Goal: Task Accomplishment & Management: Manage account settings

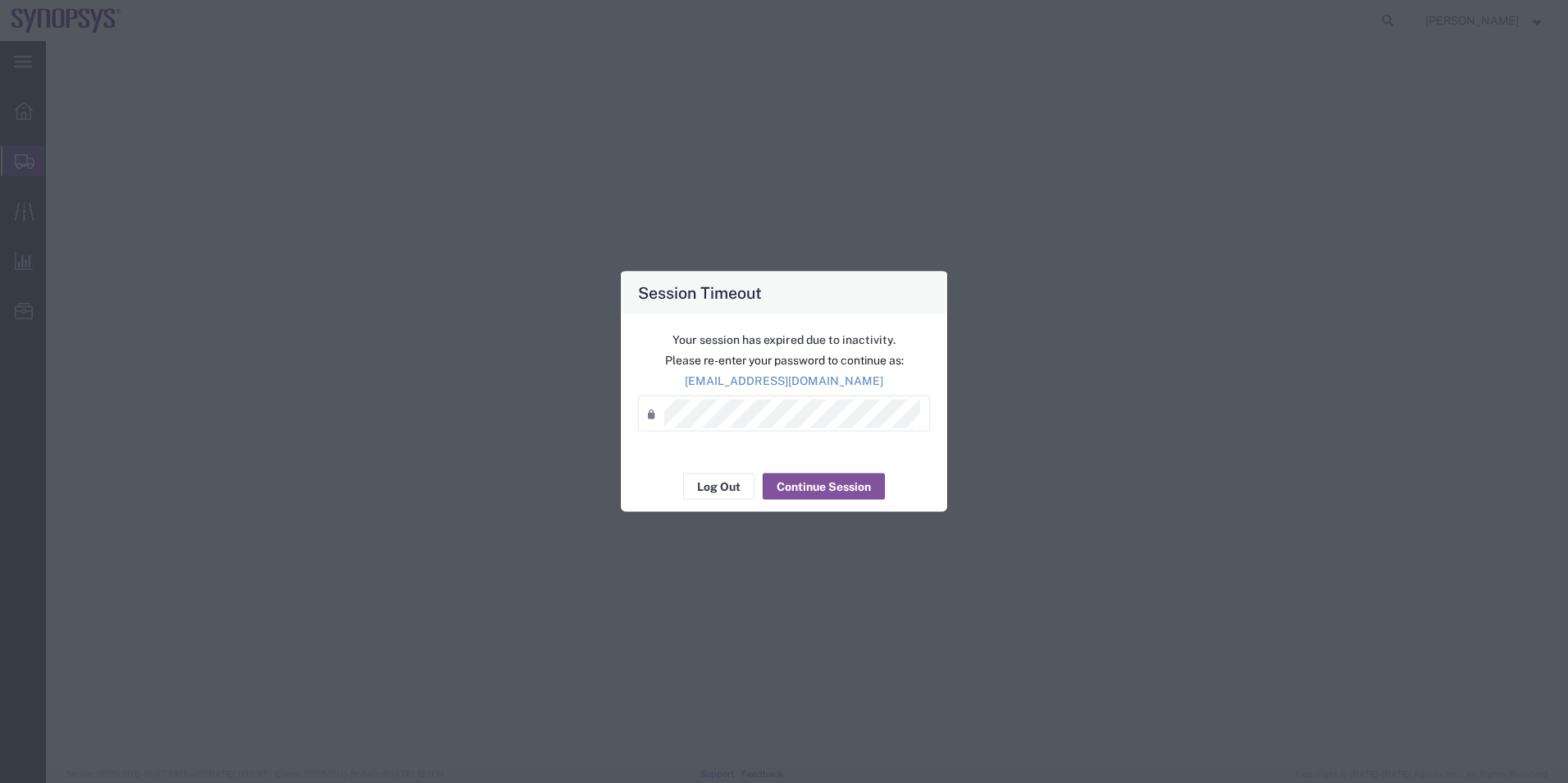
select select "63204"
select select
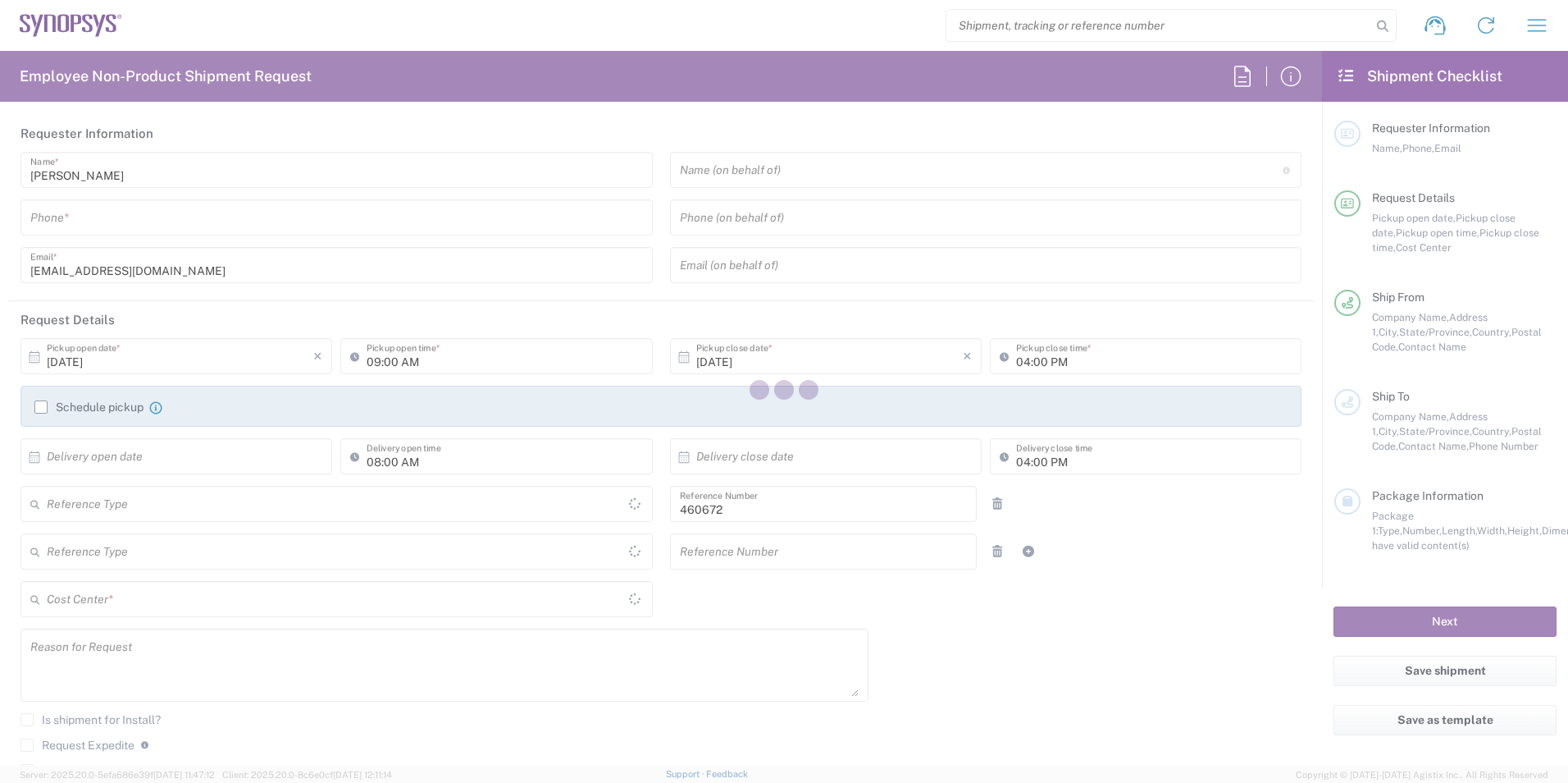
type input "Department"
type input "US01, FIN, Distri 460672"
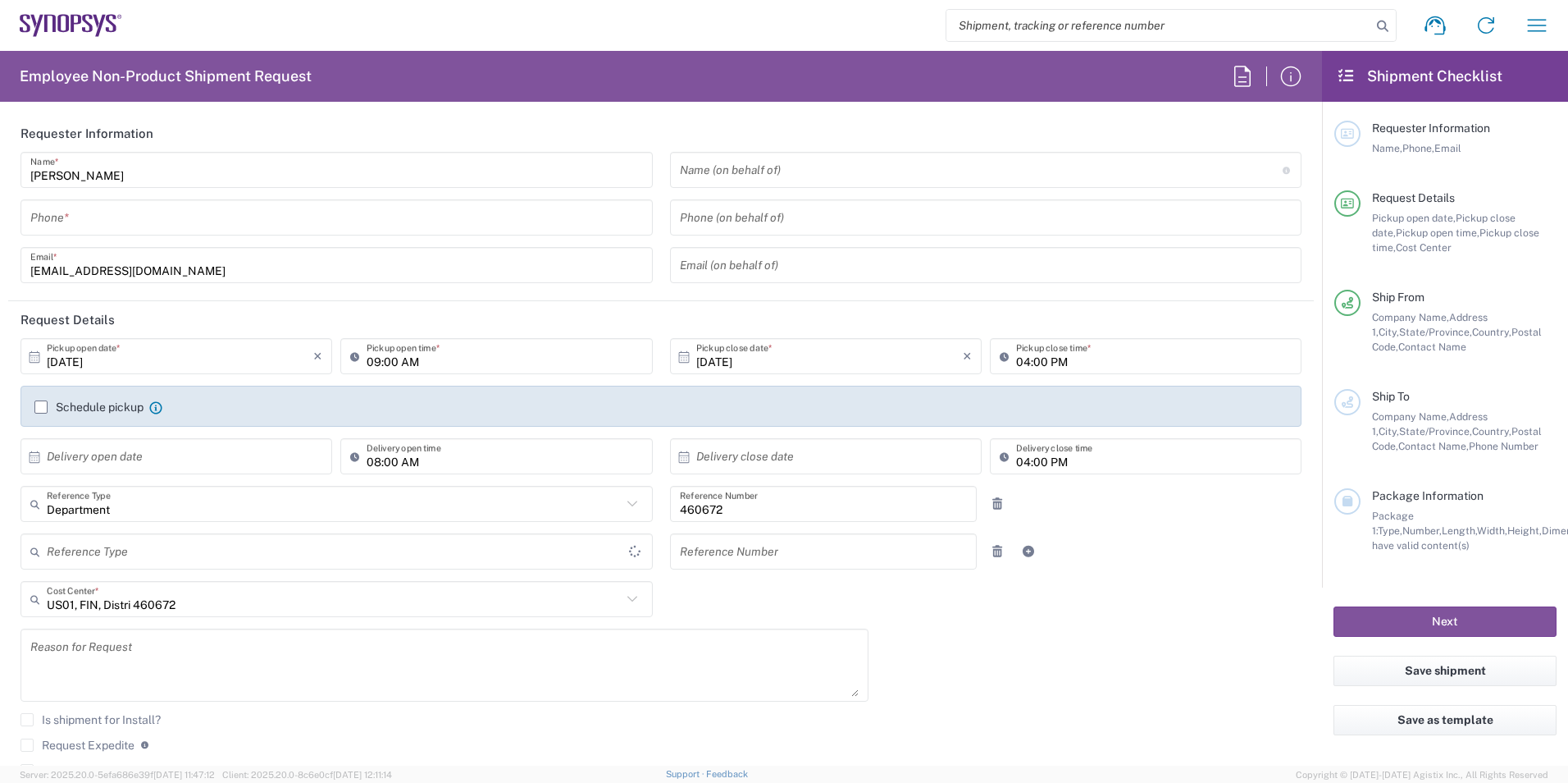
type input "Delivered at Place"
type input "United States"
type input "California"
type input "United States"
type input "Headquarters USSV"
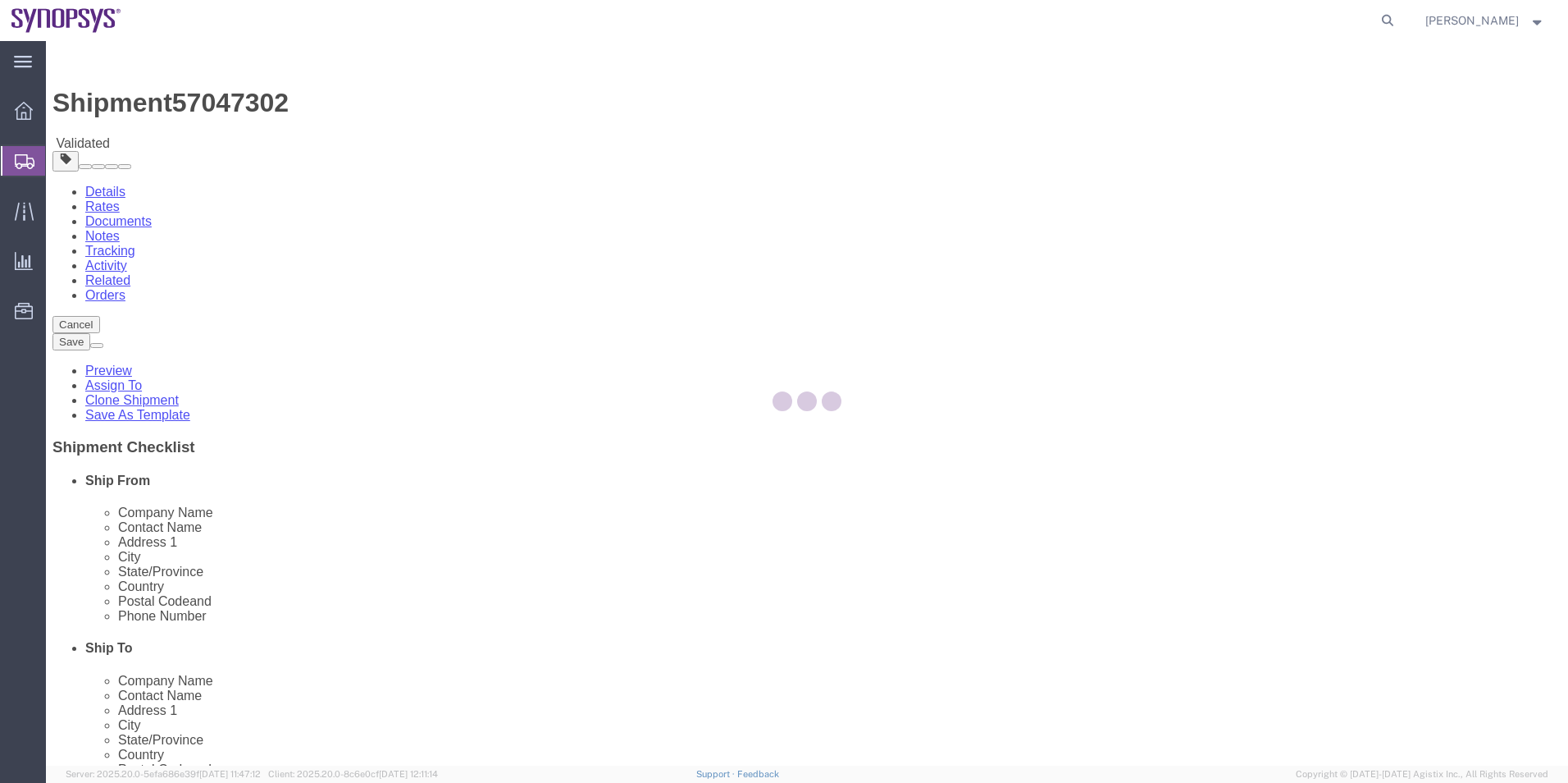
select select "63204"
select select
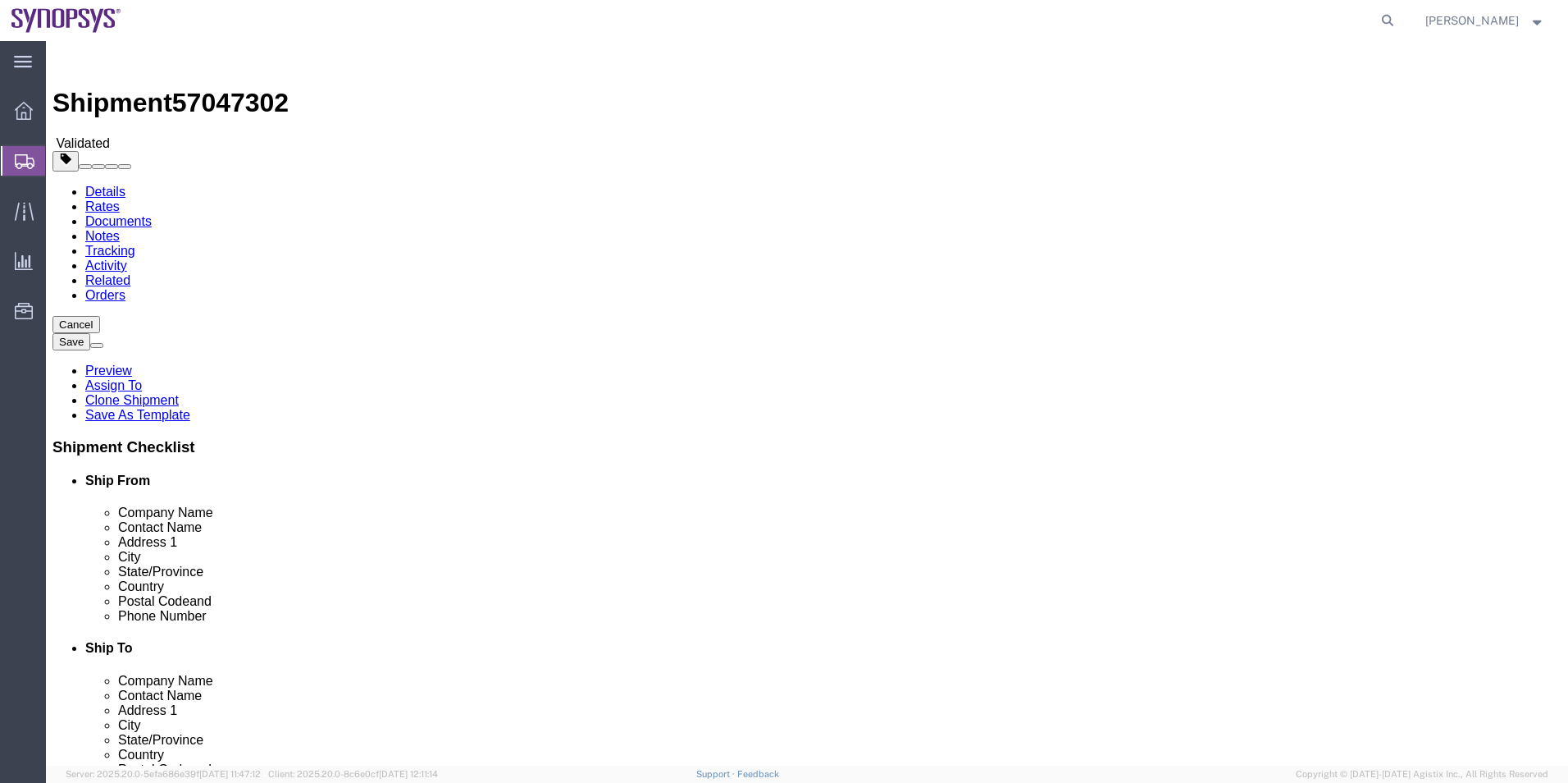
click icon
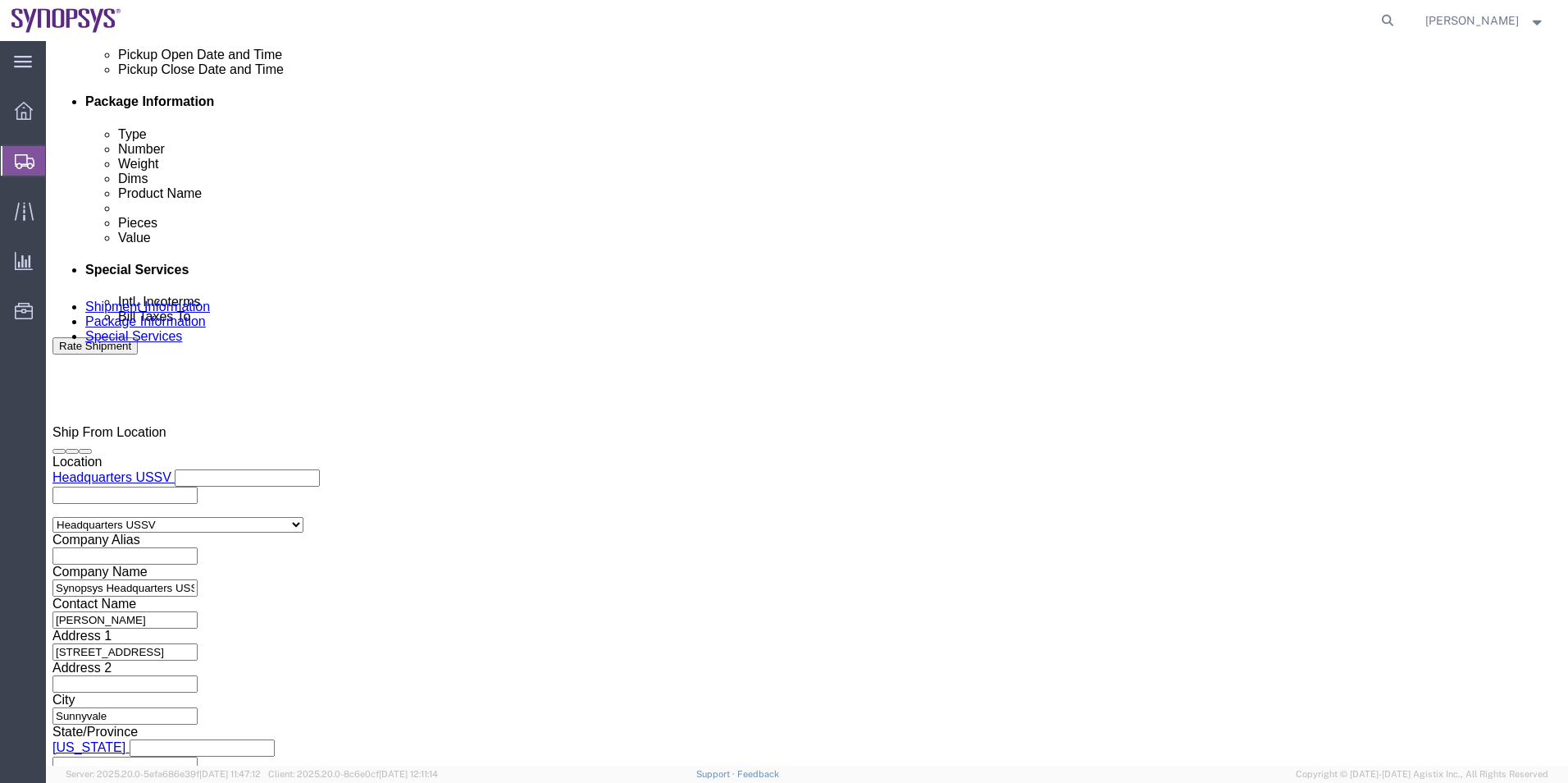
scroll to position [902, 0]
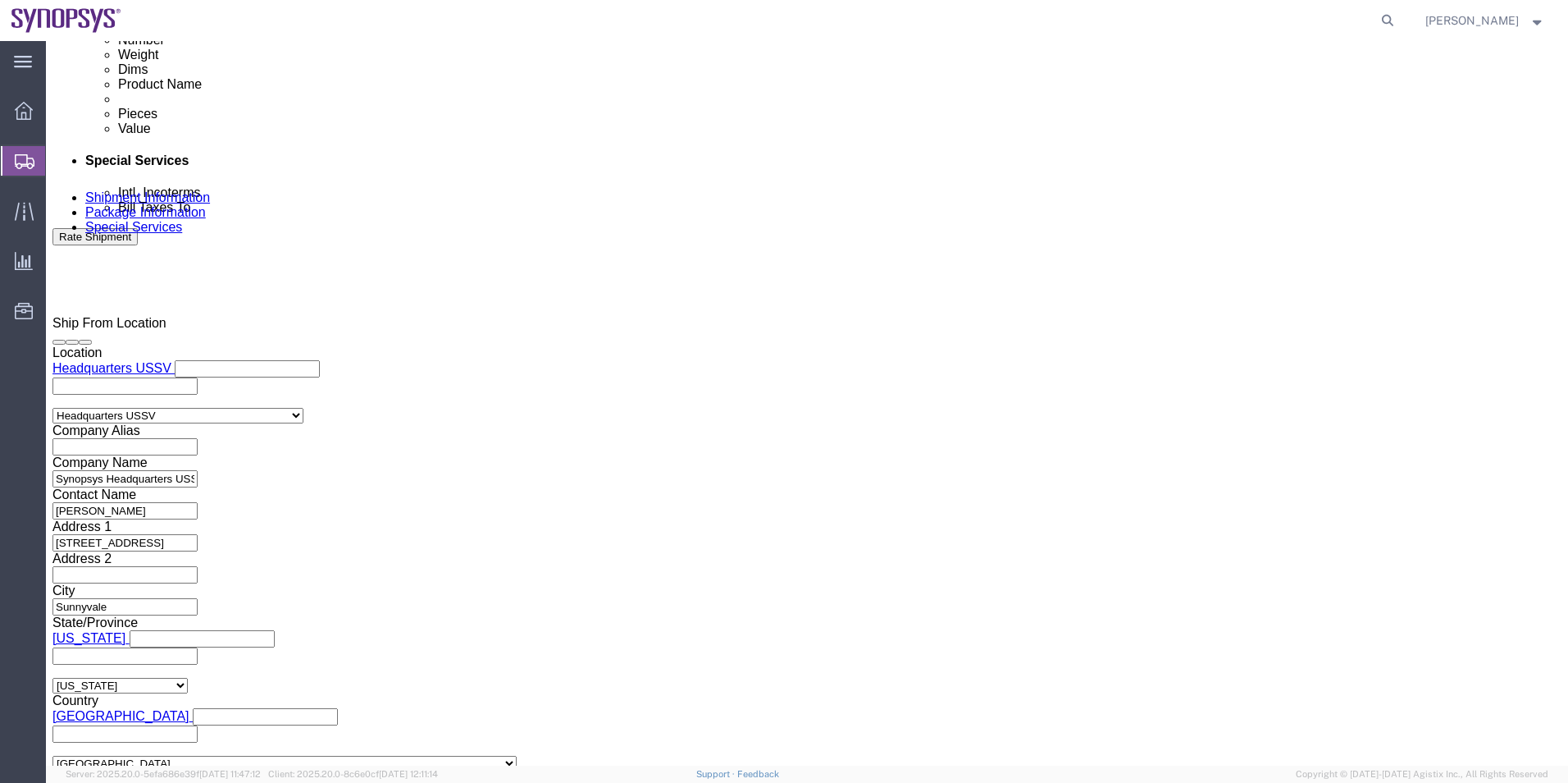
click textarea
type textarea "please see attached. -Kaelen"
click button "Rate Shipment"
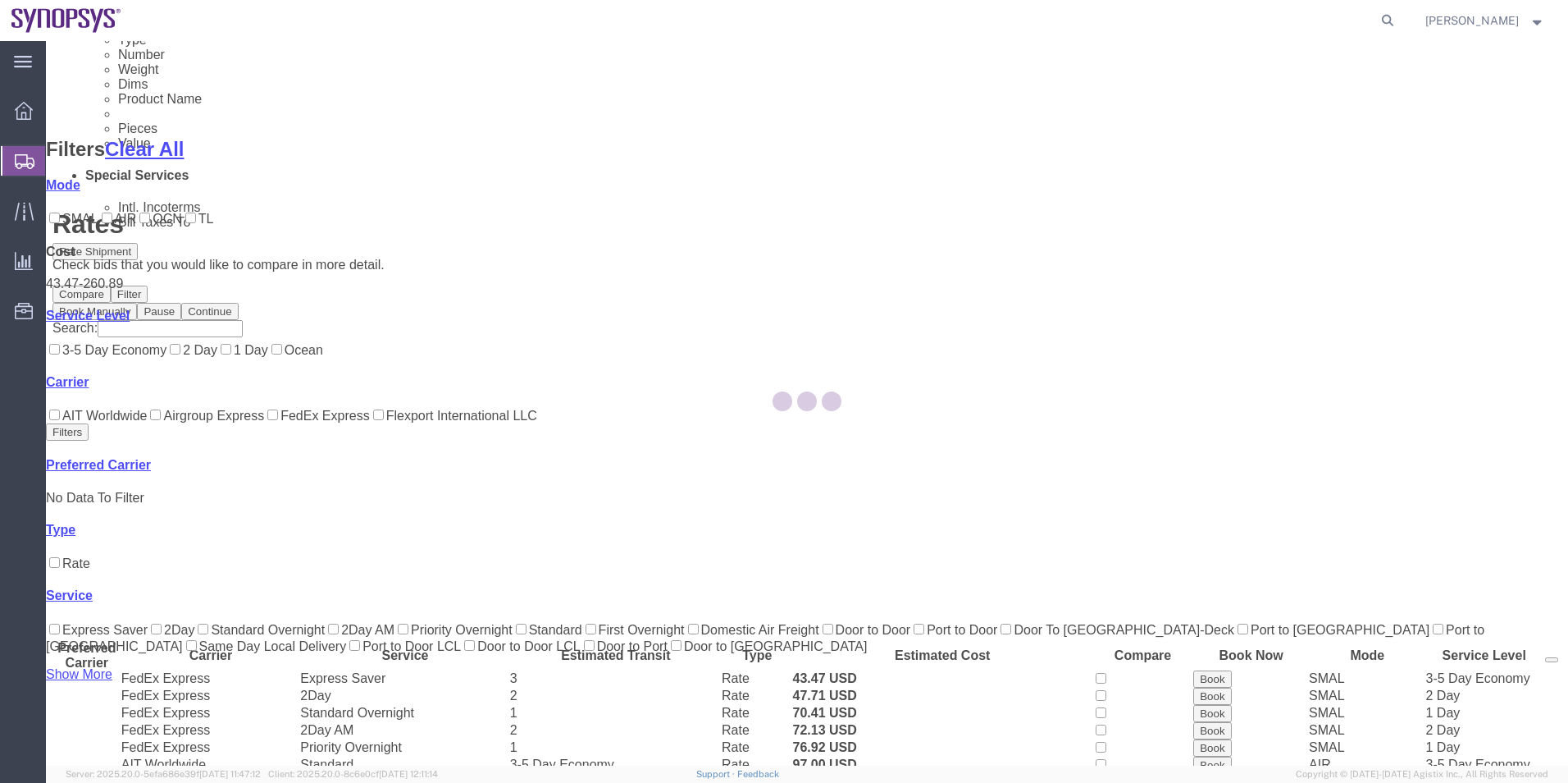
scroll to position [199, 0]
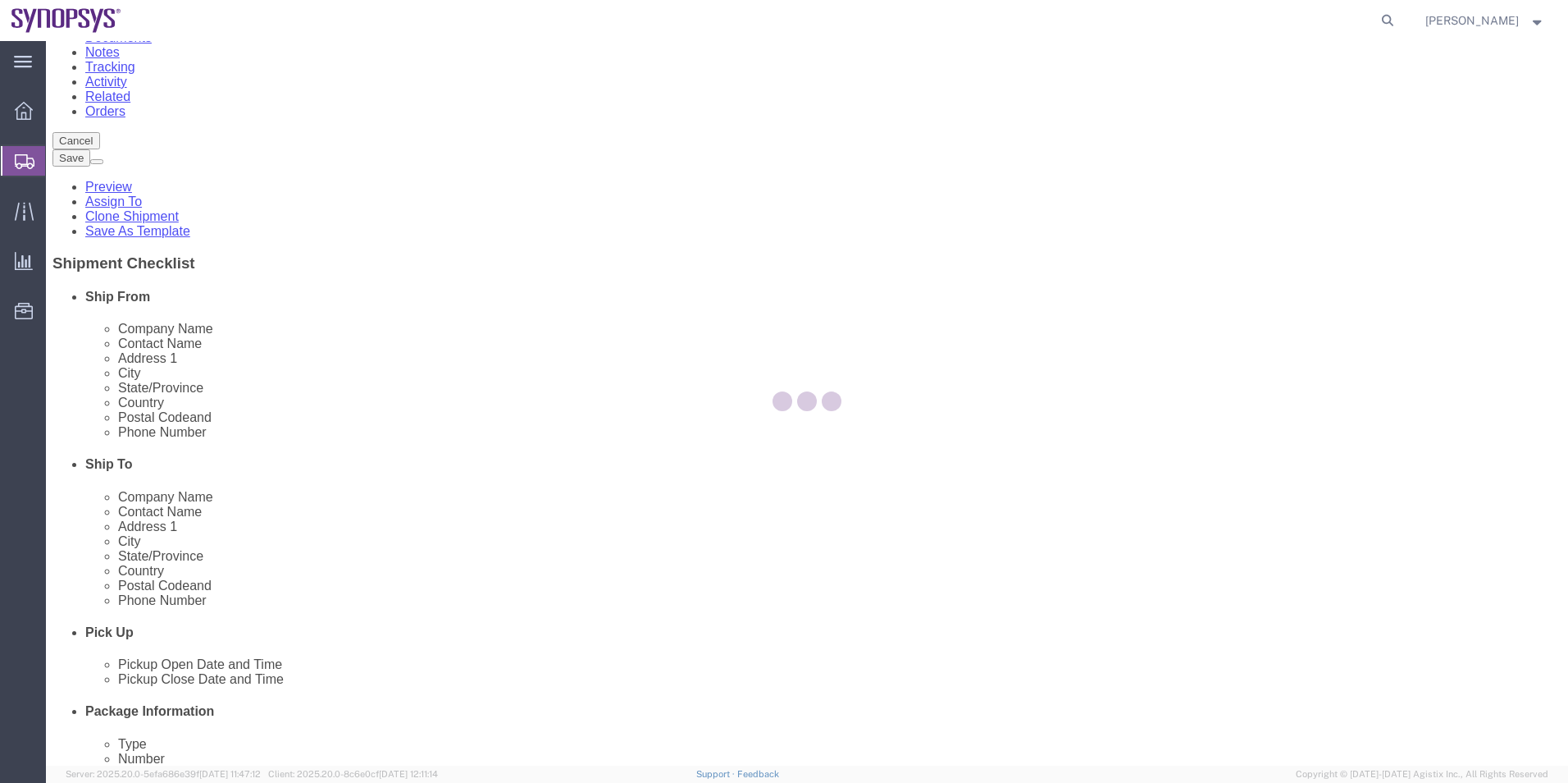
scroll to position [0, 0]
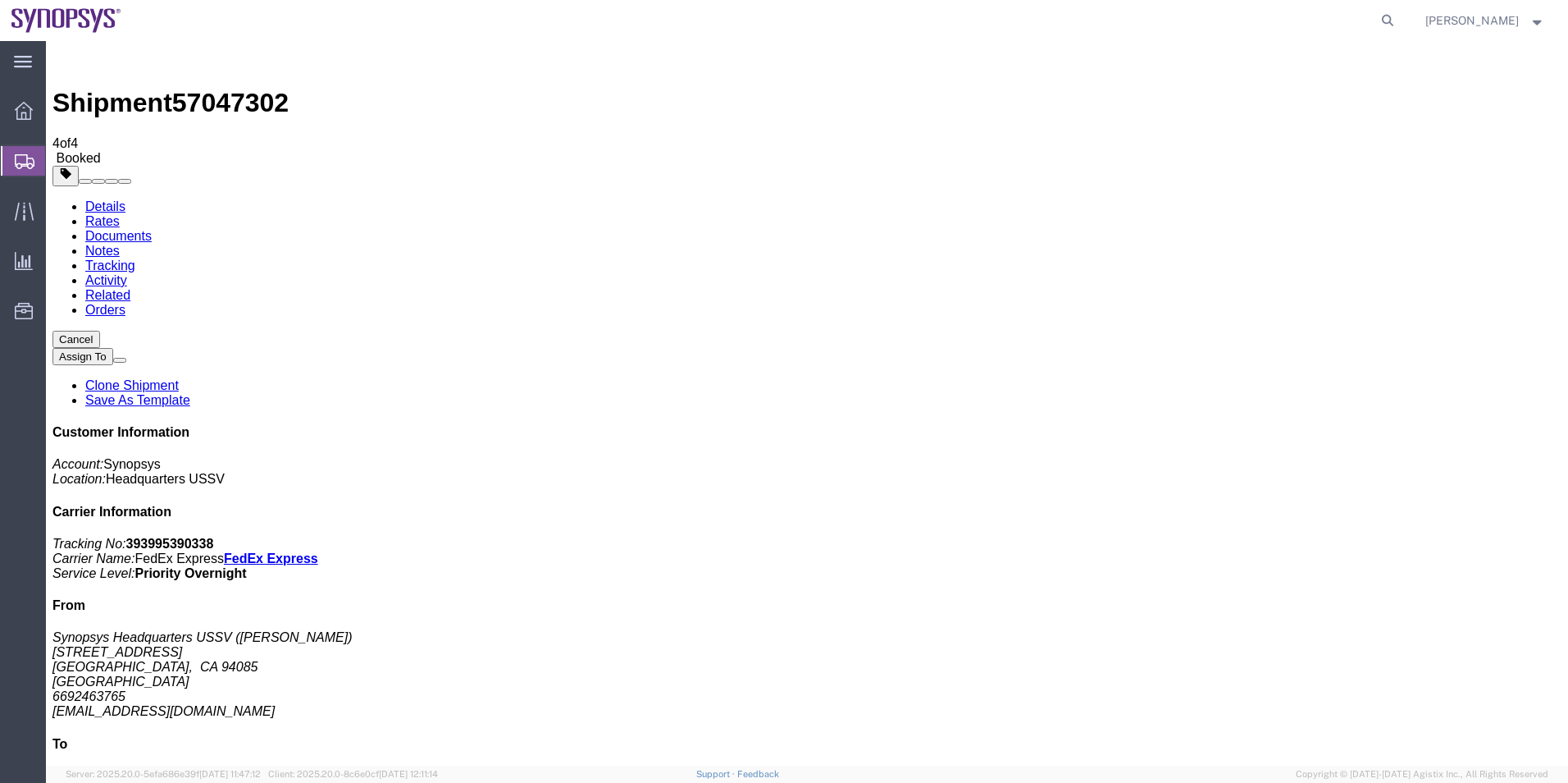
click at [0, 0] on span "Shipment Manager" at bounding box center [0, 0] width 0 height 0
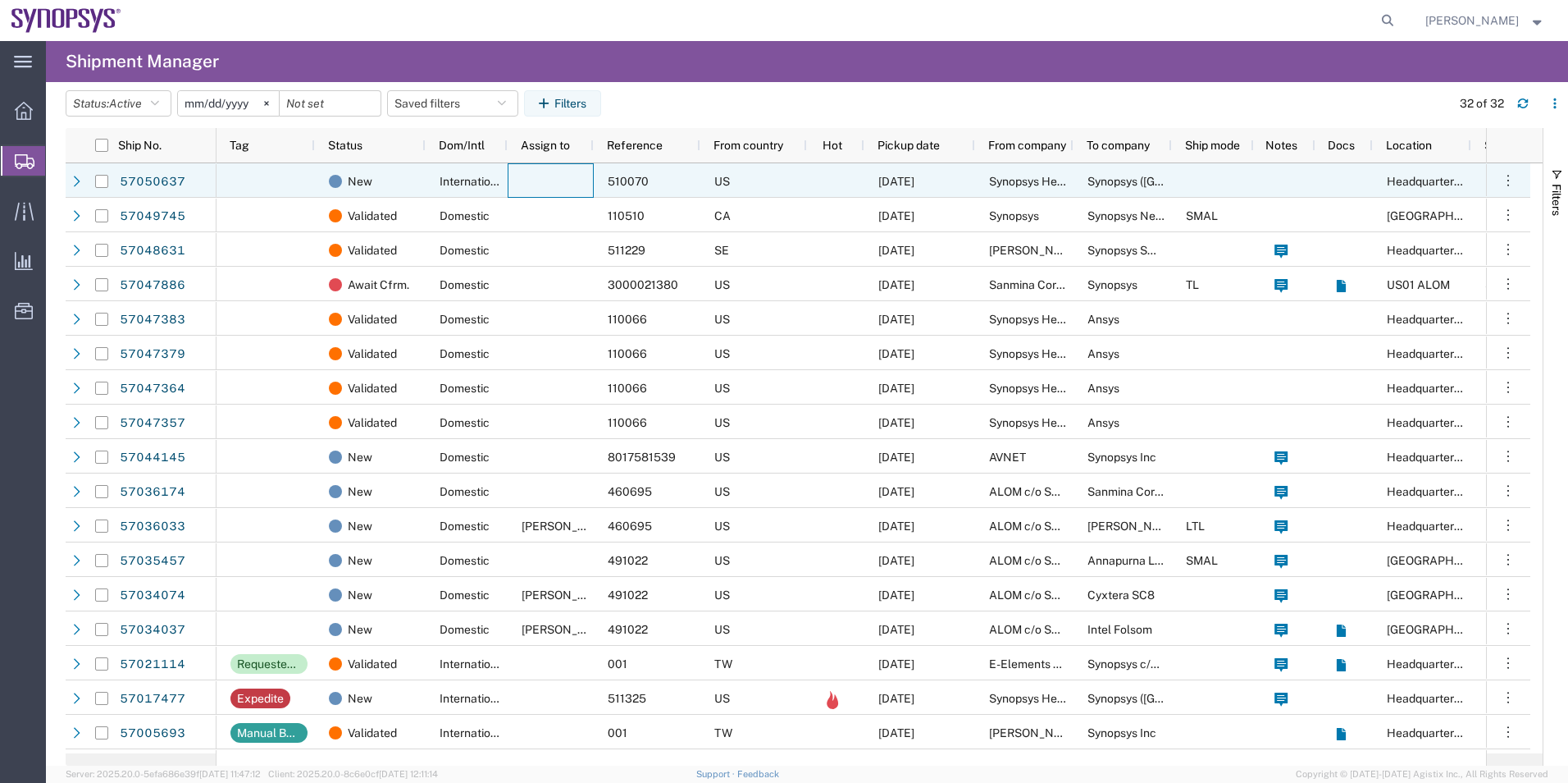
click at [513, 185] on div at bounding box center [551, 180] width 86 height 35
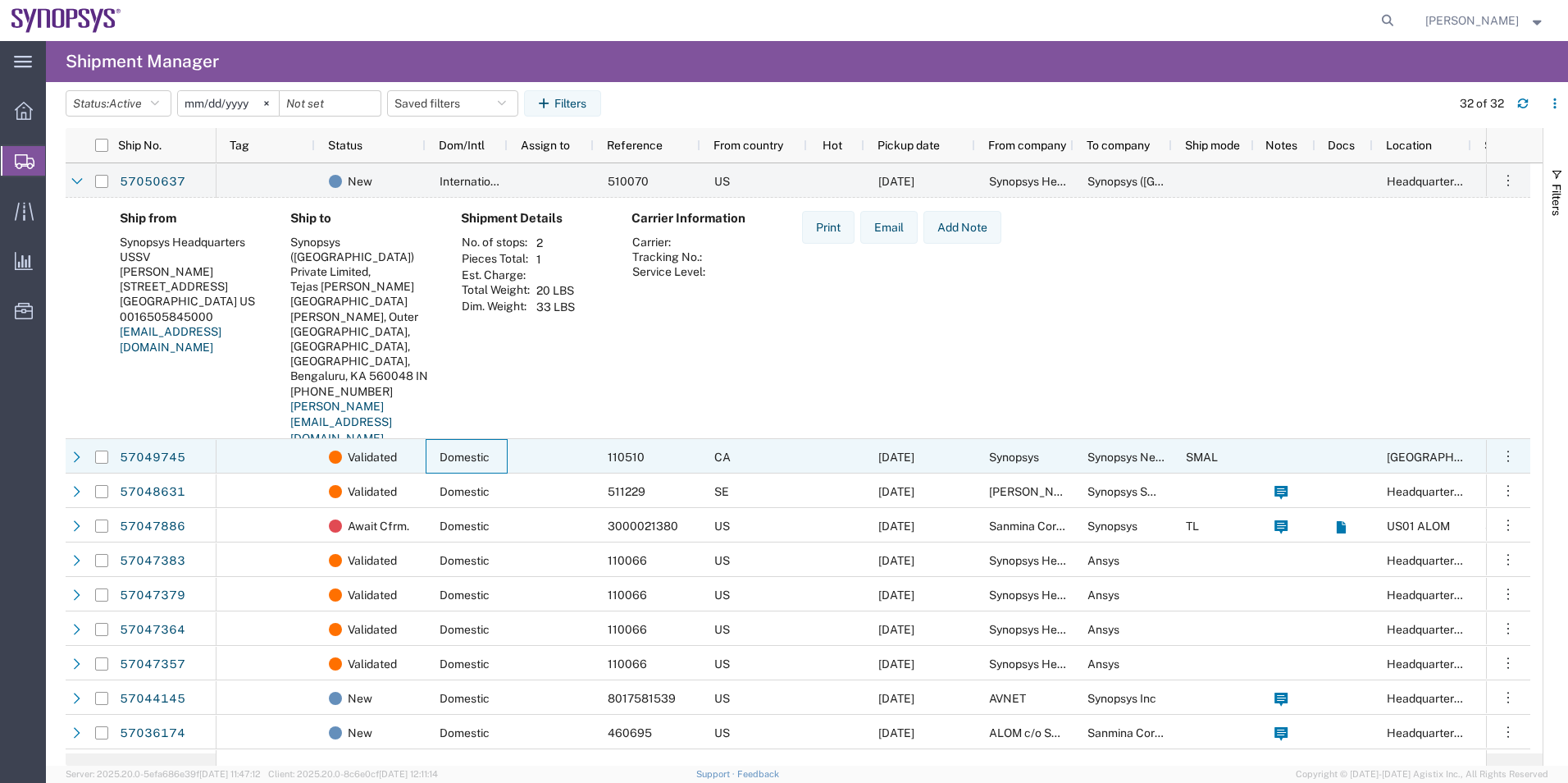
click at [440, 454] on span "Domestic" at bounding box center [464, 457] width 50 height 14
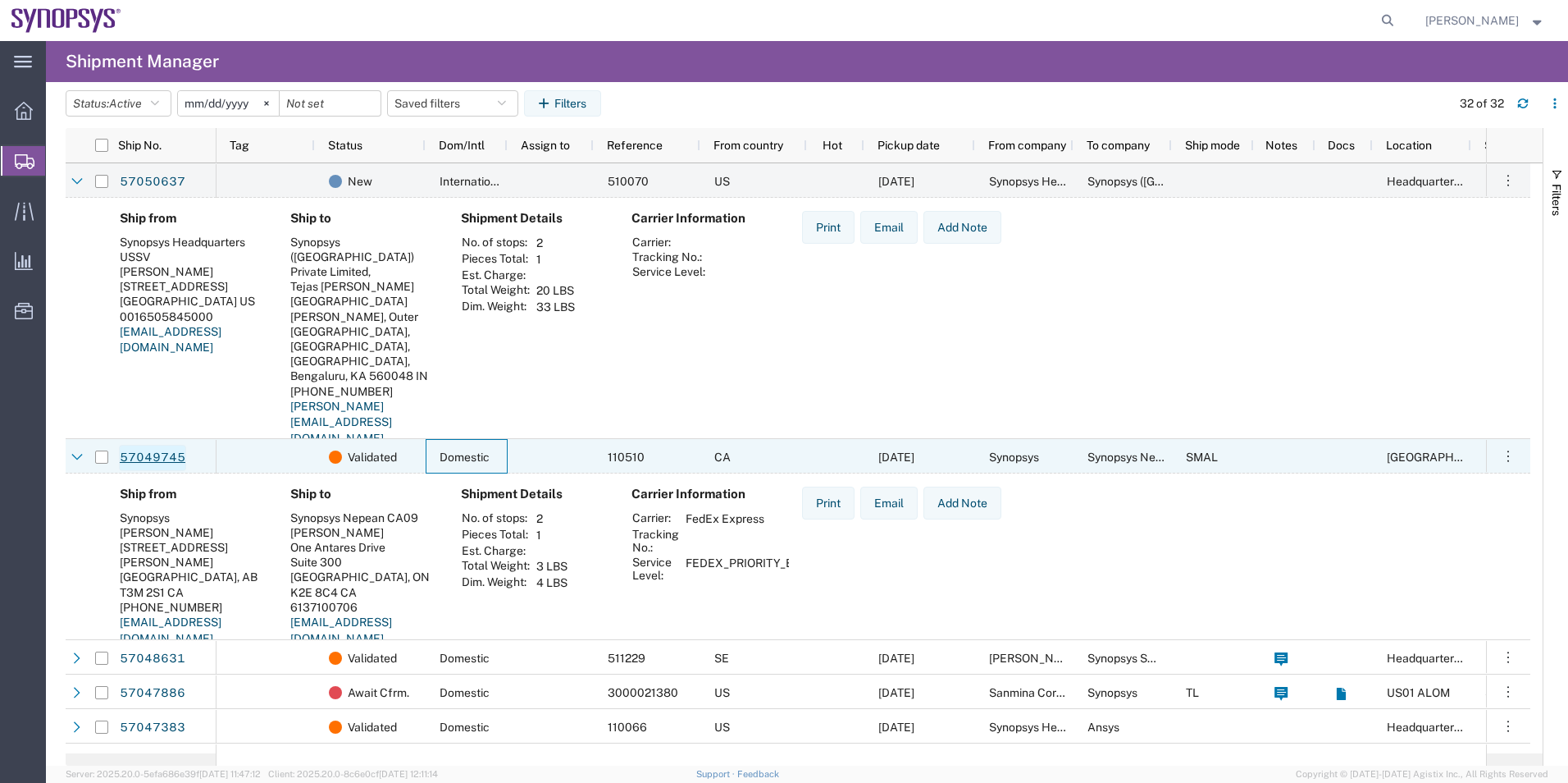
click at [159, 459] on link "57049745" at bounding box center [152, 457] width 67 height 26
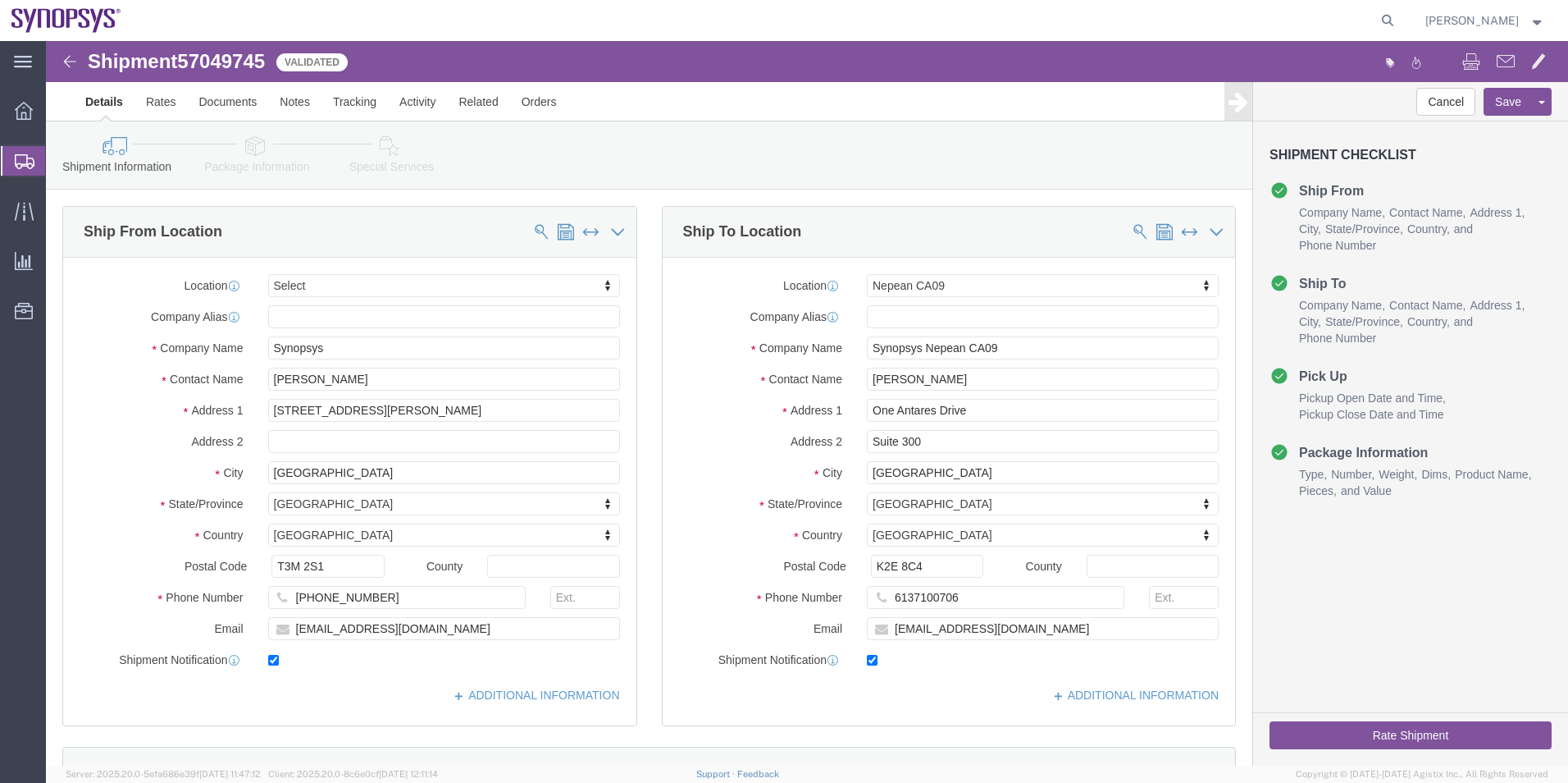
select select
select select "63079"
click link "Special Services"
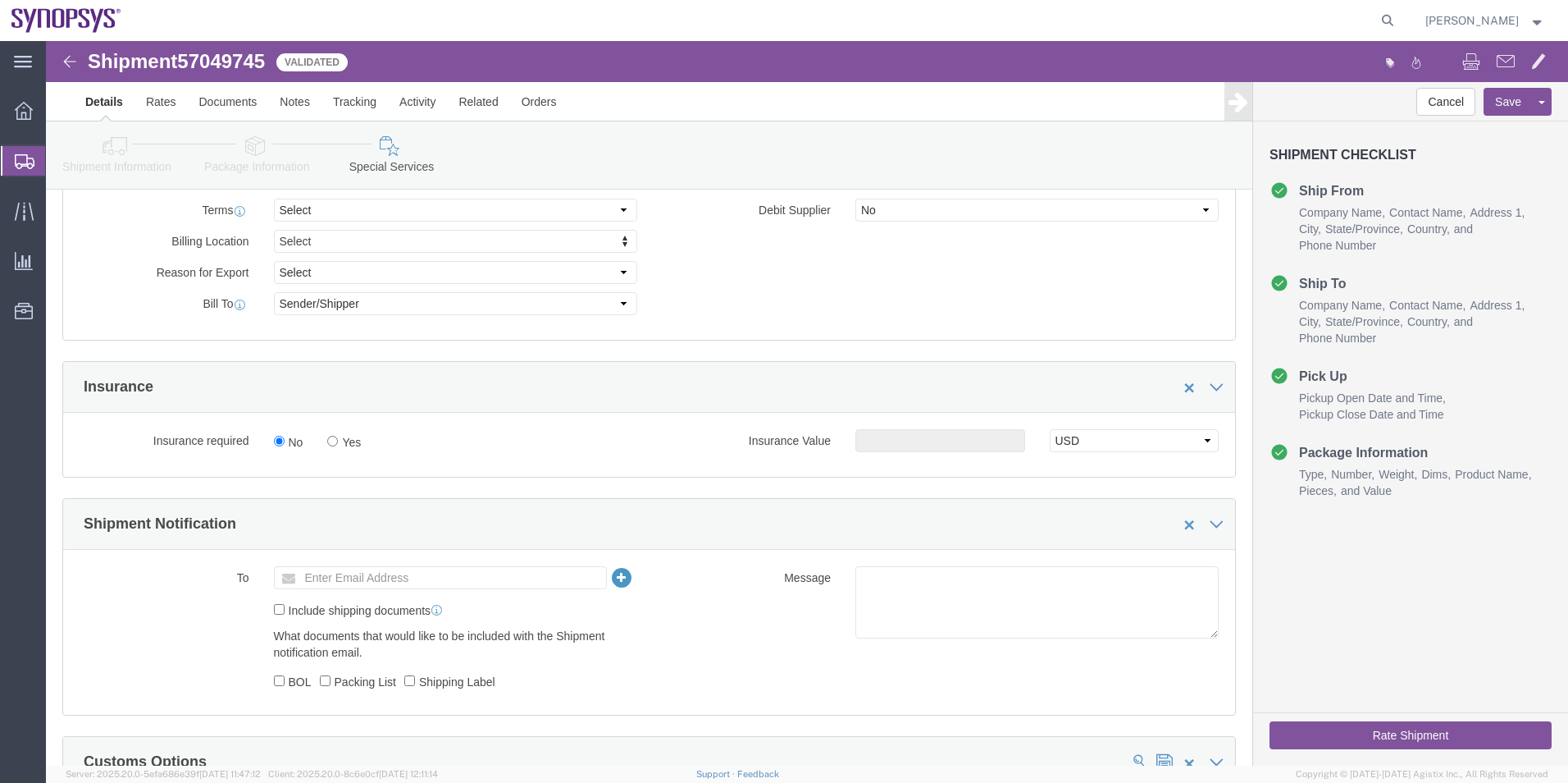
scroll to position [902, 0]
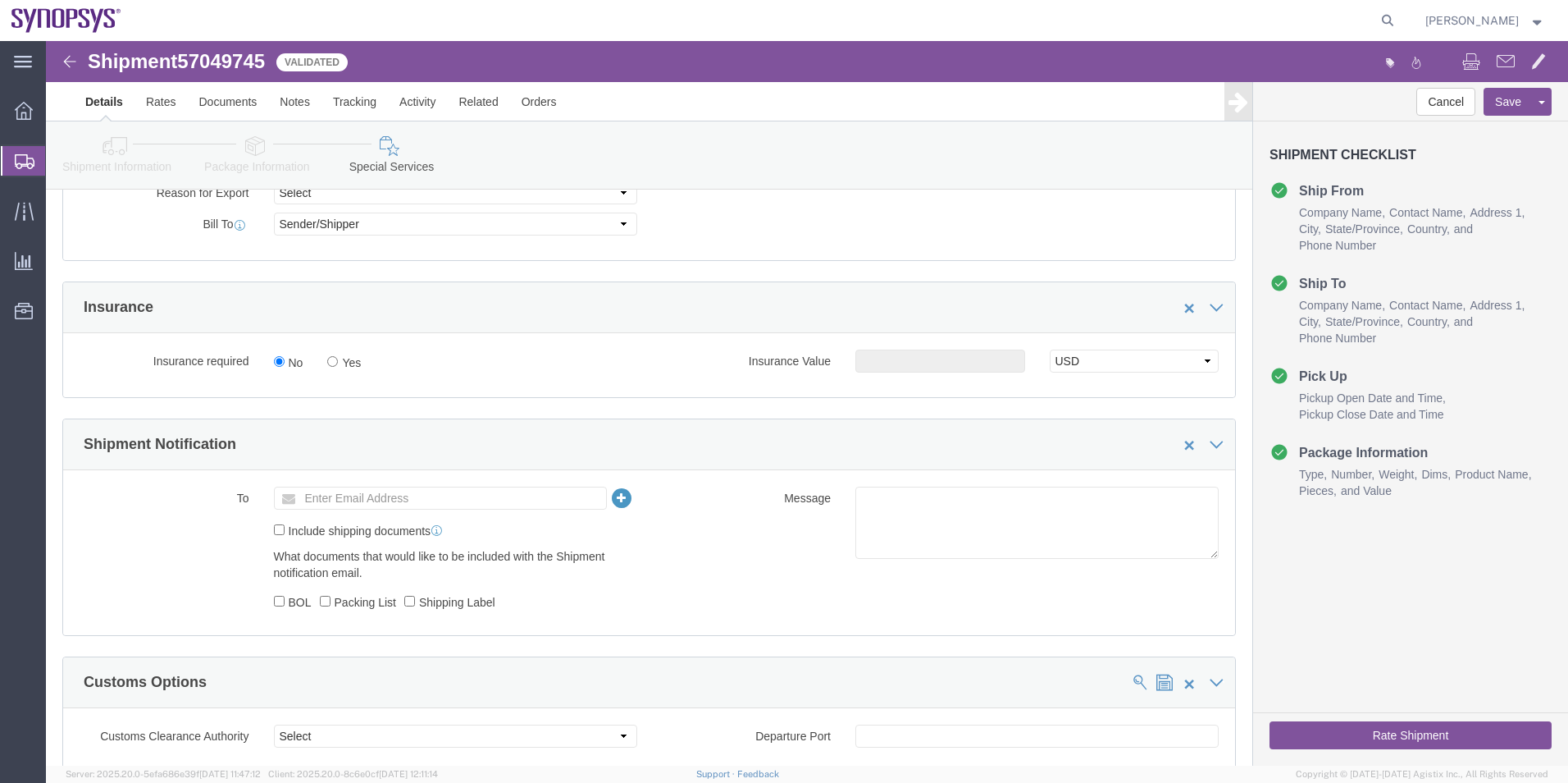
click icon
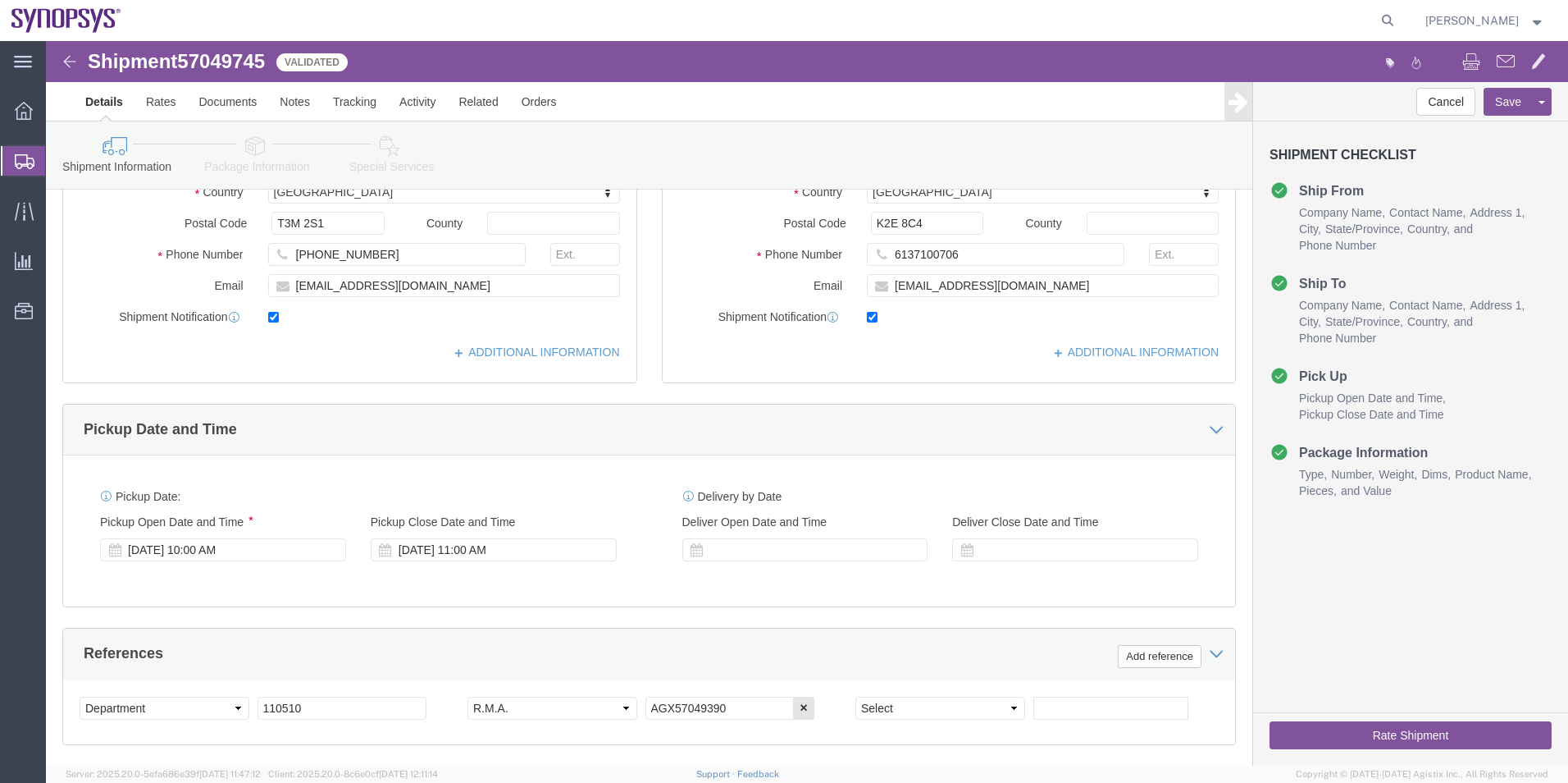
scroll to position [192, 0]
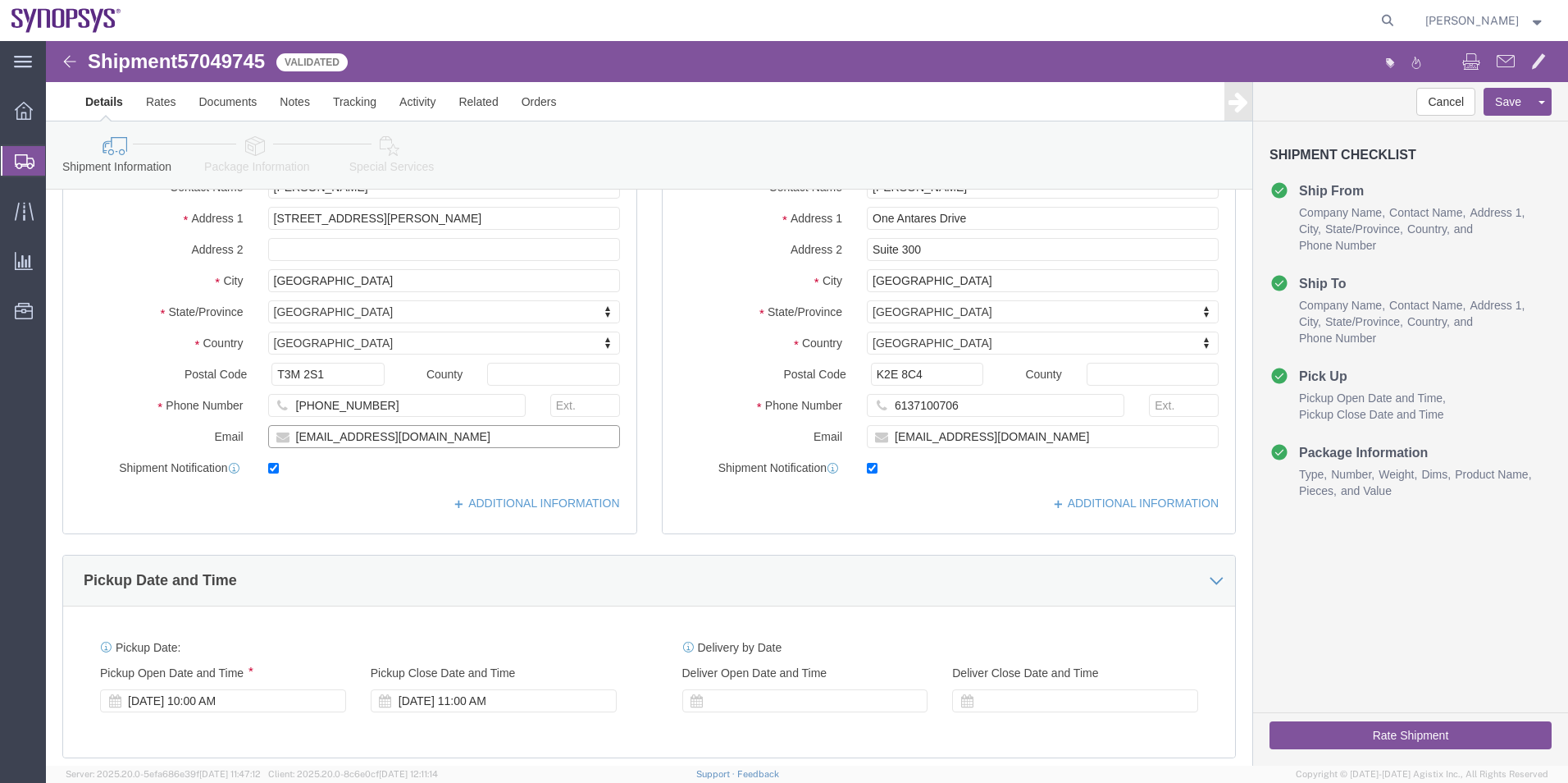
drag, startPoint x: 354, startPoint y: 394, endPoint x: 130, endPoint y: 394, distance: 224.0
click div "Email tanvik@synopsys.com"
click icon
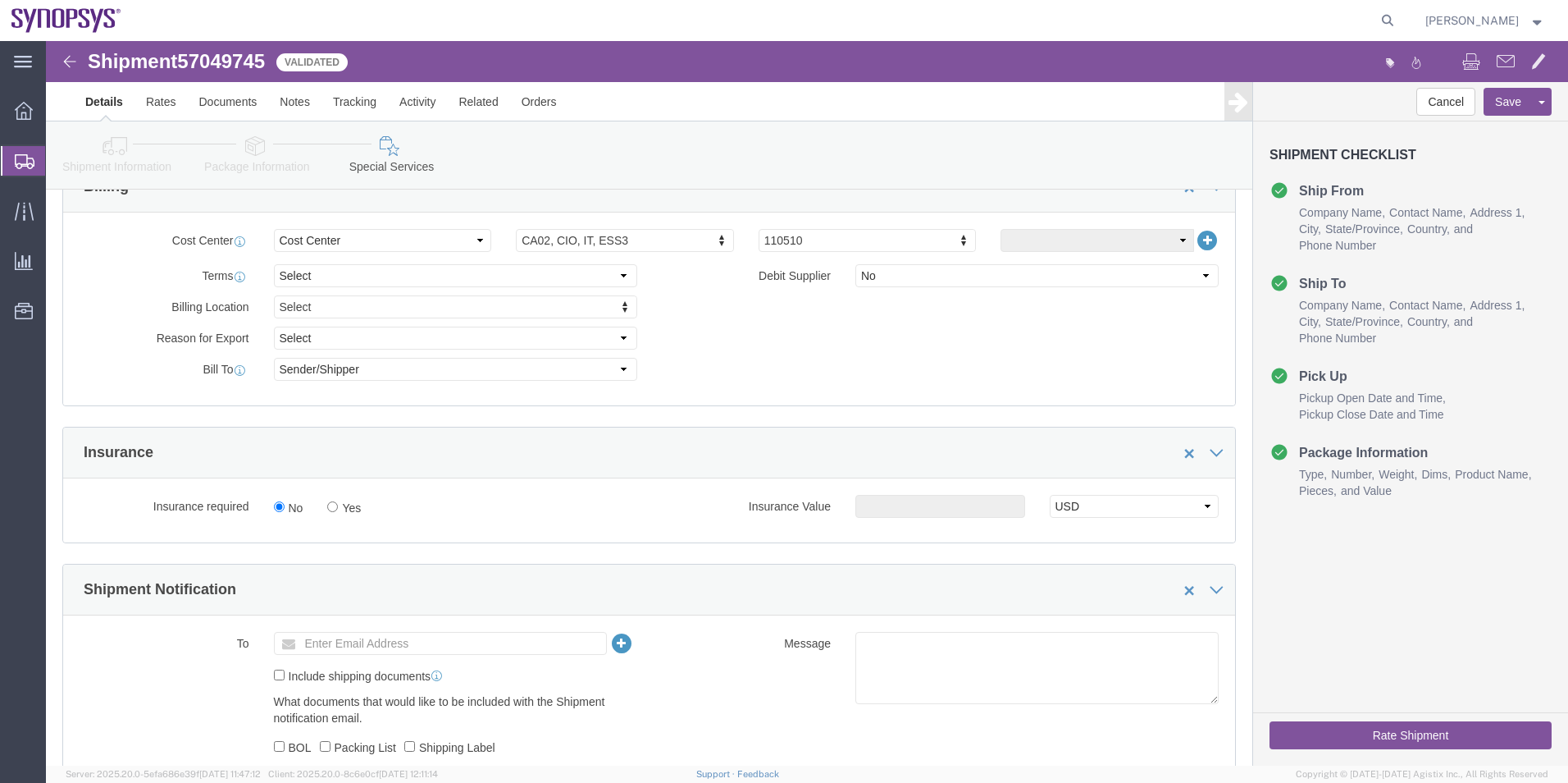
scroll to position [848, 0]
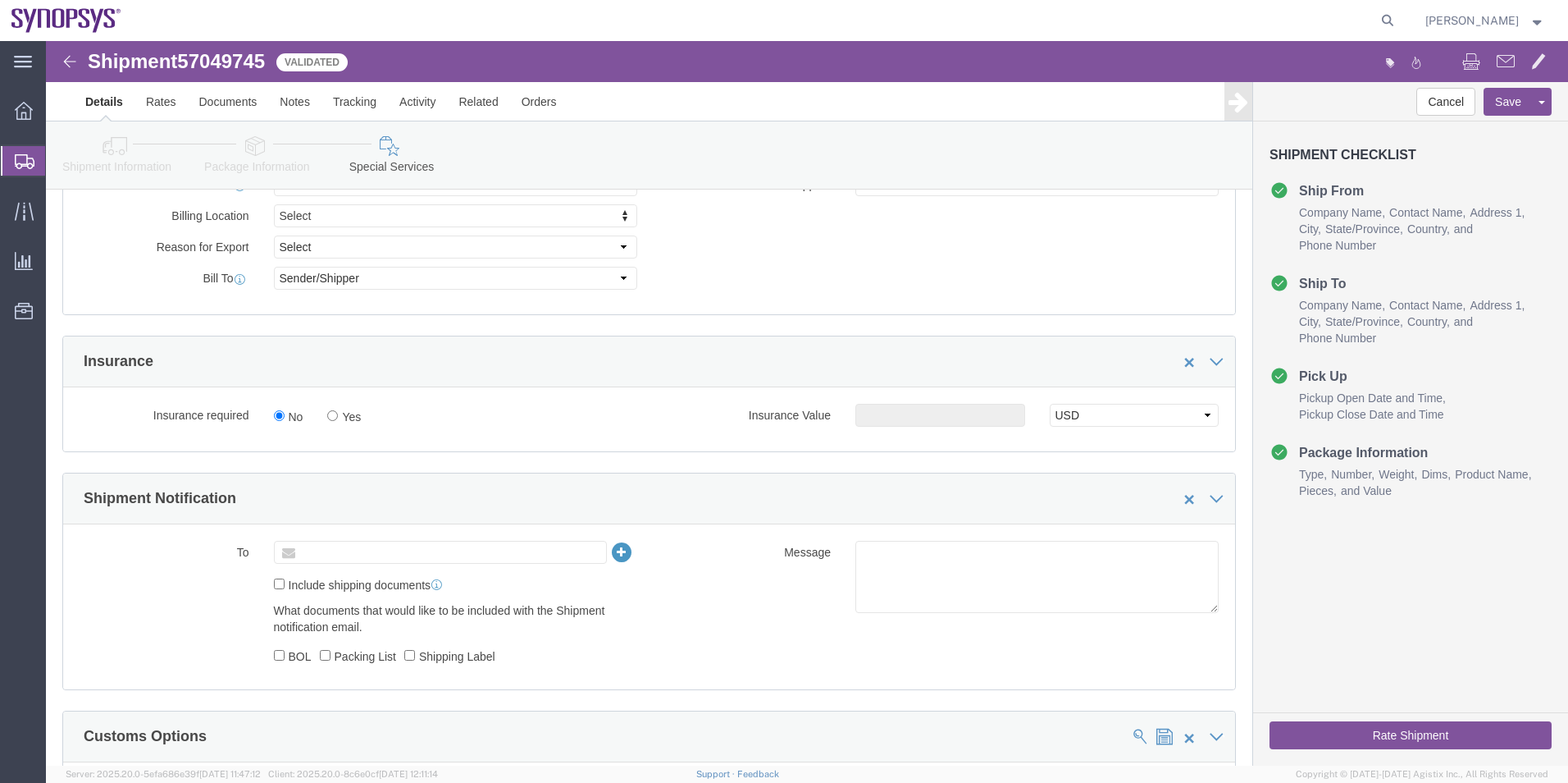
click input "text"
paste input "tanvik@synopsys.com"
type input "tanvik@synopsys.com"
click textarea
type textarea "Please see attached. -[GEOGRAPHIC_DATA]"
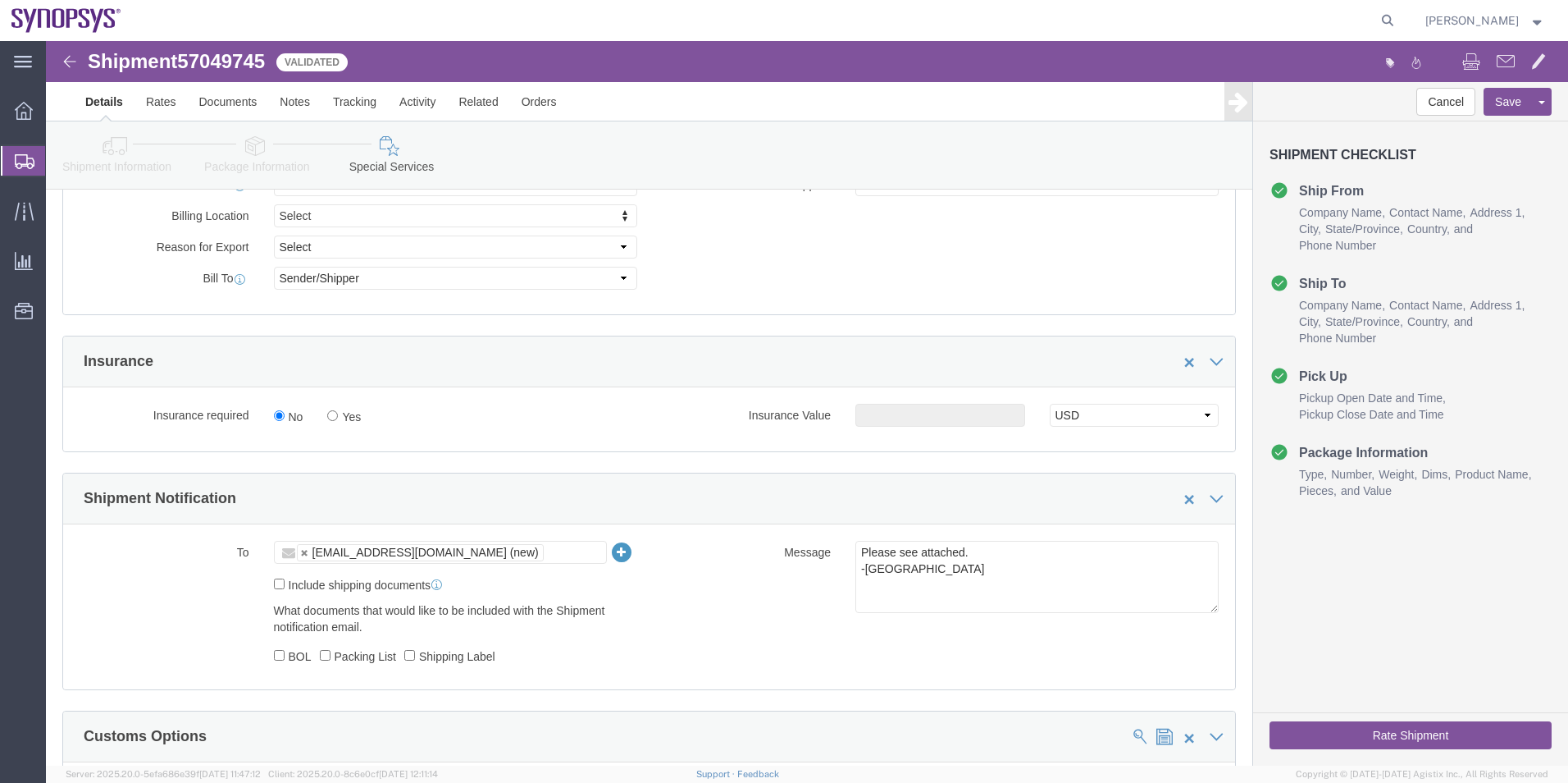
click button "Rate Shipment"
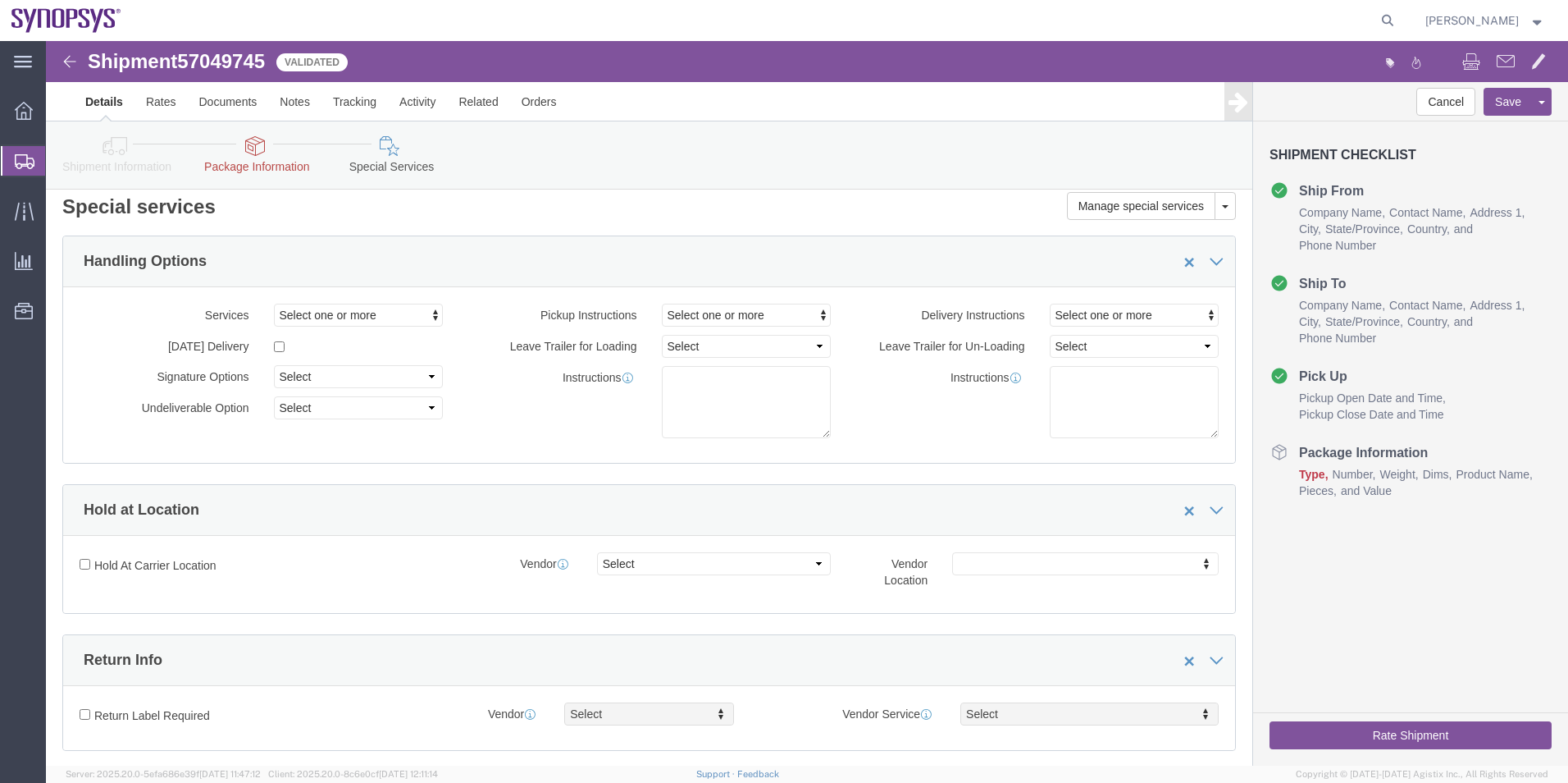
scroll to position [0, 0]
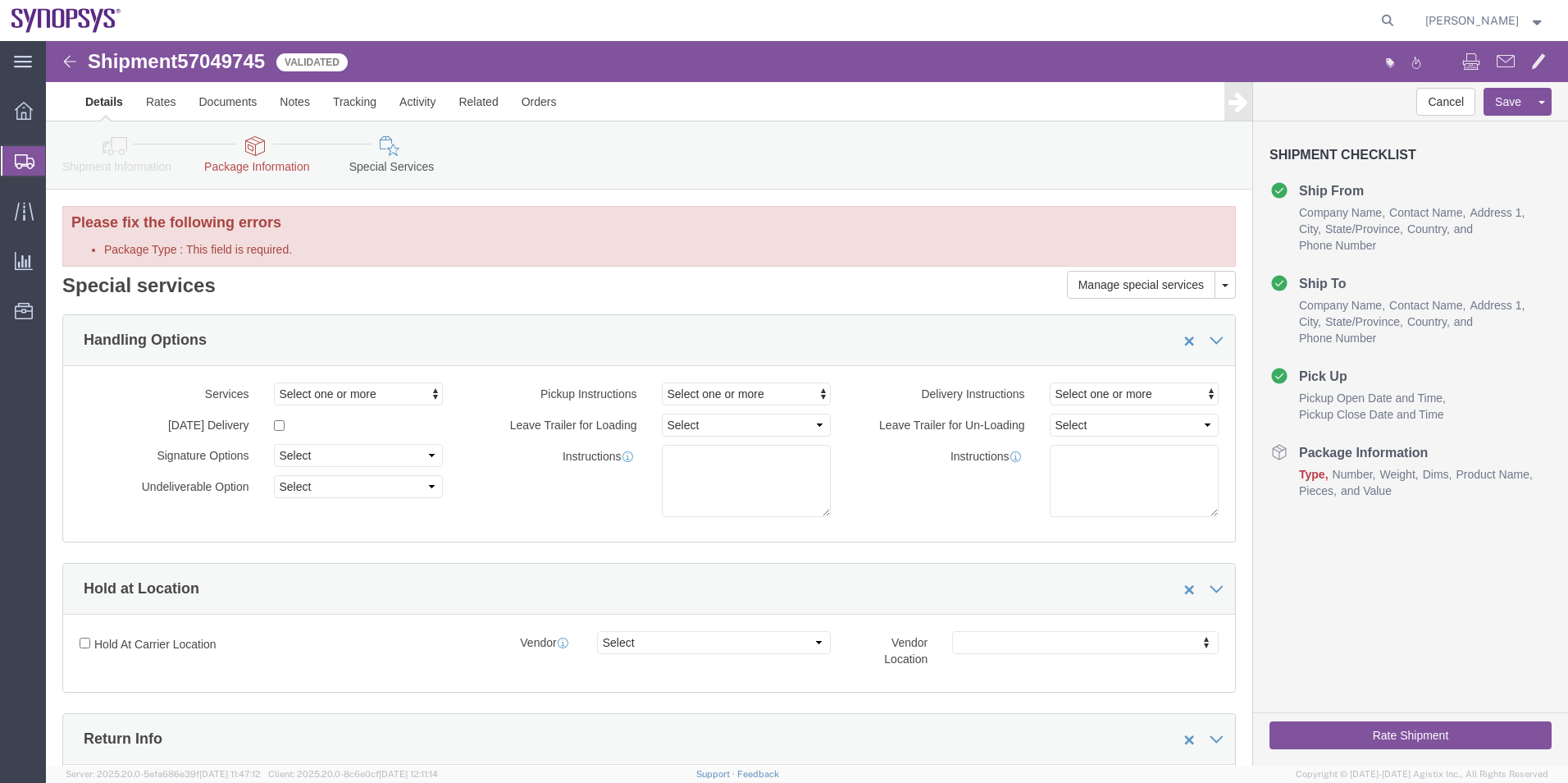
click icon
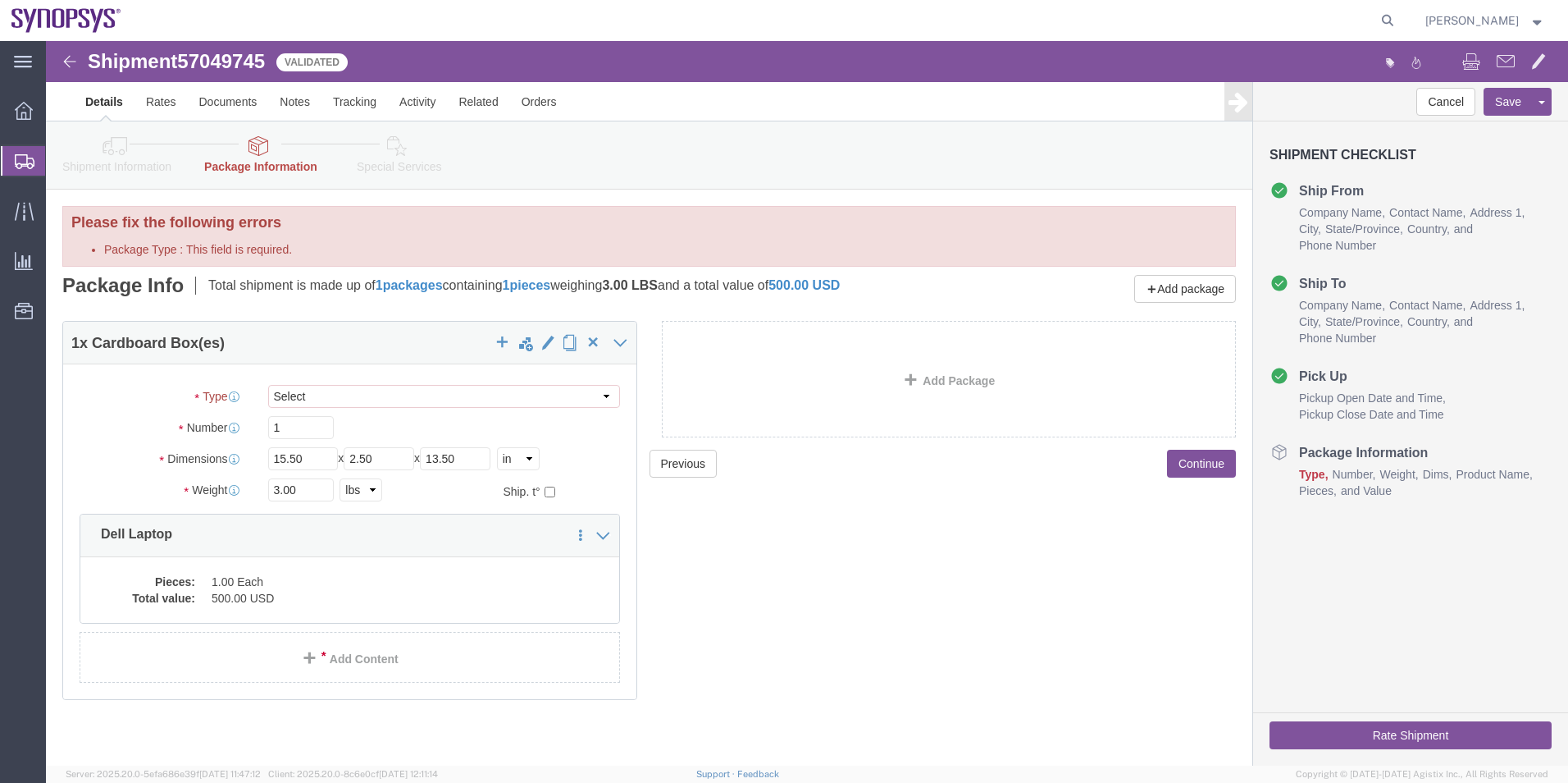
click div "Package Type Select Envelope Large Box Medium Box PAK Rack Small Box Tube Your …"
click select "Select Envelope Large Box Medium Box PAK Rack Small Box Tube Your Packaging"
select select "YRPK"
click select "Select Envelope Large Box Medium Box PAK Rack Small Box Tube Your Packaging"
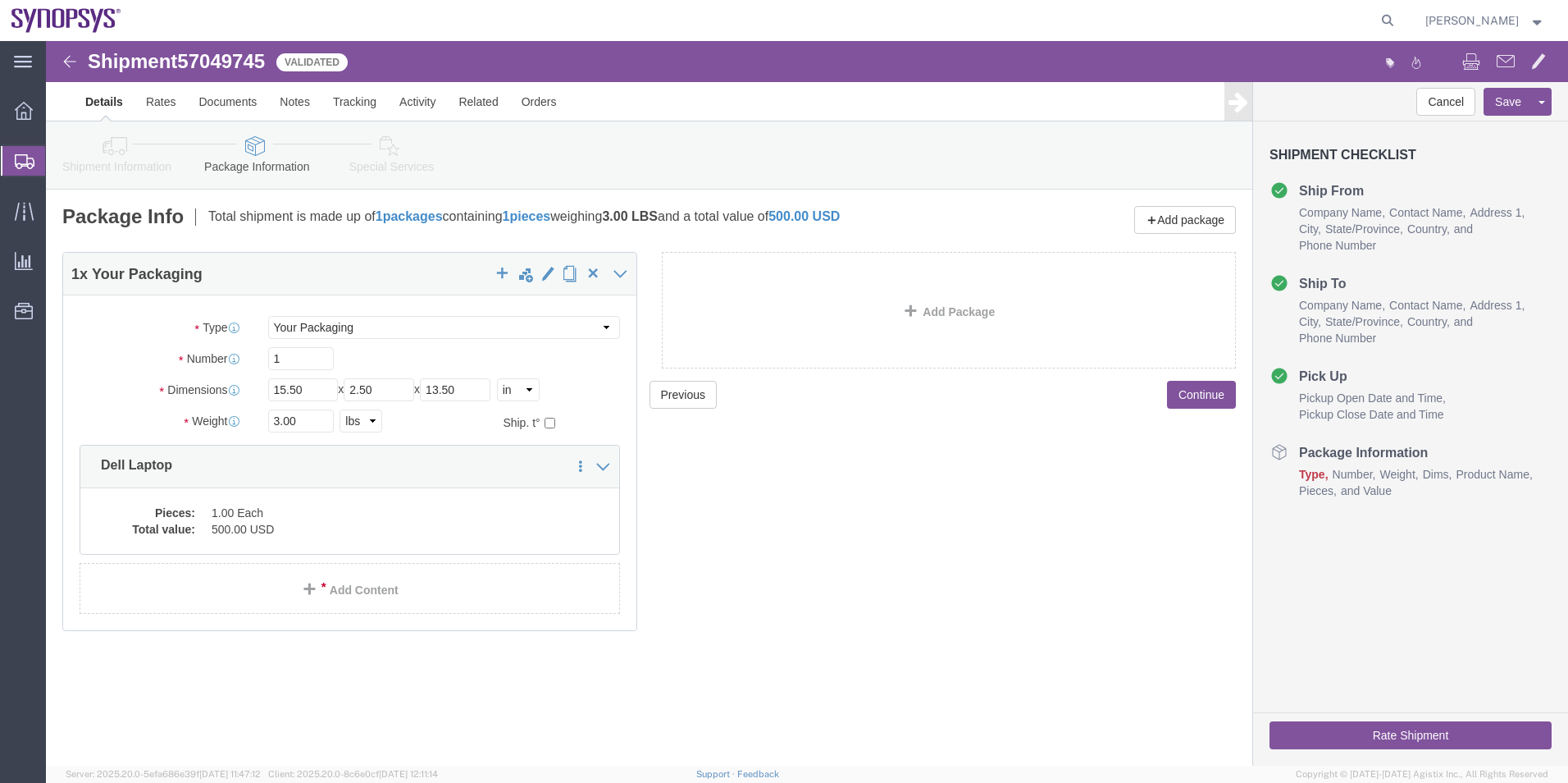
click icon
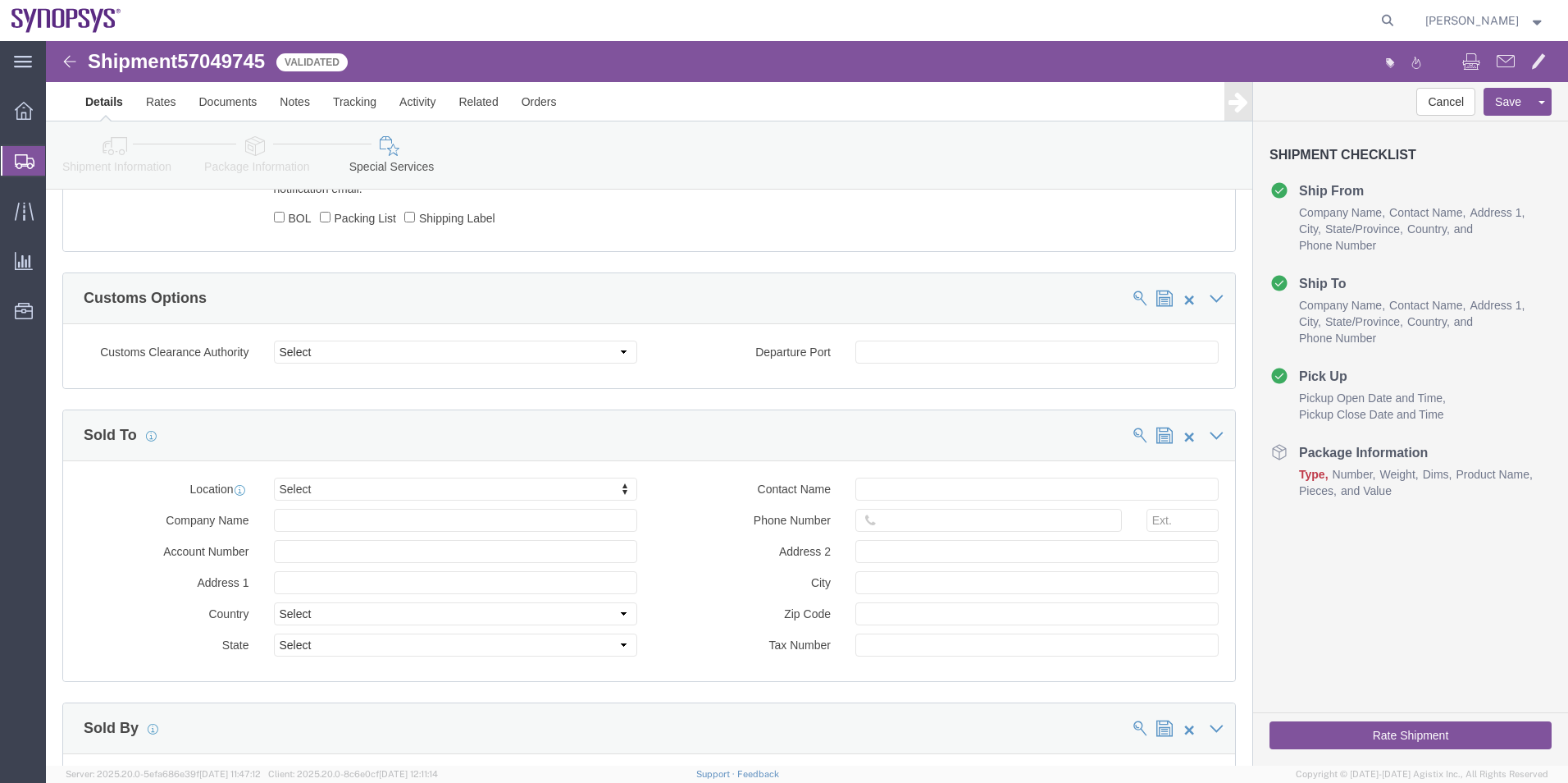
scroll to position [1149, 0]
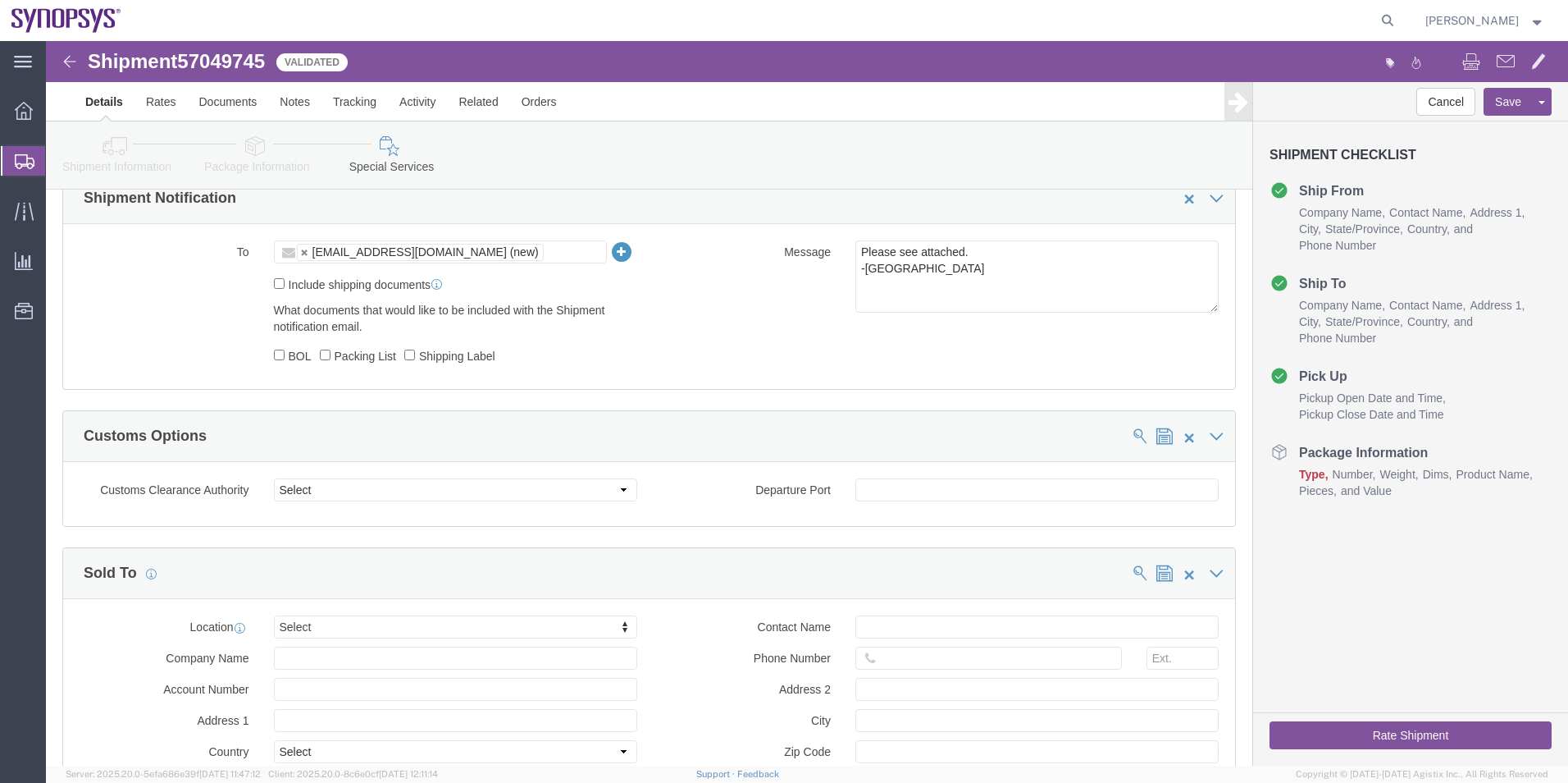
click button "Rate Shipment"
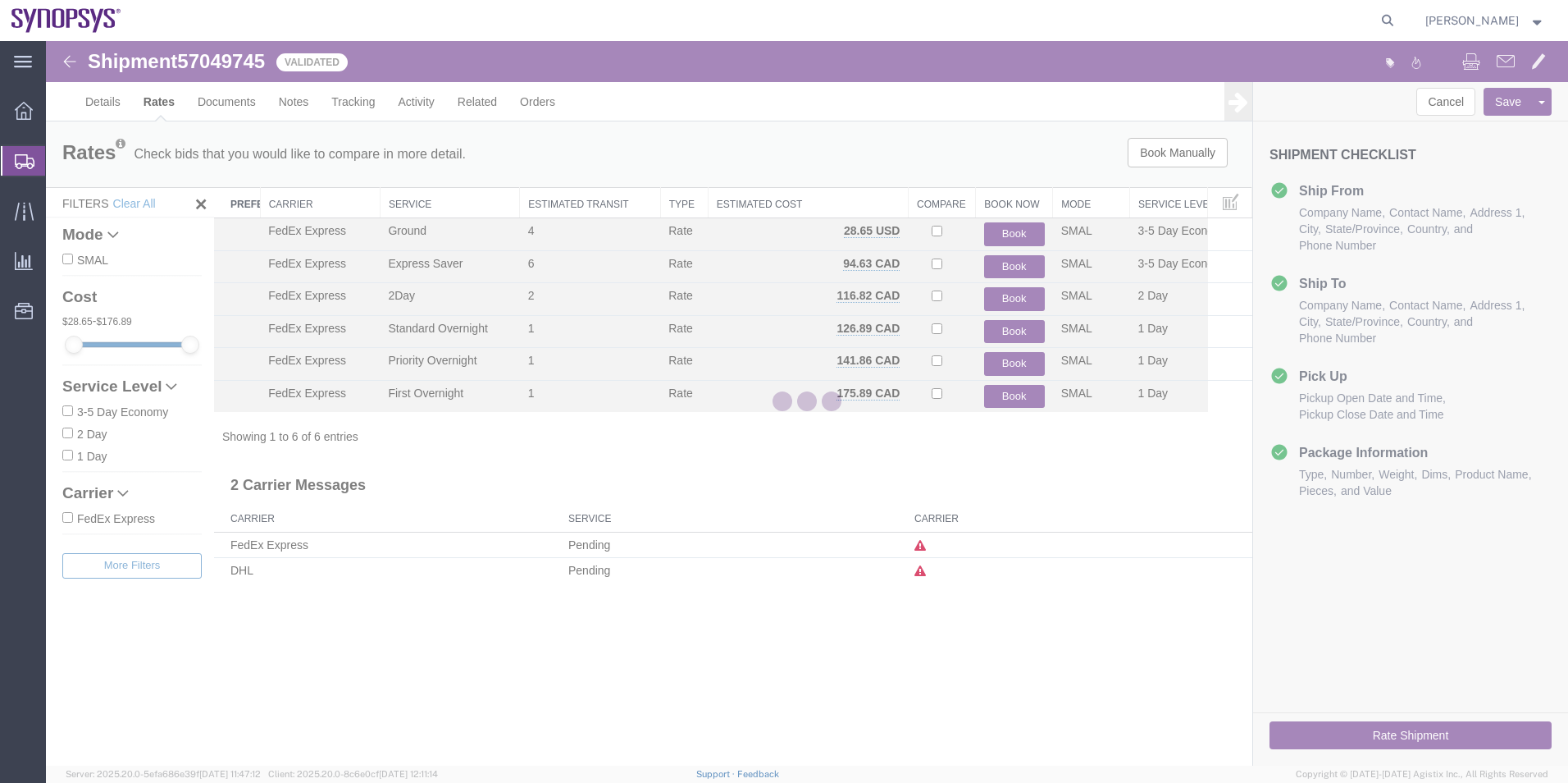
scroll to position [0, 0]
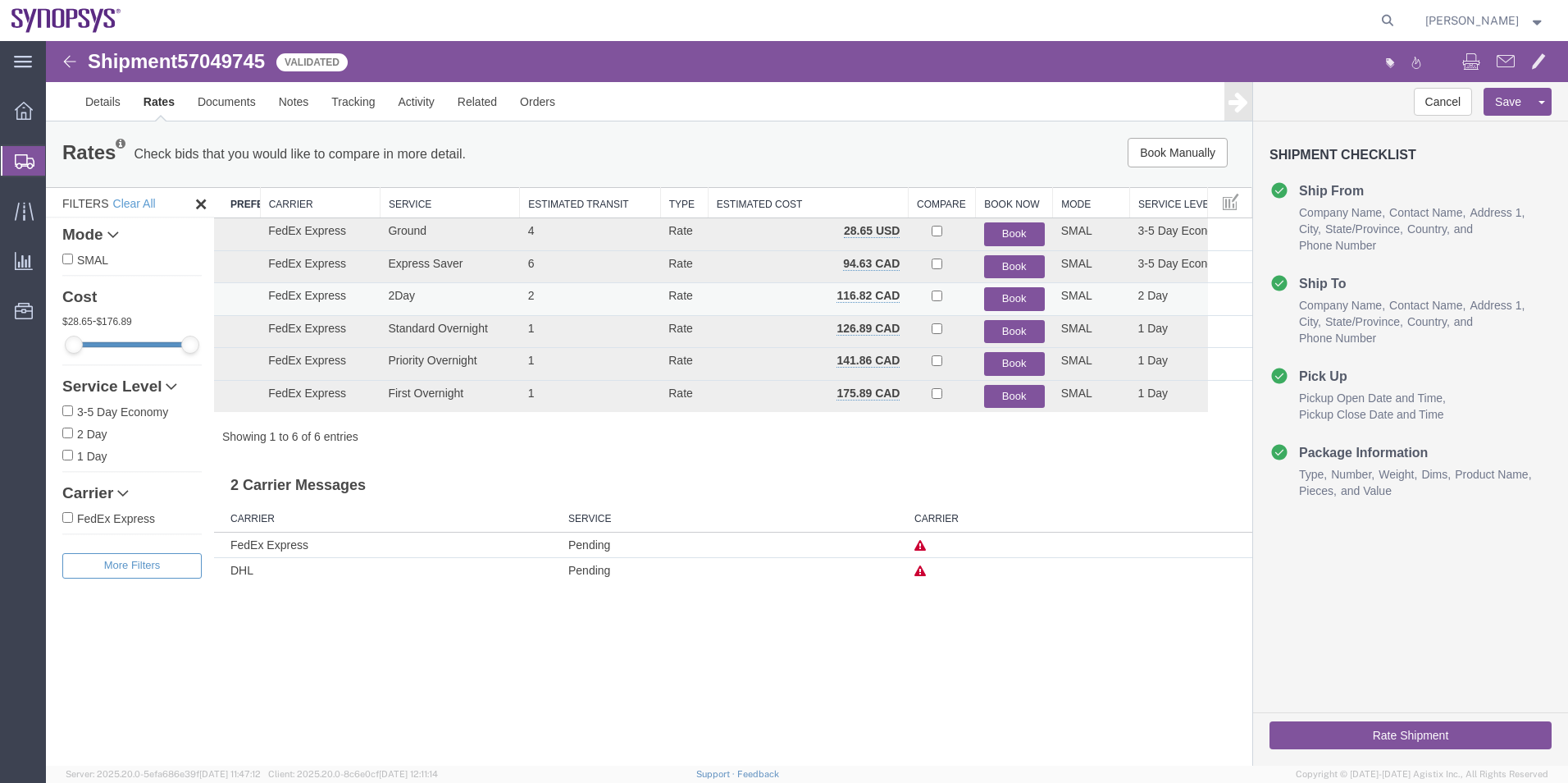
click at [1018, 299] on button "Book" at bounding box center [1015, 299] width 61 height 24
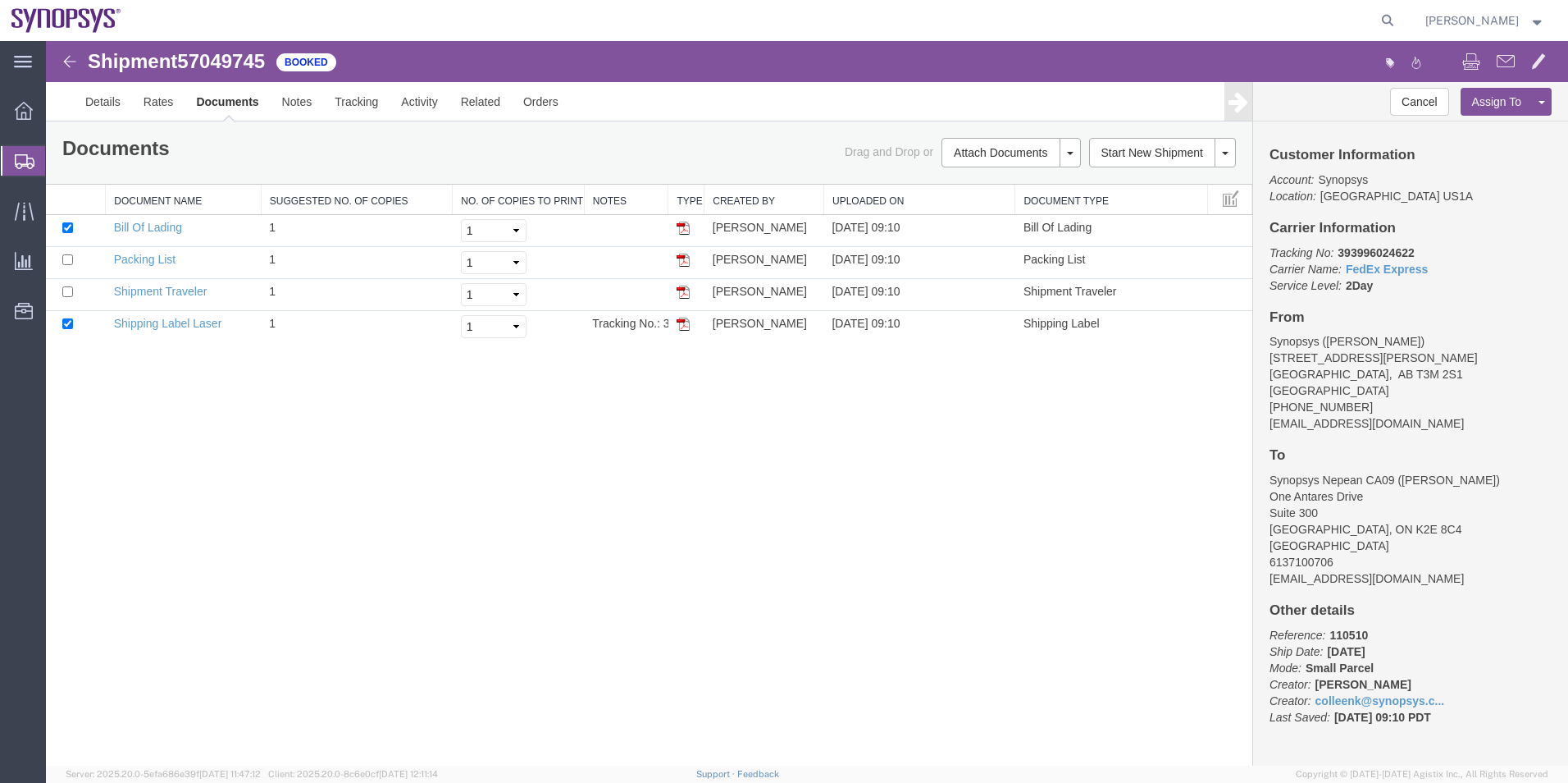
click at [0, 0] on span "Shipment Manager" at bounding box center [0, 0] width 0 height 0
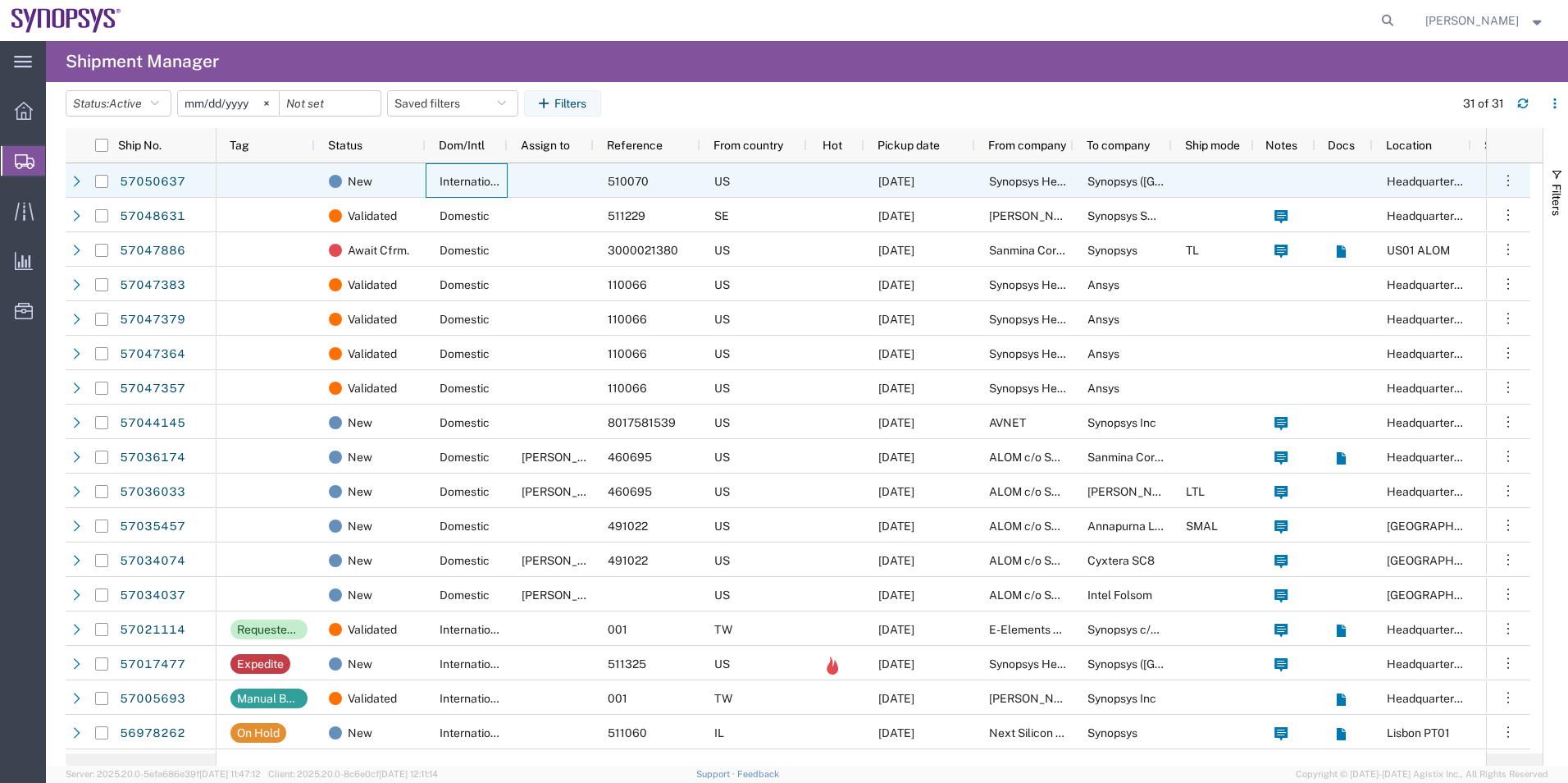
click at [484, 168] on div "International" at bounding box center [466, 180] width 82 height 35
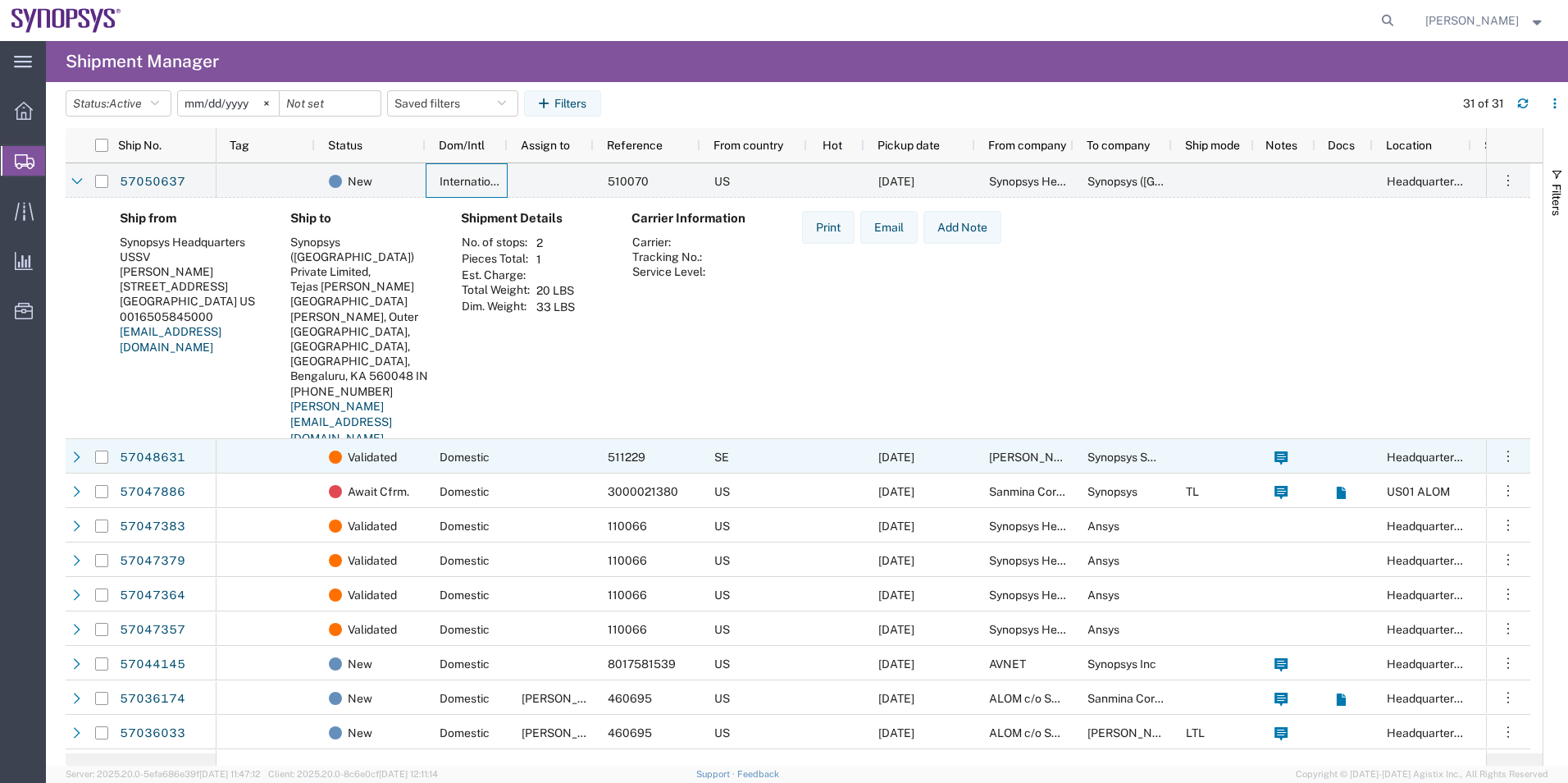
click at [554, 459] on div at bounding box center [551, 456] width 86 height 35
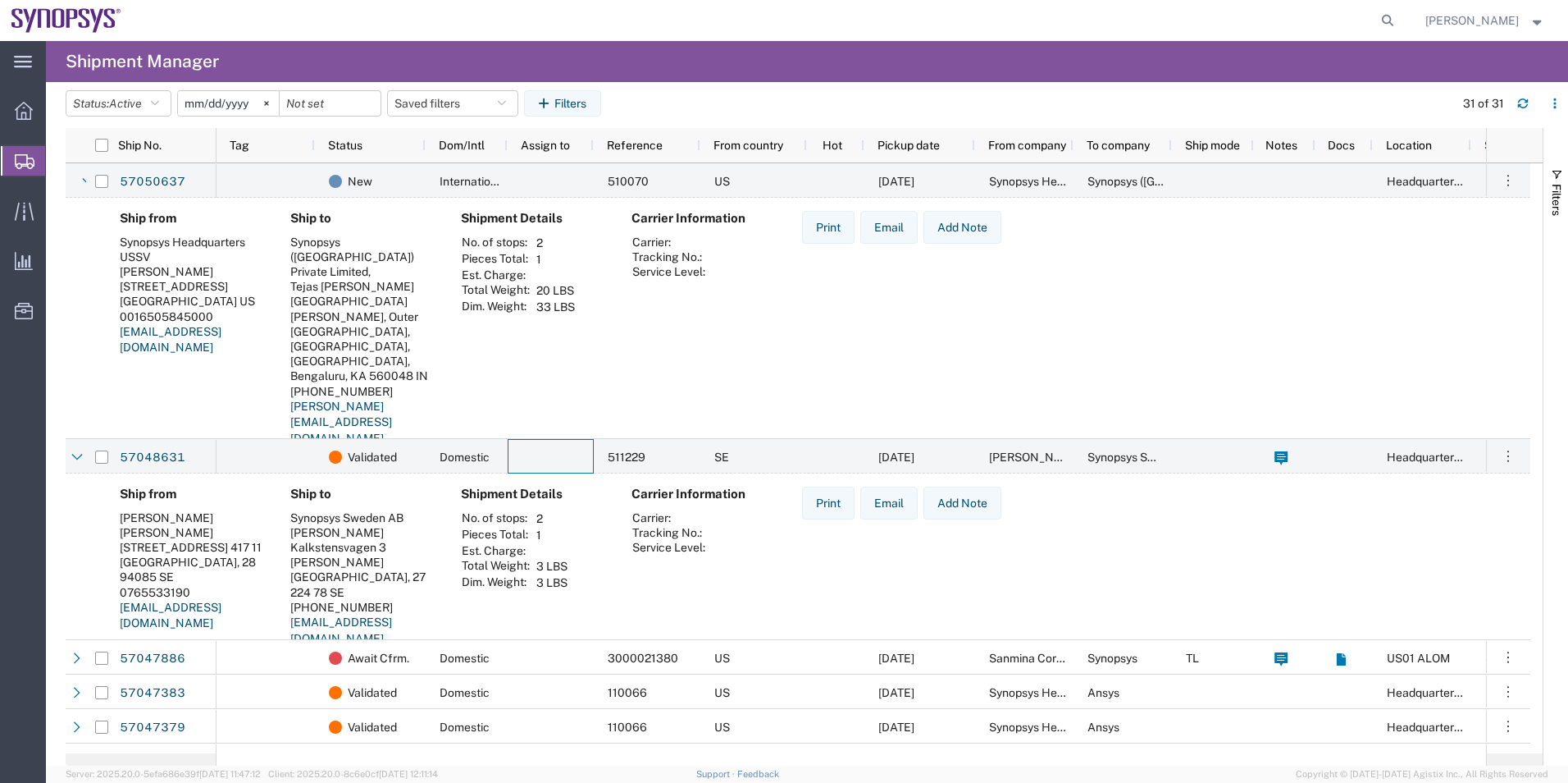
scroll to position [82, 0]
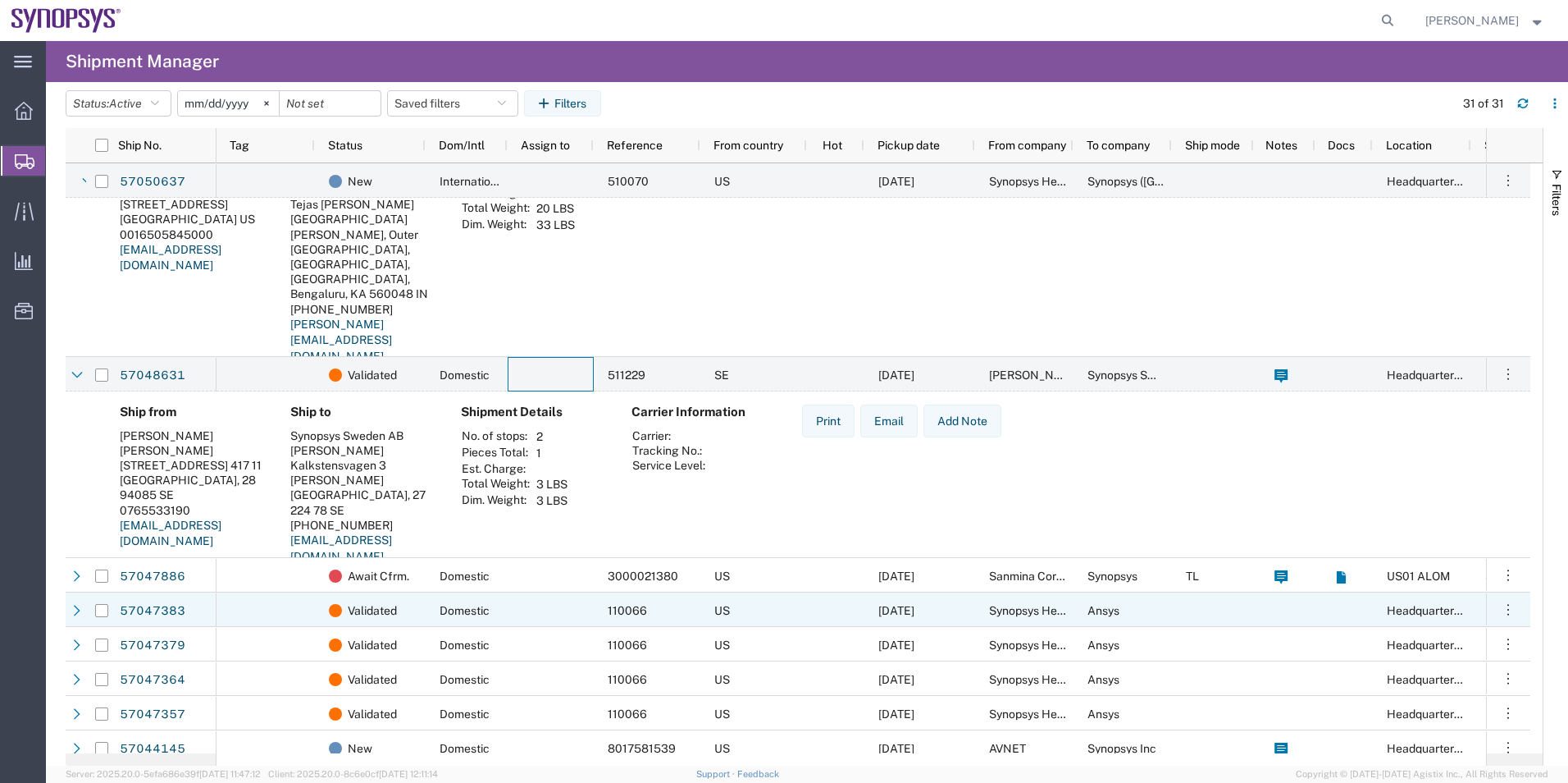
click at [503, 619] on div "Domestic" at bounding box center [466, 609] width 82 height 35
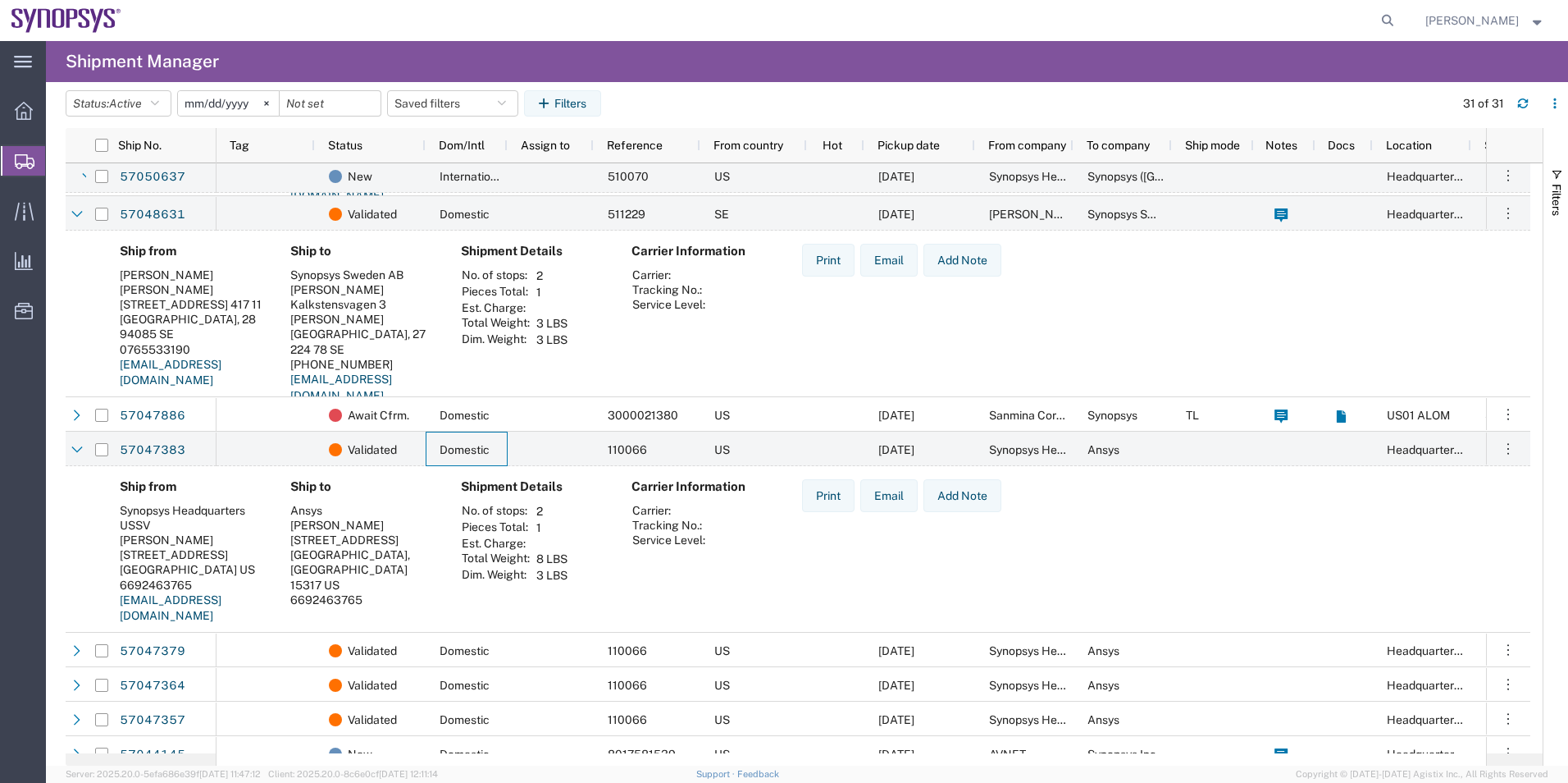
scroll to position [246, 0]
click at [159, 449] on link "57047383" at bounding box center [152, 447] width 67 height 26
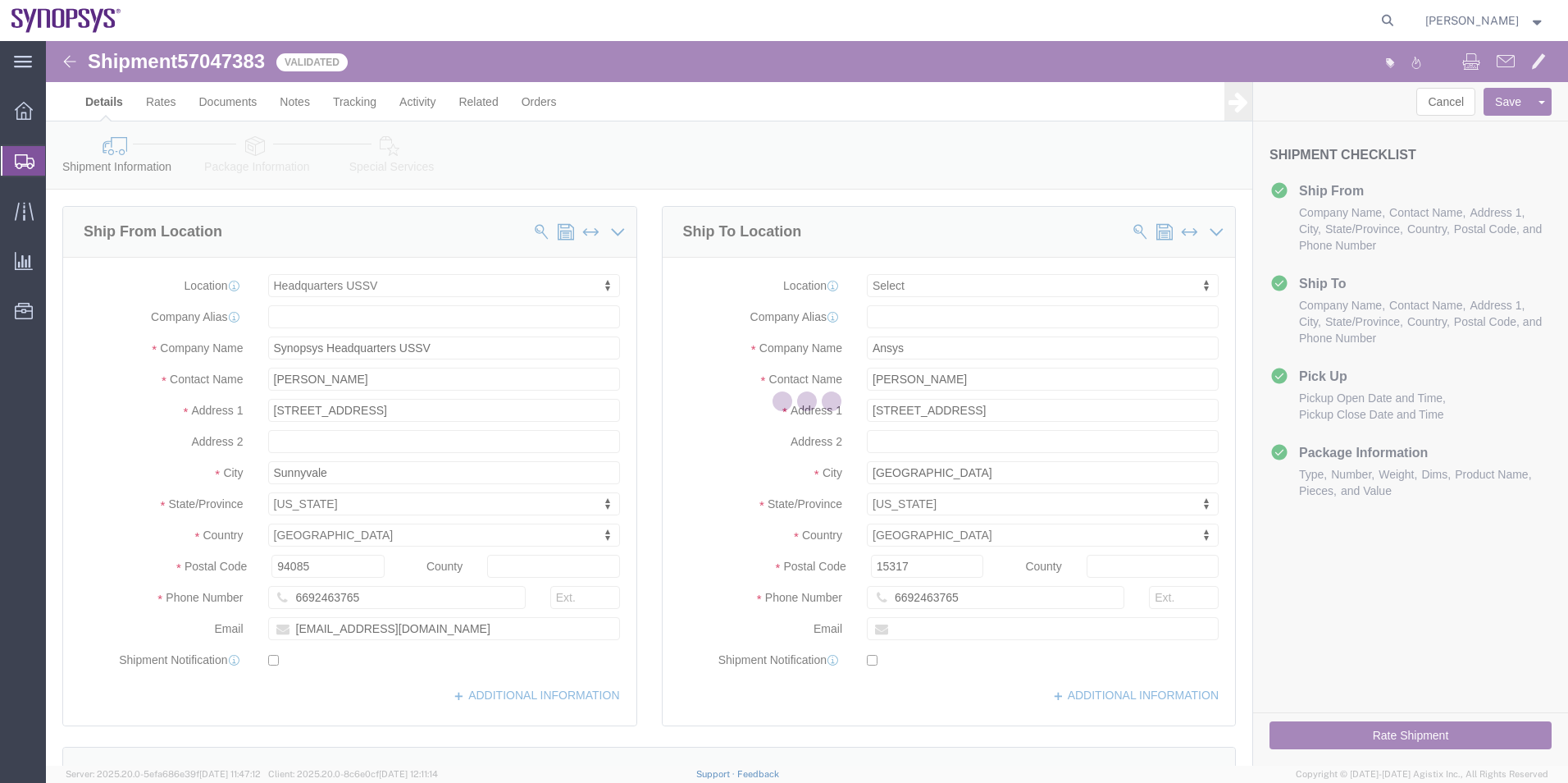
select select "63204"
select select
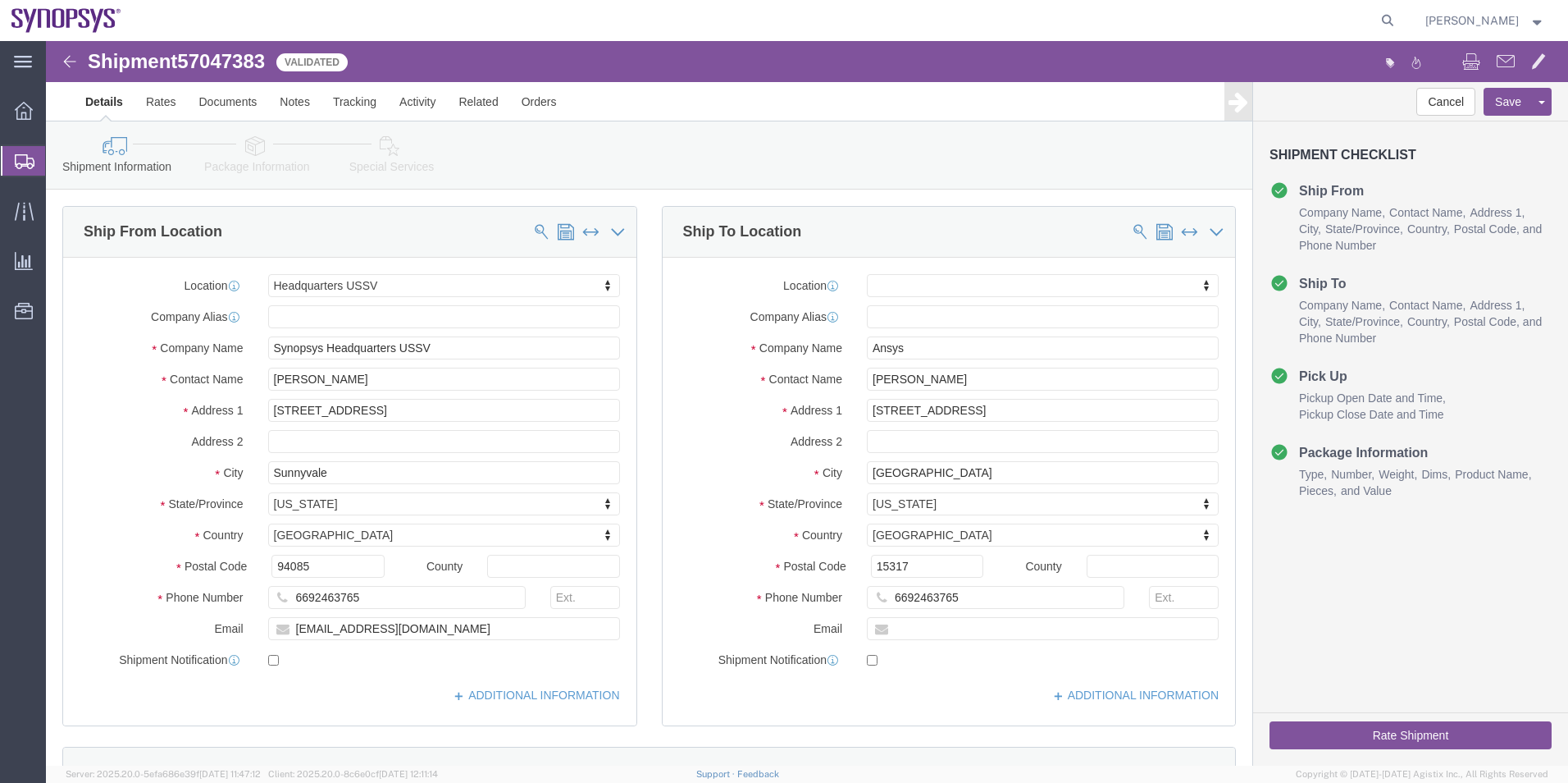
click icon
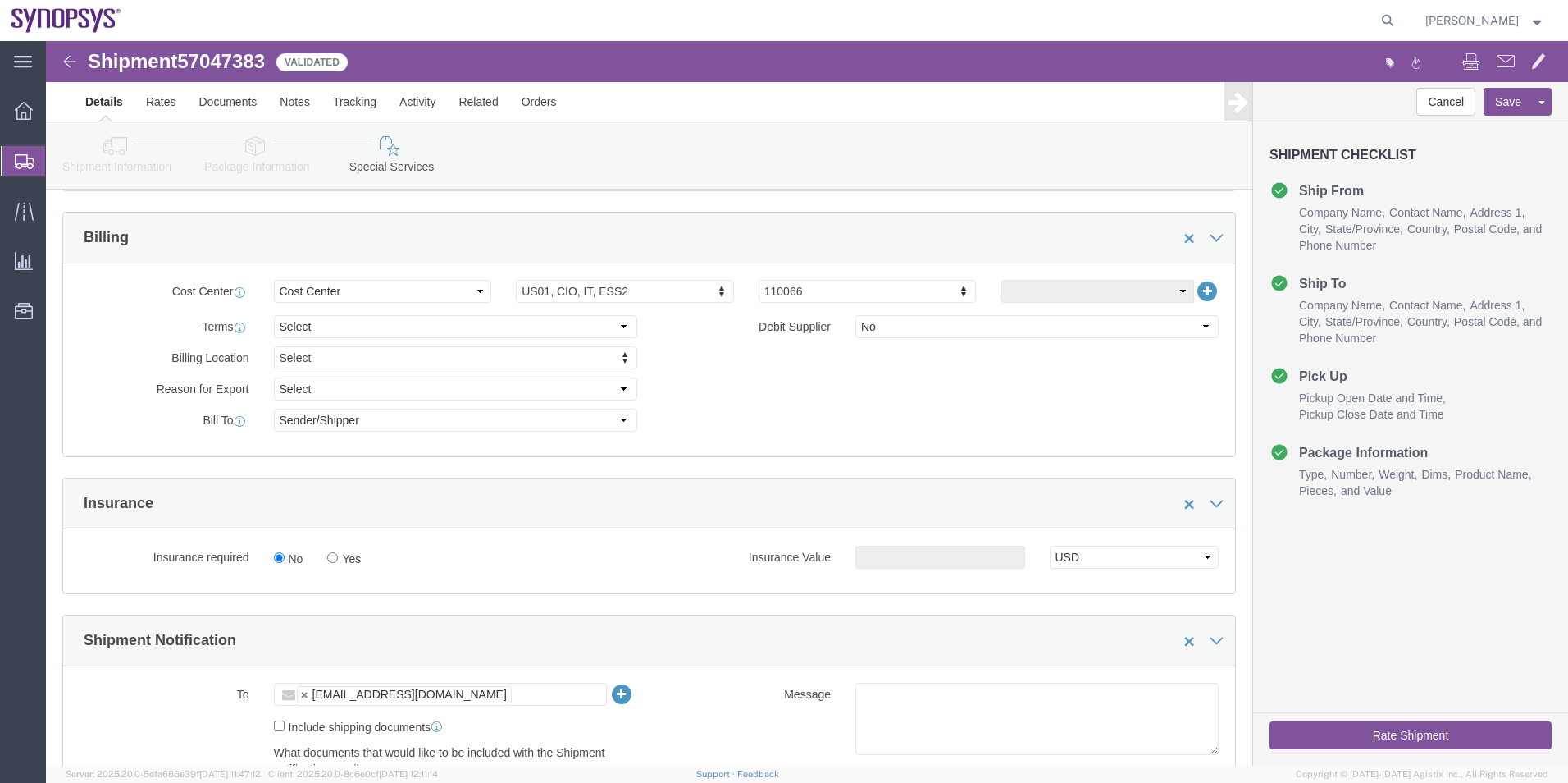
scroll to position [902, 0]
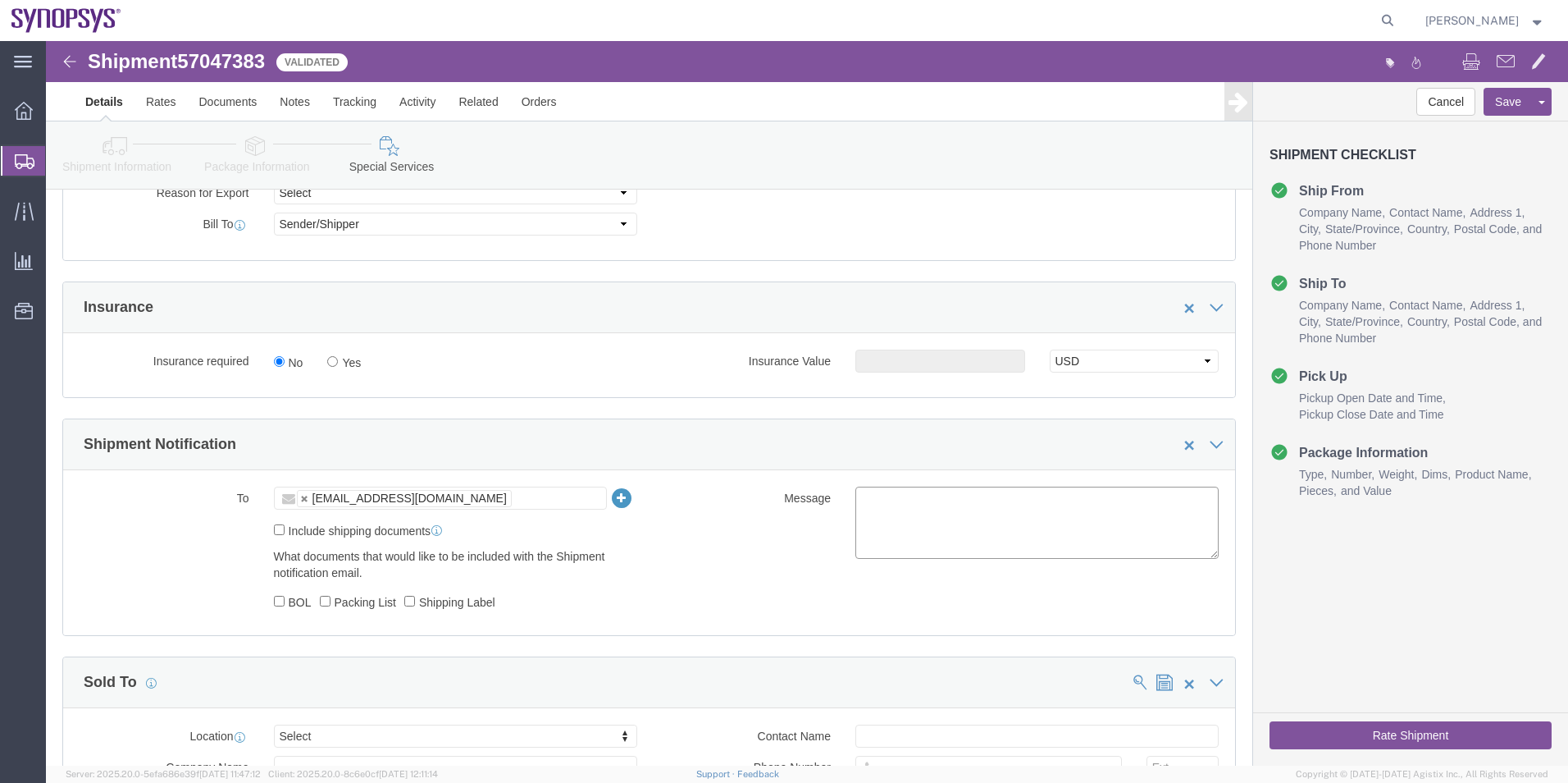
click textarea
type textarea "Please see attached. -[GEOGRAPHIC_DATA]"
click button "Rate Shipment"
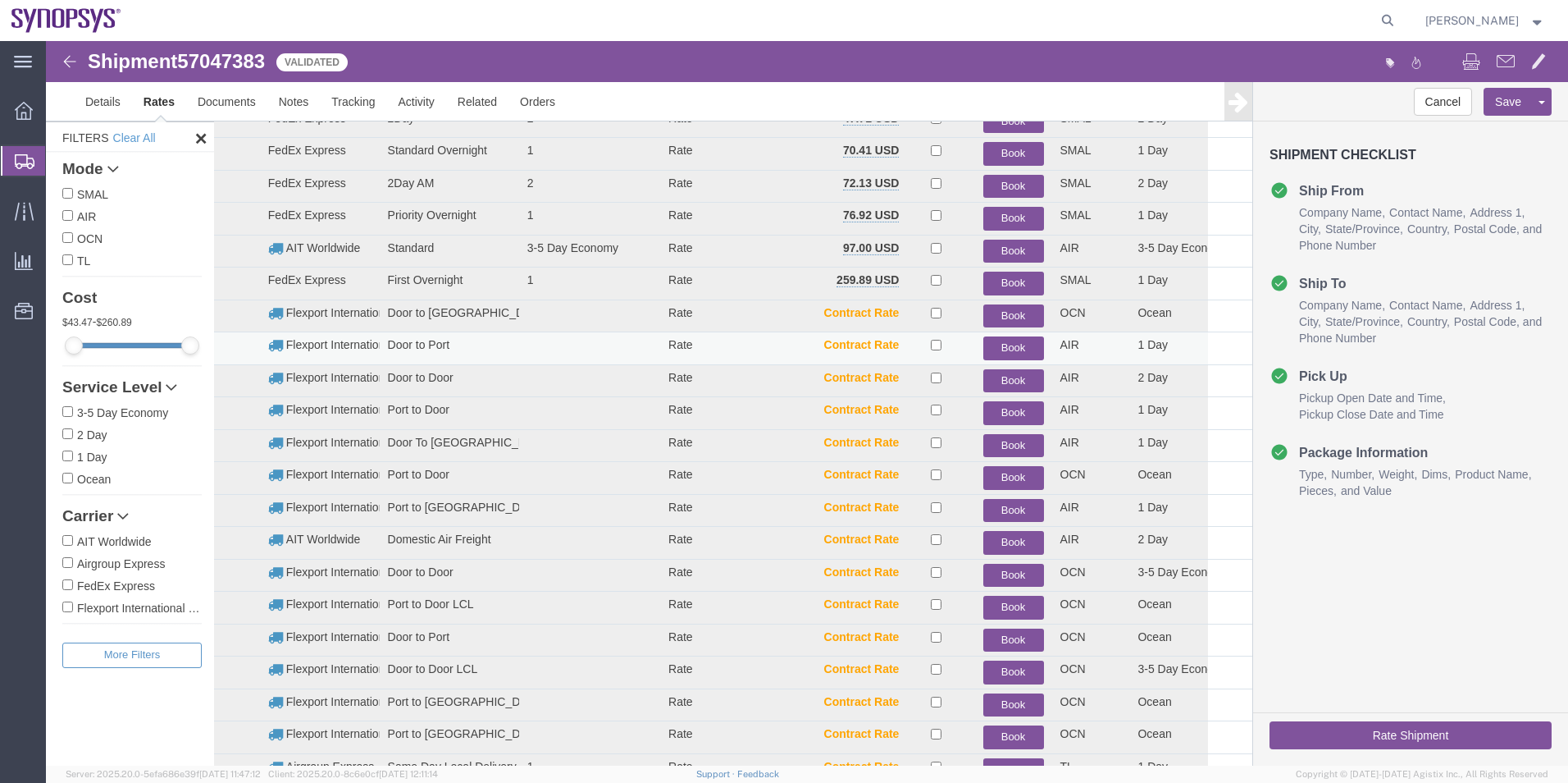
scroll to position [117, 0]
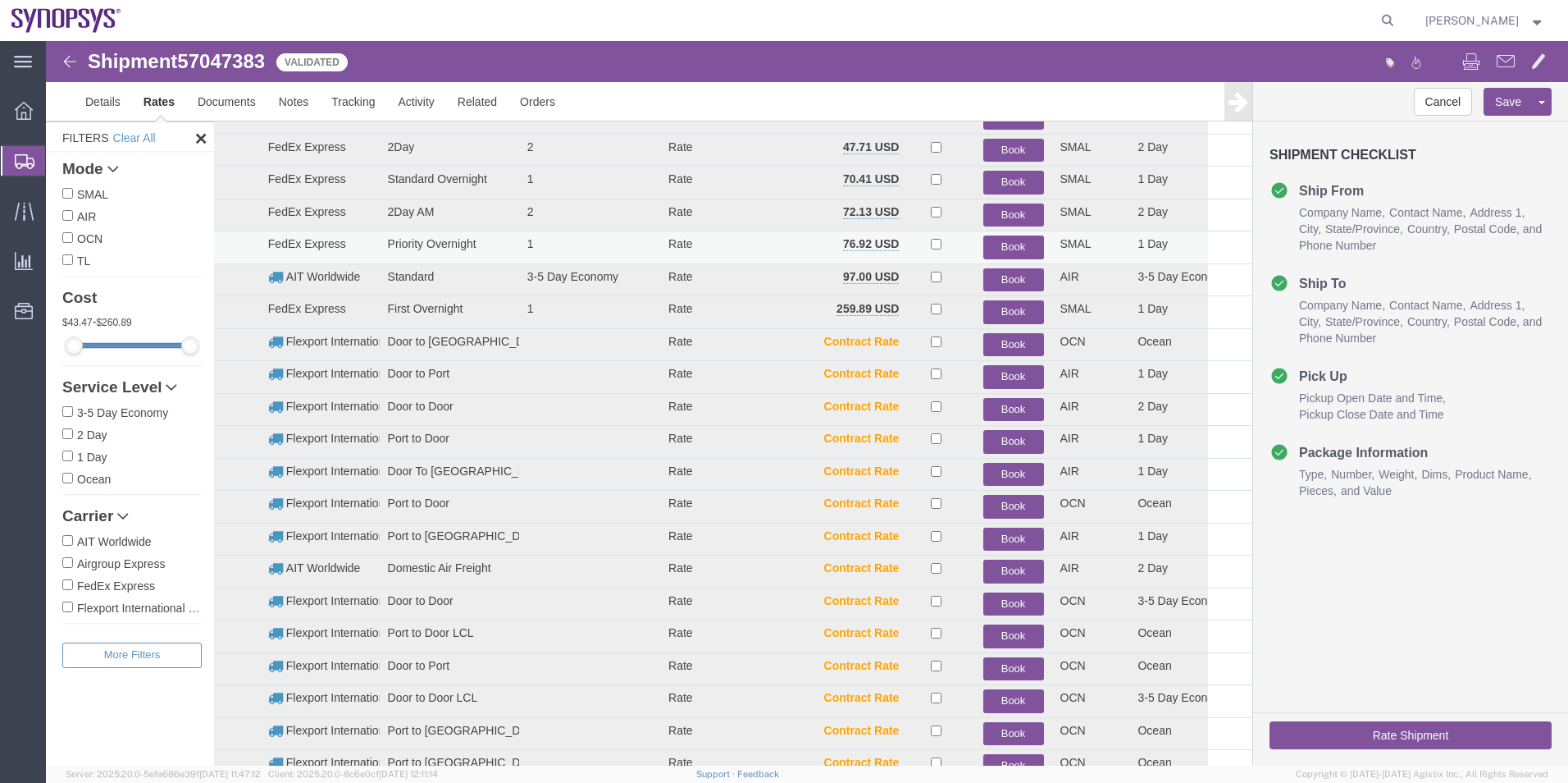
click at [1015, 243] on button "Book" at bounding box center [1014, 247] width 61 height 24
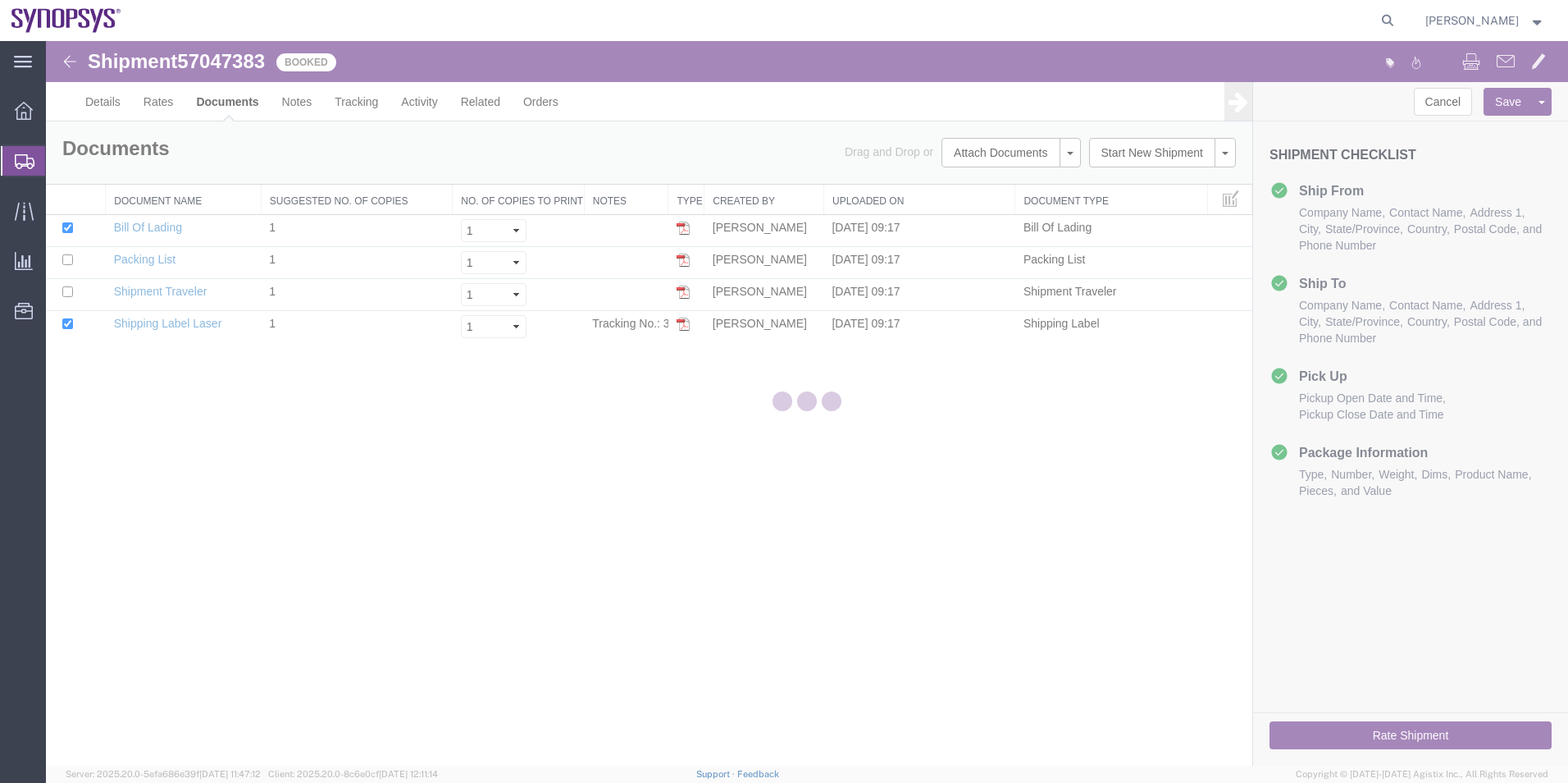
scroll to position [0, 0]
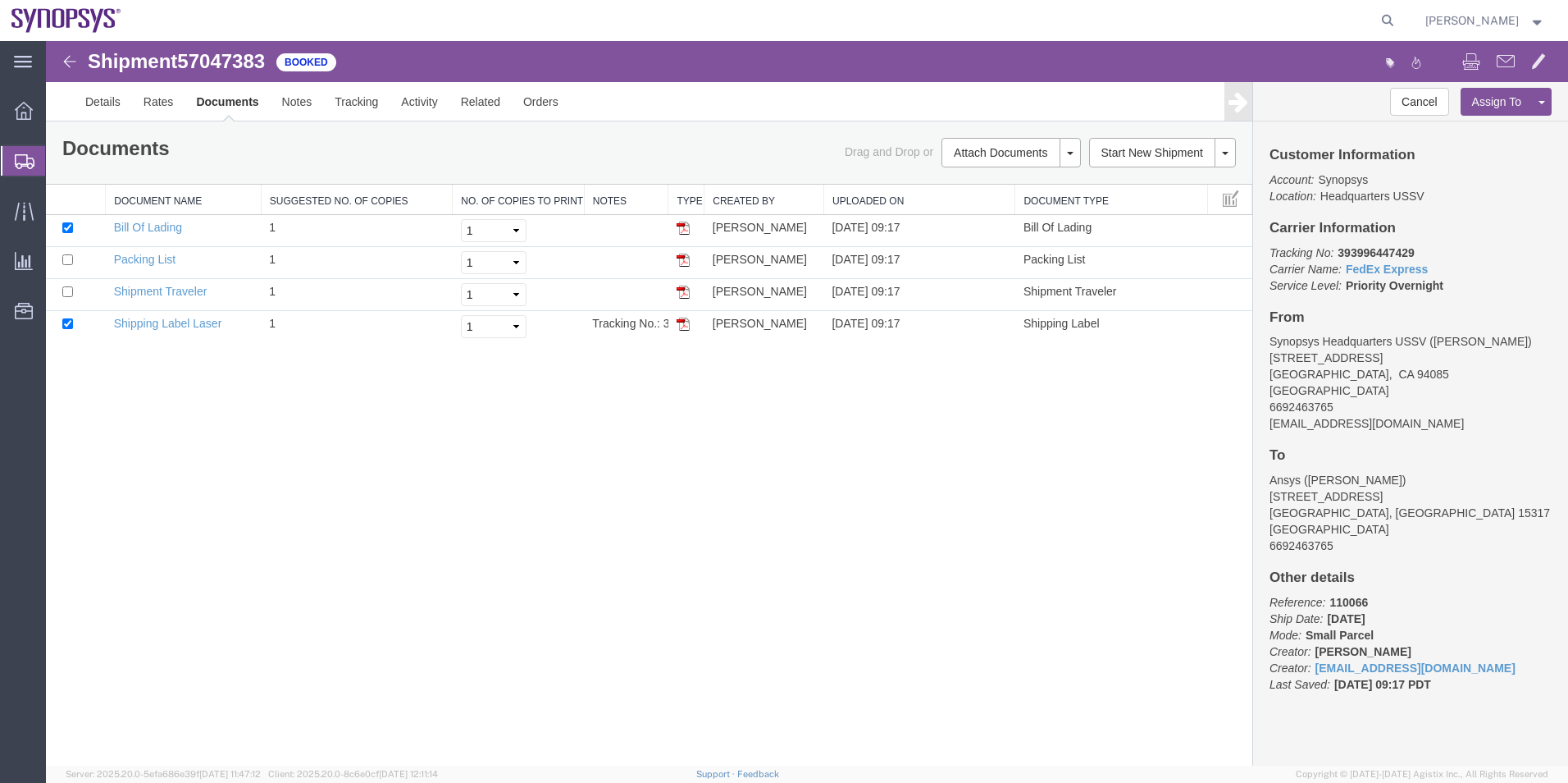
click at [26, 154] on icon at bounding box center [24, 161] width 19 height 14
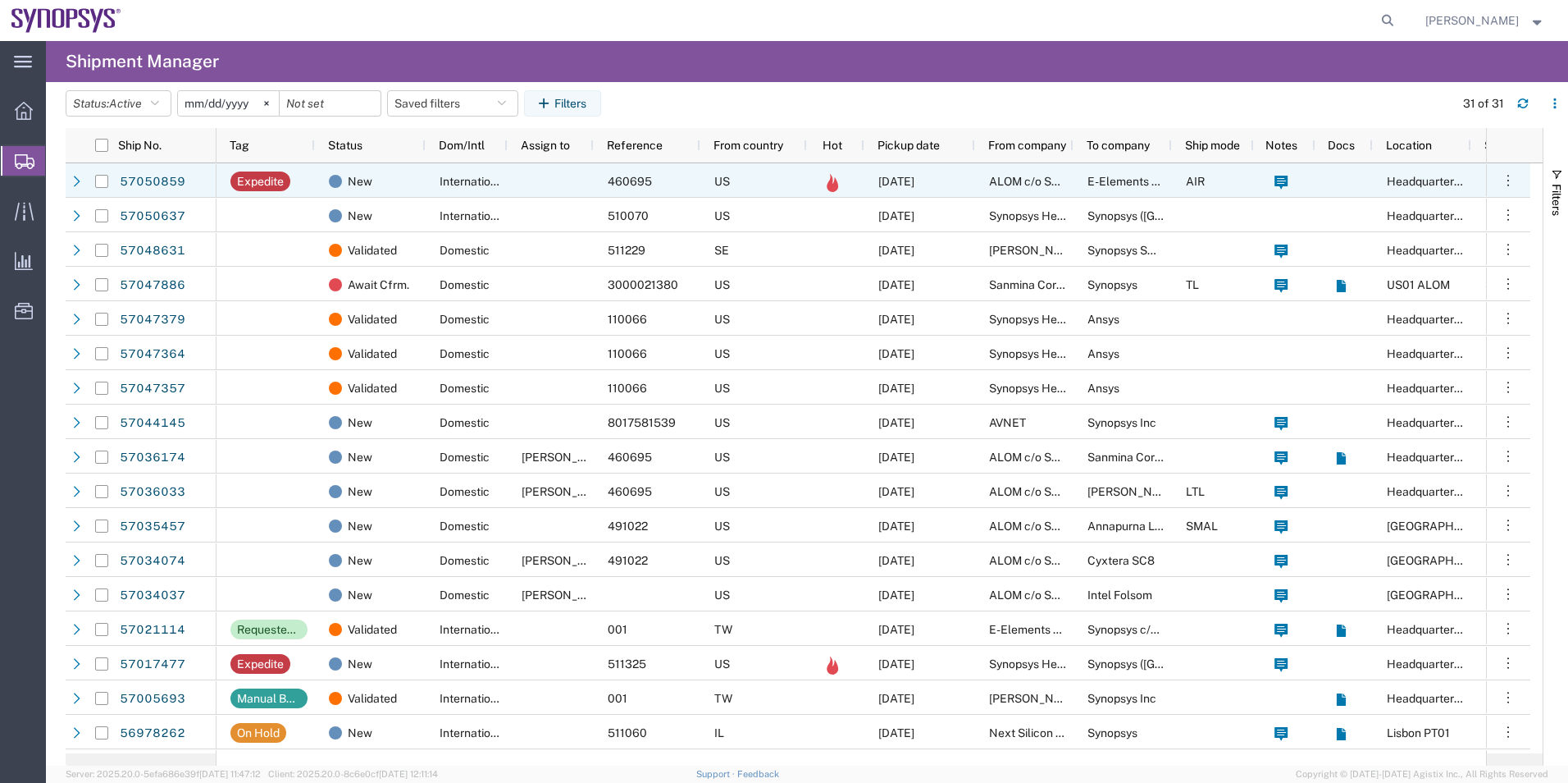
click at [480, 189] on div "International" at bounding box center [466, 180] width 82 height 35
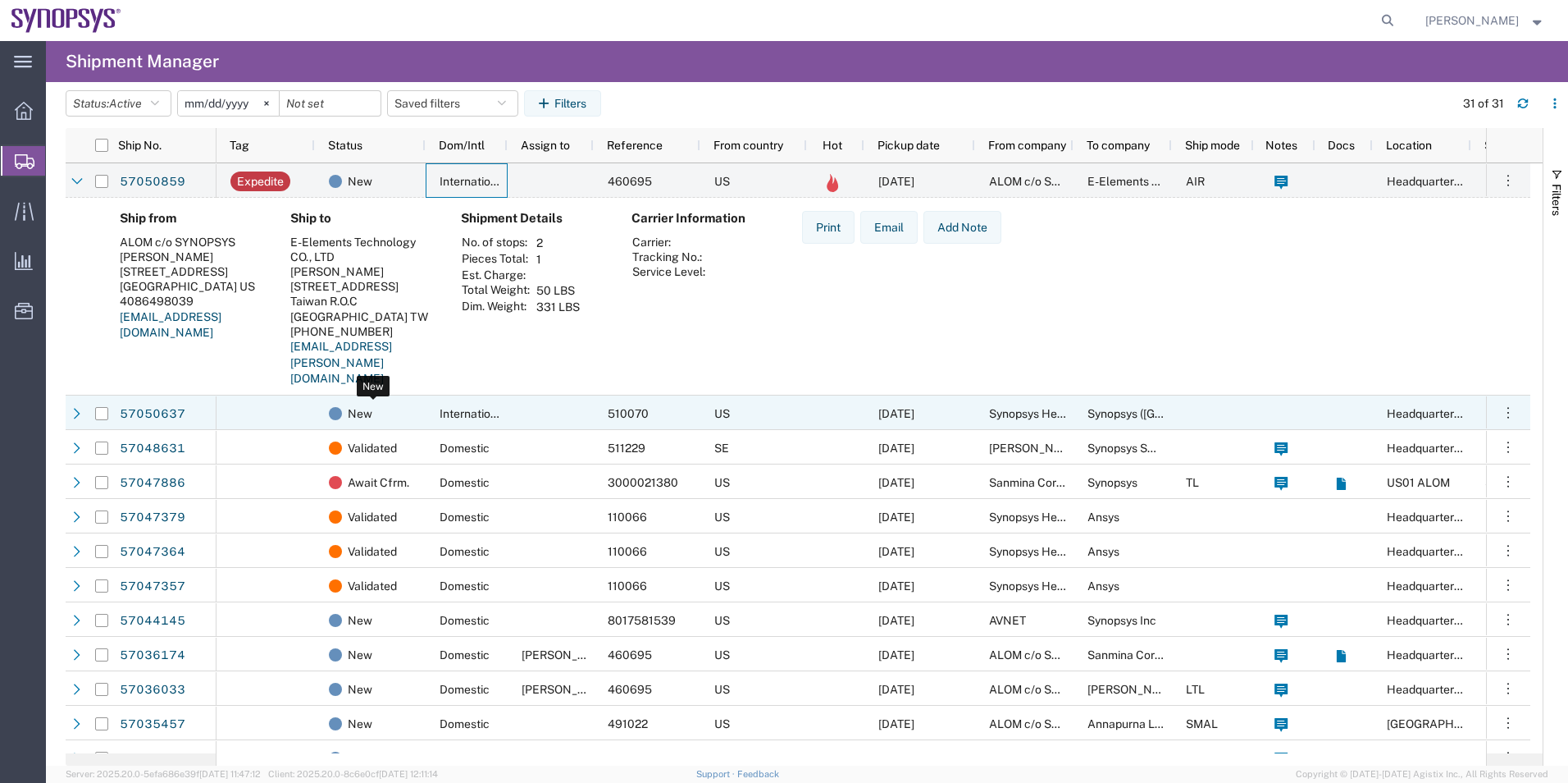
click at [412, 429] on div "New" at bounding box center [374, 413] width 90 height 35
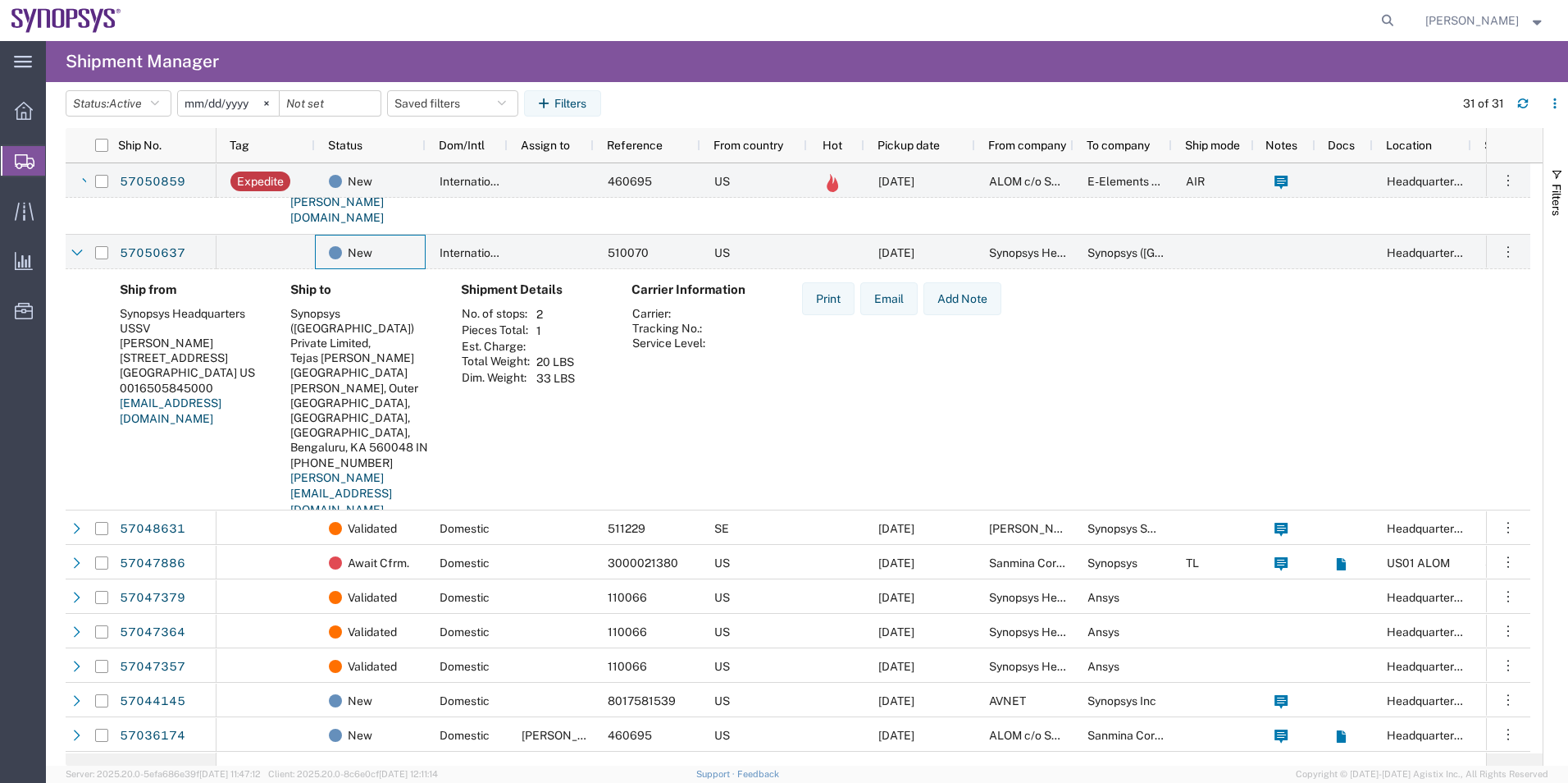
scroll to position [164, 0]
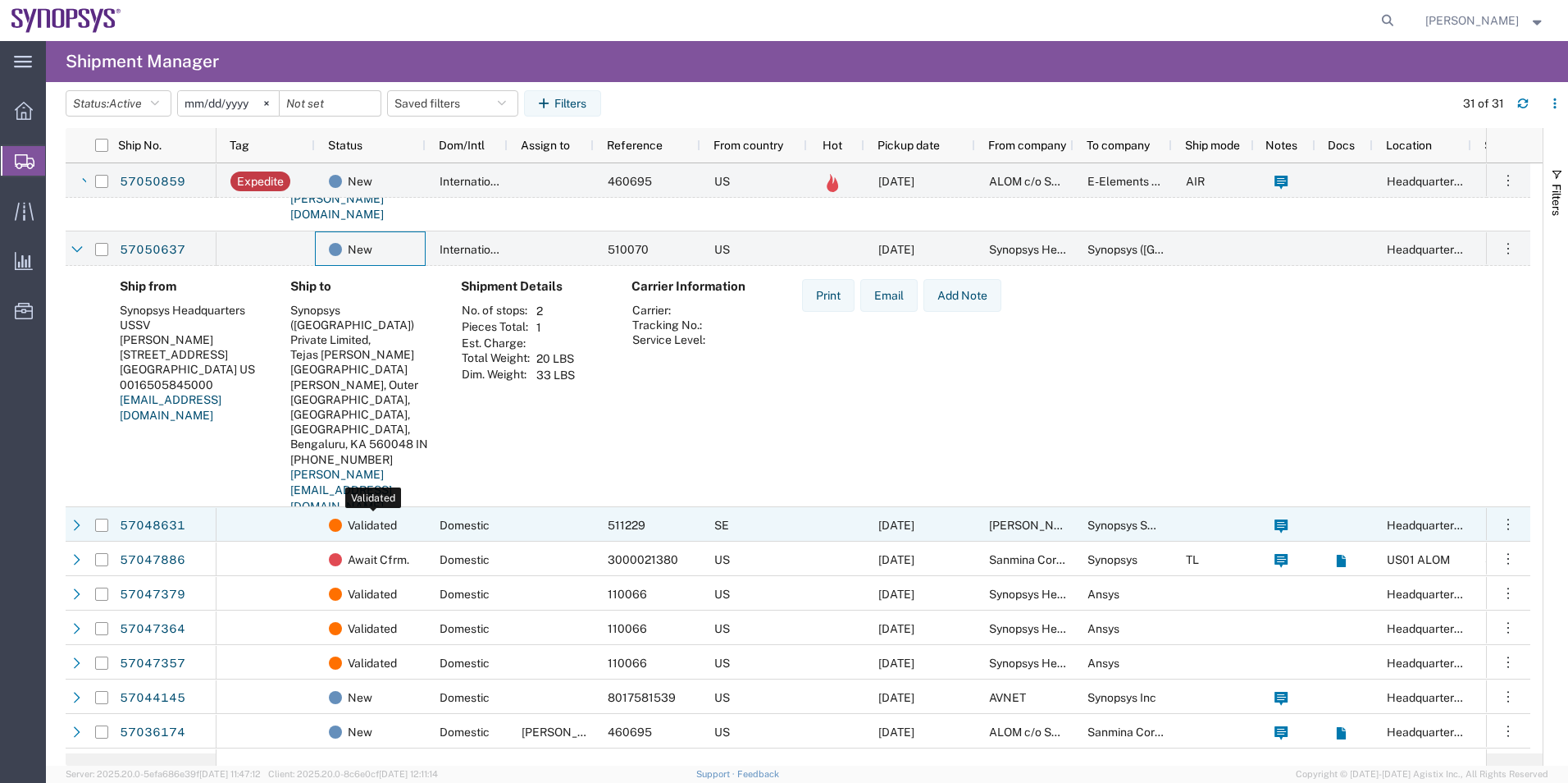
click at [405, 517] on div "Validated" at bounding box center [374, 525] width 90 height 35
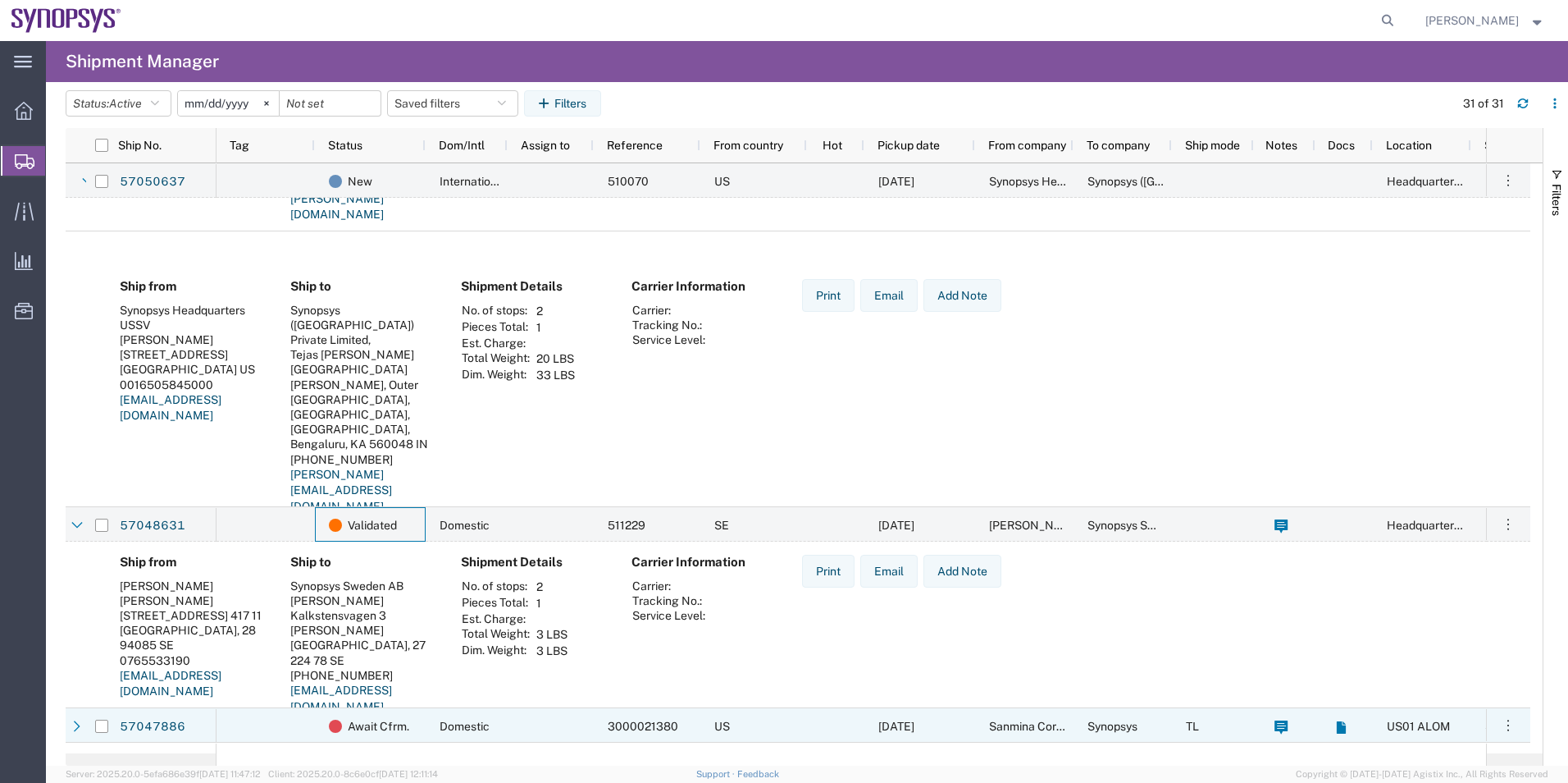
scroll to position [328, 0]
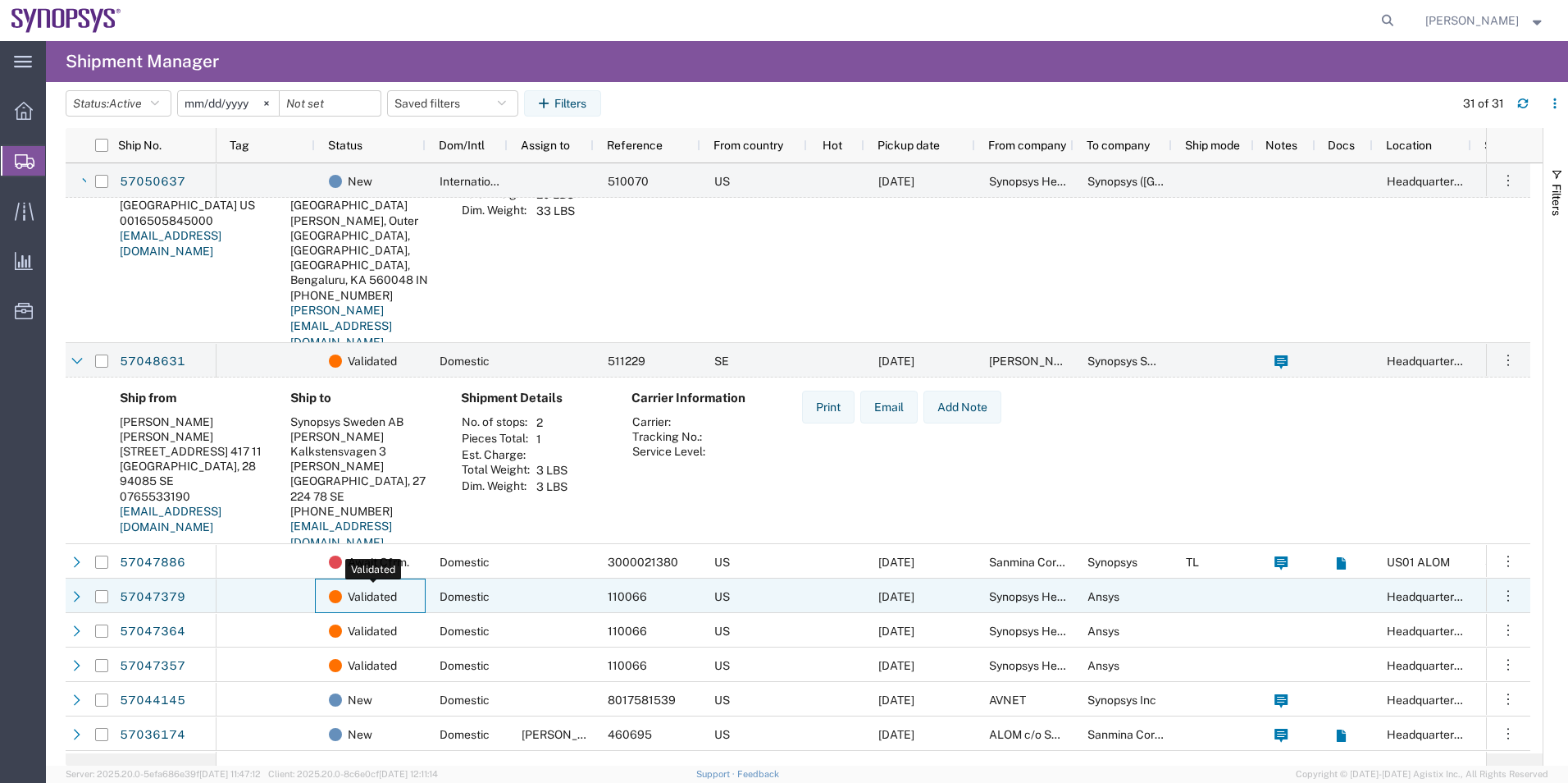
click at [393, 593] on span "Validated" at bounding box center [372, 596] width 49 height 35
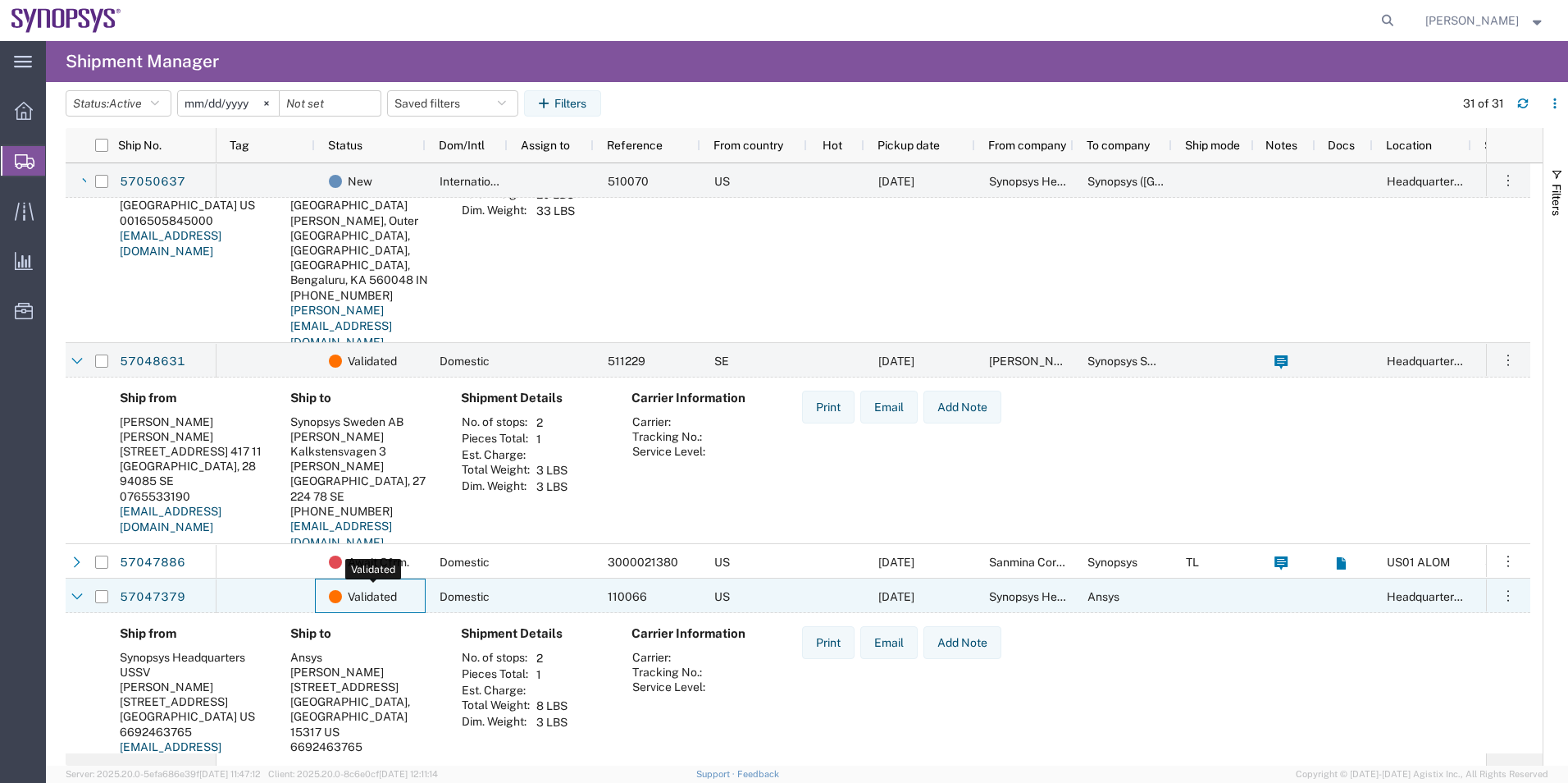
scroll to position [493, 0]
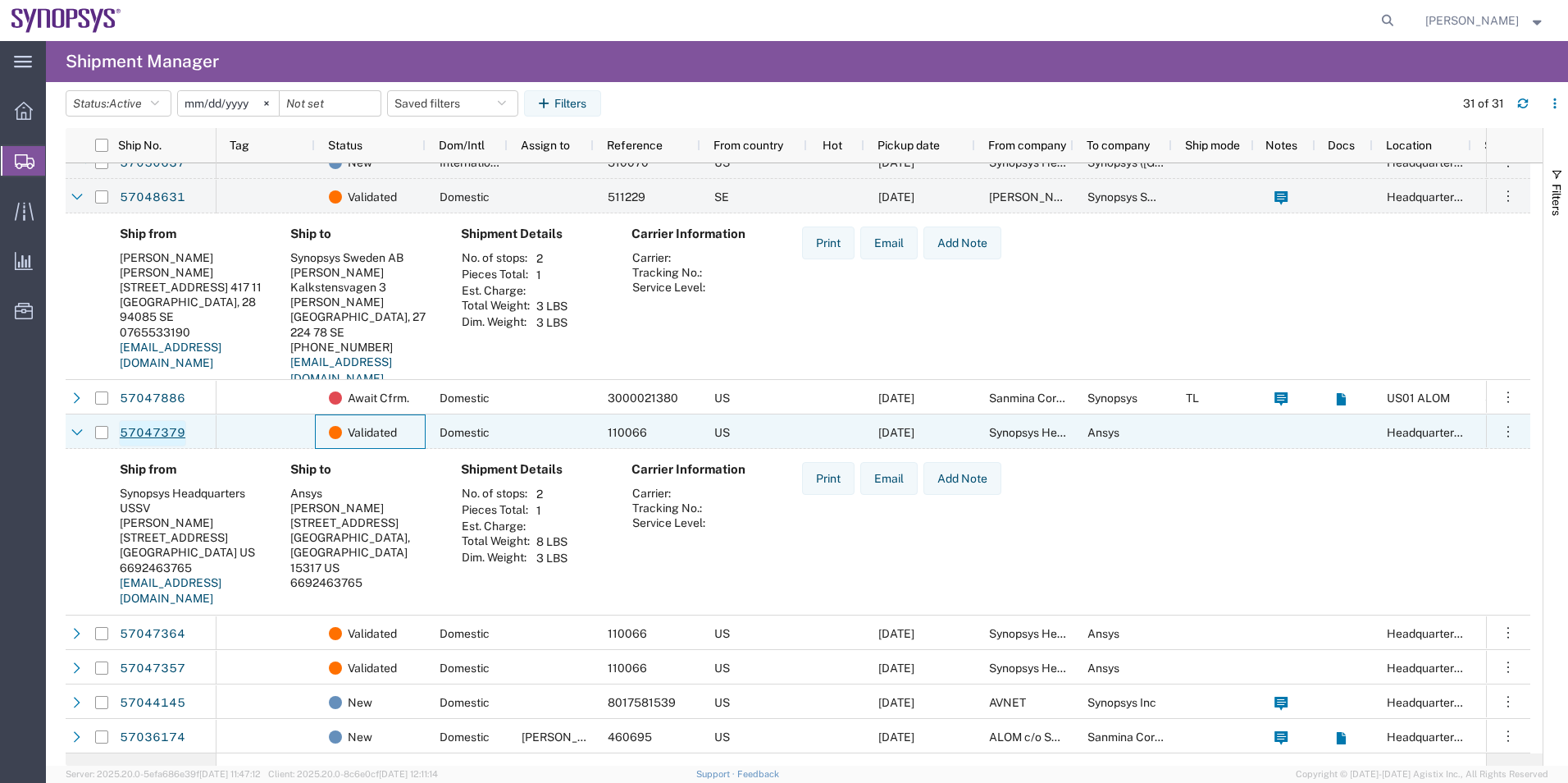
click at [148, 432] on link "57047379" at bounding box center [152, 433] width 67 height 26
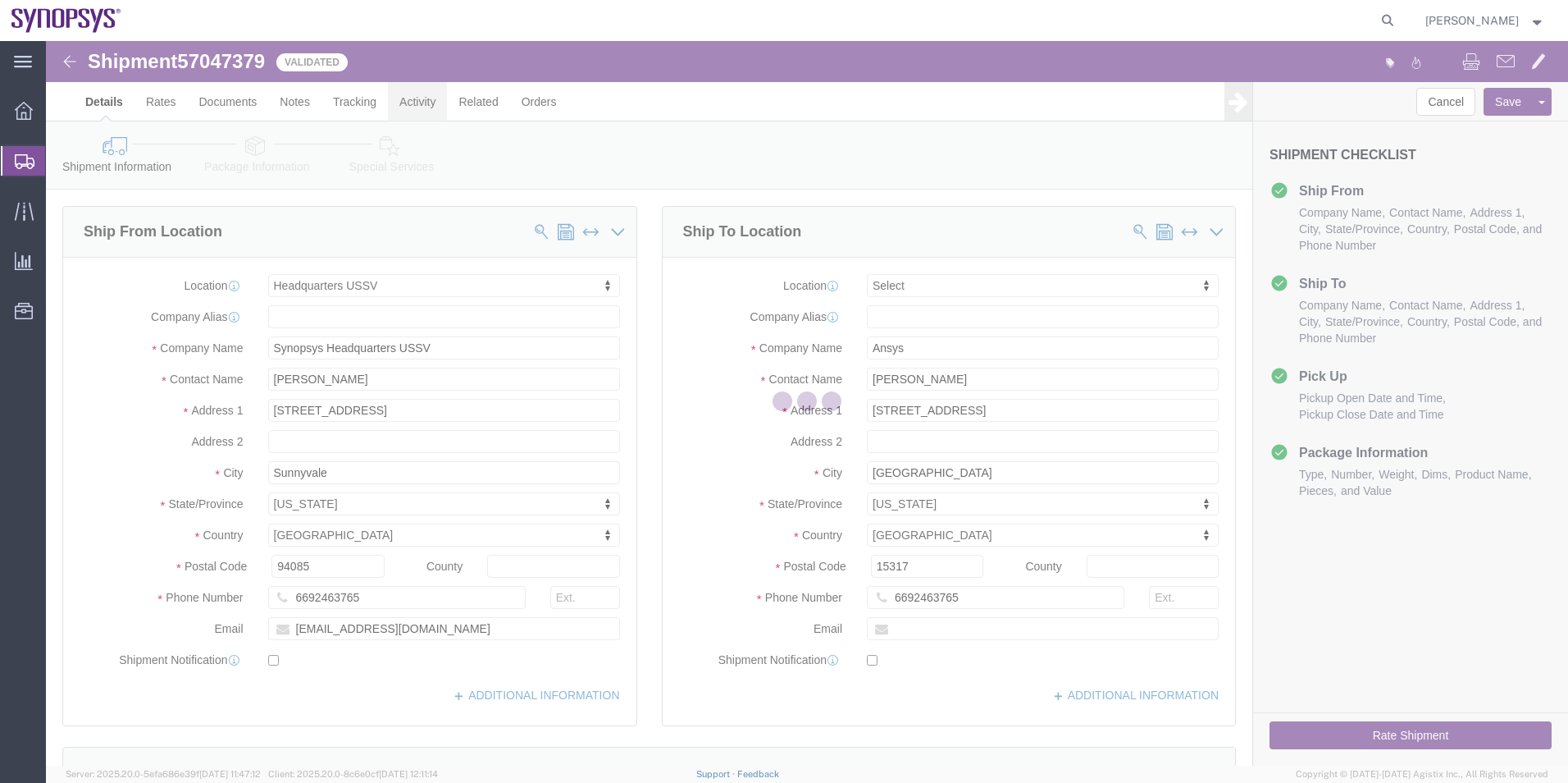
select select "63204"
select select
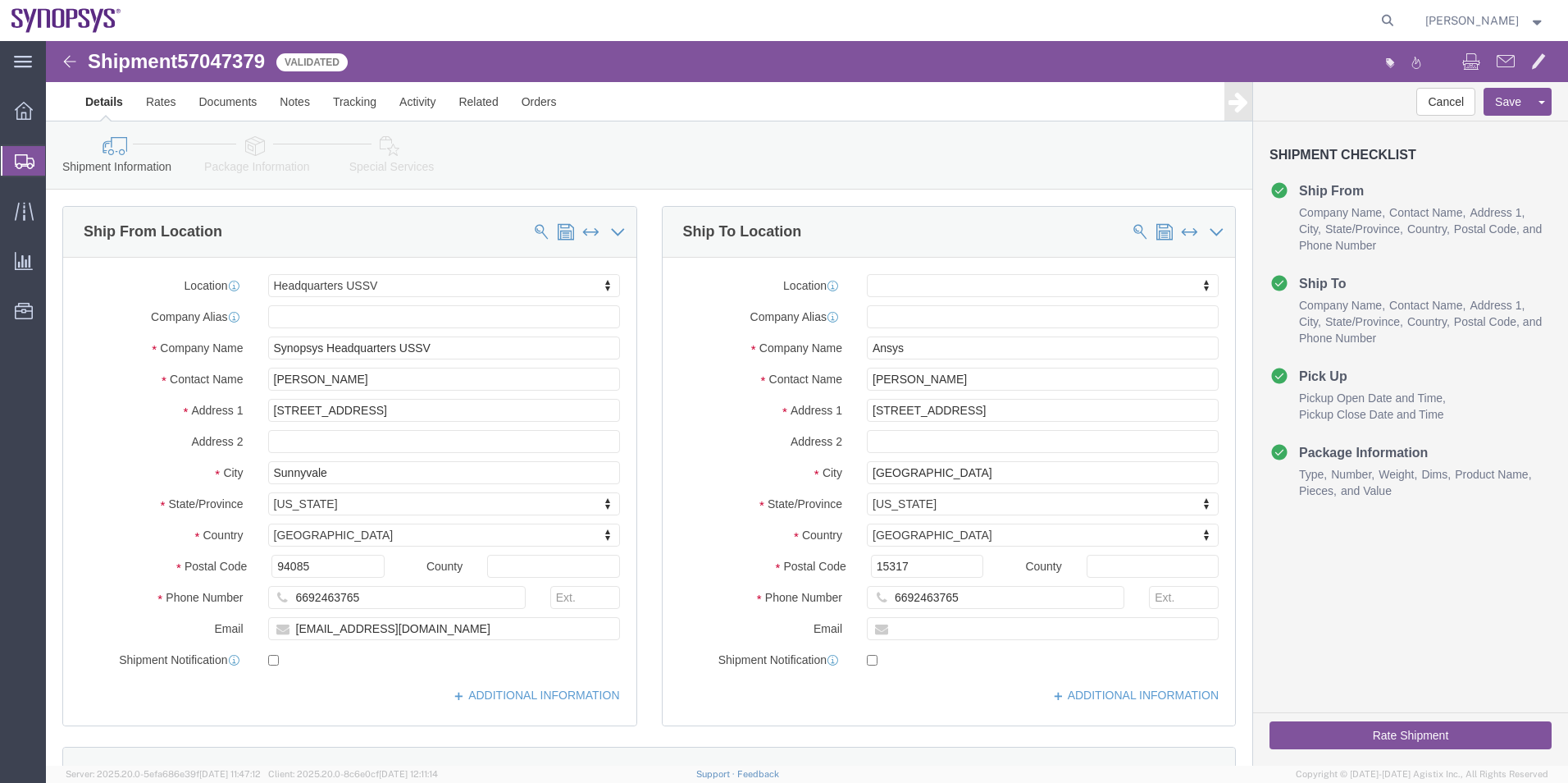
click link "Special Services"
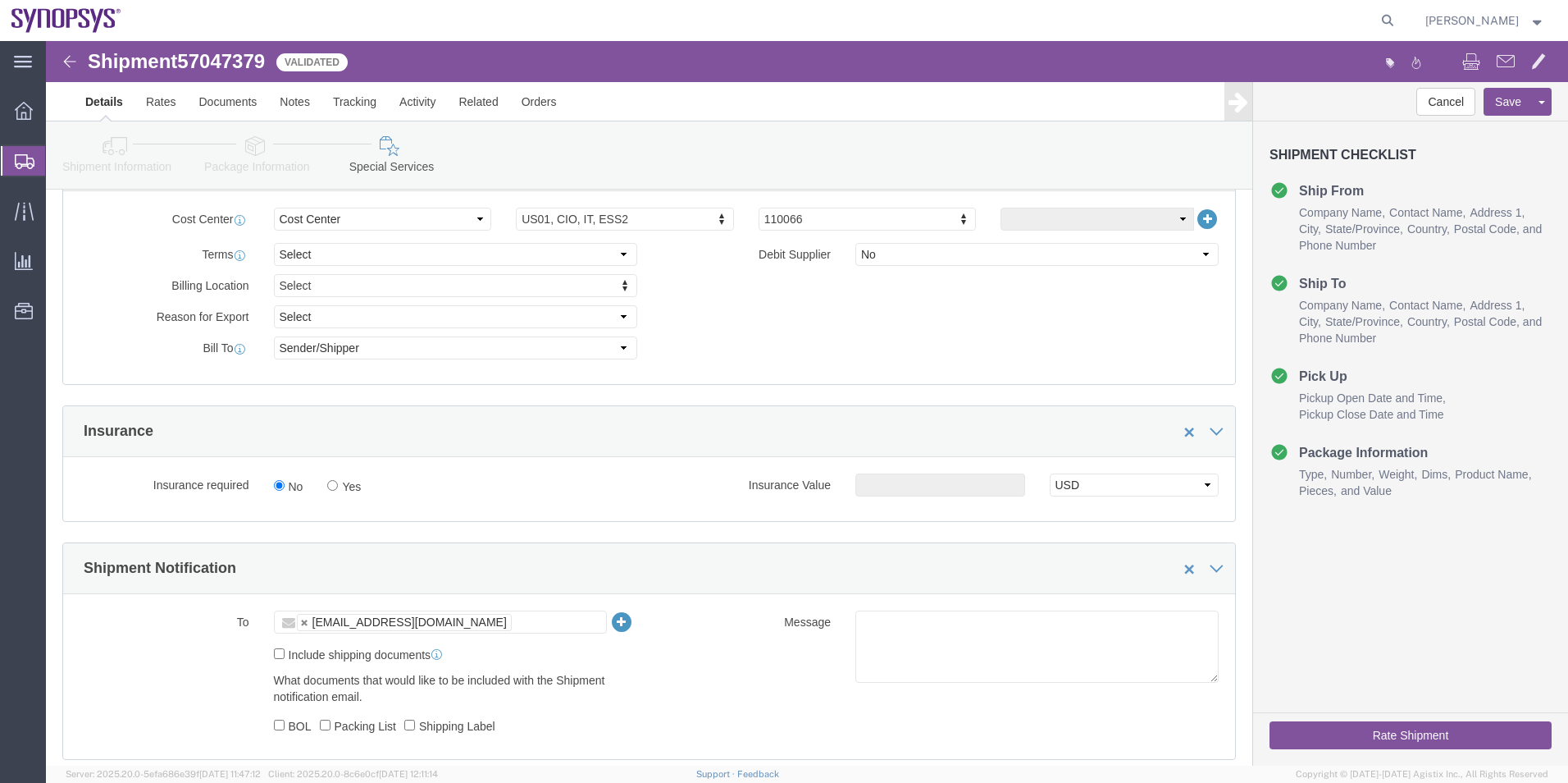
scroll to position [902, 0]
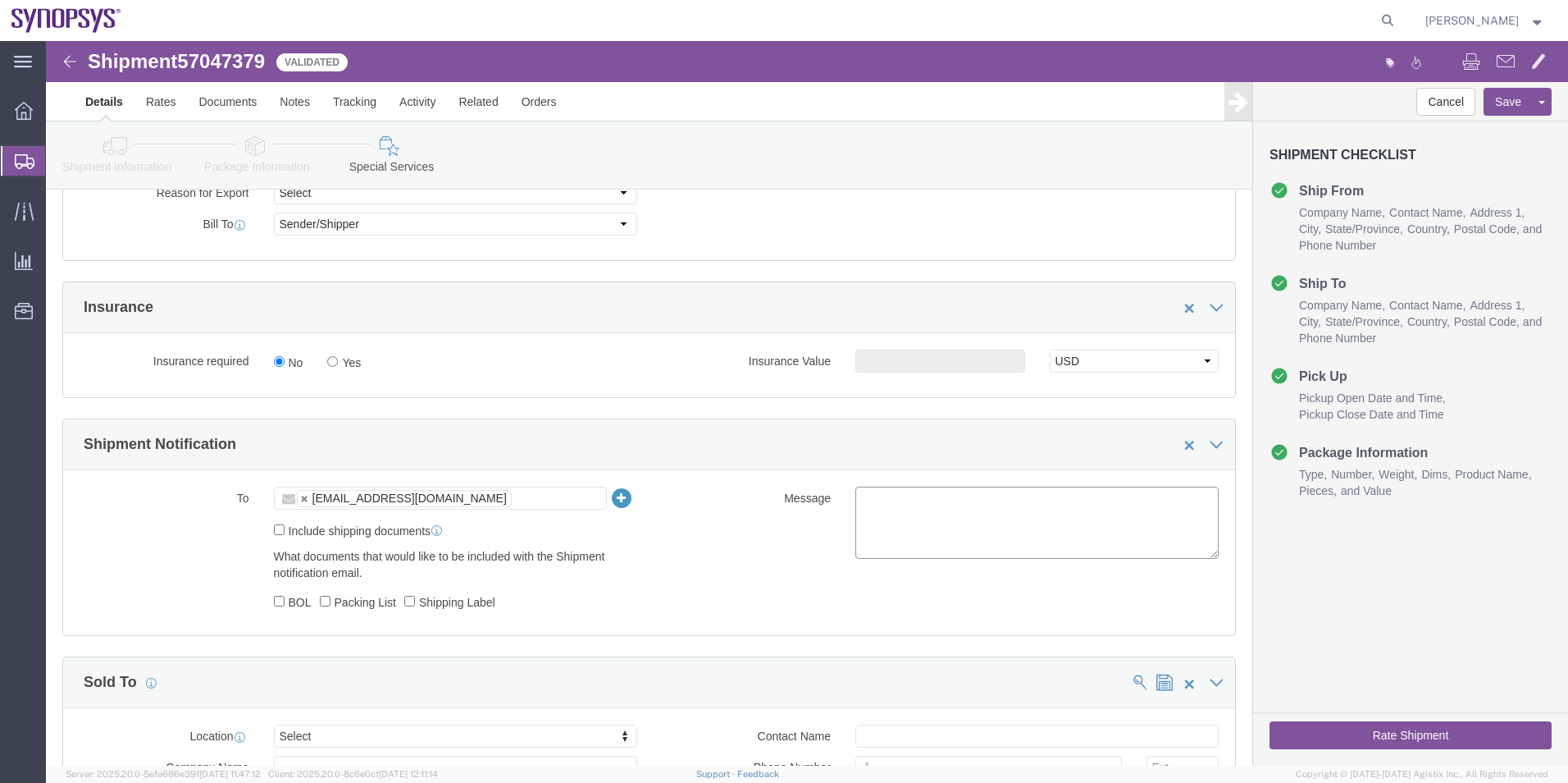
click textarea
type textarea "Please see attached. -[GEOGRAPHIC_DATA]"
click button "Rate Shipment"
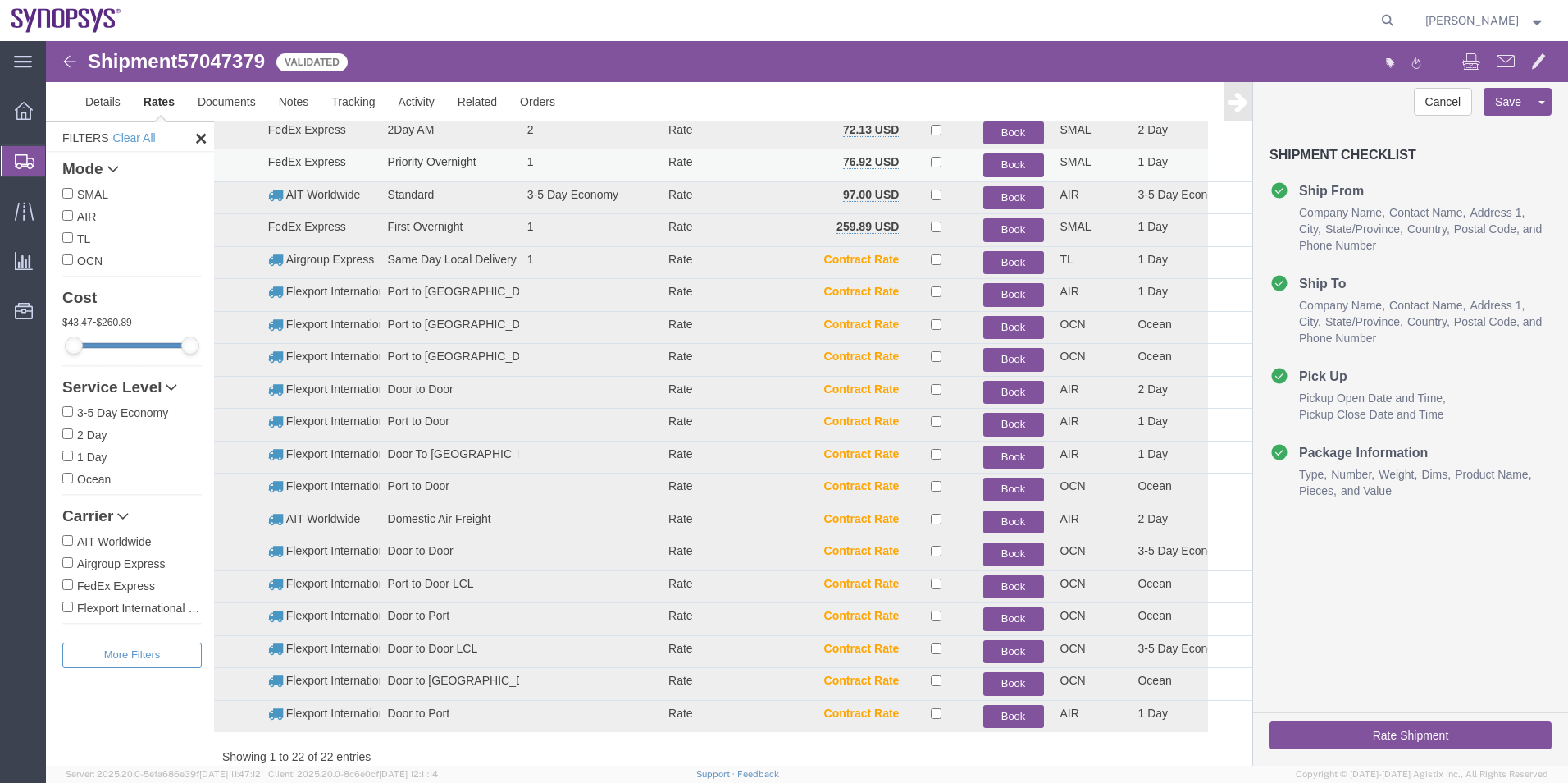
scroll to position [117, 0]
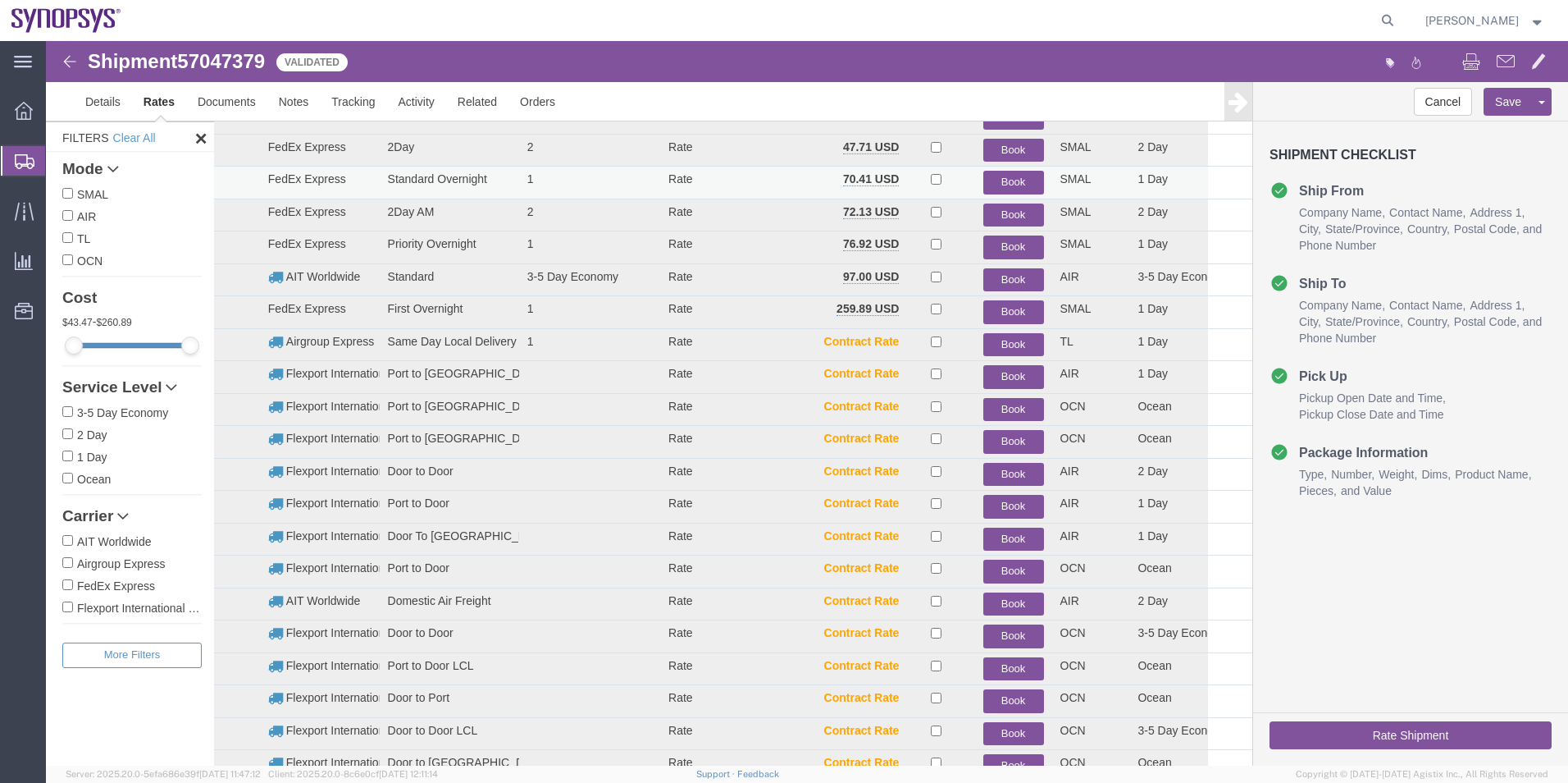
click at [1014, 179] on button "Book" at bounding box center [1014, 183] width 61 height 24
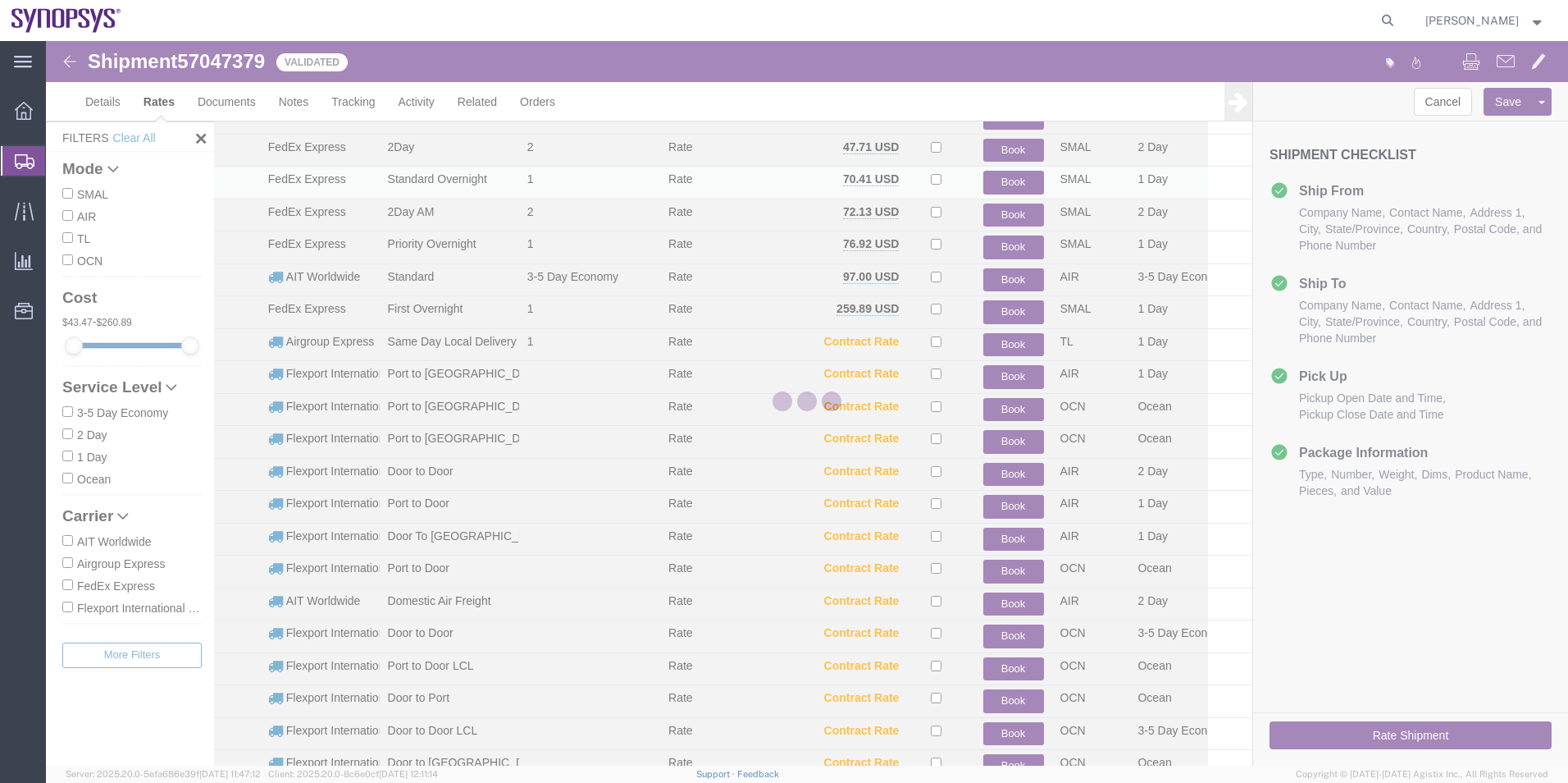
scroll to position [0, 0]
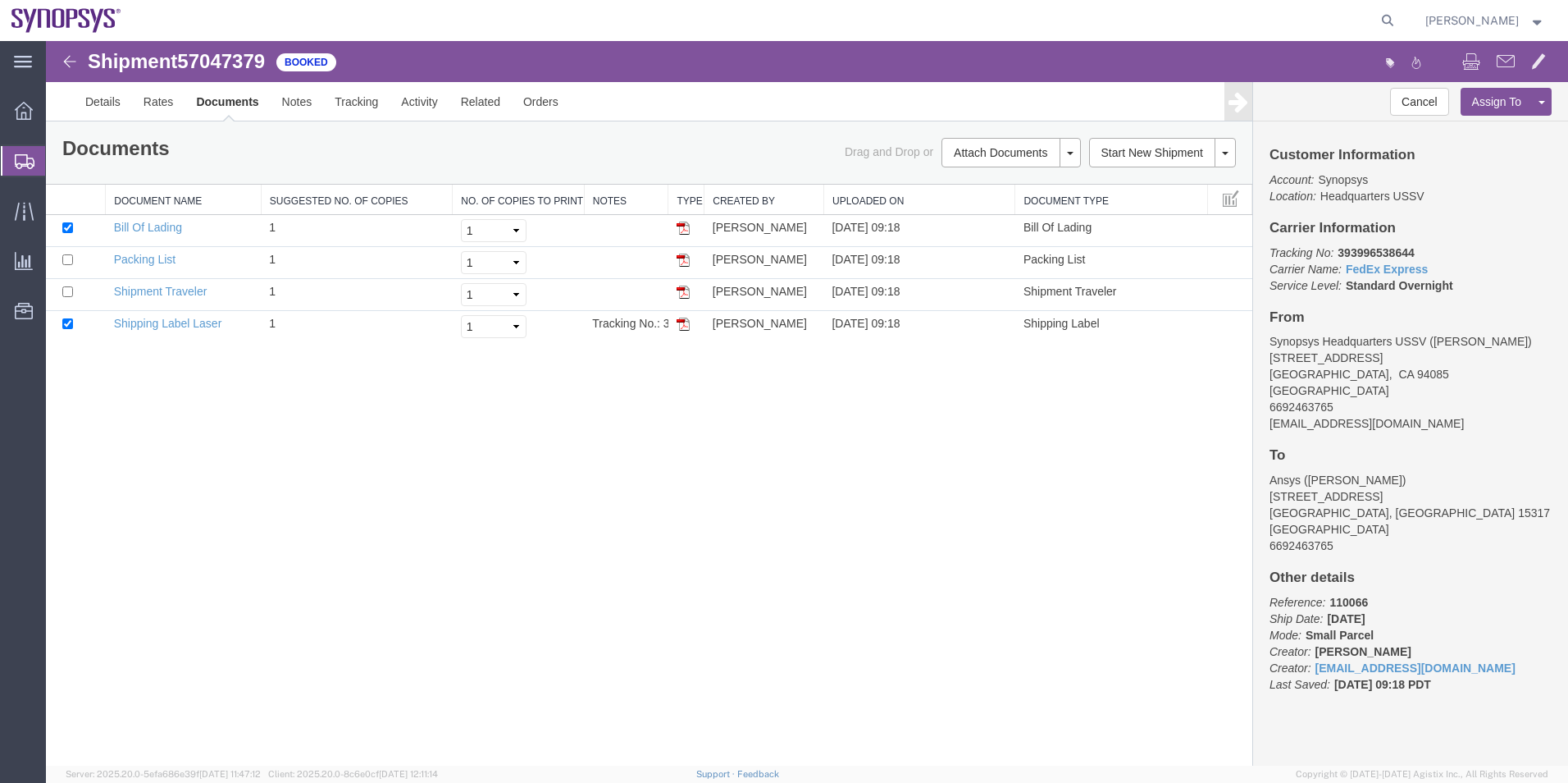
click at [0, 0] on span "Shipment Manager" at bounding box center [0, 0] width 0 height 0
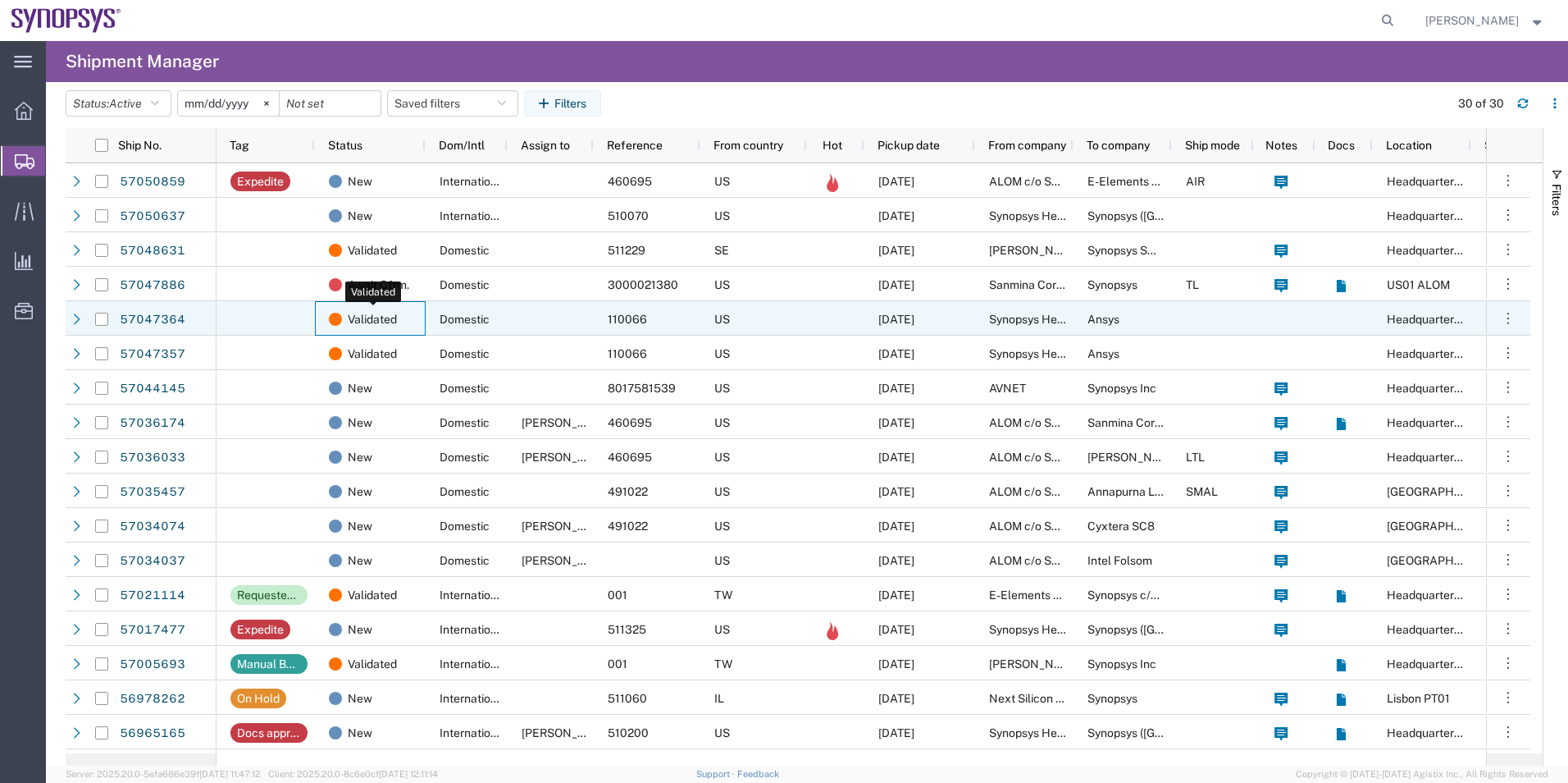
click at [396, 319] on span "Validated" at bounding box center [372, 319] width 49 height 35
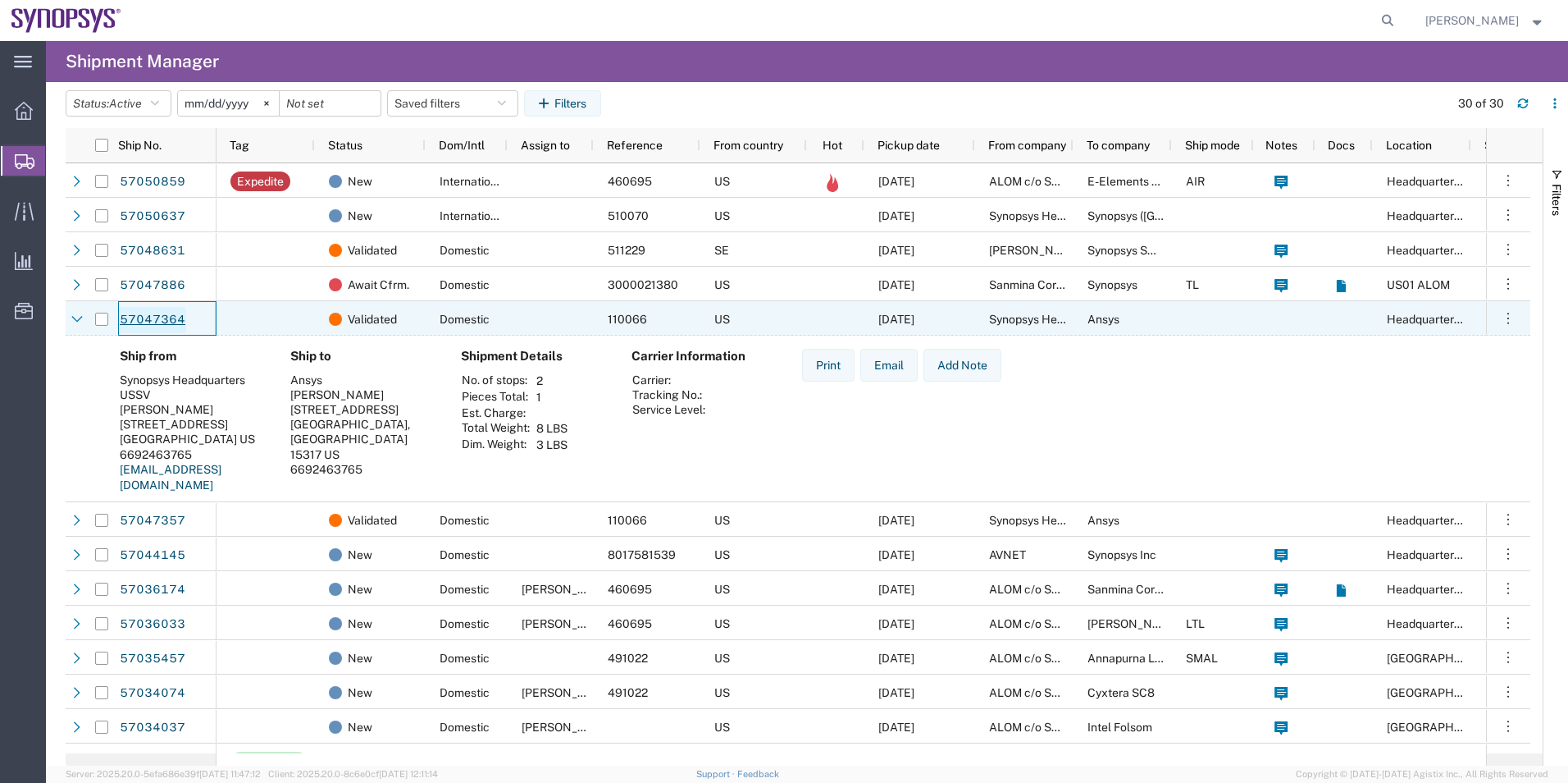
click at [137, 321] on link "57047364" at bounding box center [152, 319] width 67 height 26
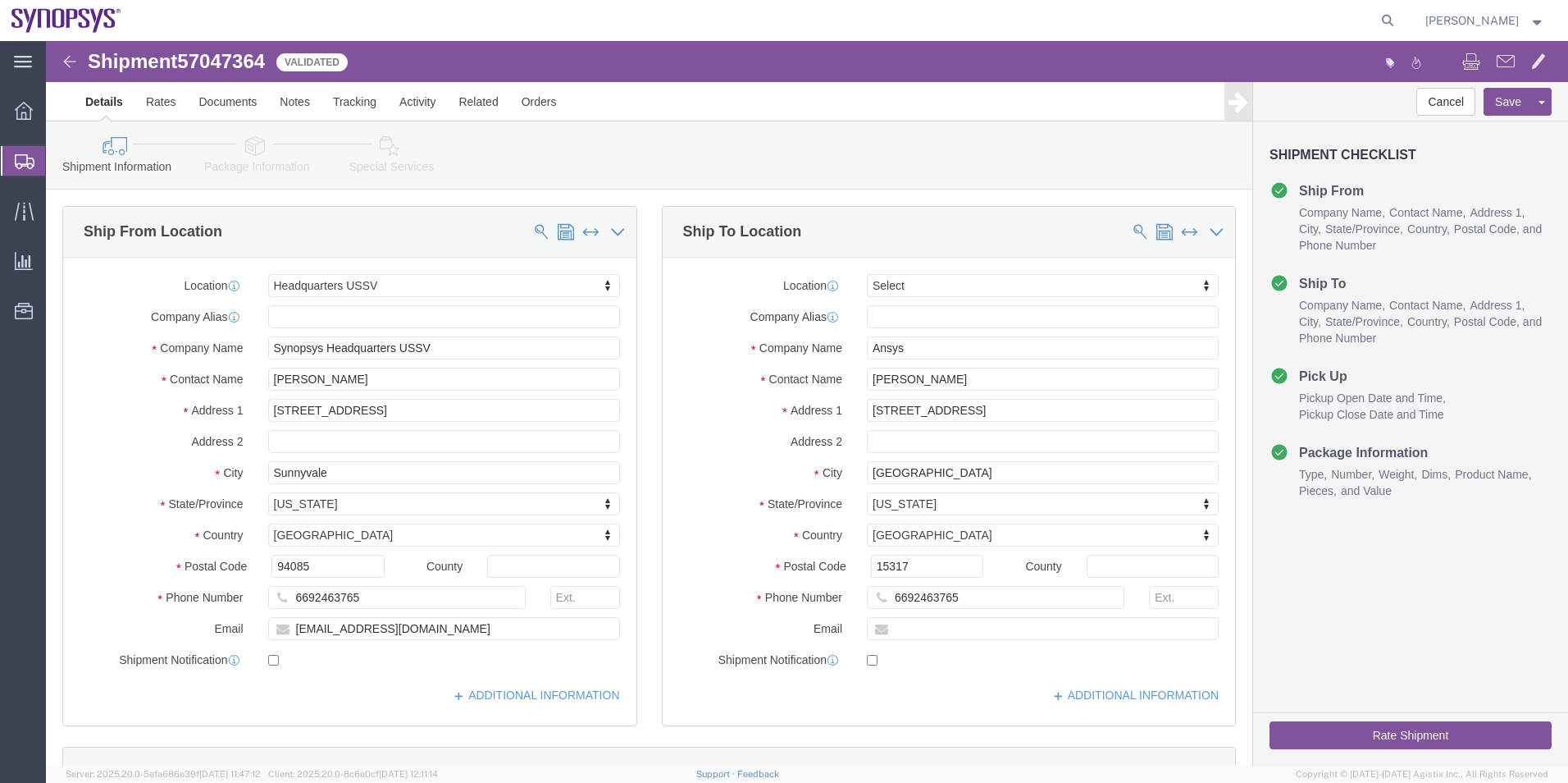
select select "63204"
select select
click icon
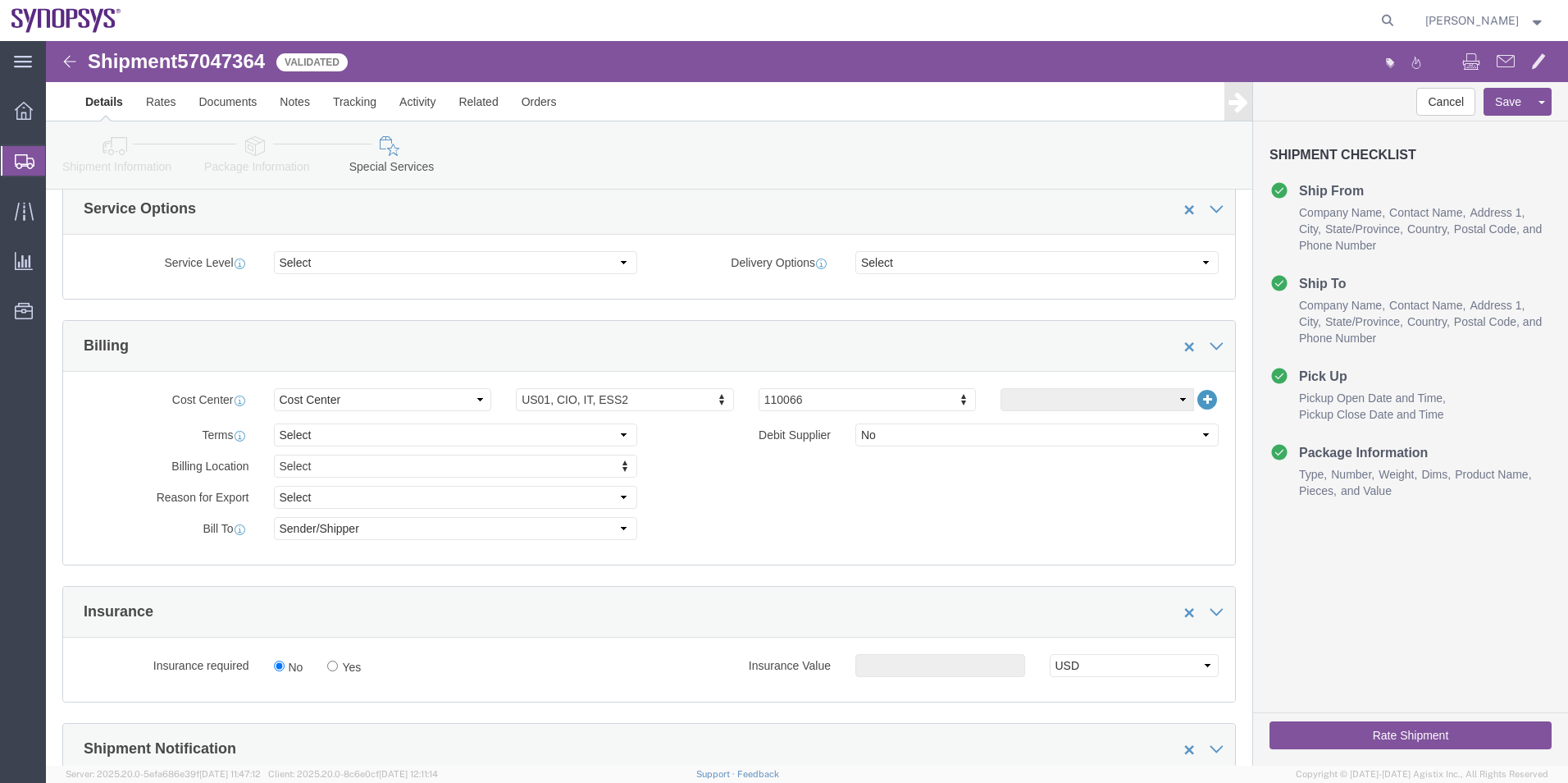
scroll to position [738, 0]
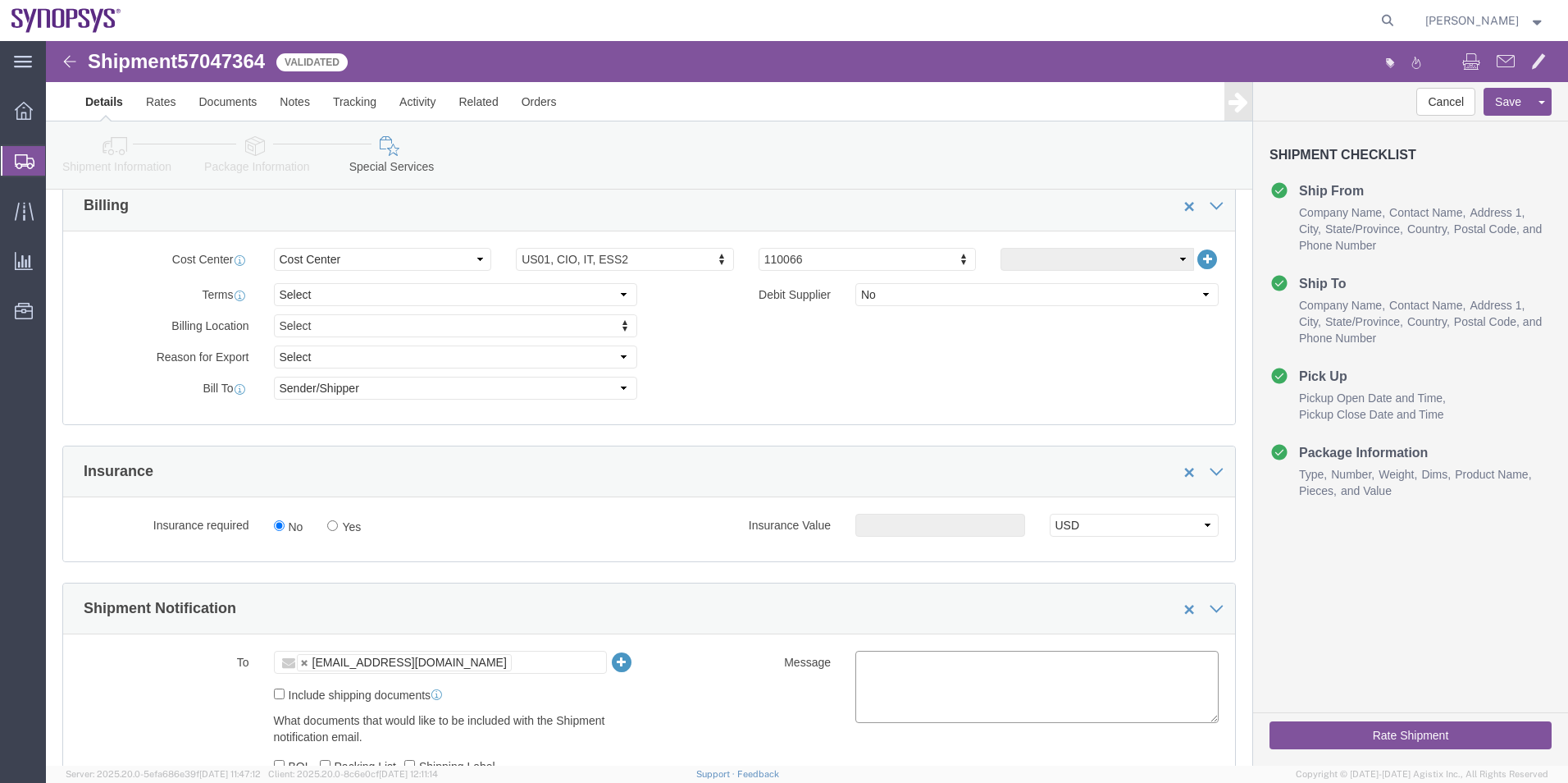
click textarea
type textarea "Please see attached. -[GEOGRAPHIC_DATA]"
click button "Rate Shipment"
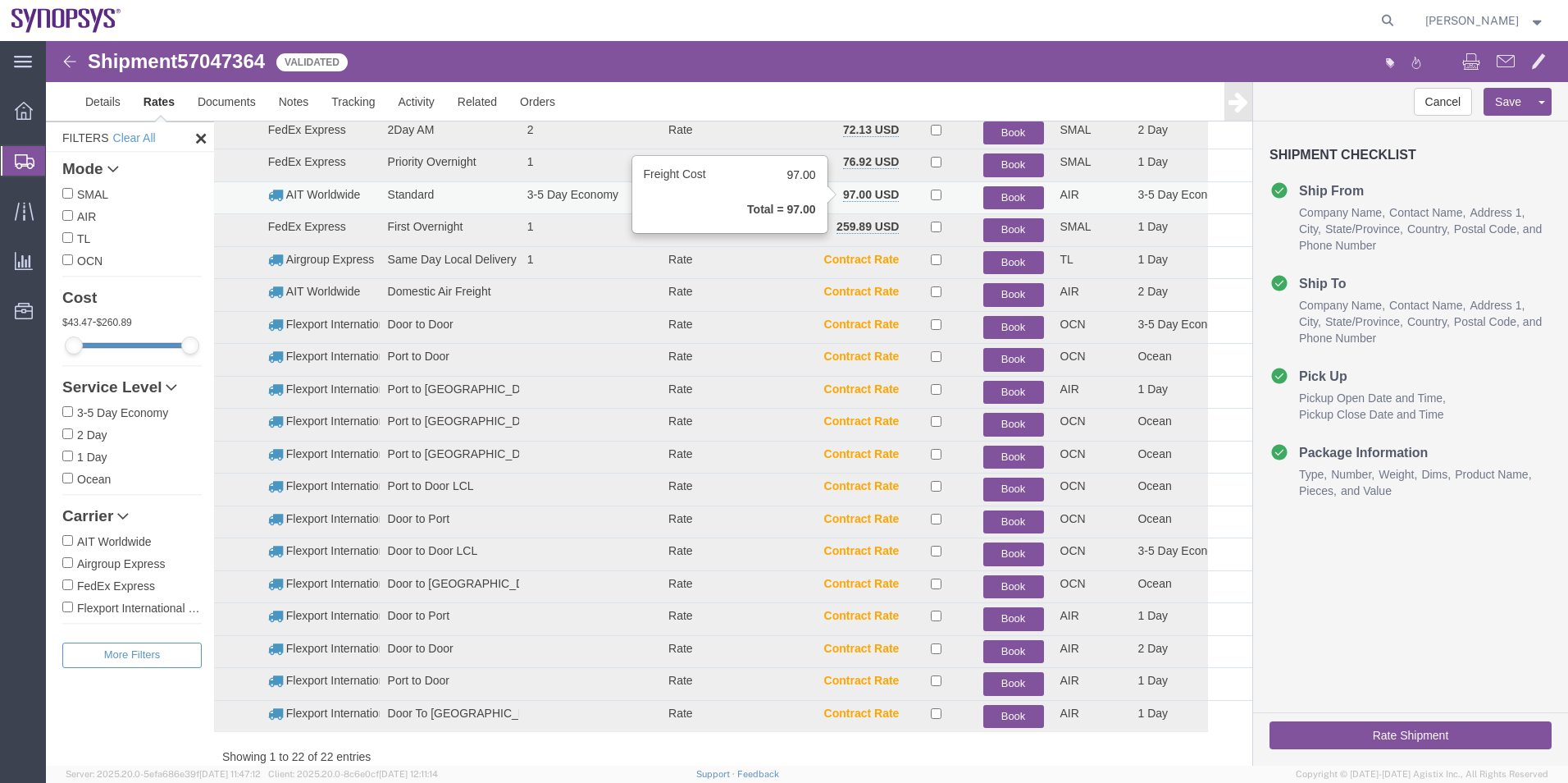
scroll to position [117, 0]
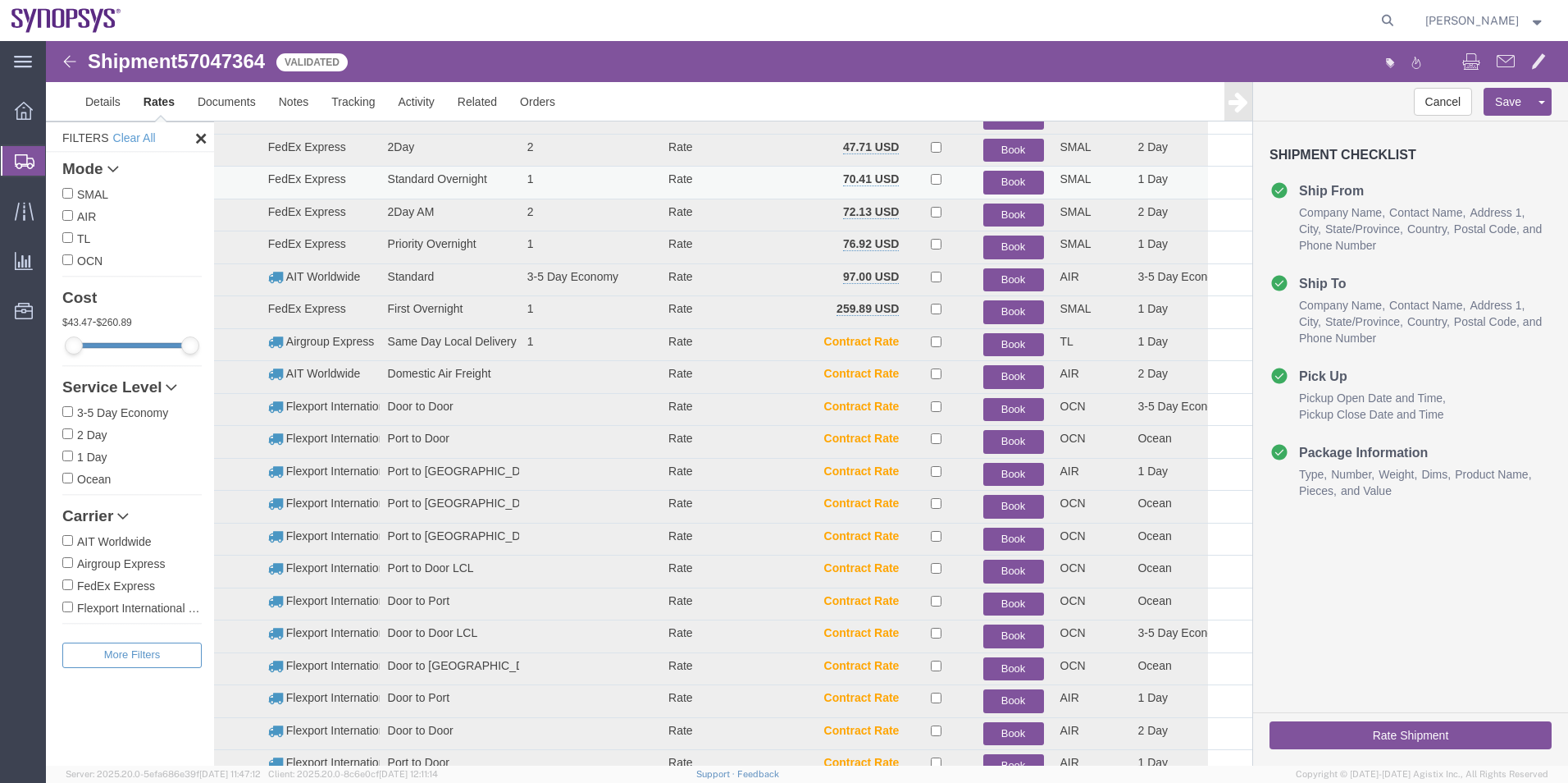
click at [1001, 174] on button "Book" at bounding box center [1014, 183] width 61 height 24
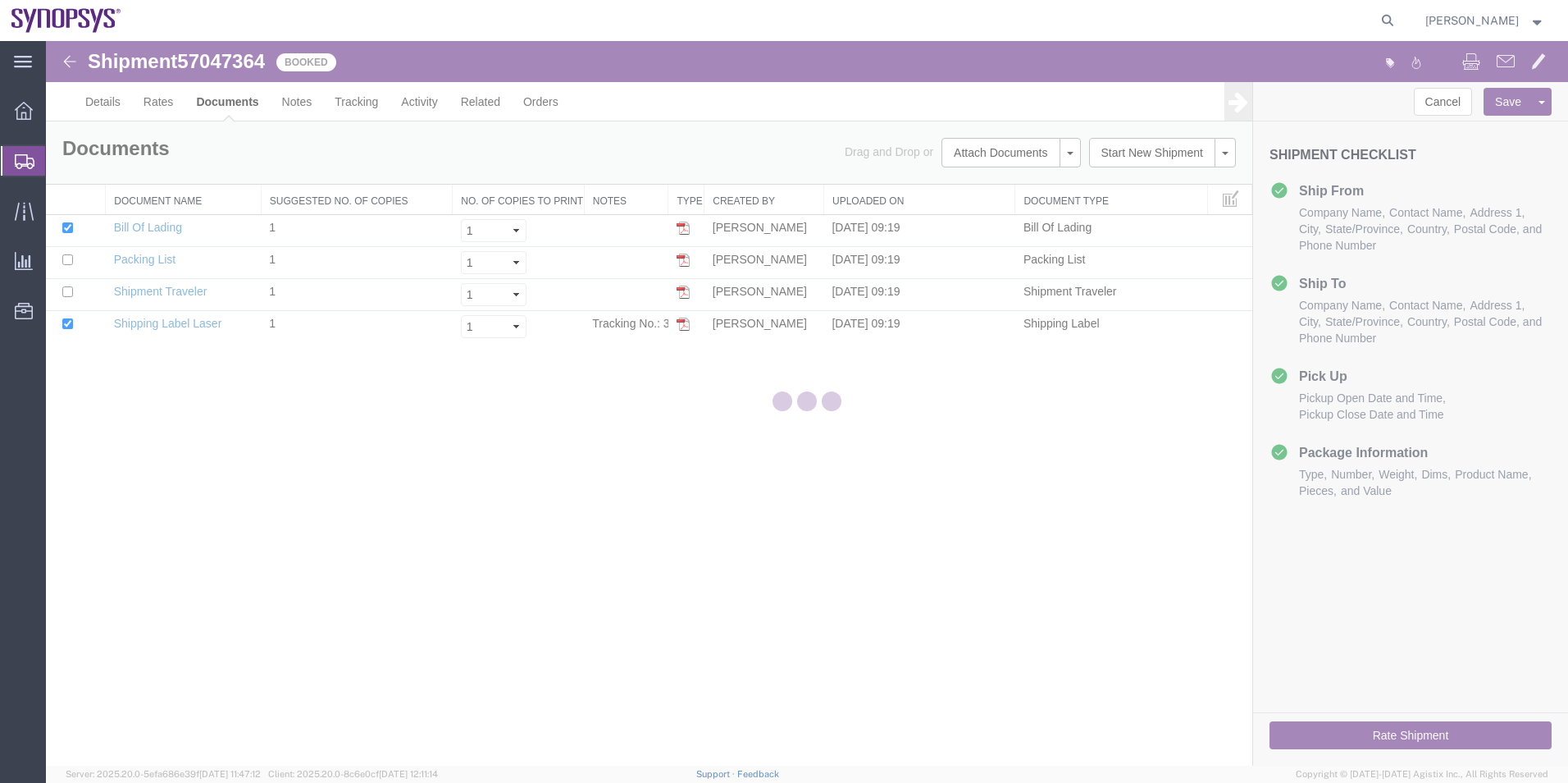
scroll to position [0, 0]
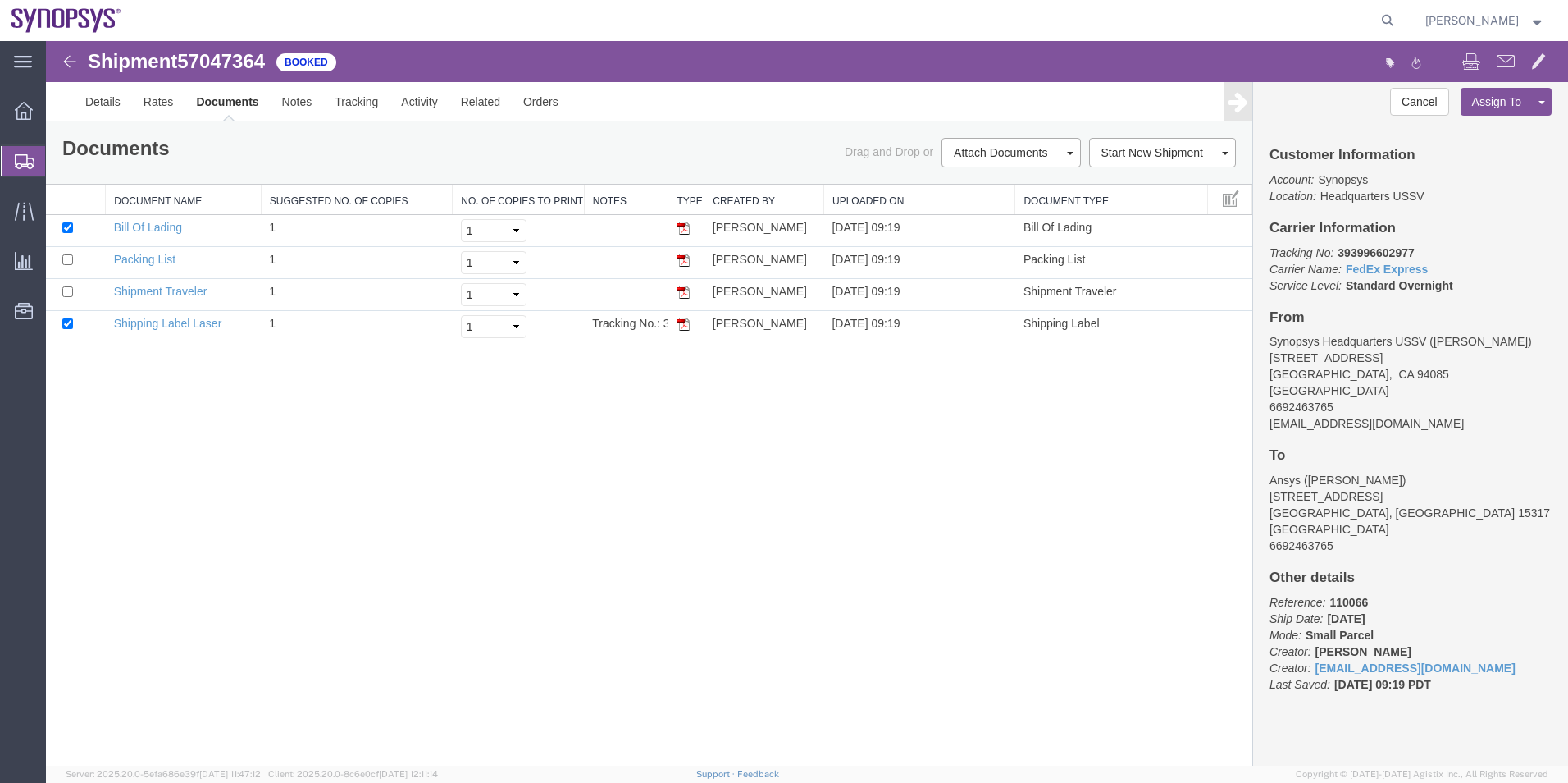
click at [0, 0] on span "Create Shipment" at bounding box center [0, 0] width 0 height 0
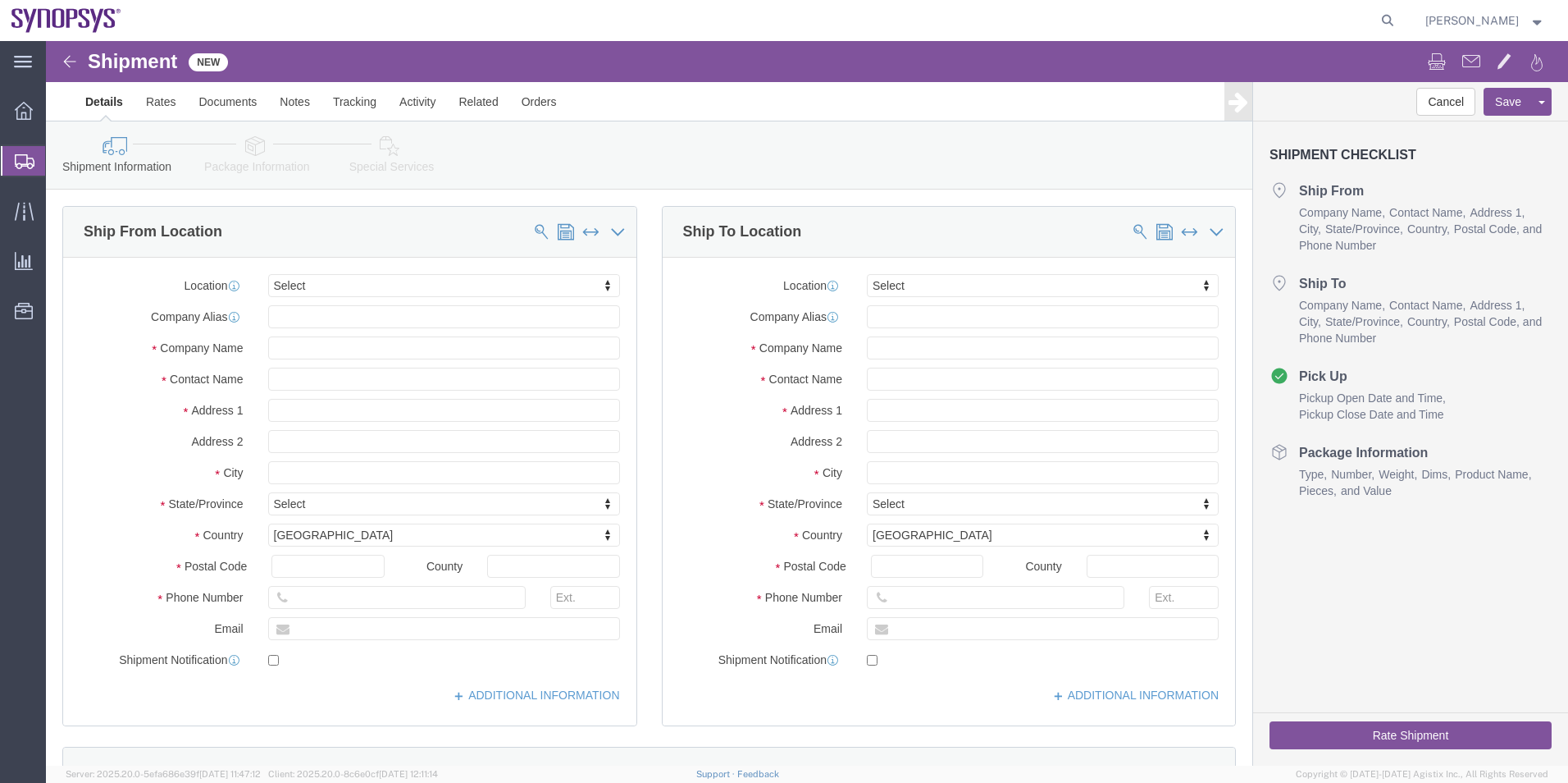
click at [0, 0] on span "Shipment Manager" at bounding box center [0, 0] width 0 height 0
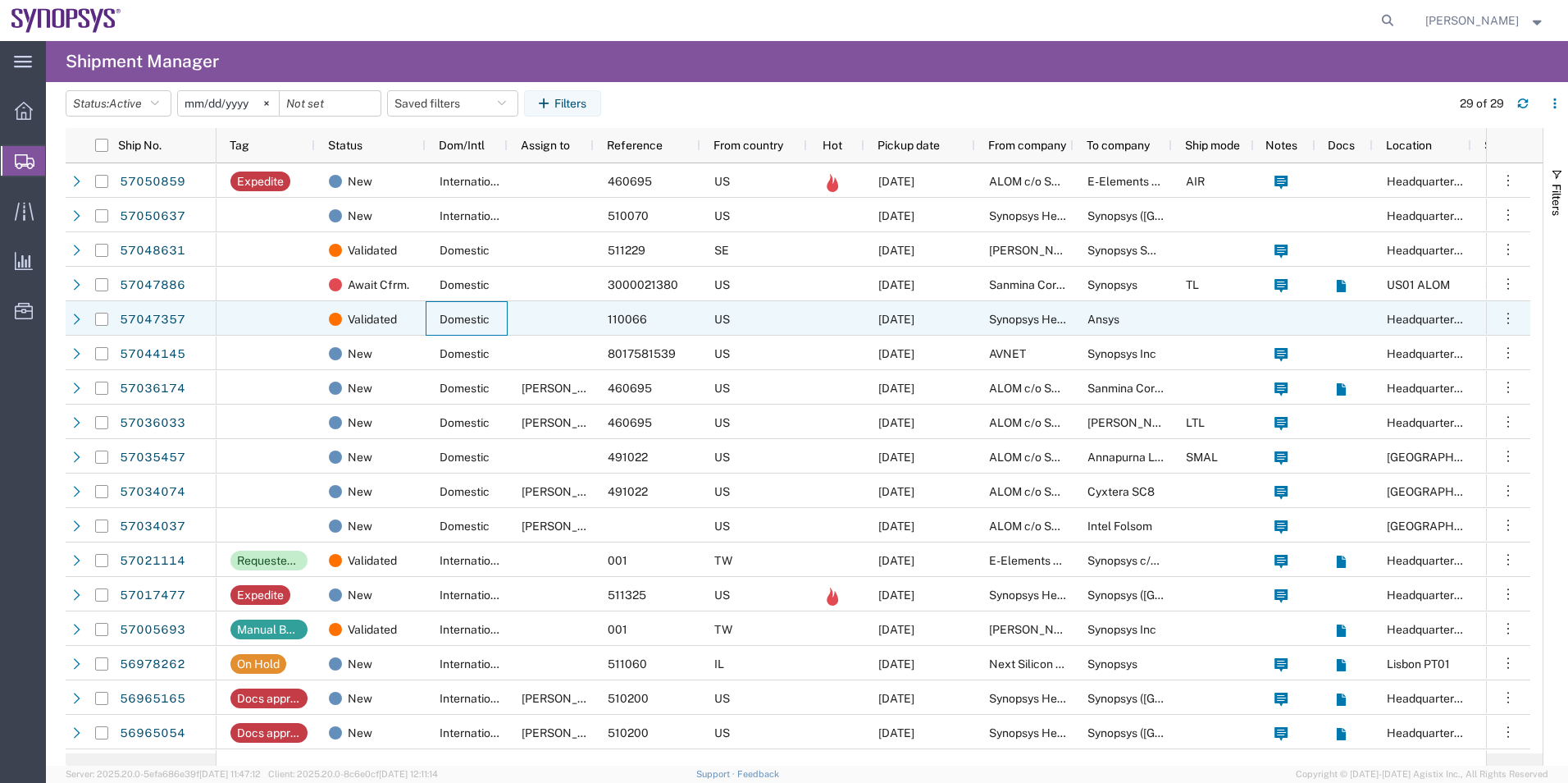
click at [442, 310] on div "Domestic" at bounding box center [466, 318] width 82 height 35
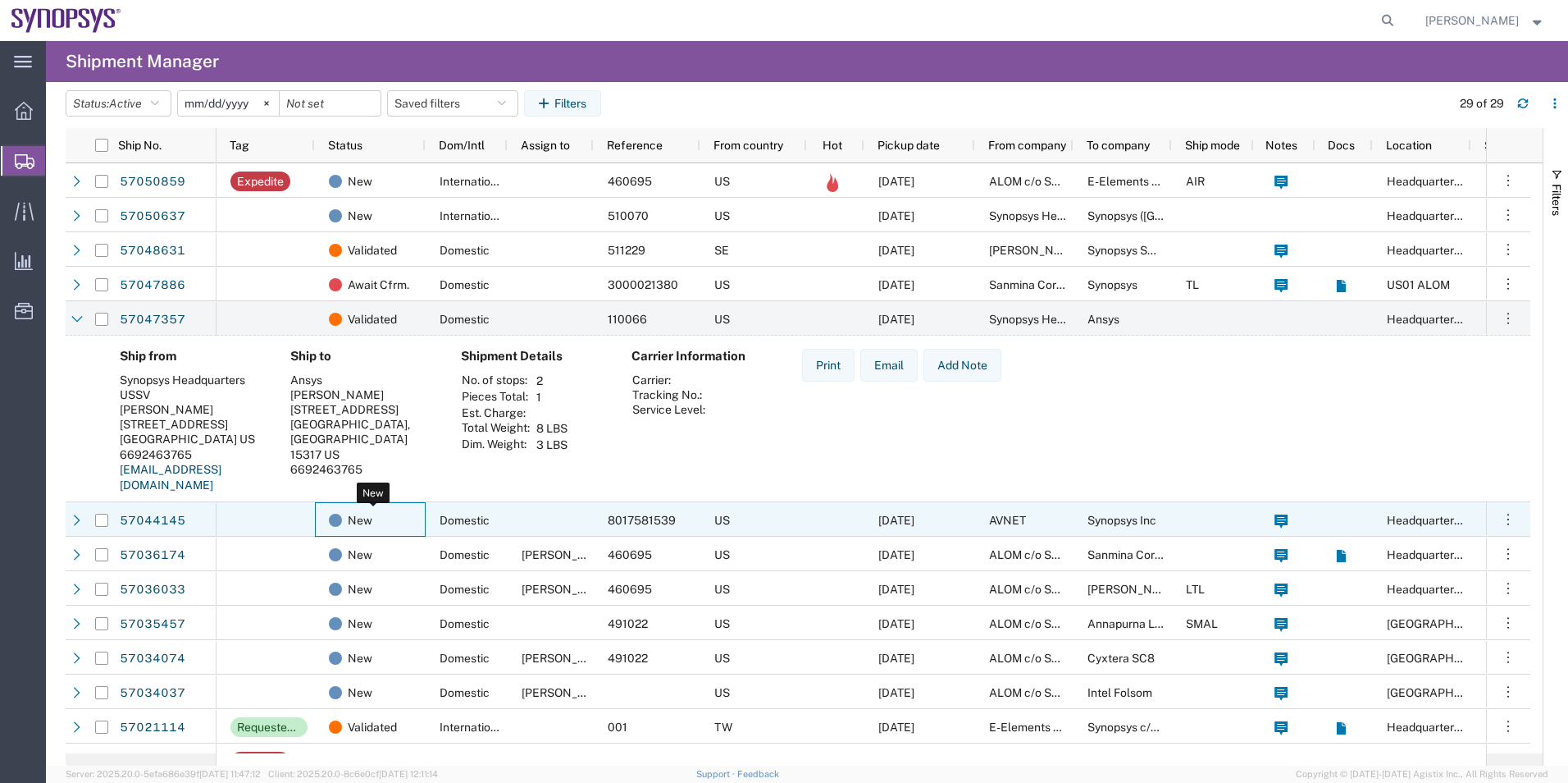
click at [360, 521] on span "New" at bounding box center [360, 520] width 25 height 35
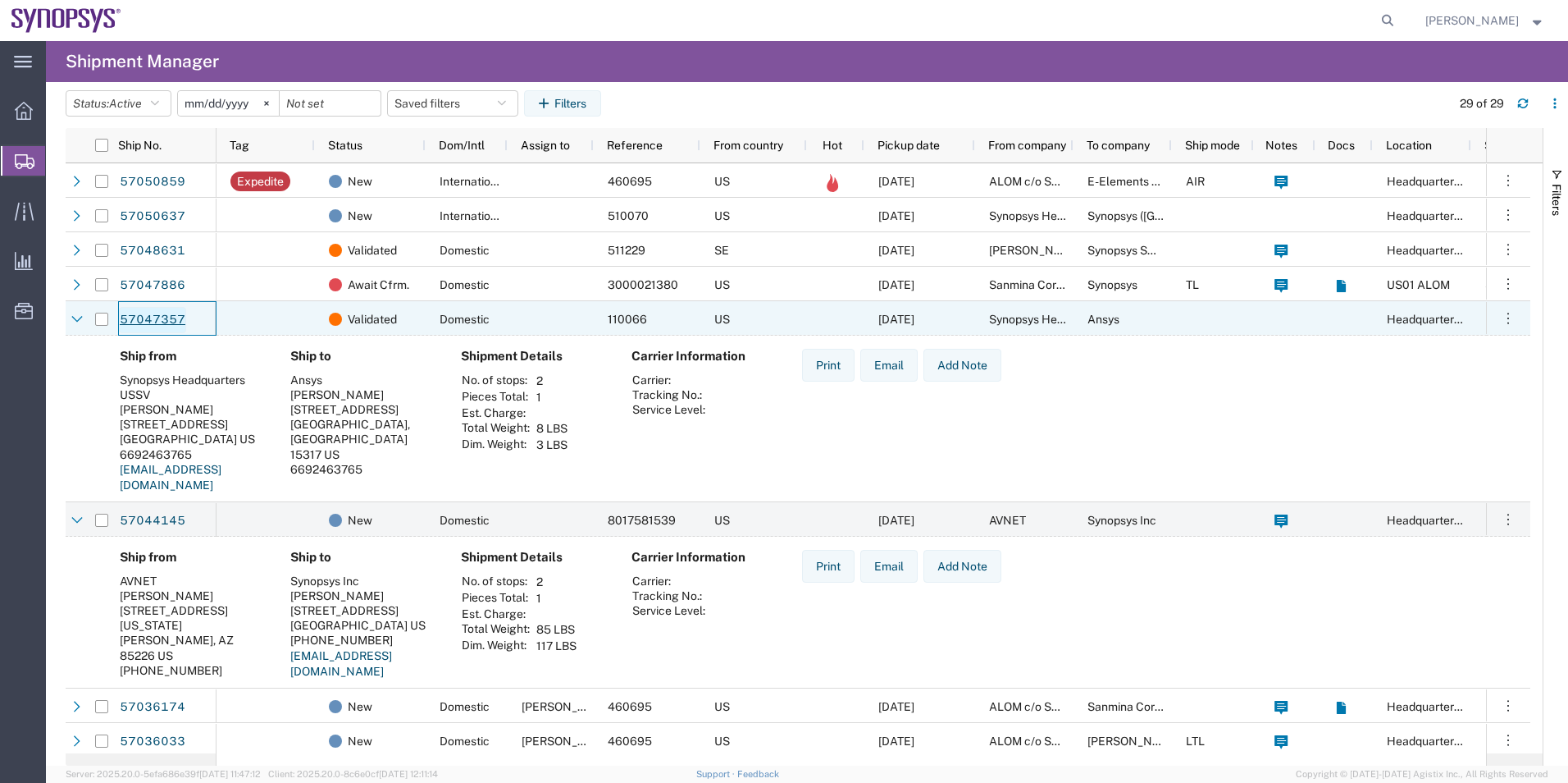
click at [175, 320] on link "57047357" at bounding box center [152, 319] width 67 height 26
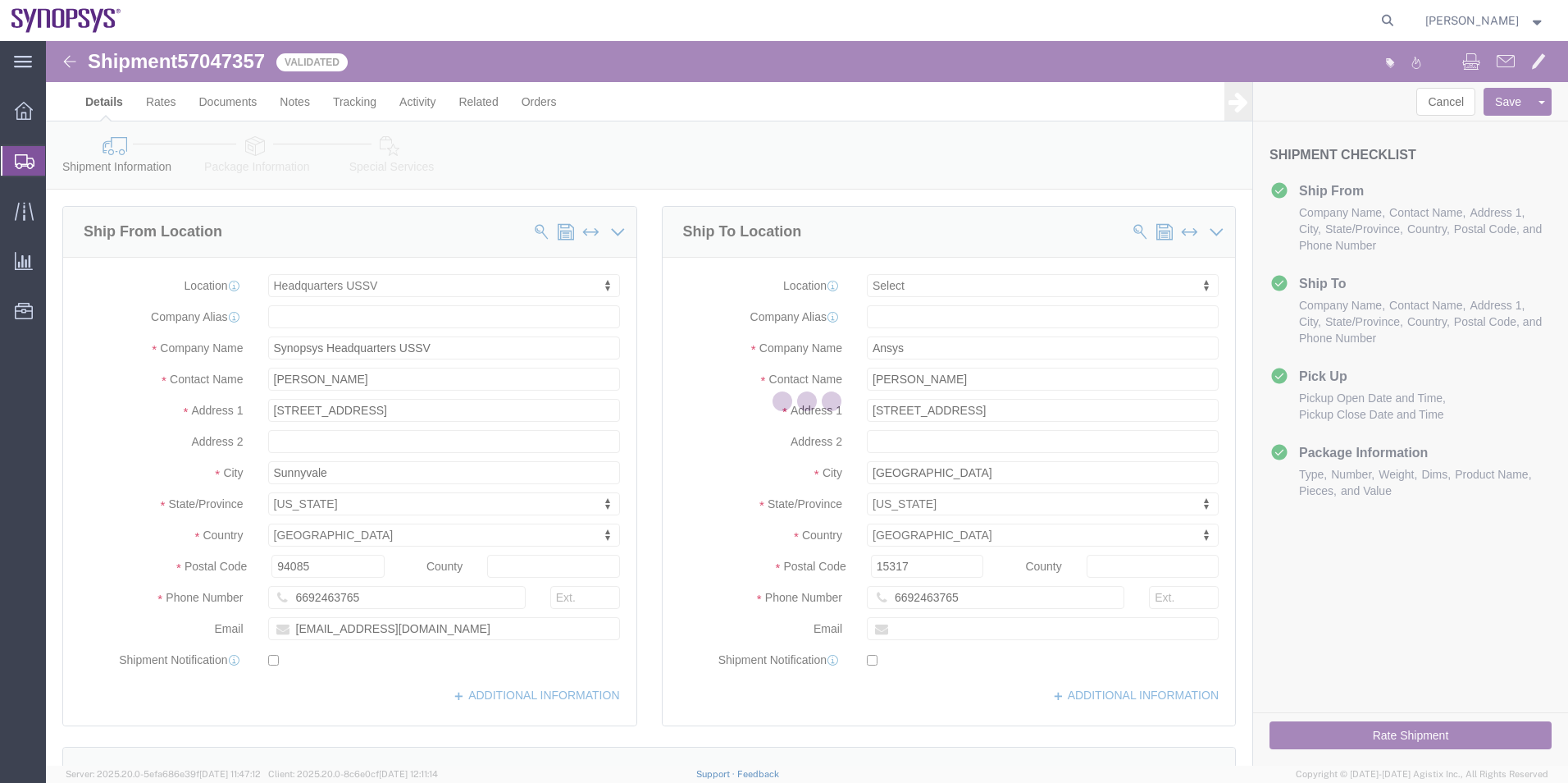
click at [399, 160] on div at bounding box center [806, 403] width 1522 height 725
click at [391, 155] on div at bounding box center [806, 403] width 1522 height 725
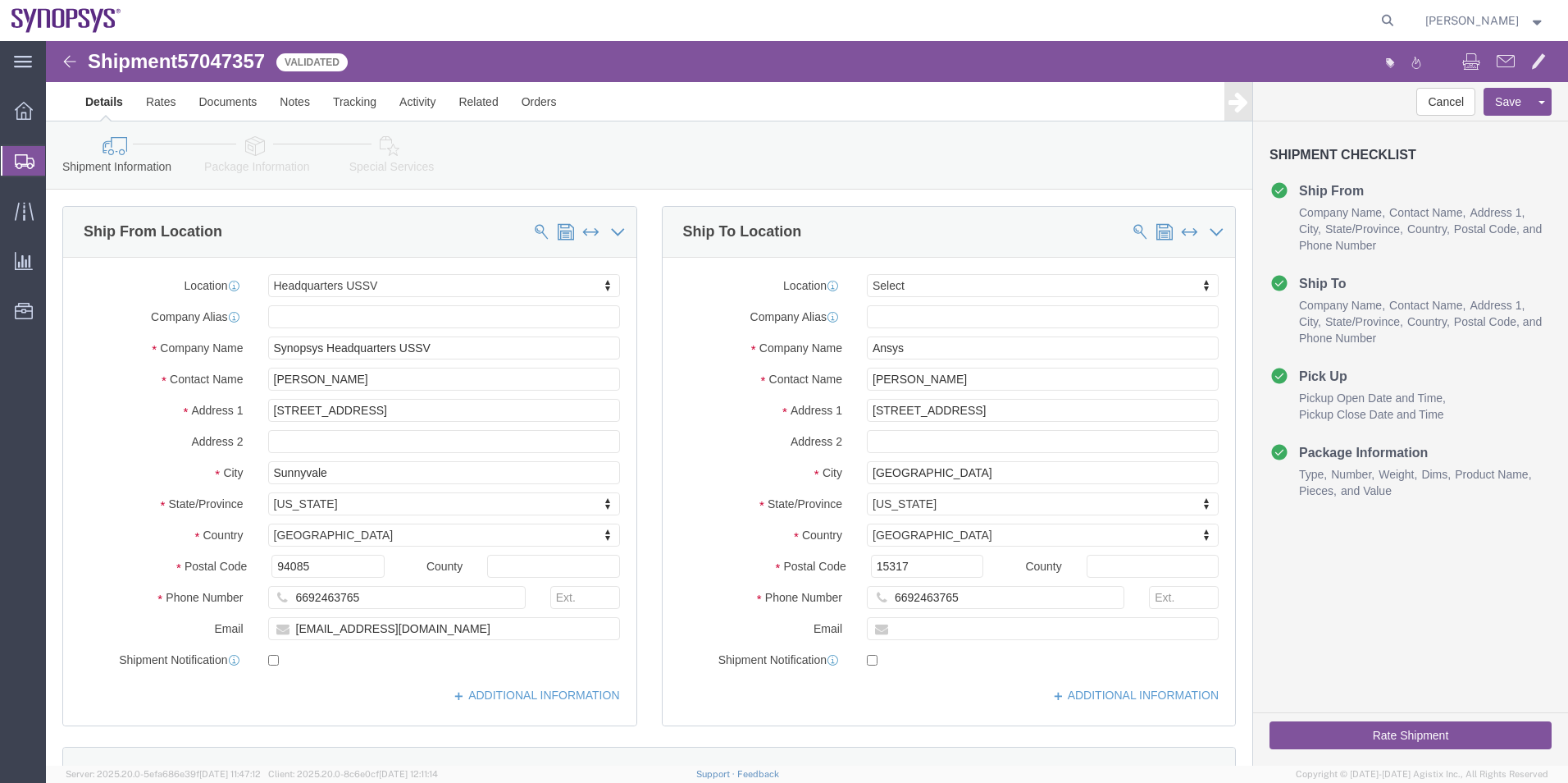
select select "63204"
select select
click icon
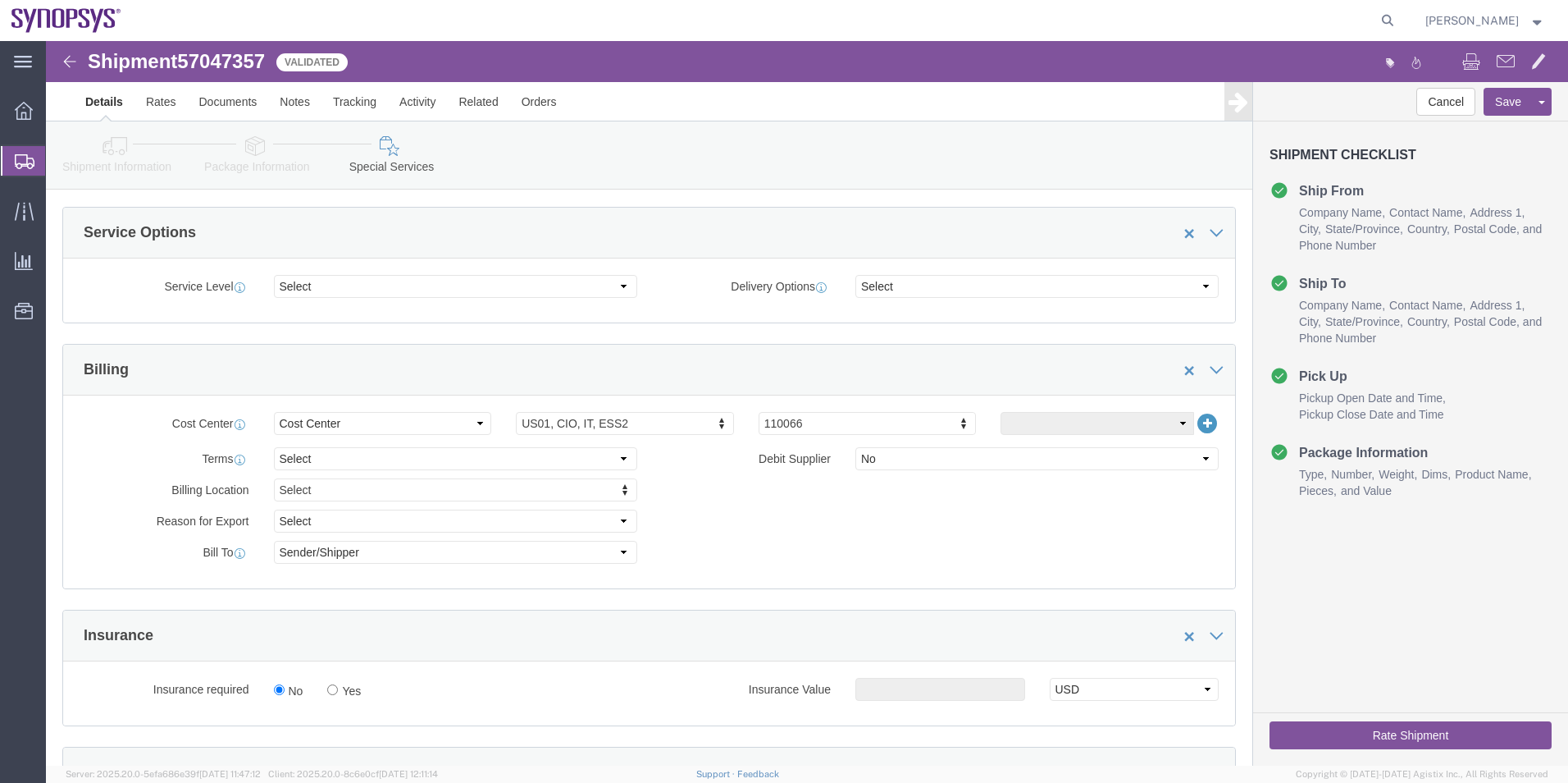
scroll to position [902, 0]
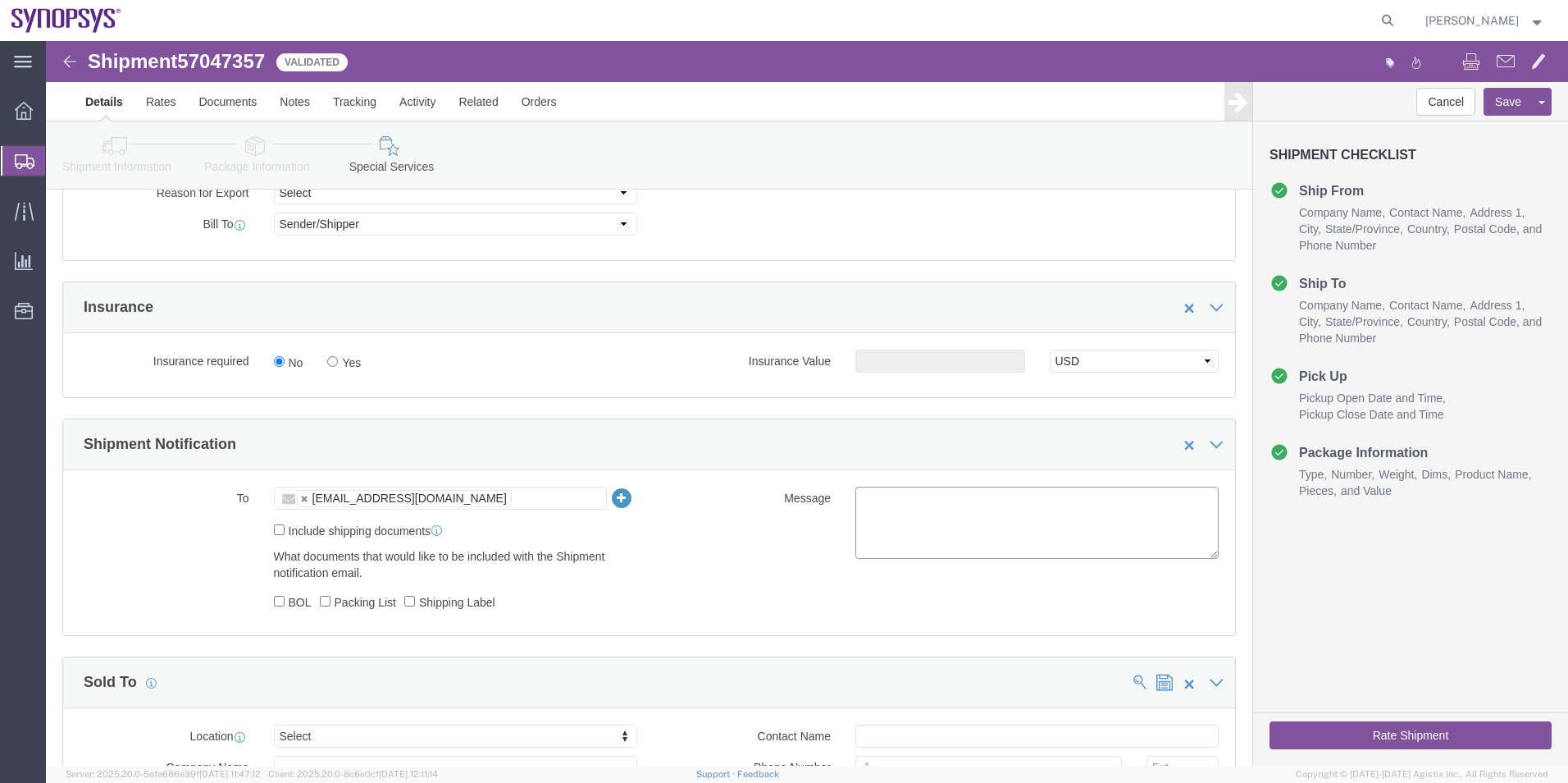
click textarea
type textarea "Please see attached. -[GEOGRAPHIC_DATA]"
click button "Rate Shipment"
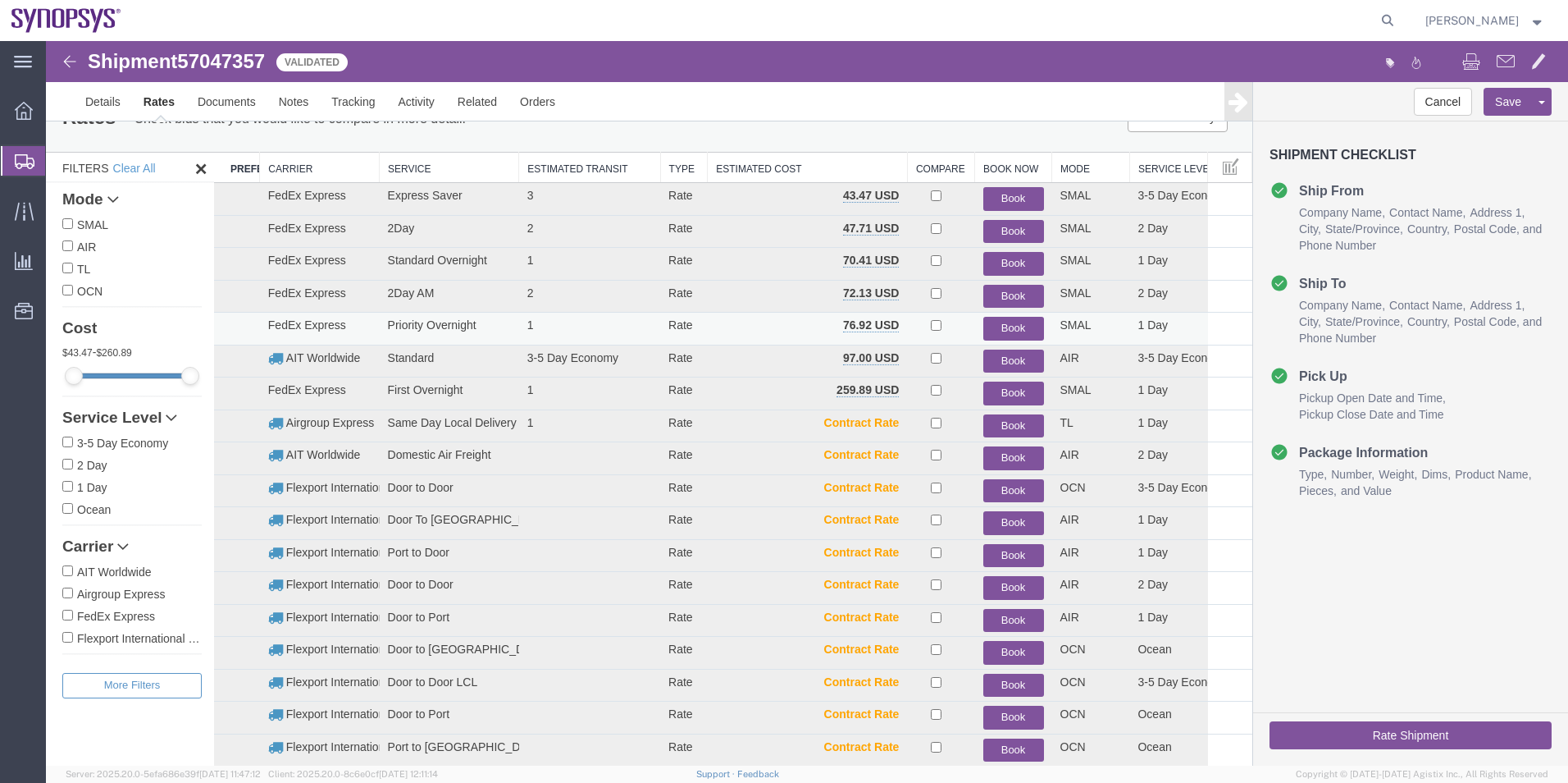
scroll to position [35, 0]
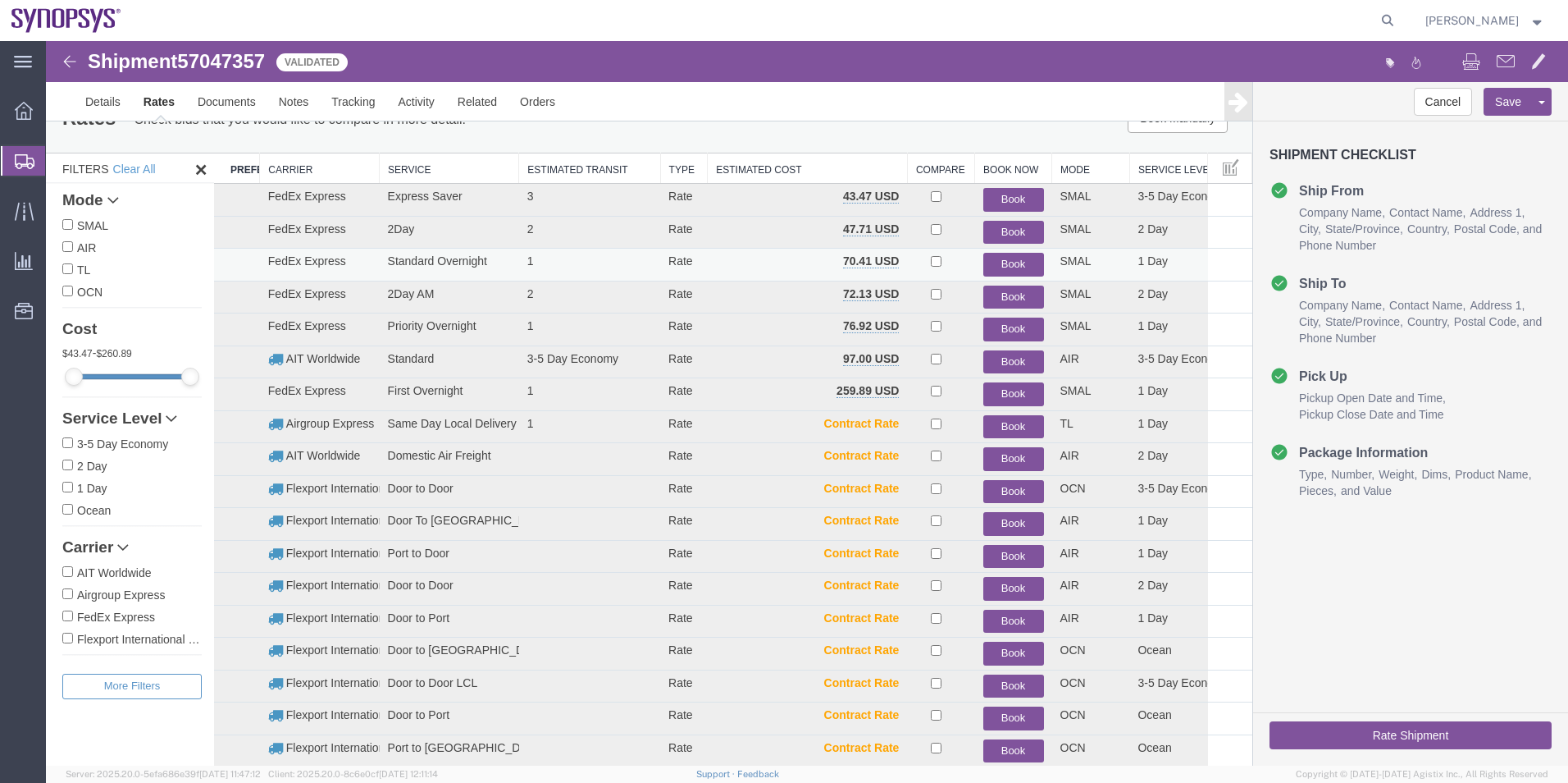
click at [1012, 259] on button "Book" at bounding box center [1014, 265] width 61 height 24
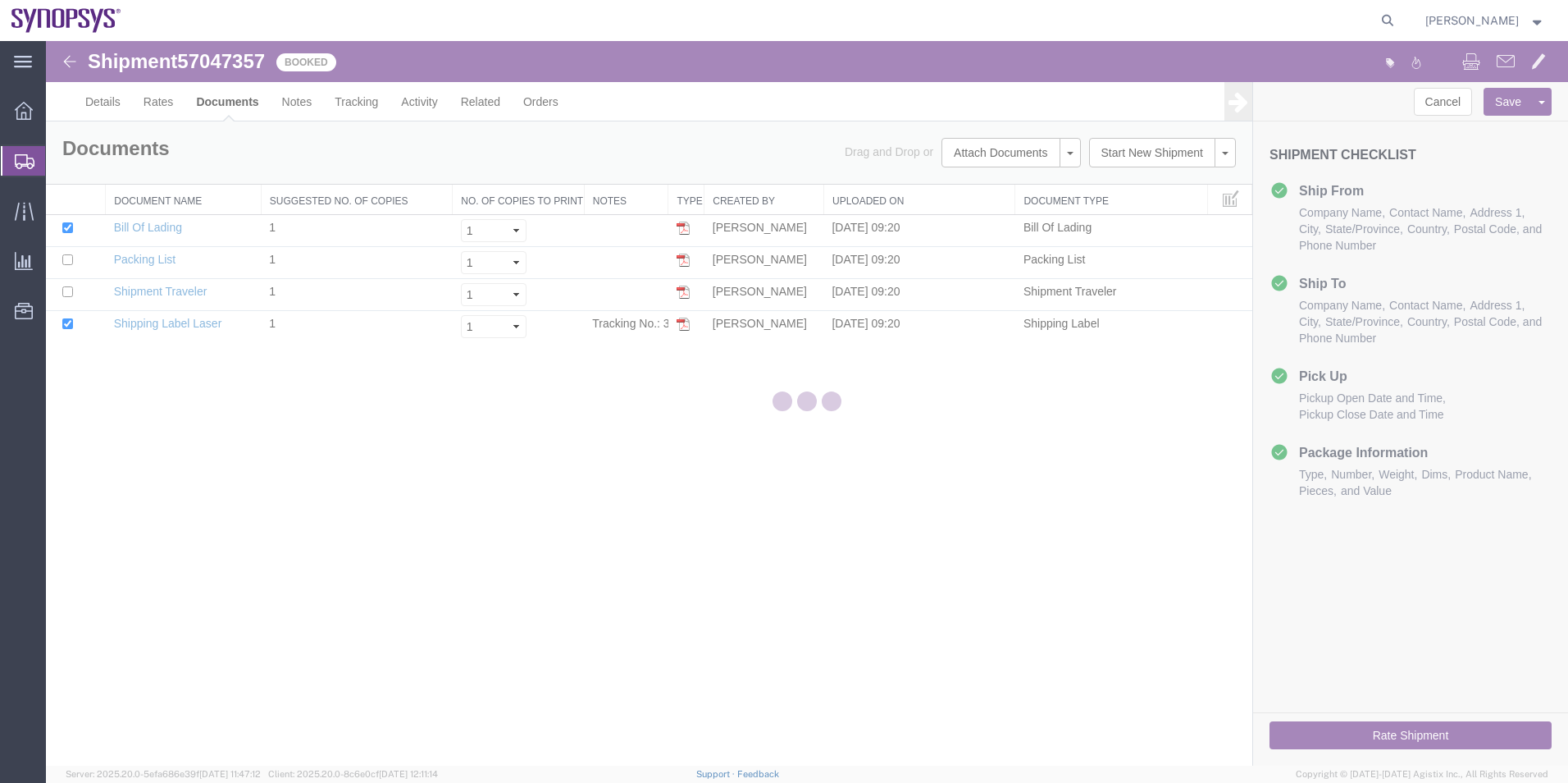
scroll to position [0, 0]
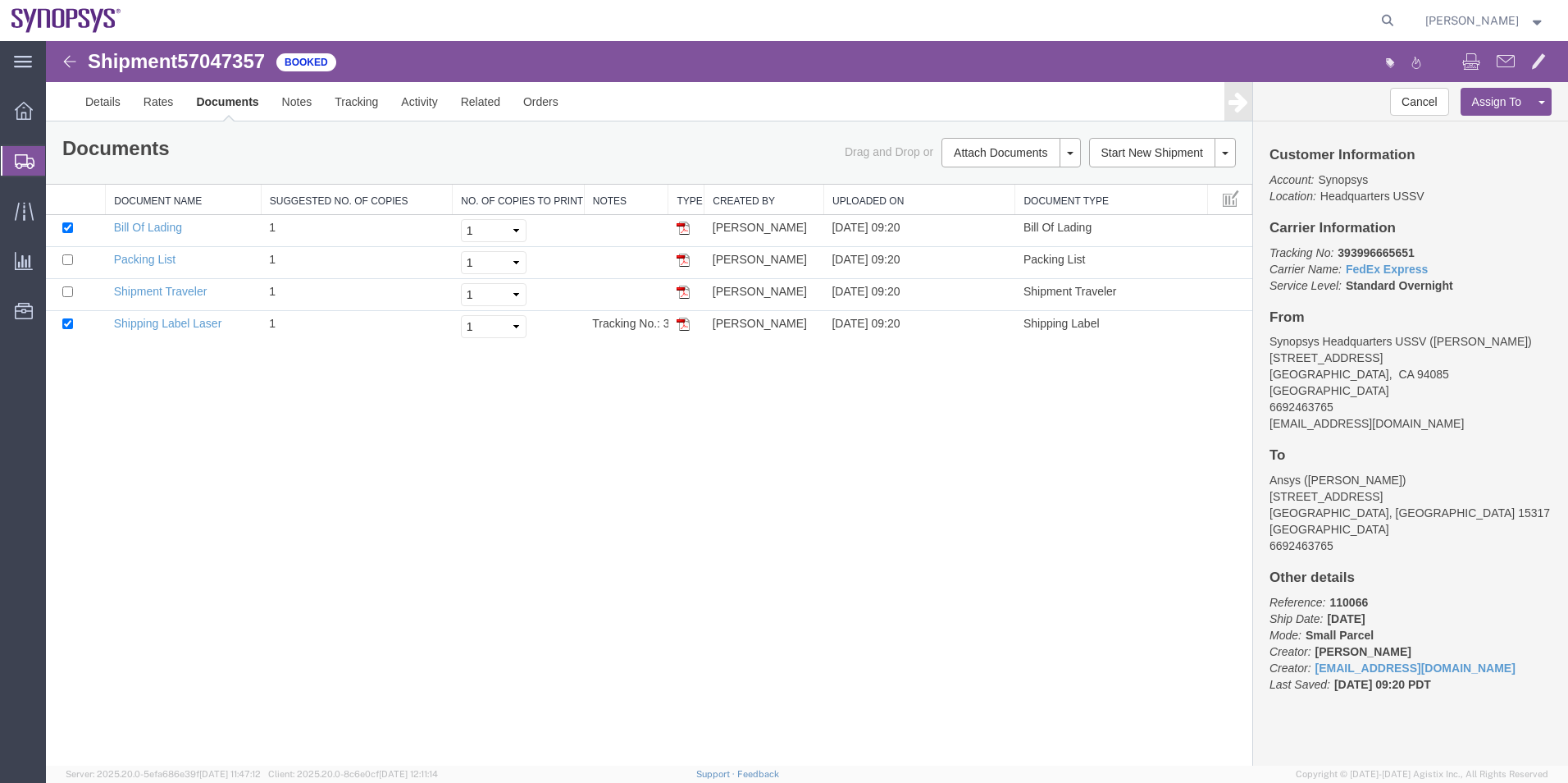
click at [0, 0] on span "Shipment Manager" at bounding box center [0, 0] width 0 height 0
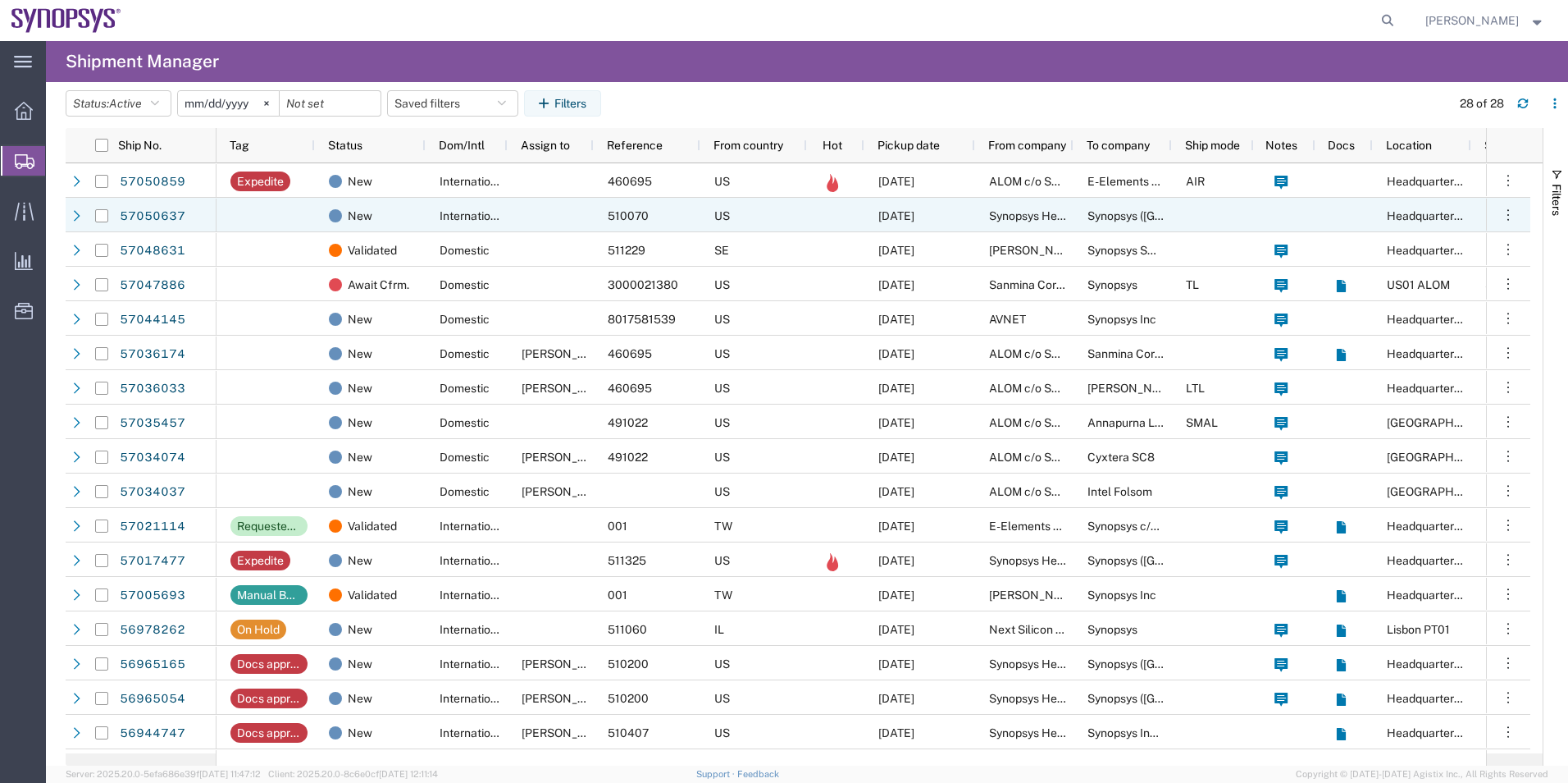
click at [527, 216] on div at bounding box center [551, 215] width 86 height 35
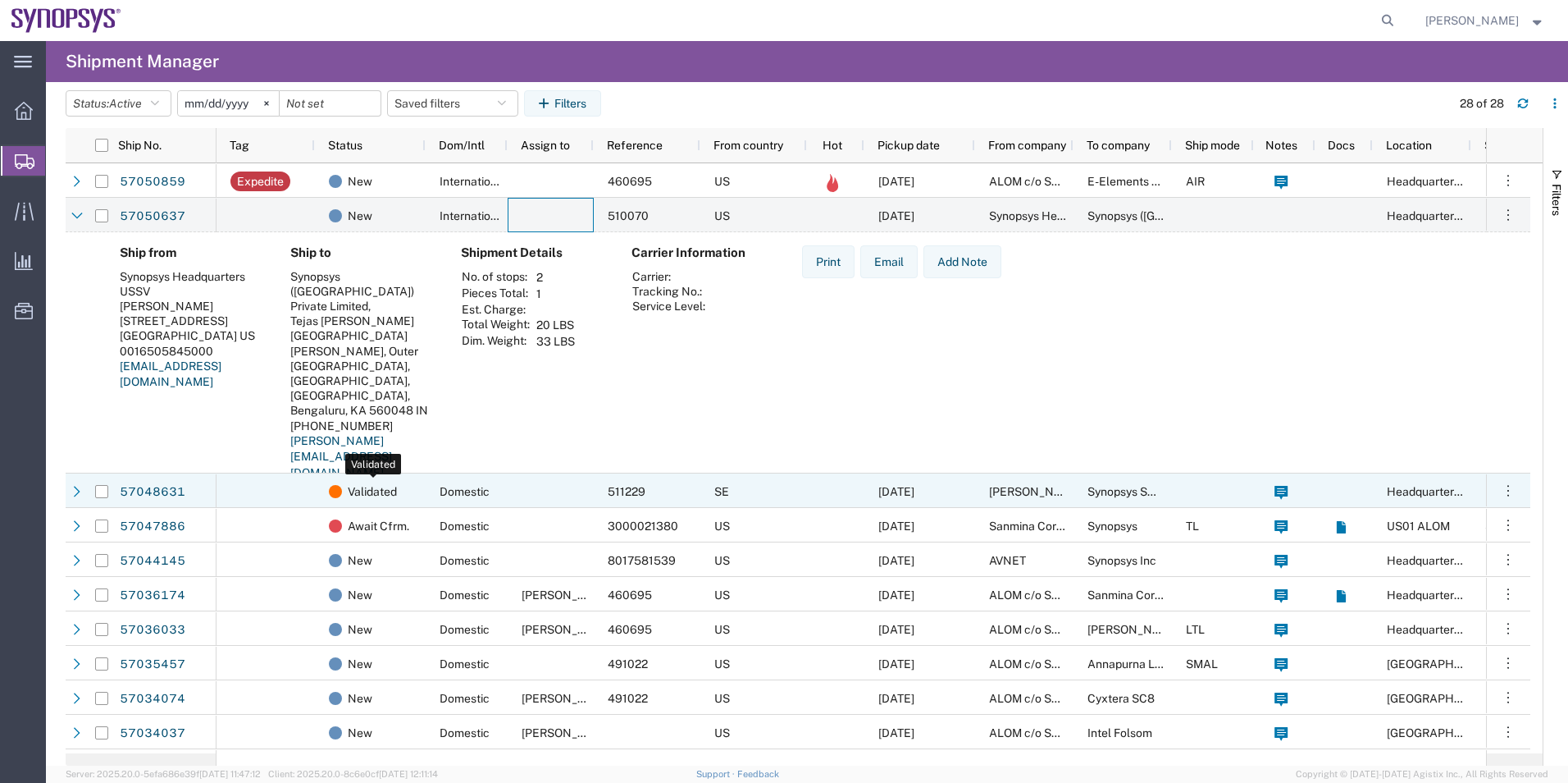
click at [317, 493] on div "Validated" at bounding box center [370, 490] width 111 height 35
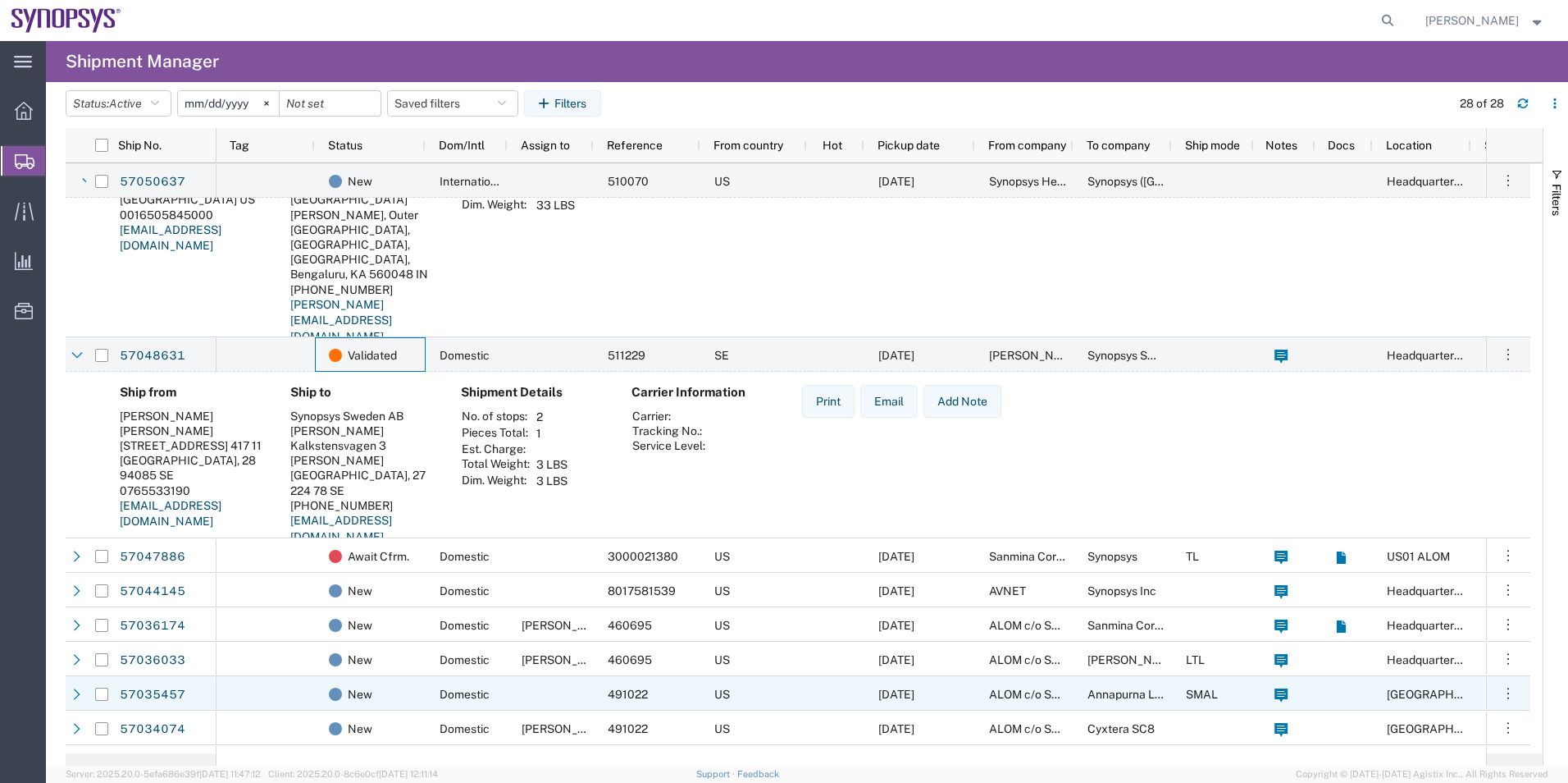
scroll to position [164, 0]
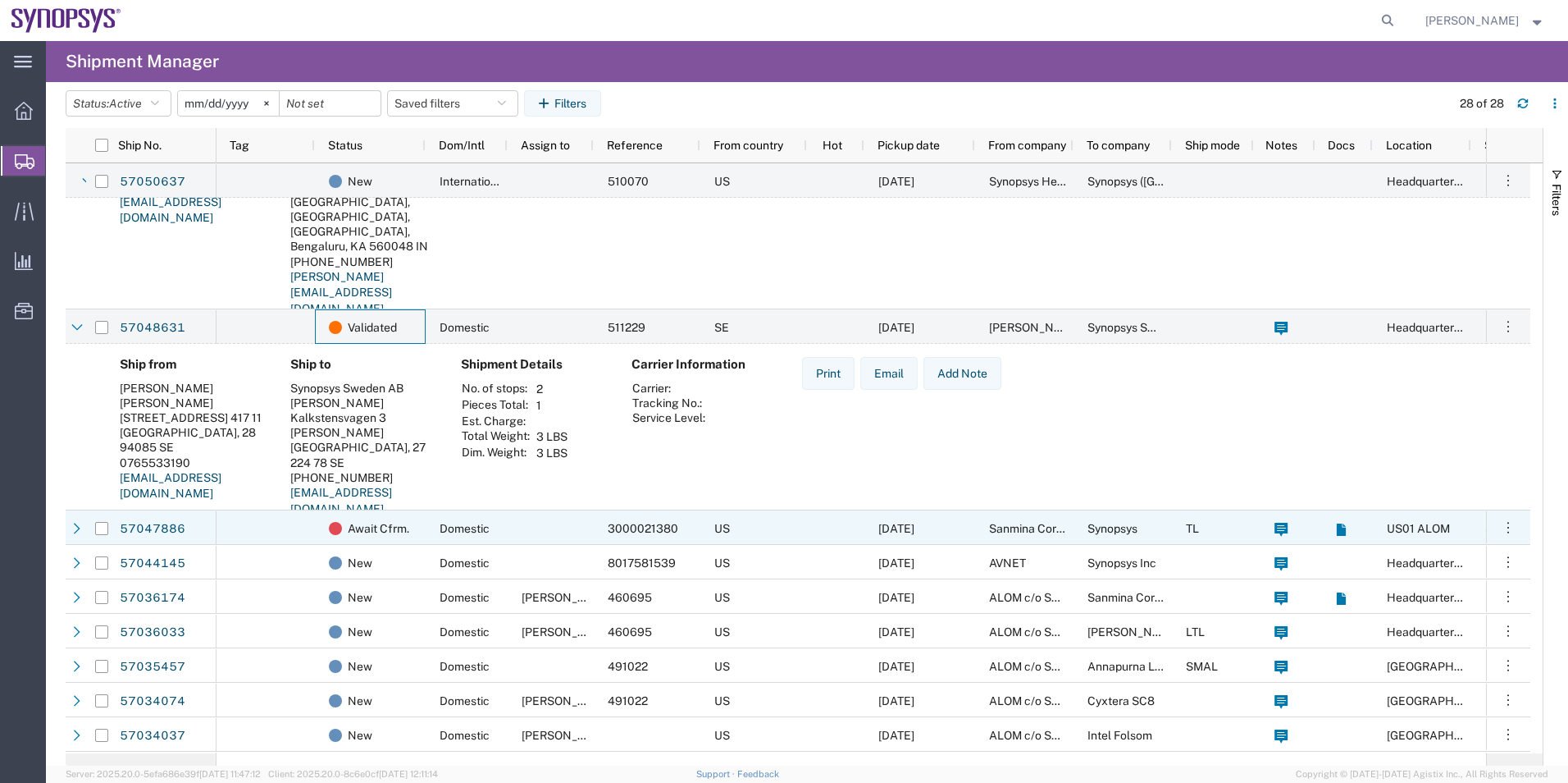
click at [306, 528] on div at bounding box center [266, 527] width 98 height 35
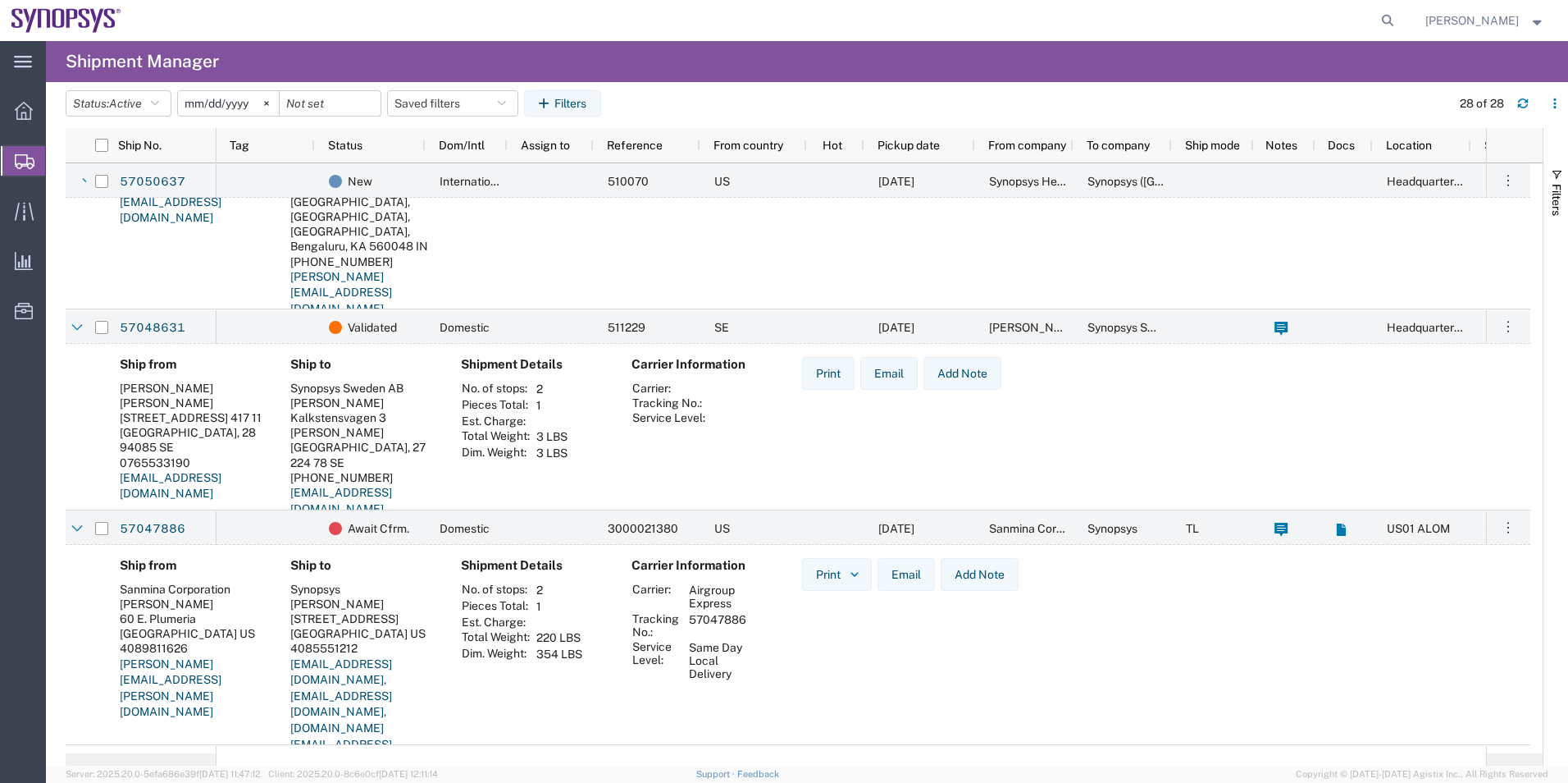
click at [290, 692] on link "synopsyssupport@alom.com, inventory-team@synopsys.com, brios.sjc@airgroup.com" at bounding box center [341, 712] width 102 height 110
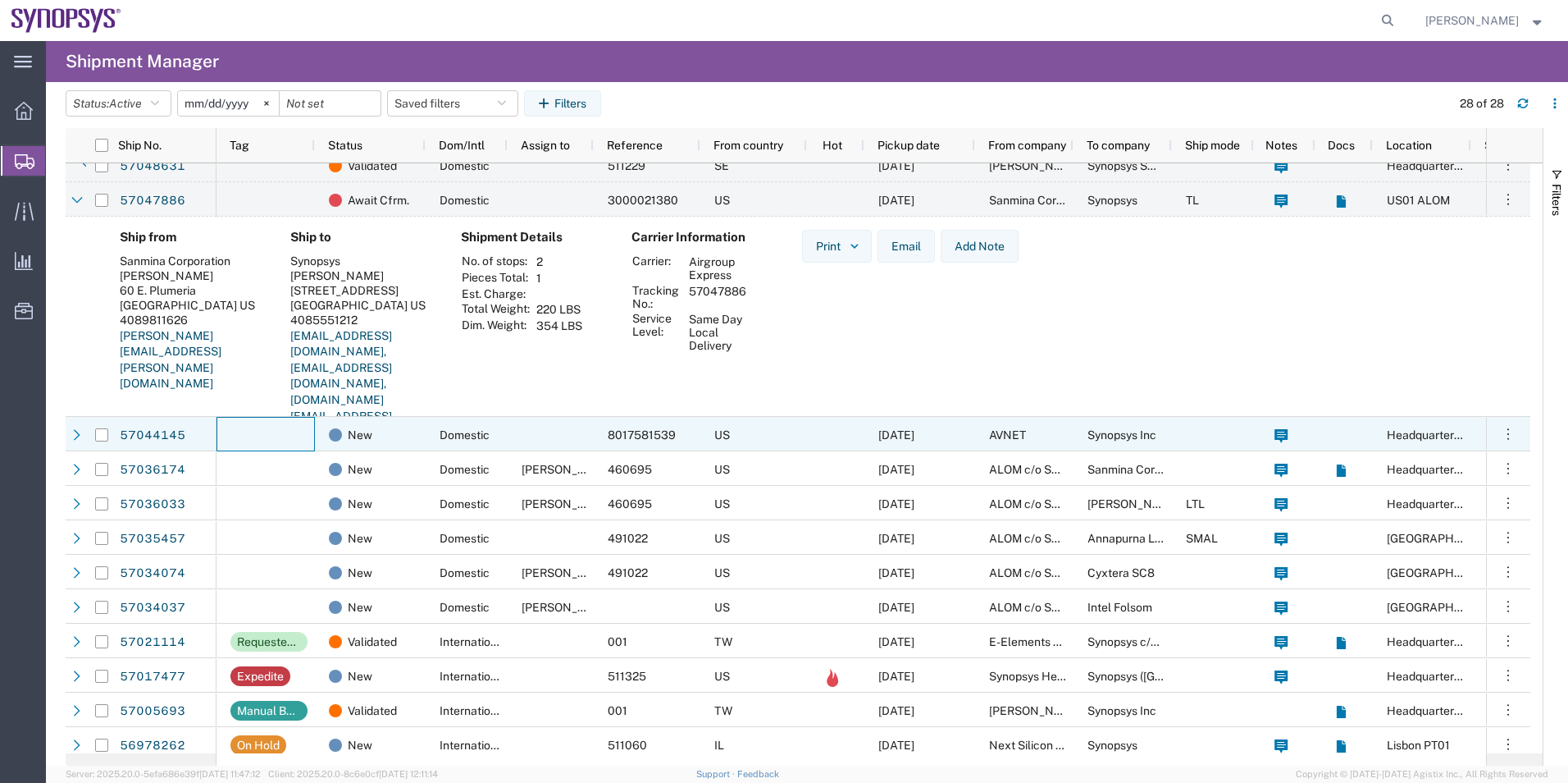
click at [238, 444] on div at bounding box center [266, 433] width 98 height 35
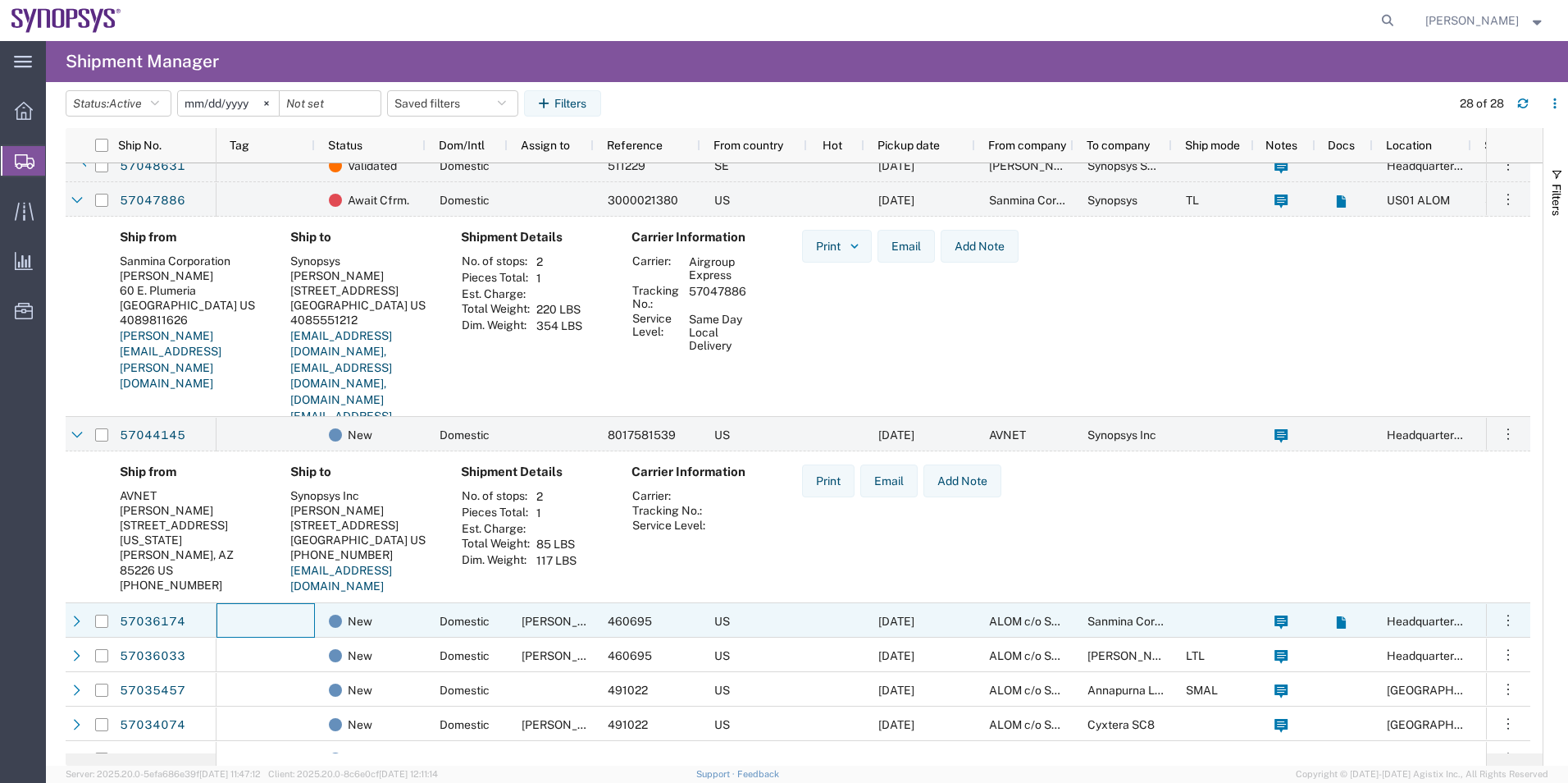
click at [288, 626] on div at bounding box center [266, 620] width 98 height 35
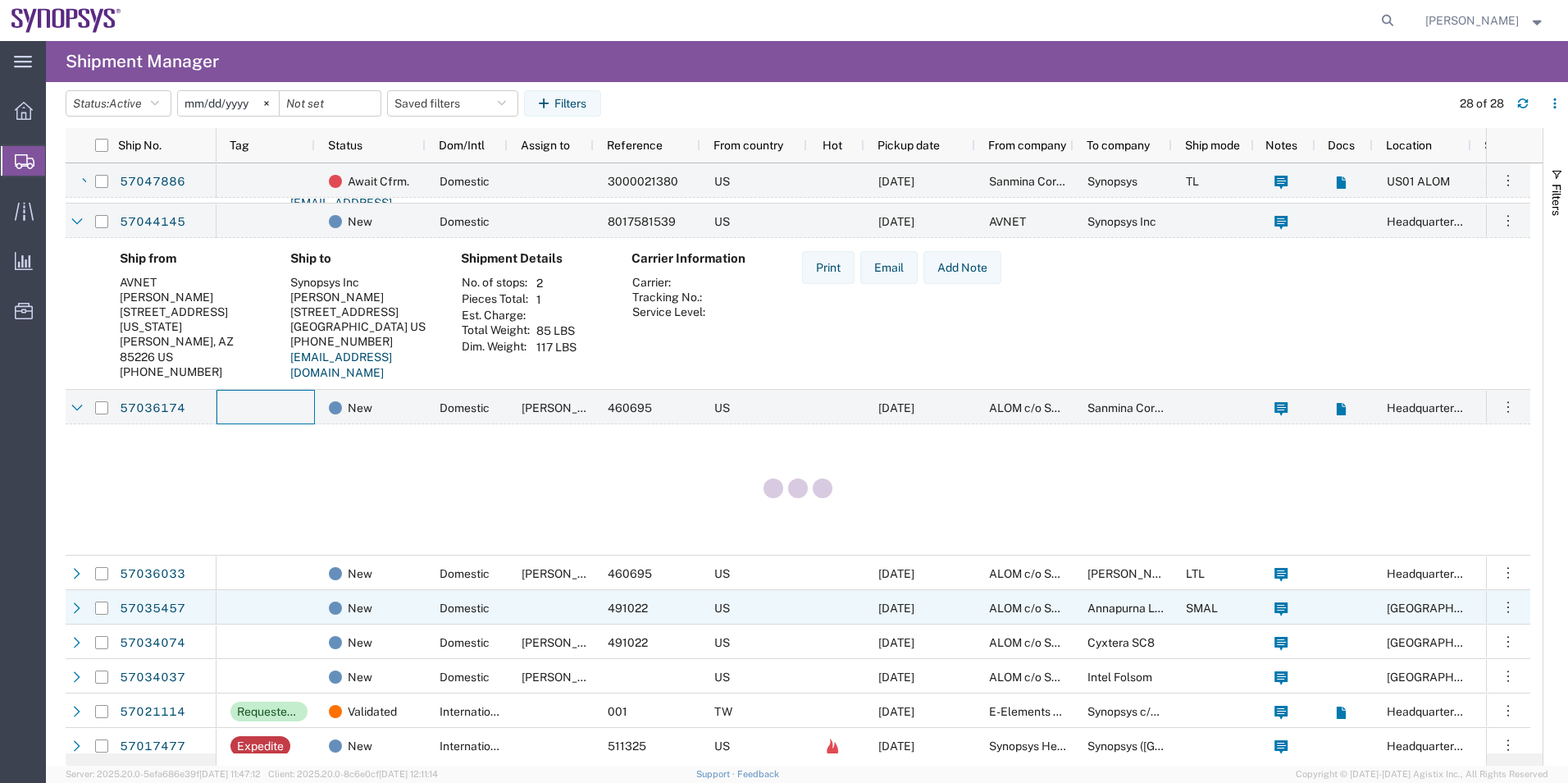
scroll to position [738, 0]
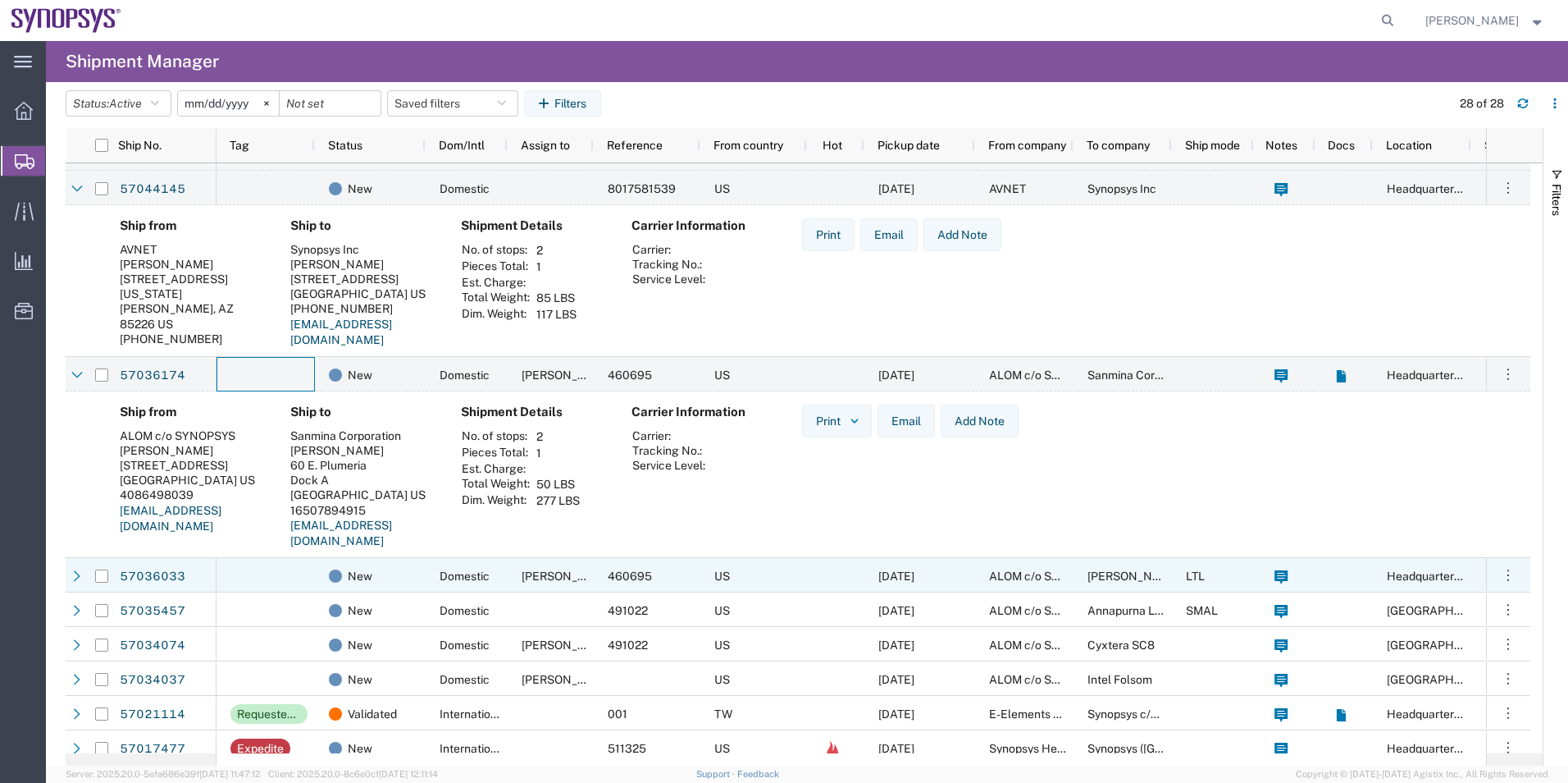
click at [283, 587] on div at bounding box center [266, 575] width 98 height 35
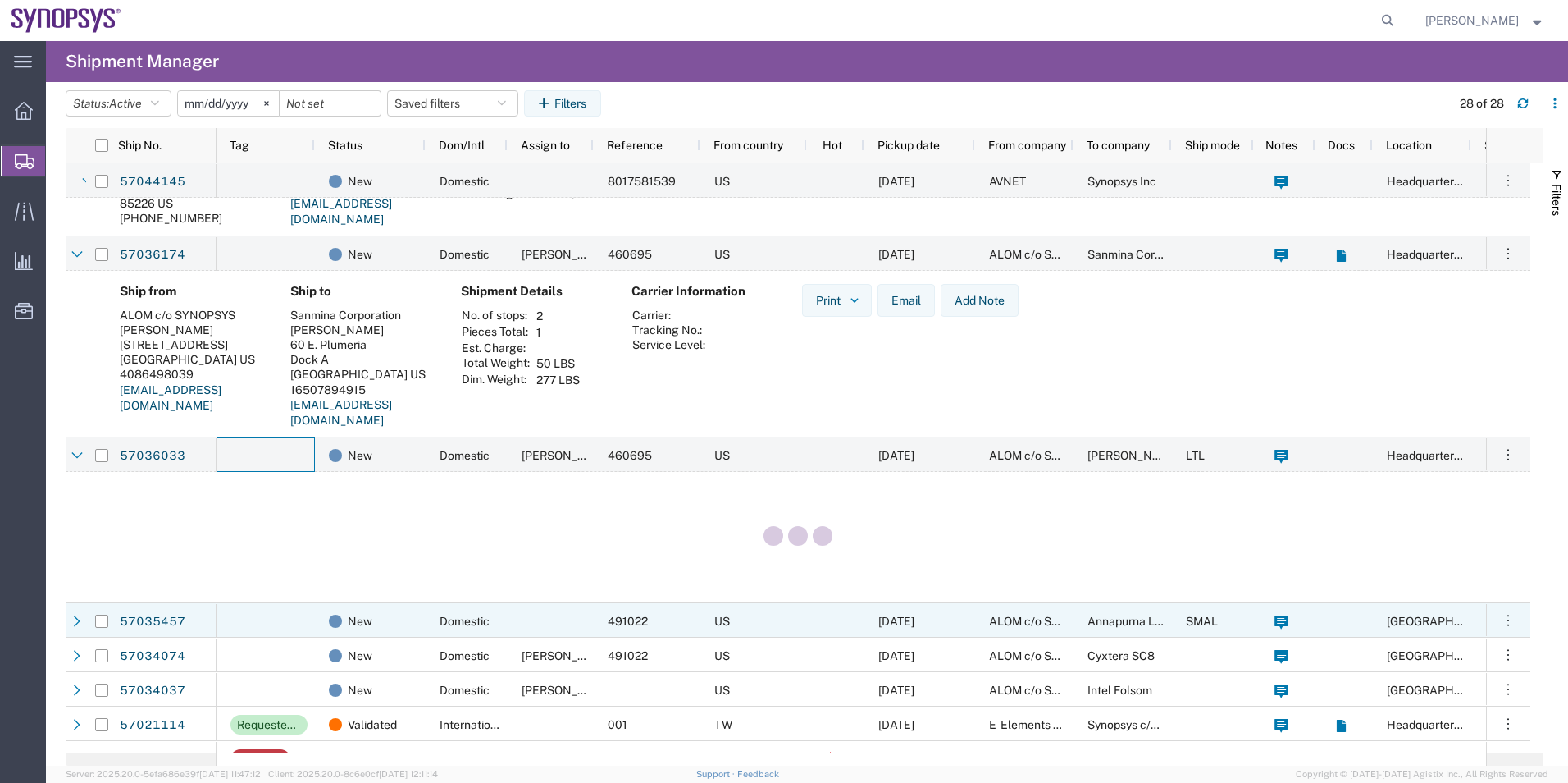
scroll to position [902, 0]
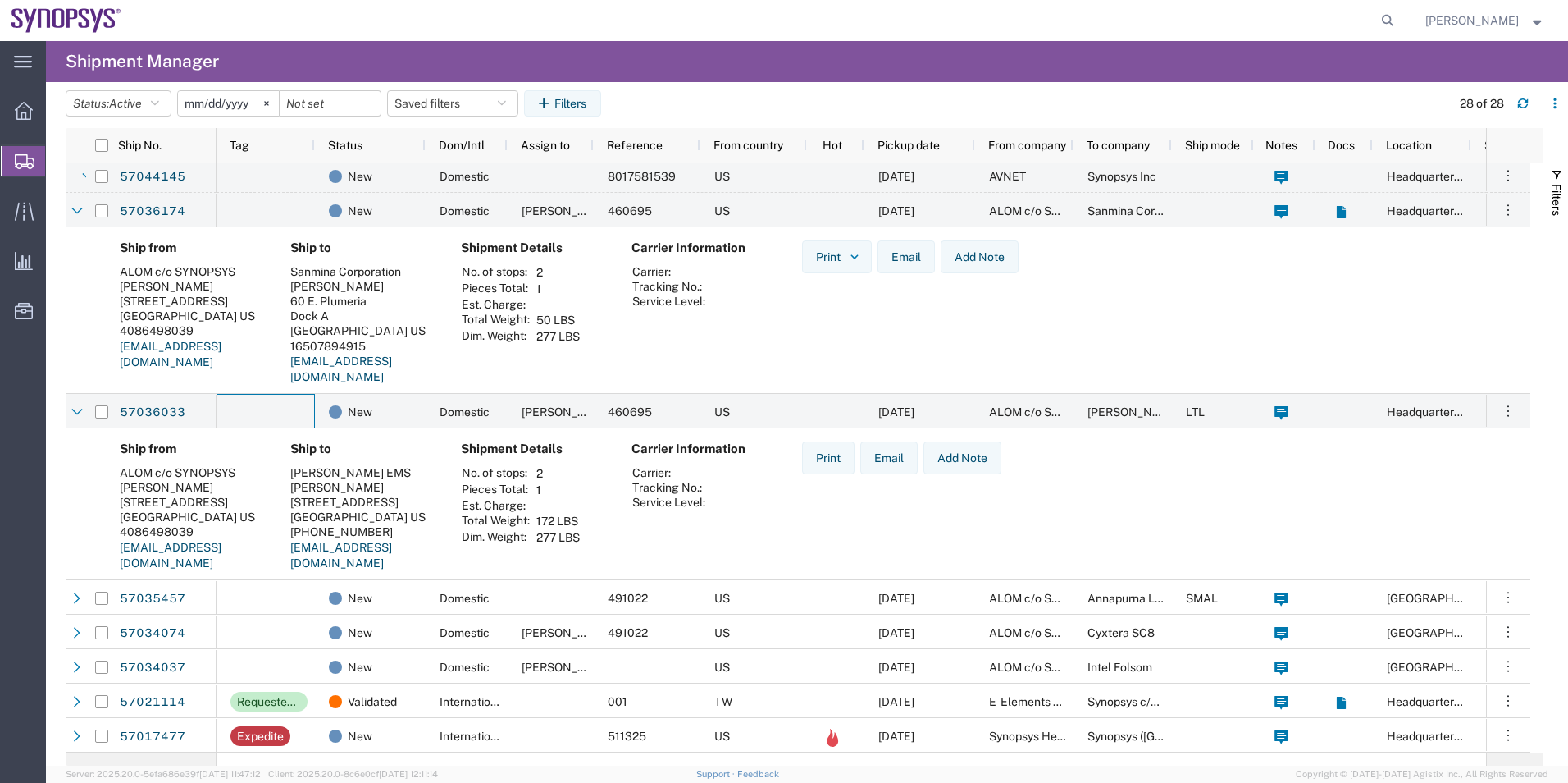
click at [262, 570] on div "Ship from ALOM c/o SYNOPSYS Nirali Trivedi 48105 Warm Springs Blvd. Fremont, CA…" at bounding box center [798, 512] width 1465 height 168
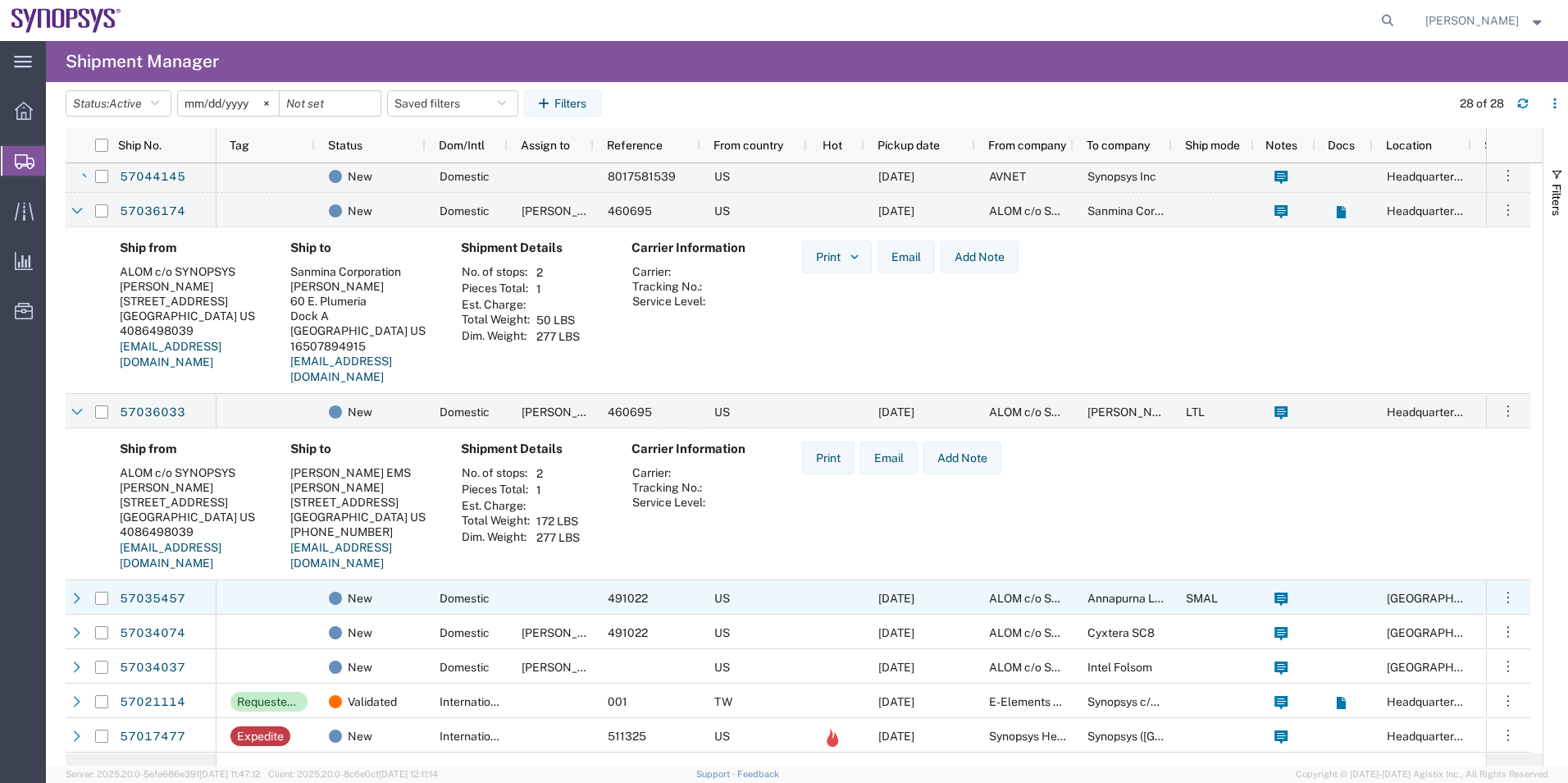
click at [262, 591] on div at bounding box center [266, 597] width 98 height 35
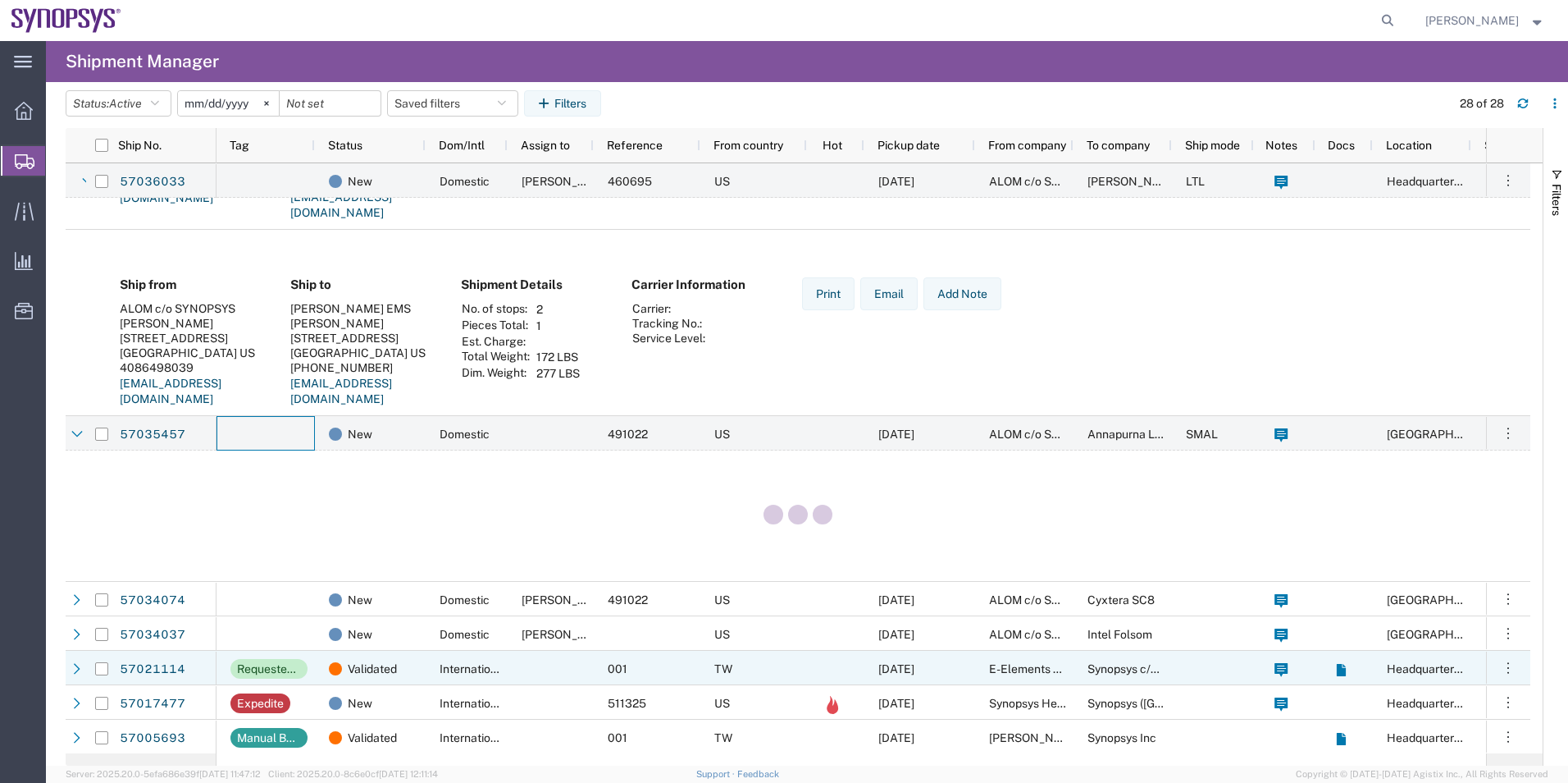
scroll to position [1149, 0]
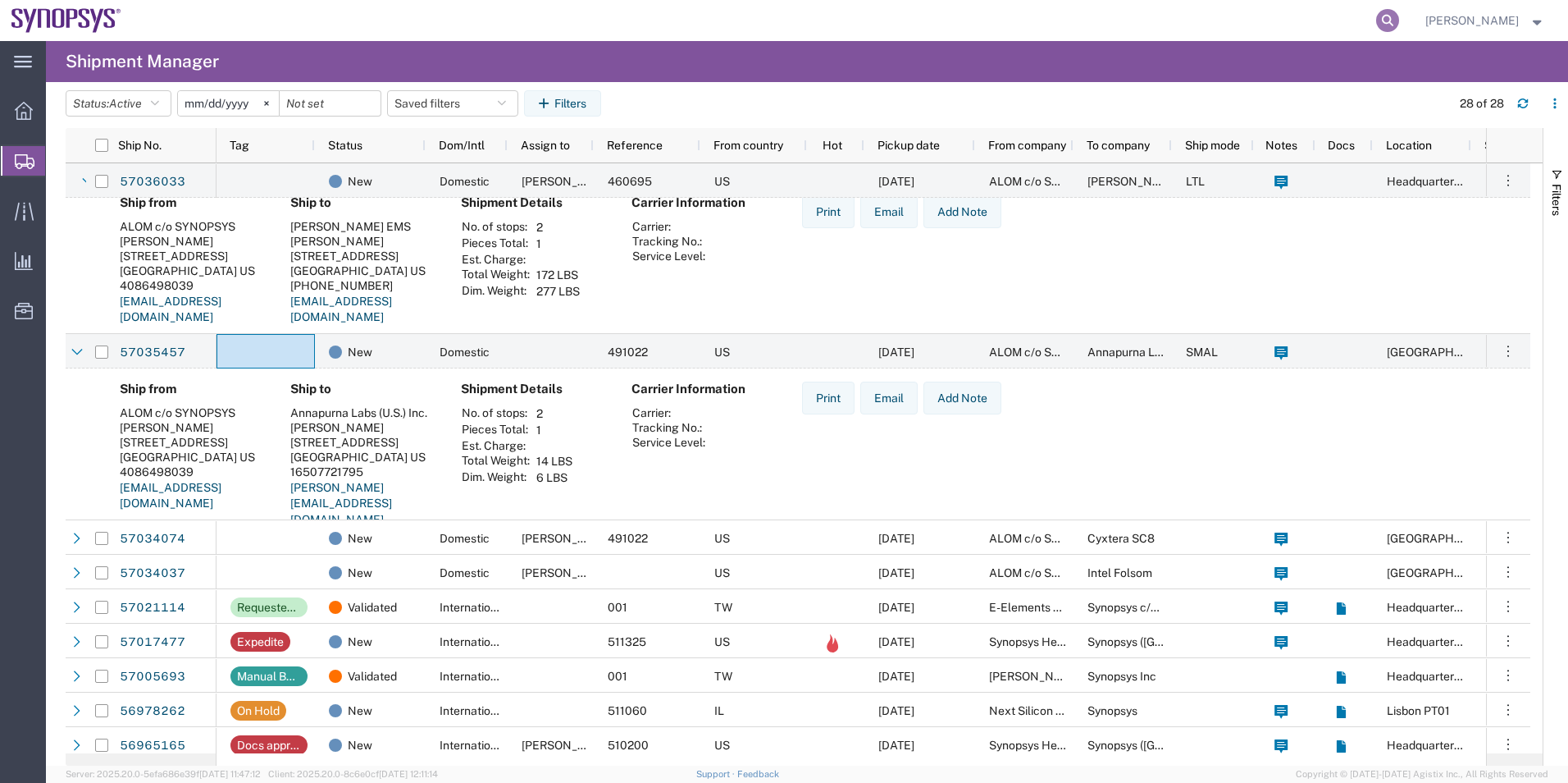
click at [1382, 19] on icon at bounding box center [1387, 20] width 23 height 23
paste input "57039329"
type input "57039329"
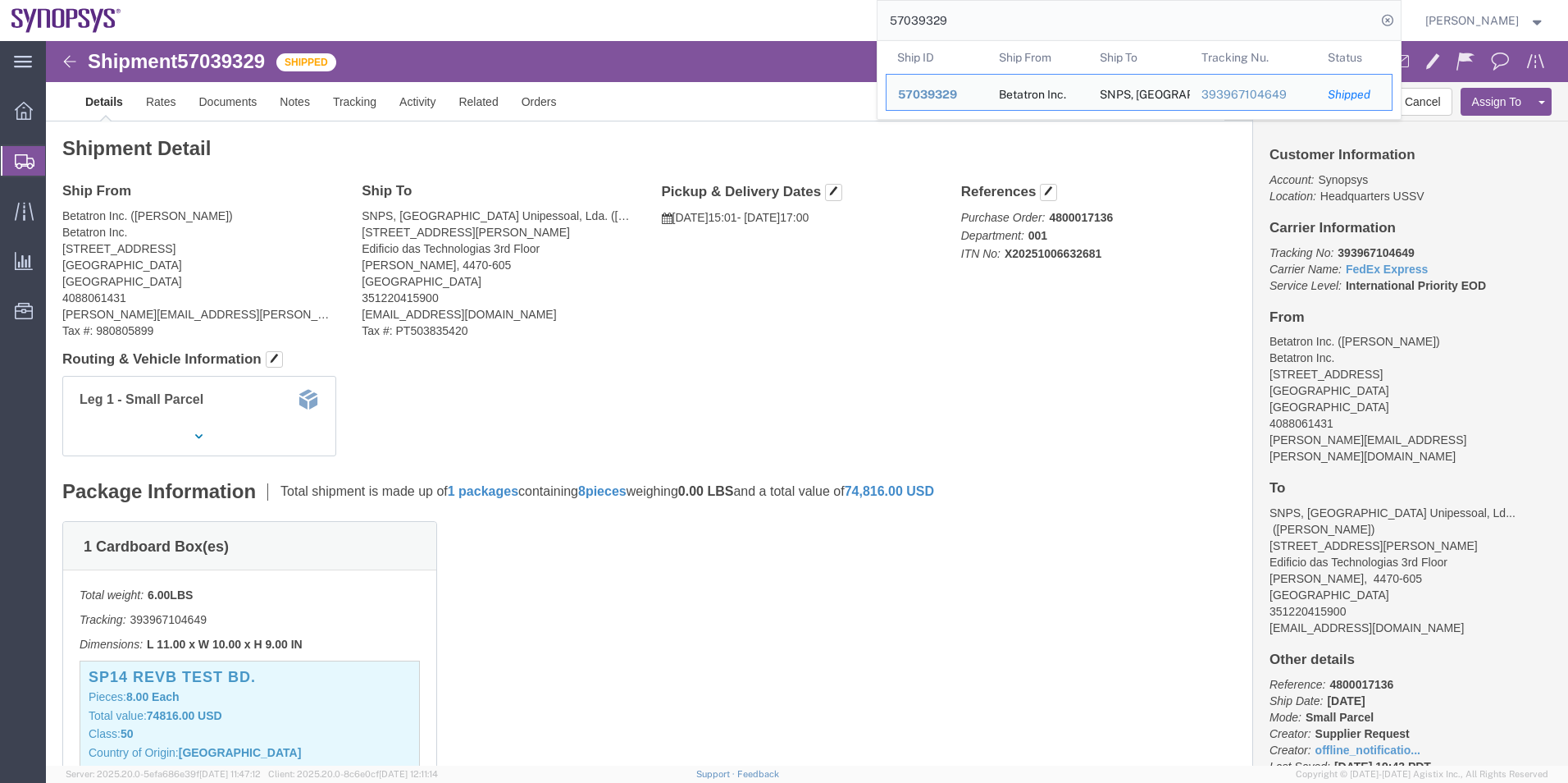
click at [0, 0] on span "Shipment Manager" at bounding box center [0, 0] width 0 height 0
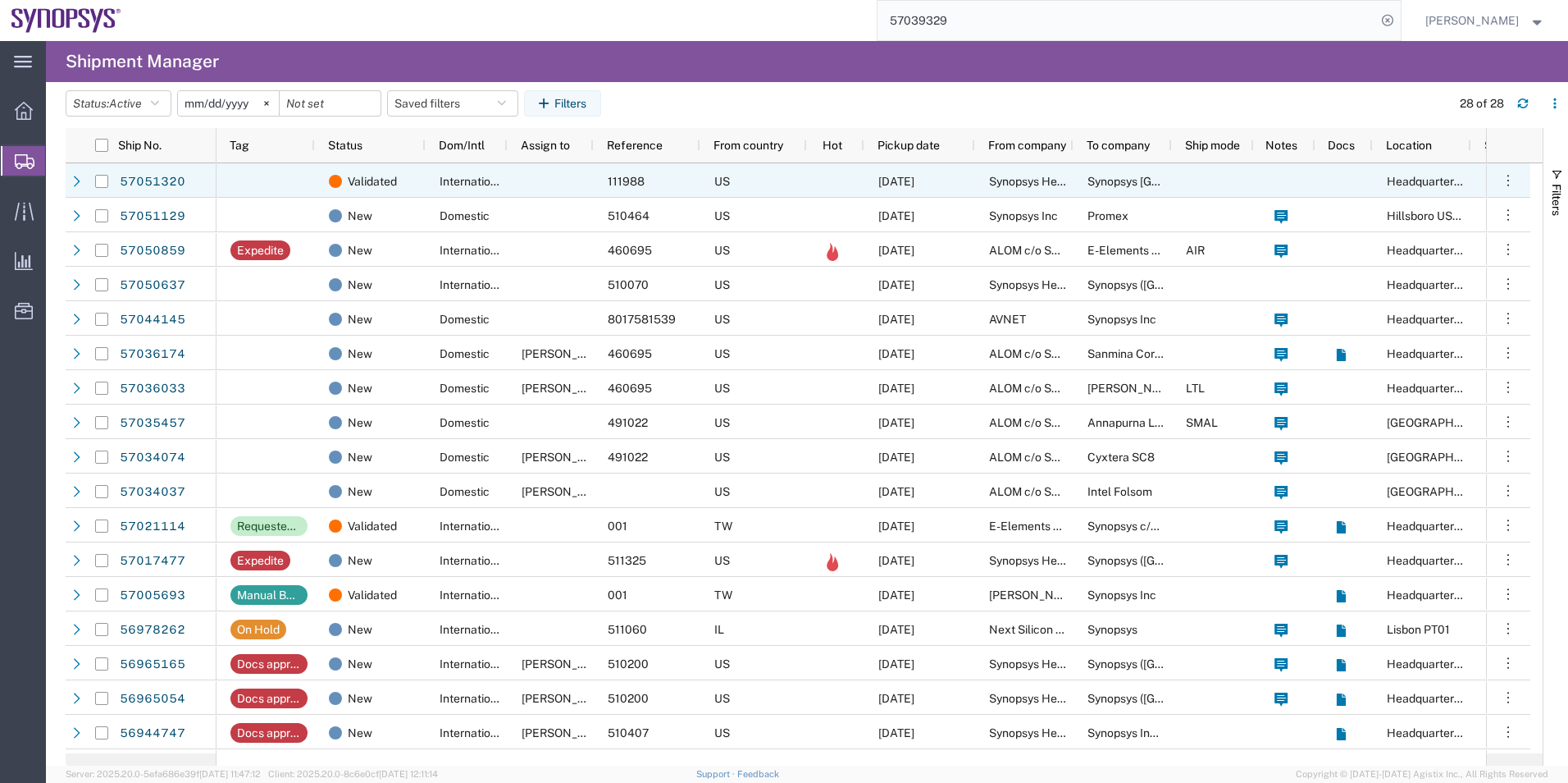
click at [530, 195] on div at bounding box center [551, 180] width 86 height 35
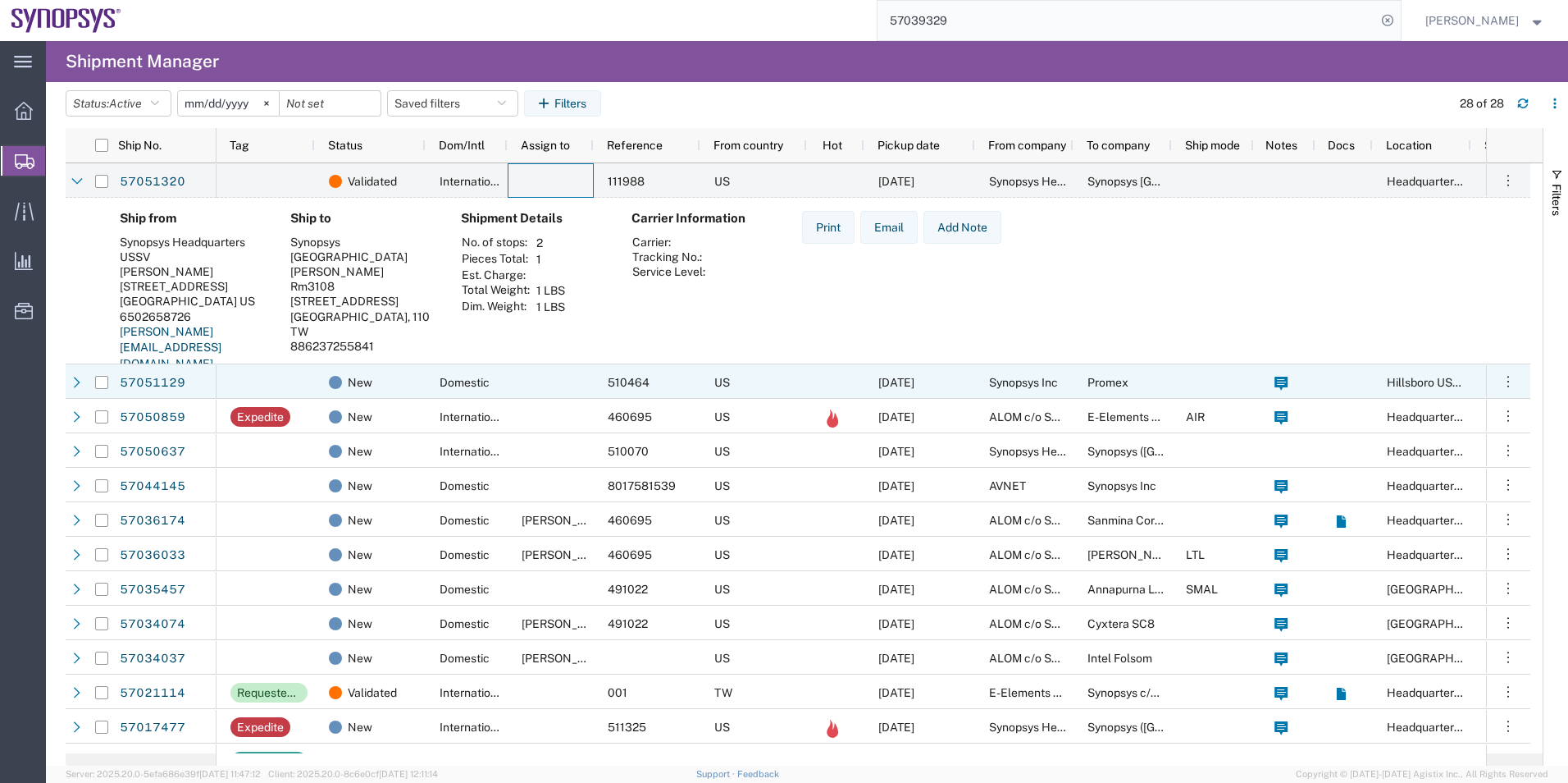
click at [429, 389] on div "Domestic" at bounding box center [466, 381] width 82 height 35
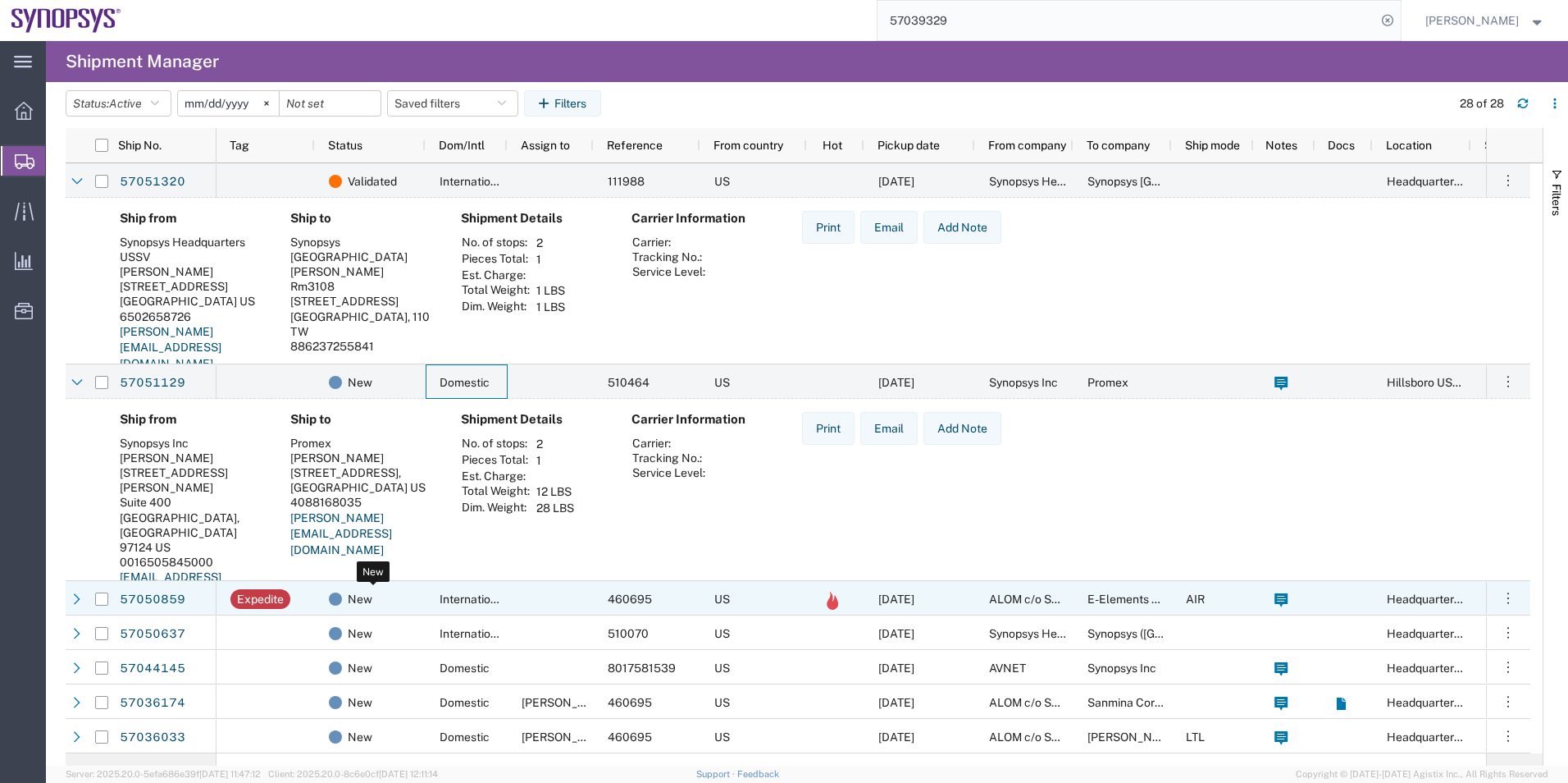
click at [403, 600] on div "New" at bounding box center [374, 598] width 90 height 35
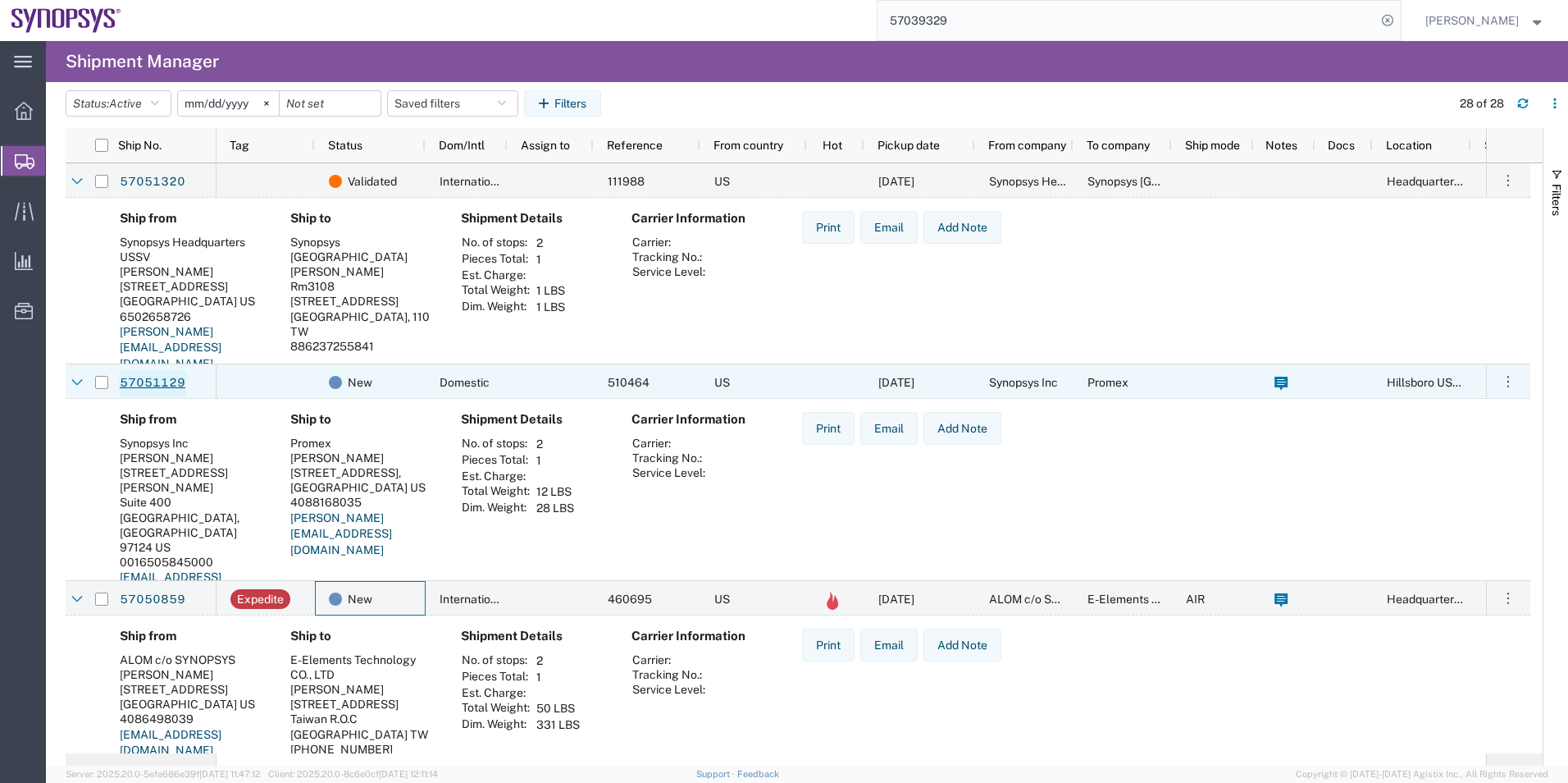
click at [173, 386] on link "57051129" at bounding box center [152, 383] width 67 height 26
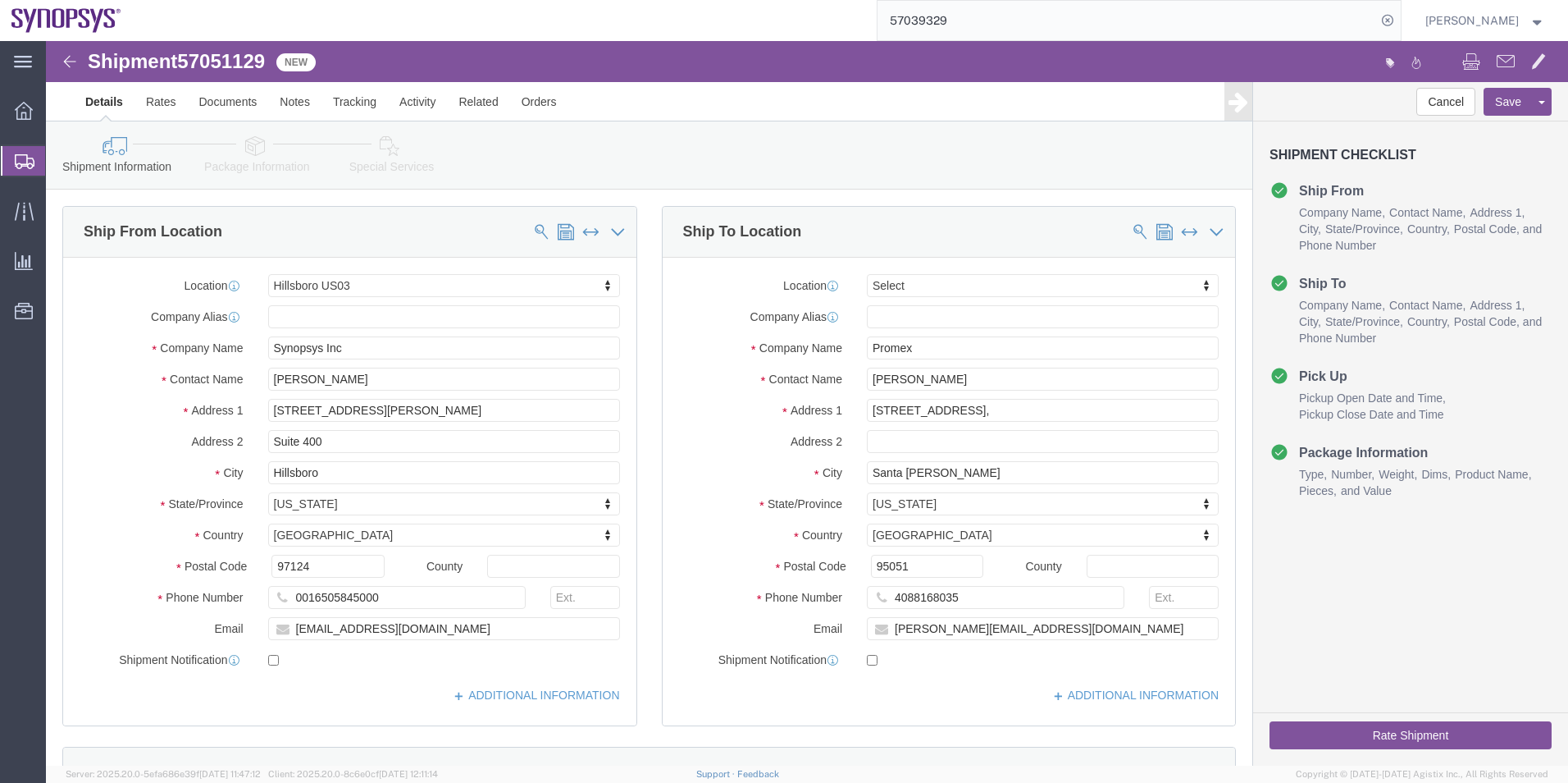
select select "63190"
select select
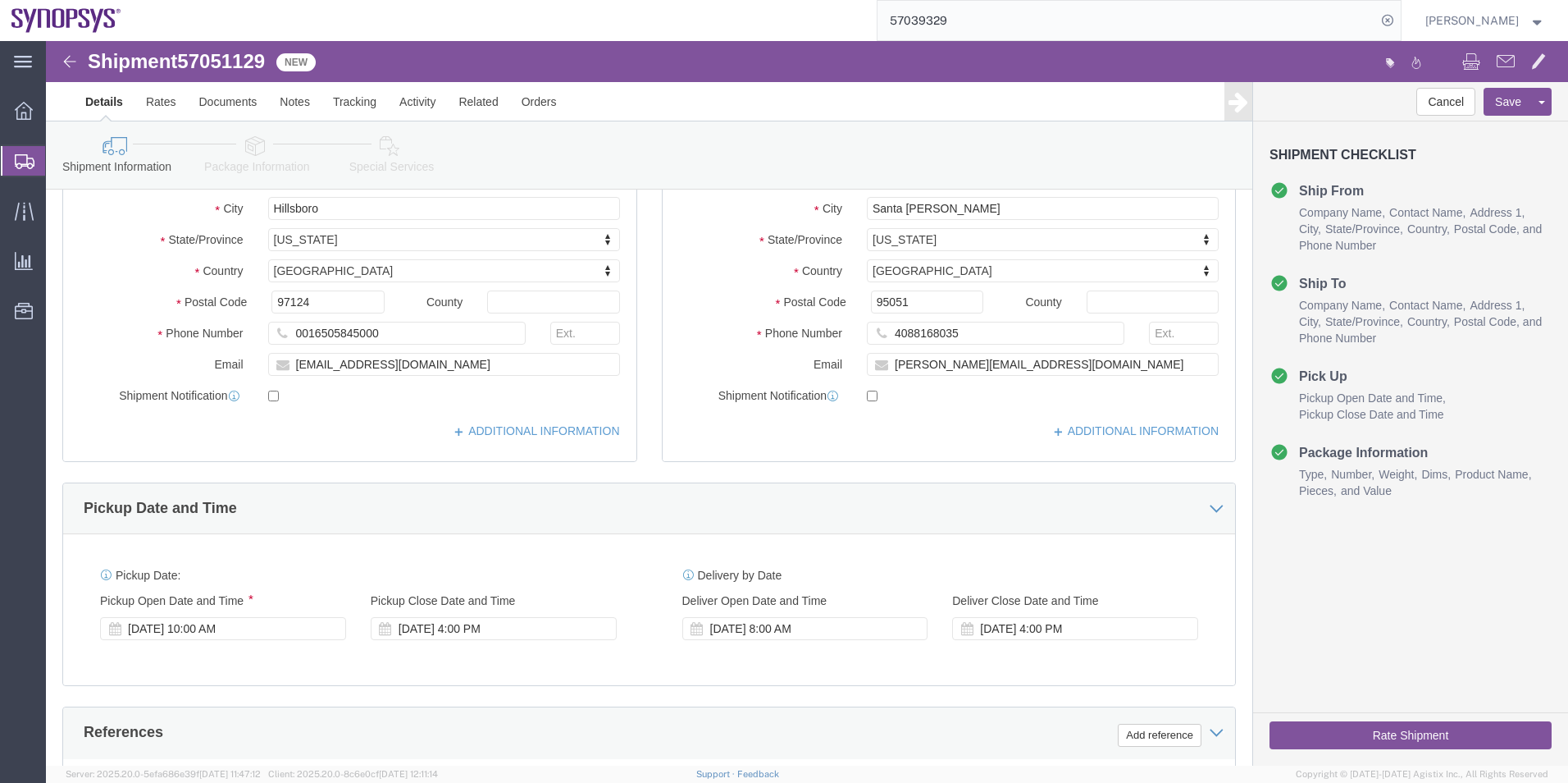
scroll to position [411, 0]
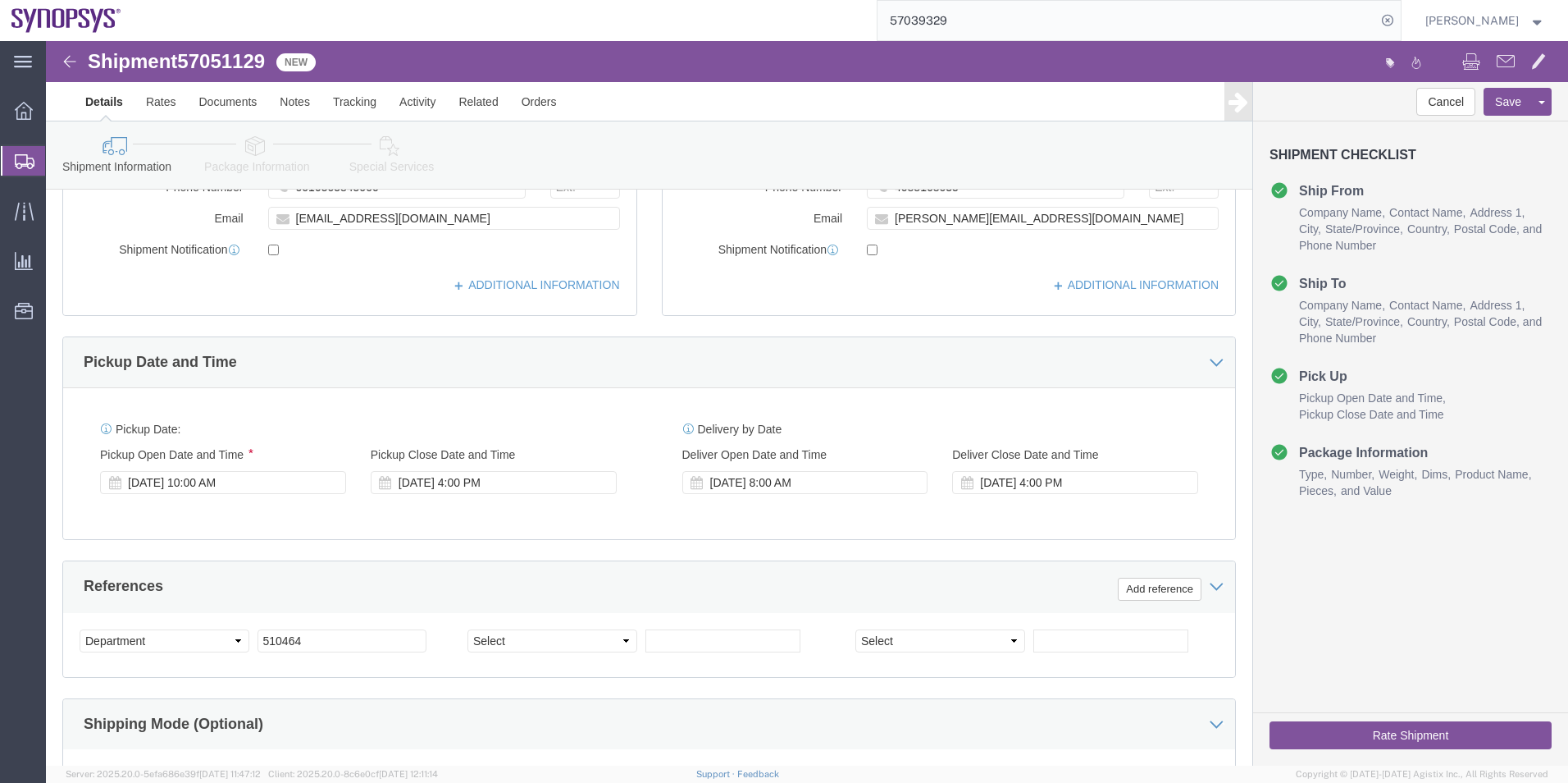
click icon
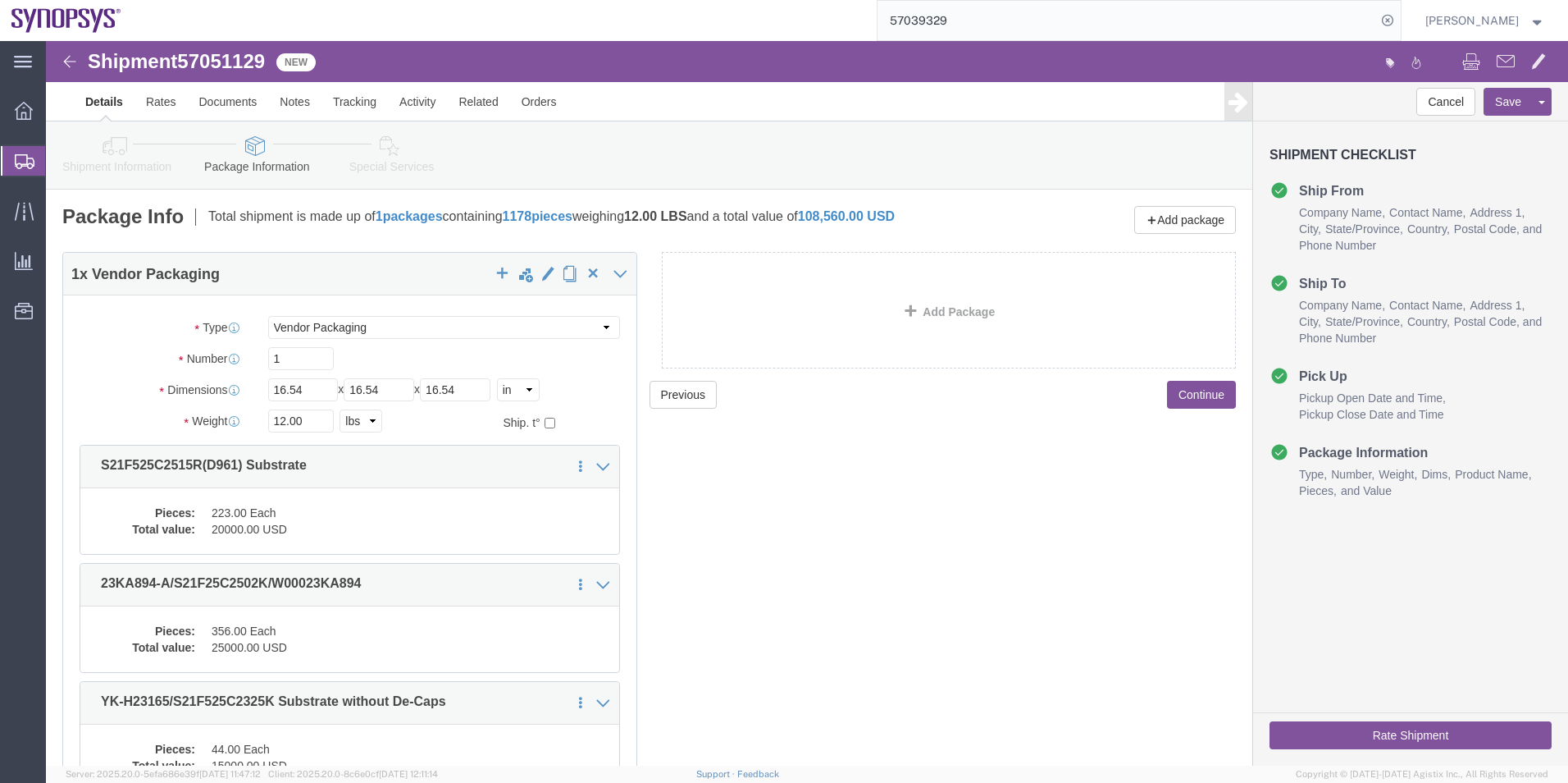
click icon
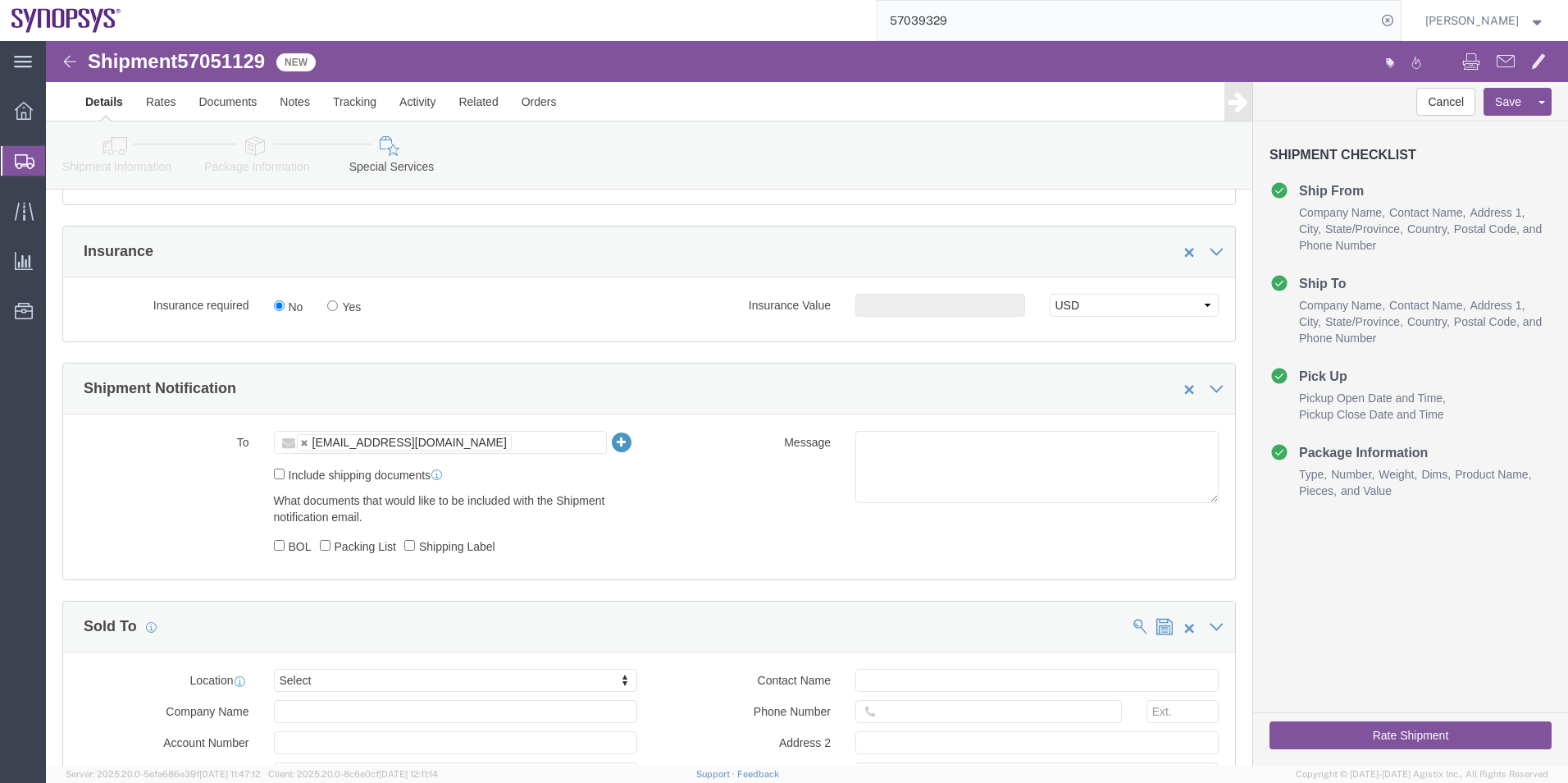
scroll to position [1067, 0]
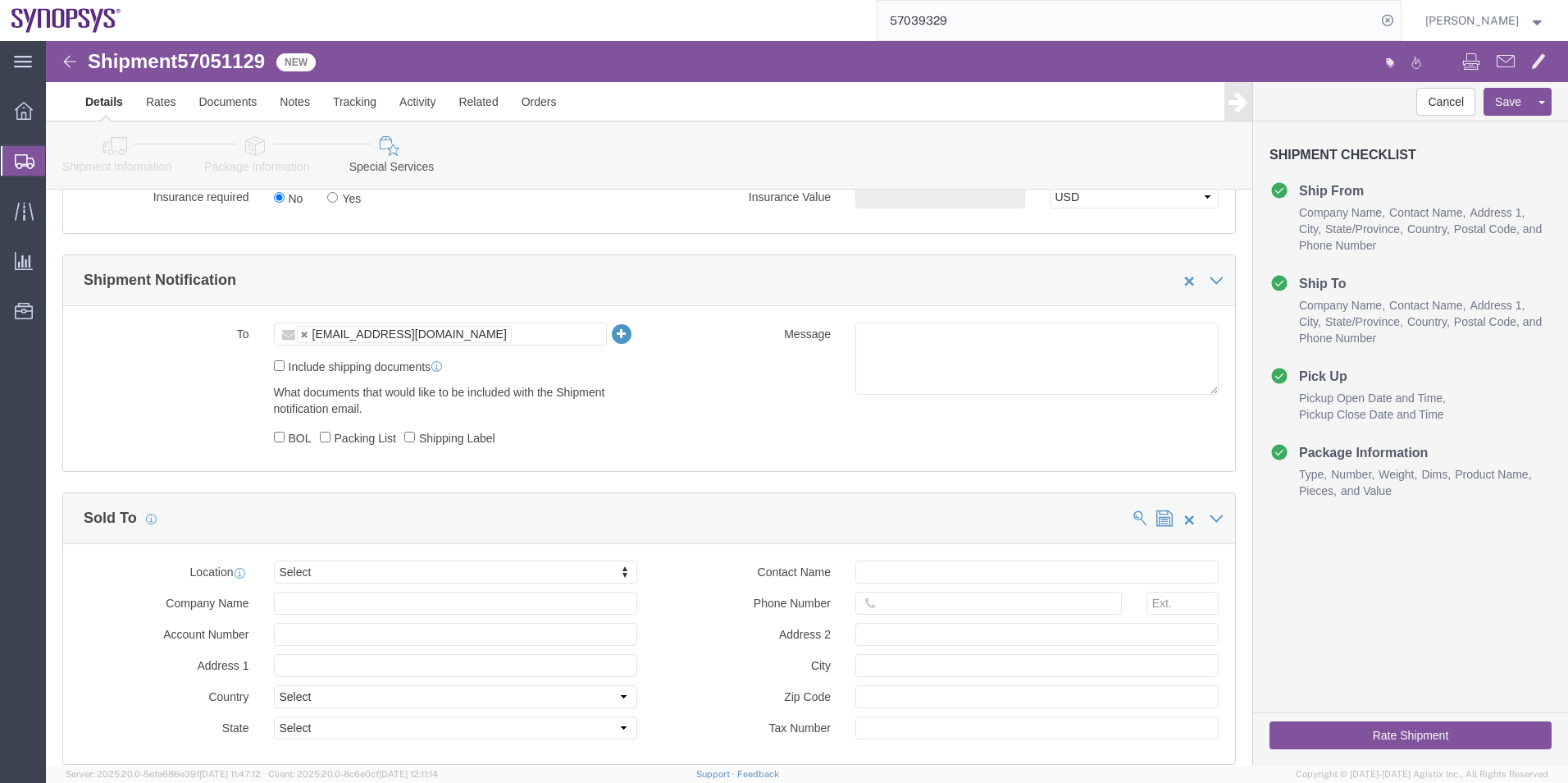
click icon
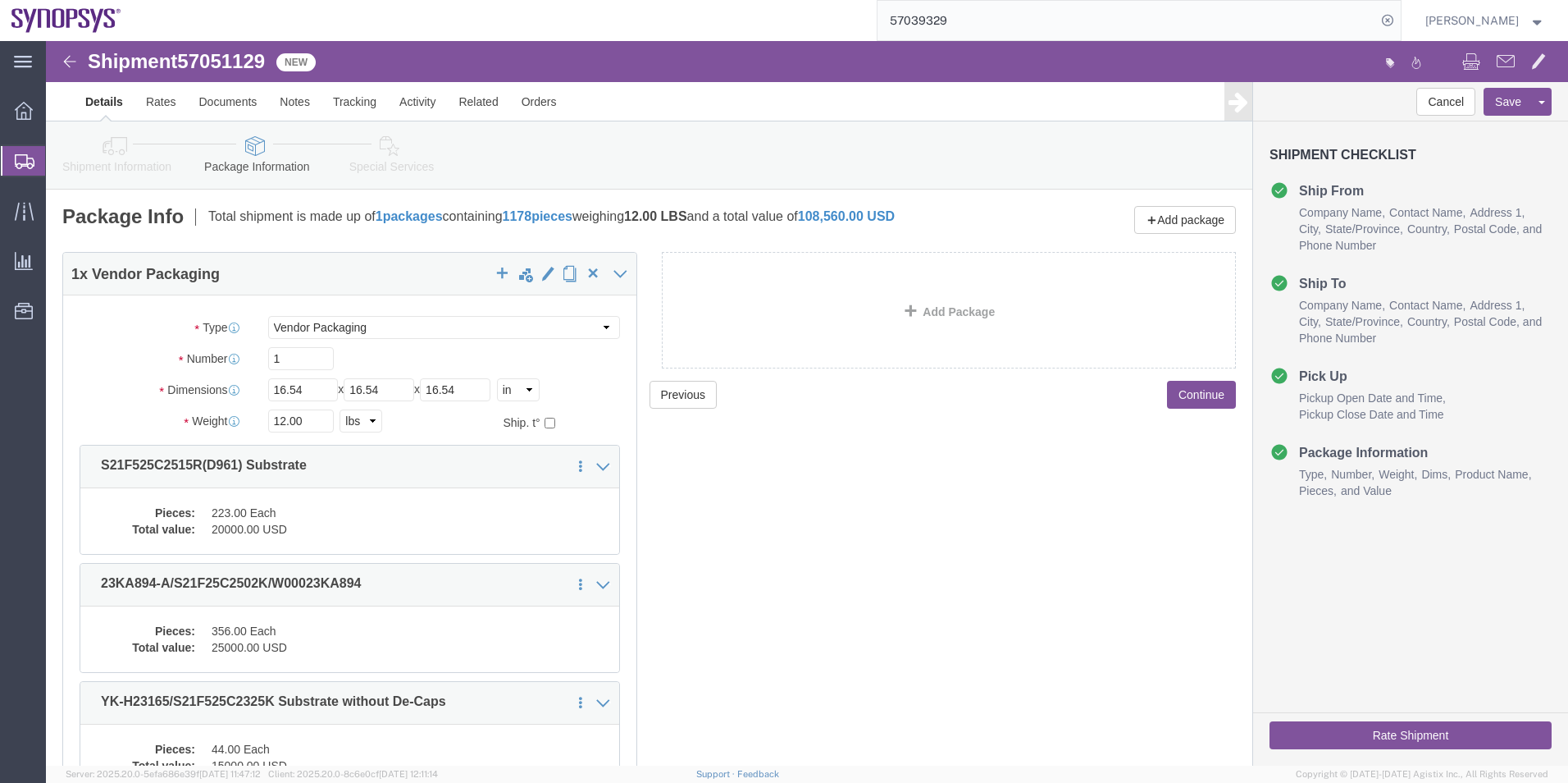
click link "Special Services"
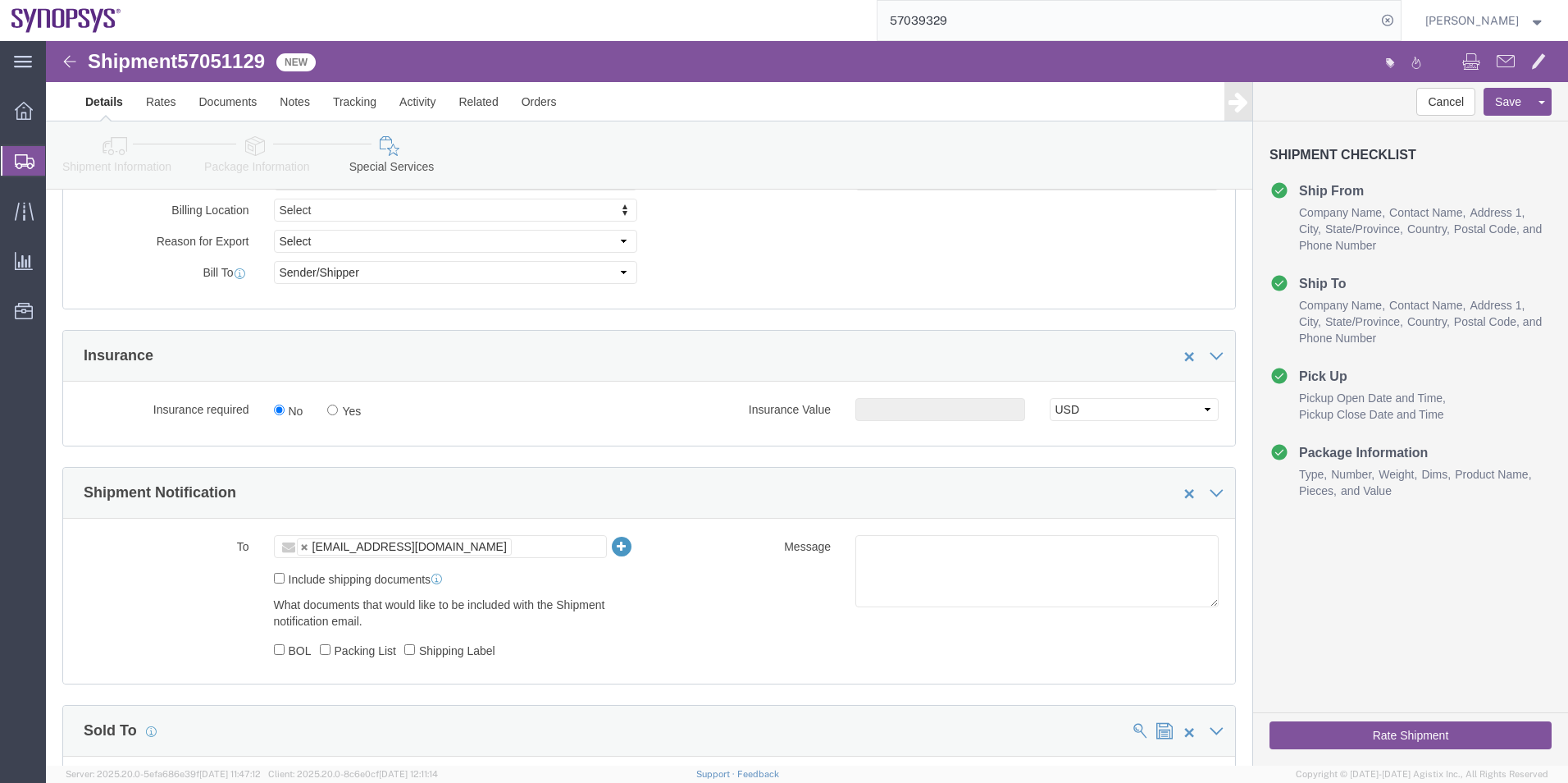
scroll to position [984, 0]
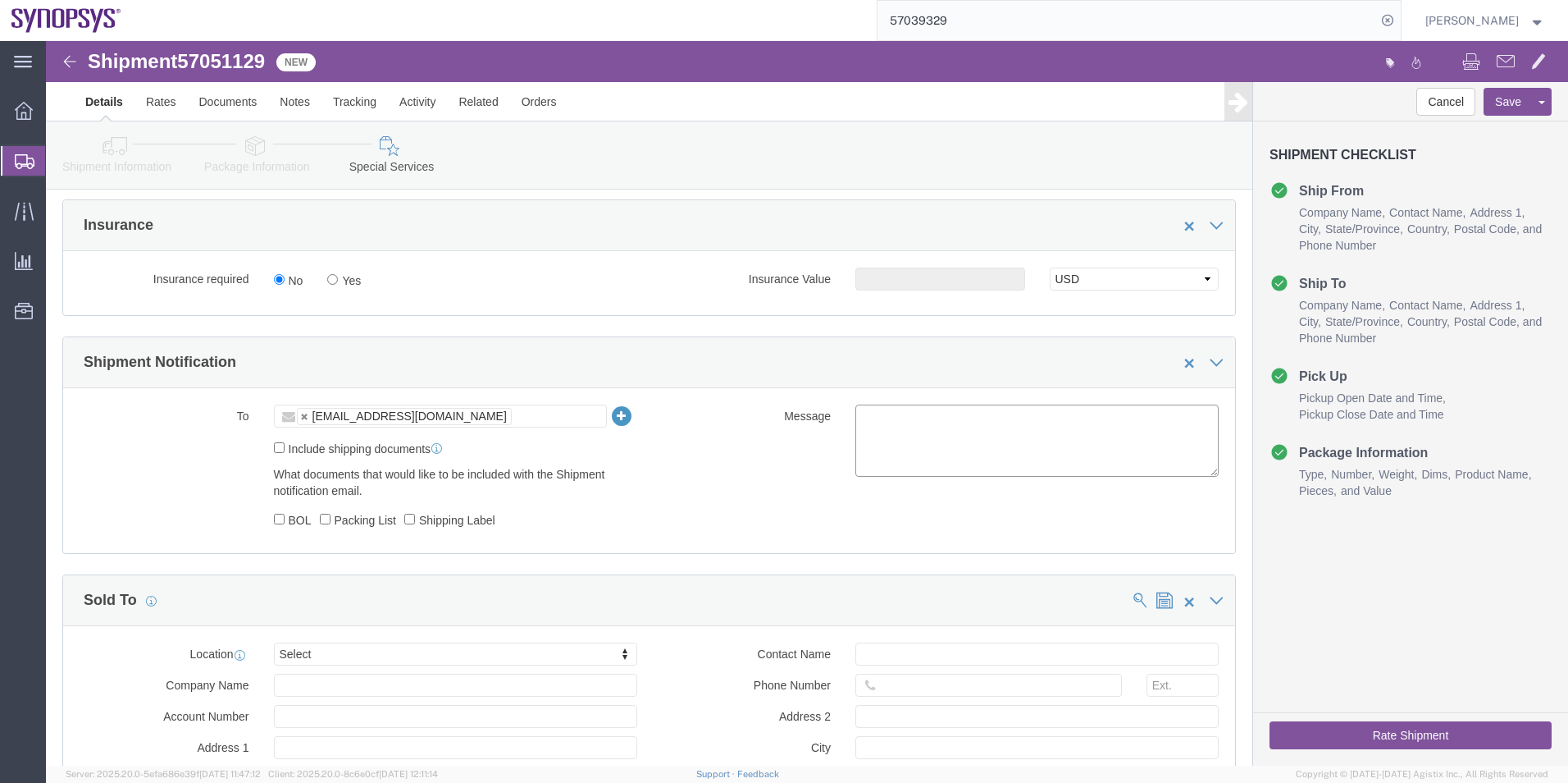
click textarea
type textarea "Please see attached. -[GEOGRAPHIC_DATA]"
click button "Rate Shipment"
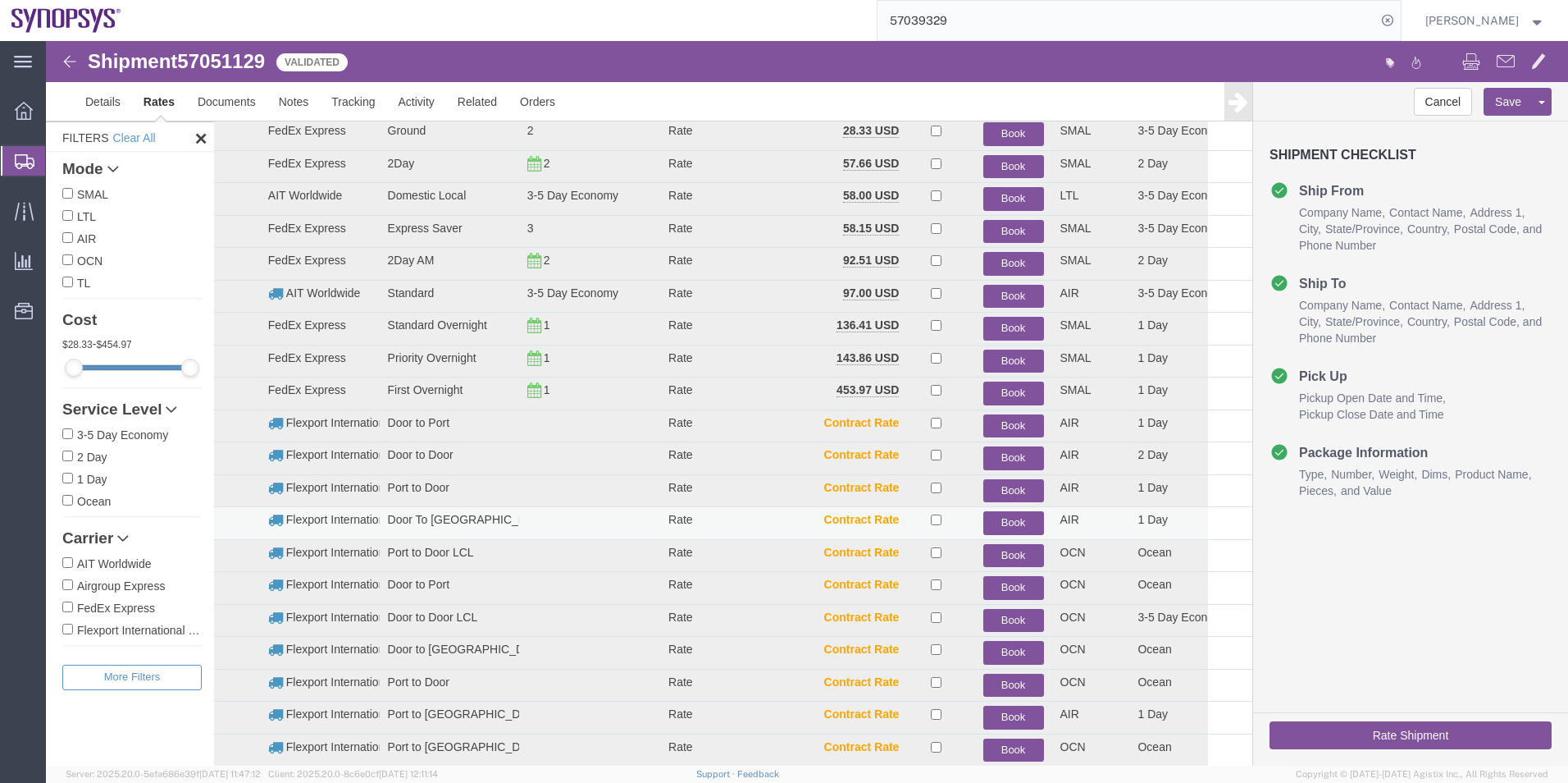
scroll to position [99, 0]
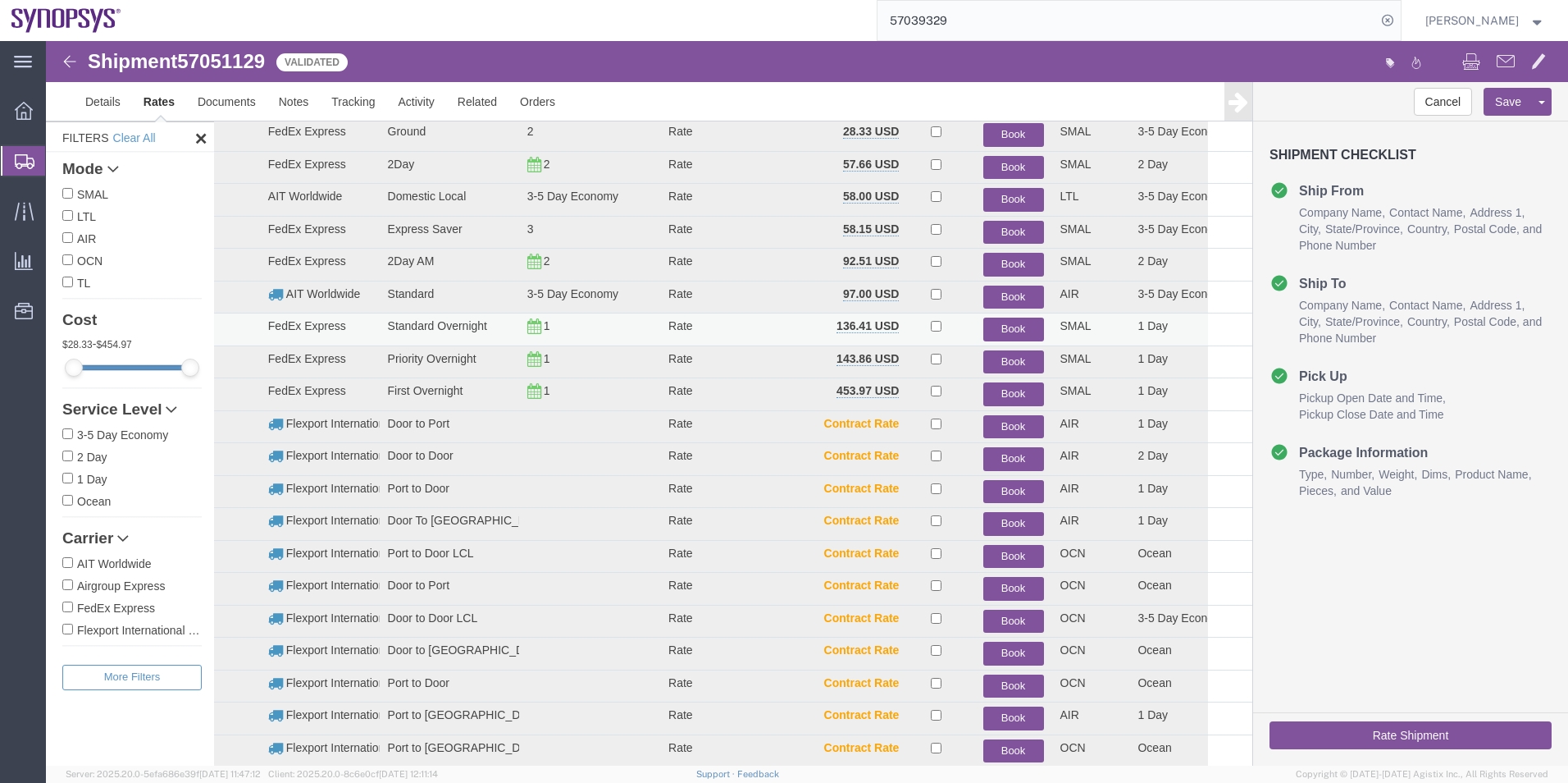
click at [1017, 327] on button "Book" at bounding box center [1014, 329] width 61 height 24
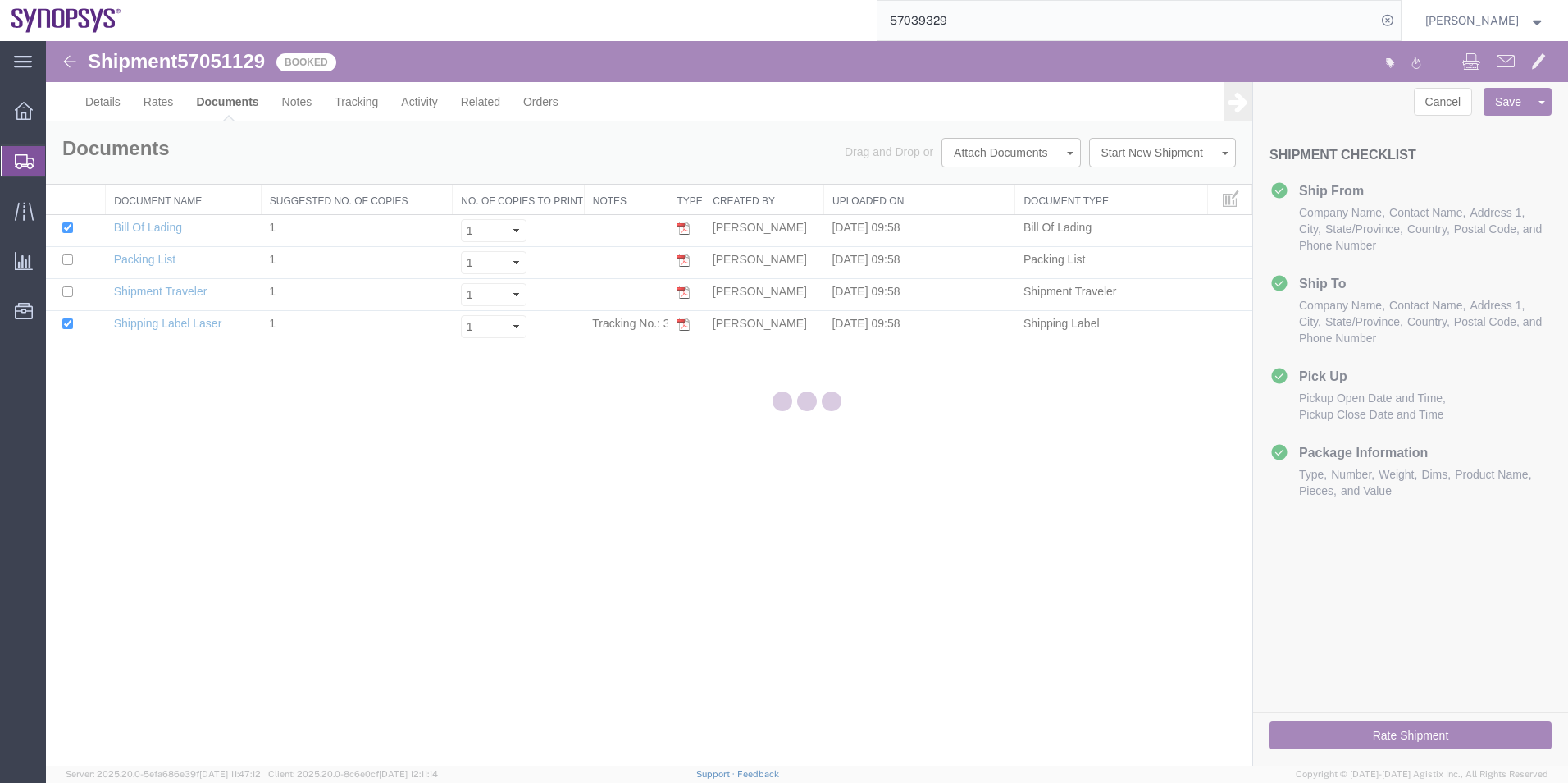
scroll to position [0, 0]
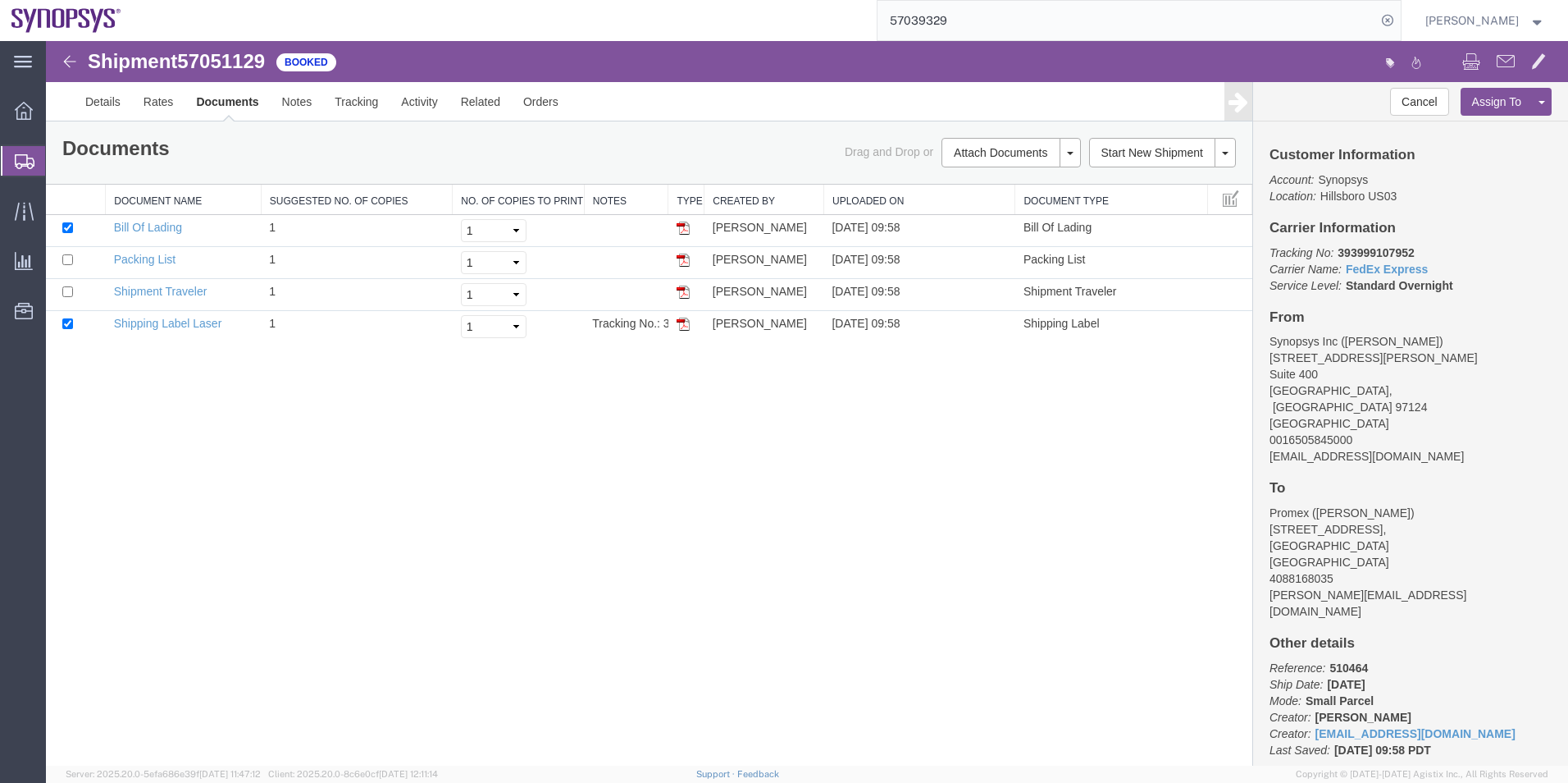
click at [0, 0] on span "Shipment Manager" at bounding box center [0, 0] width 0 height 0
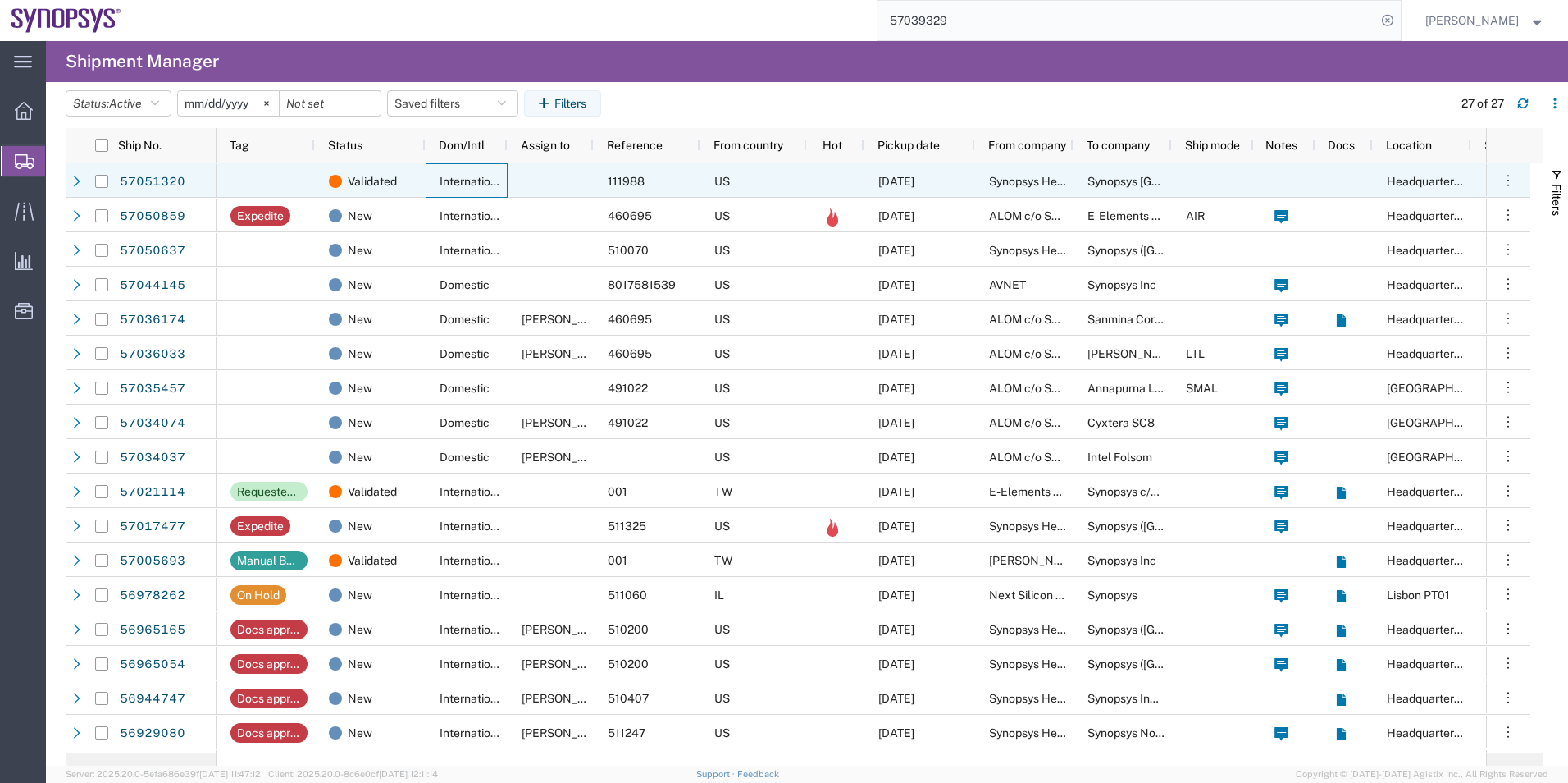
click at [454, 170] on div "International" at bounding box center [466, 180] width 82 height 35
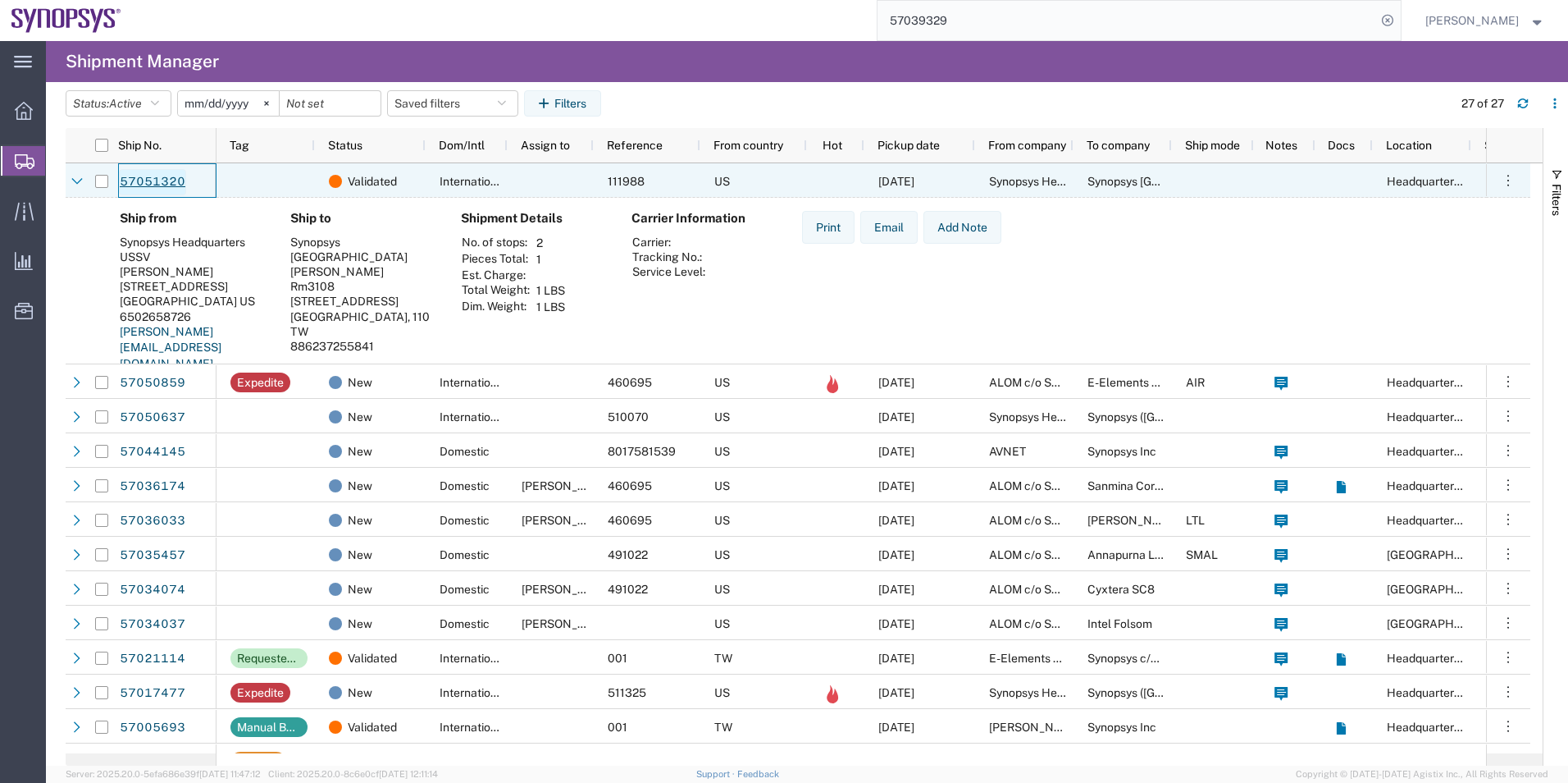
click at [156, 185] on link "57051320" at bounding box center [152, 182] width 67 height 26
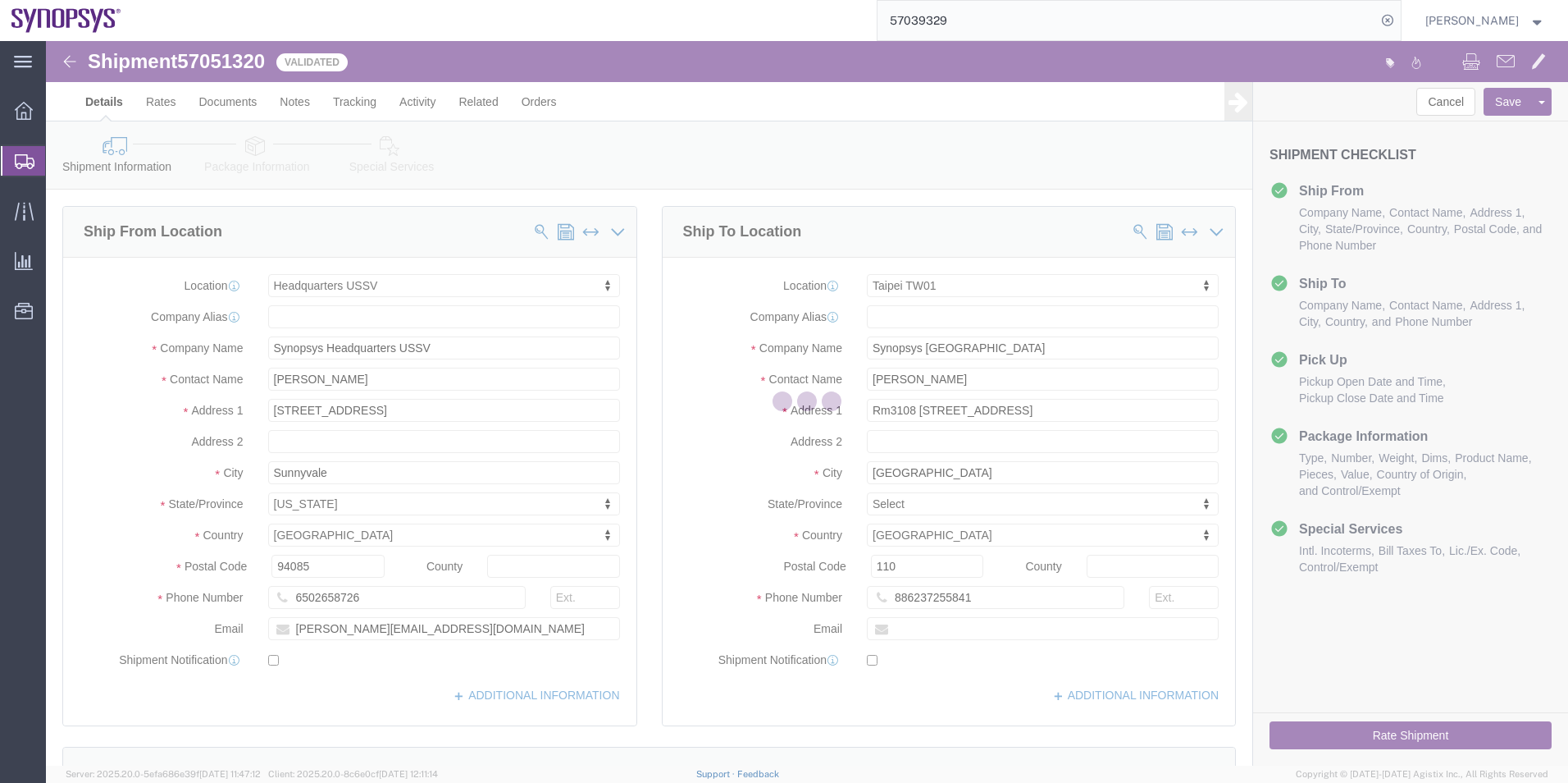
select select "63204"
select select "63168"
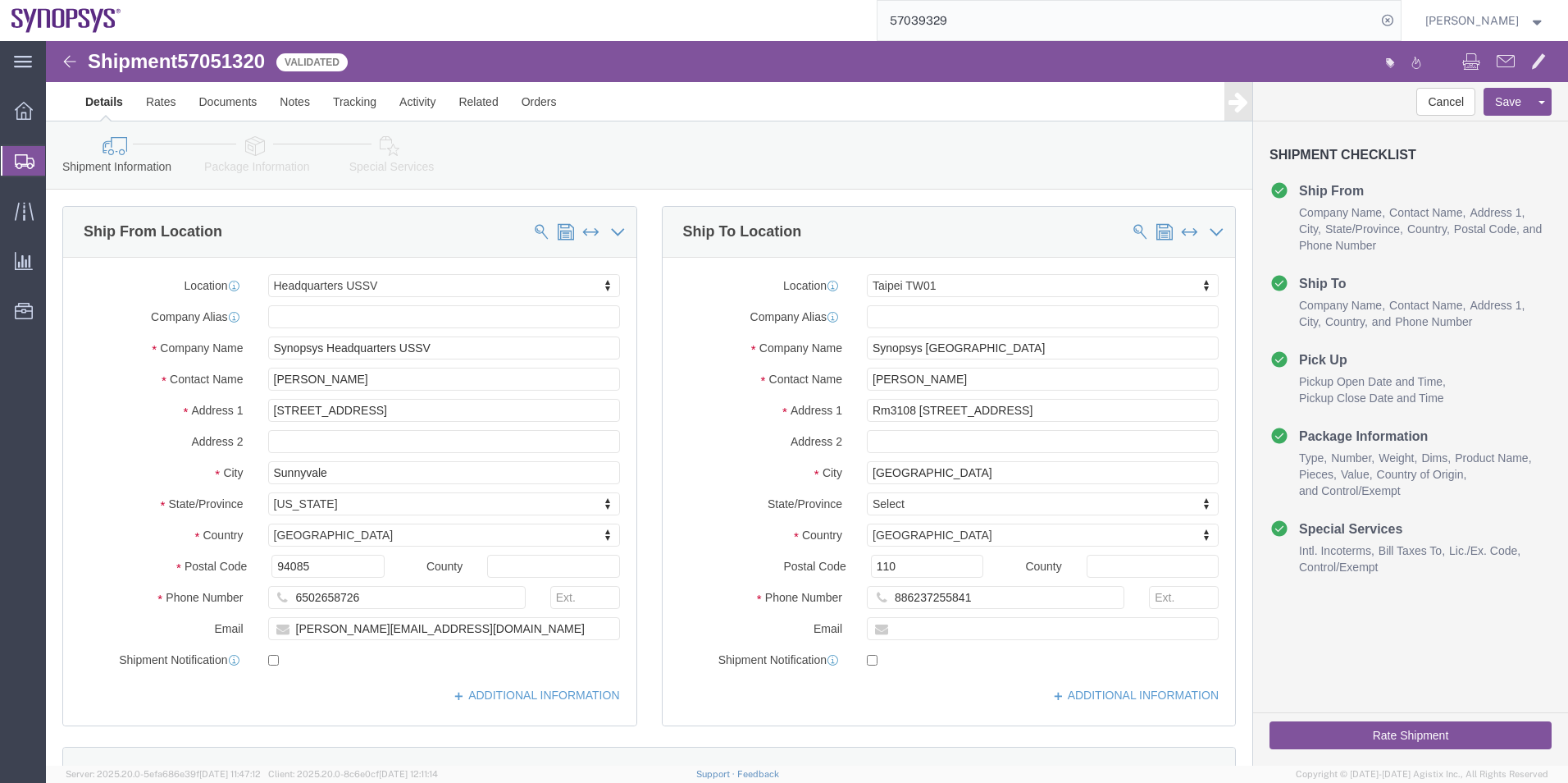
click icon
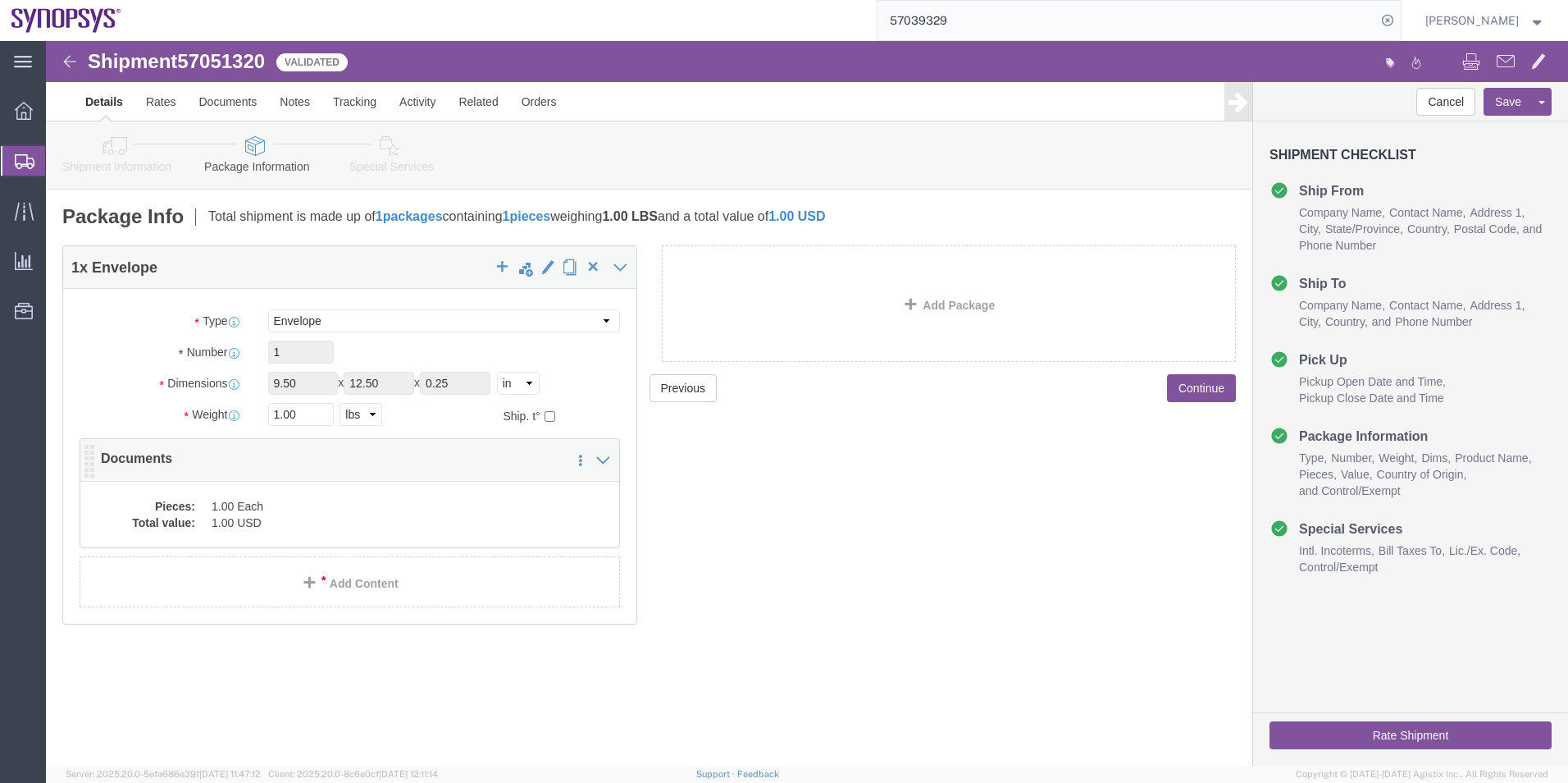
click dd "1.00 Each"
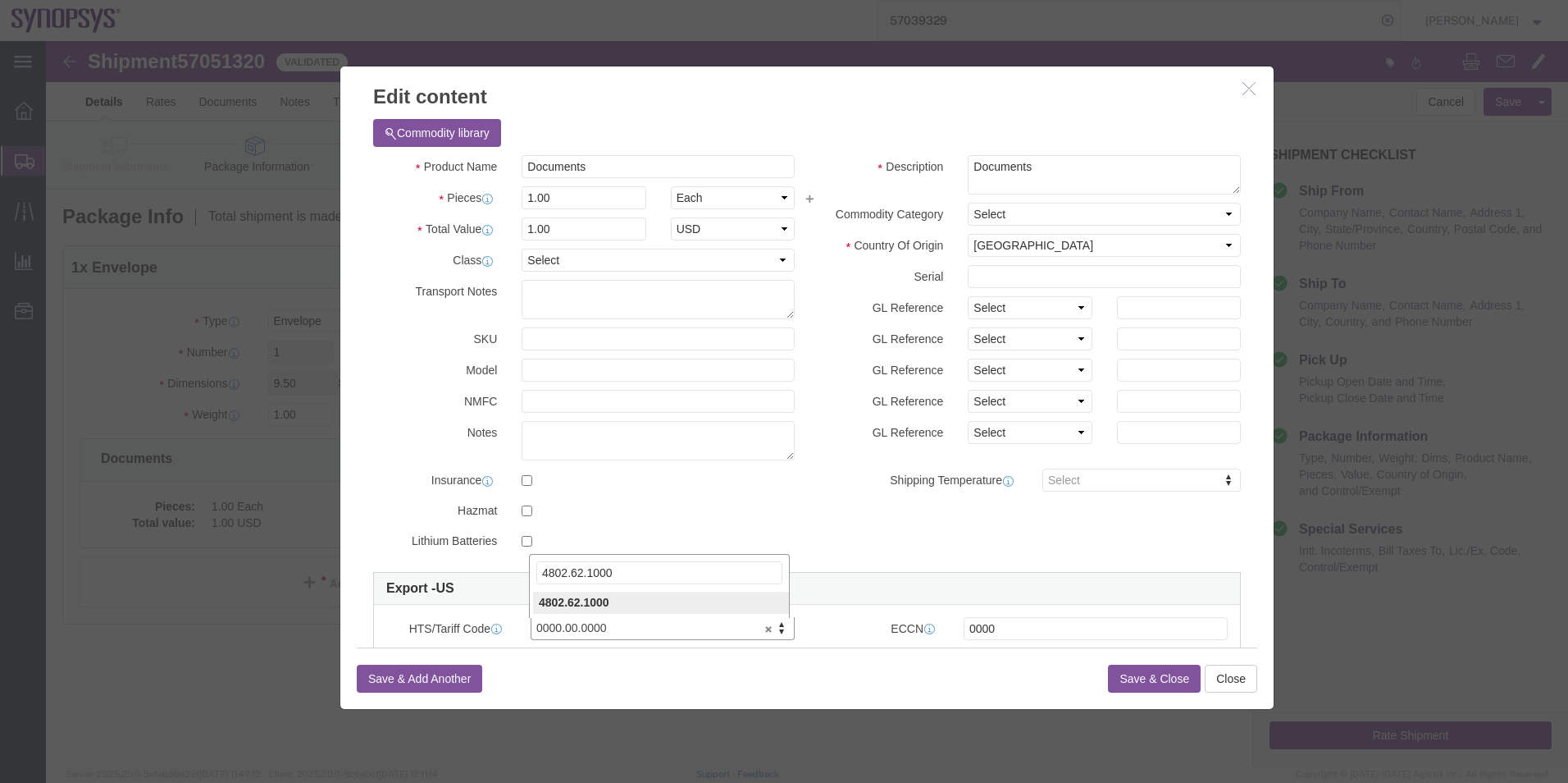
type input "4802.62.1000"
click input "0000"
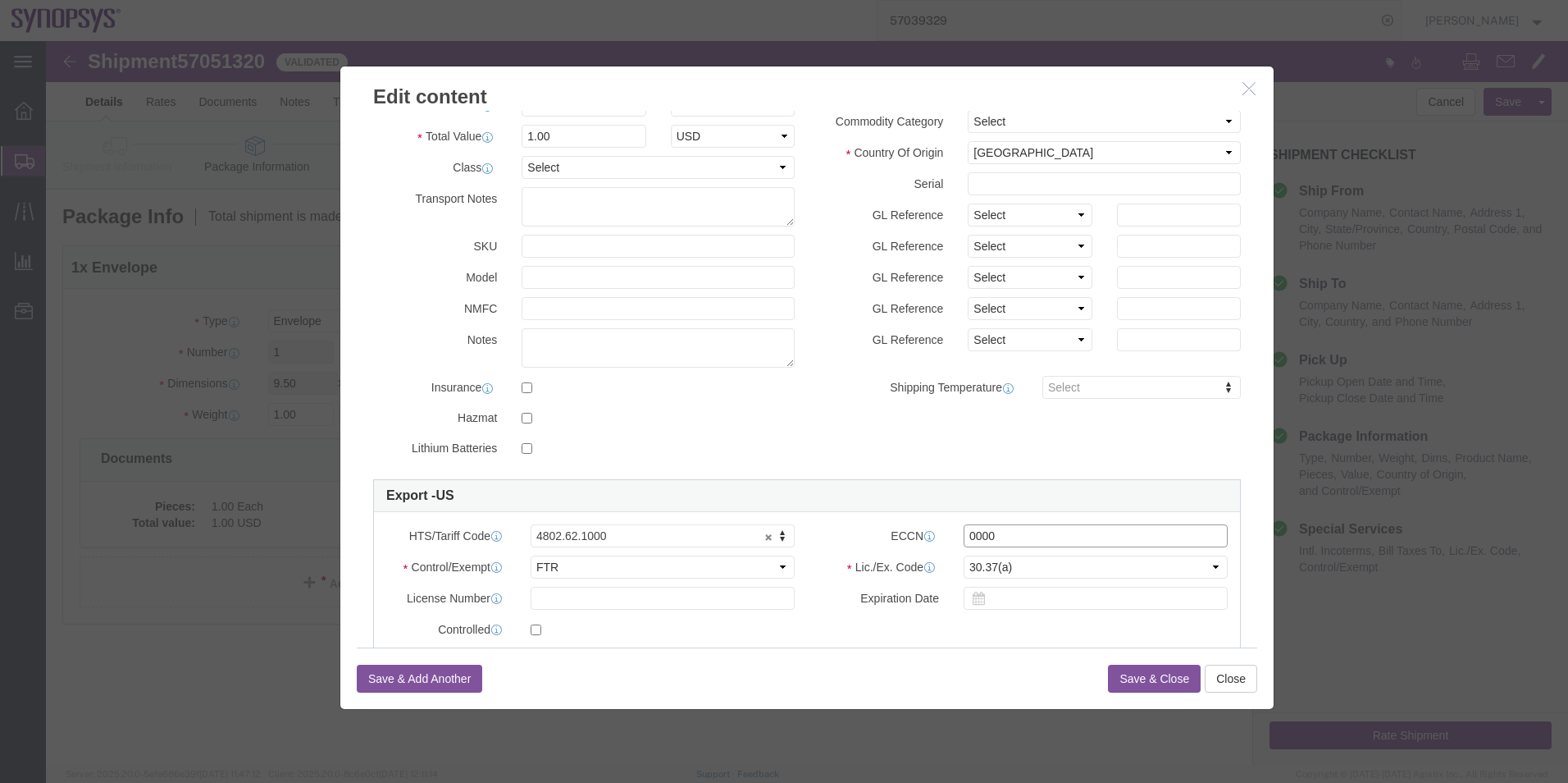
drag, startPoint x: 971, startPoint y: 594, endPoint x: 773, endPoint y: 599, distance: 198.1
click div "Export - US HTS/Tariff Code 4802.62.1000 4802.62.1000 ECCN 0000 Control/Exempt …"
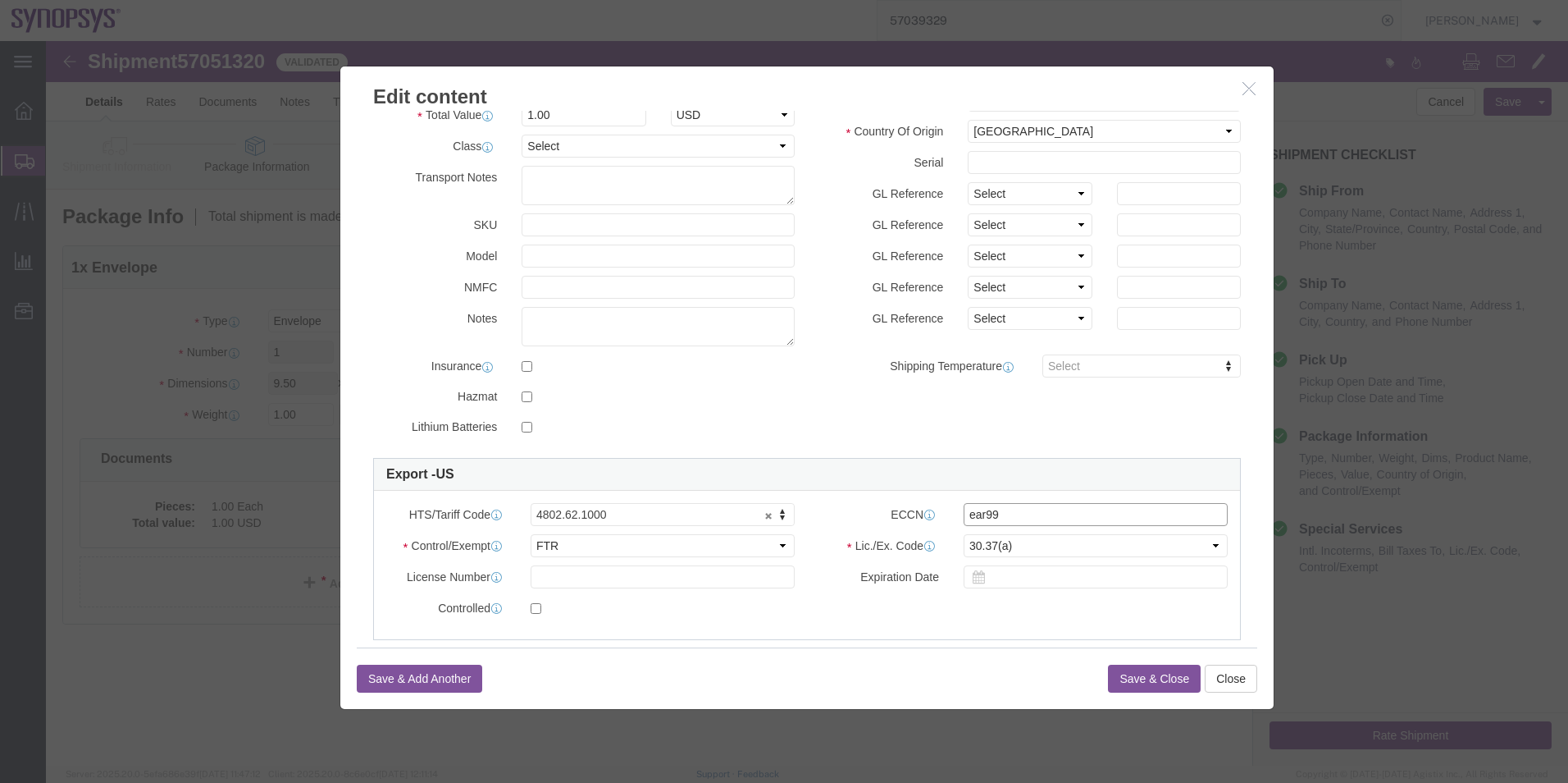
type input "EAR99"
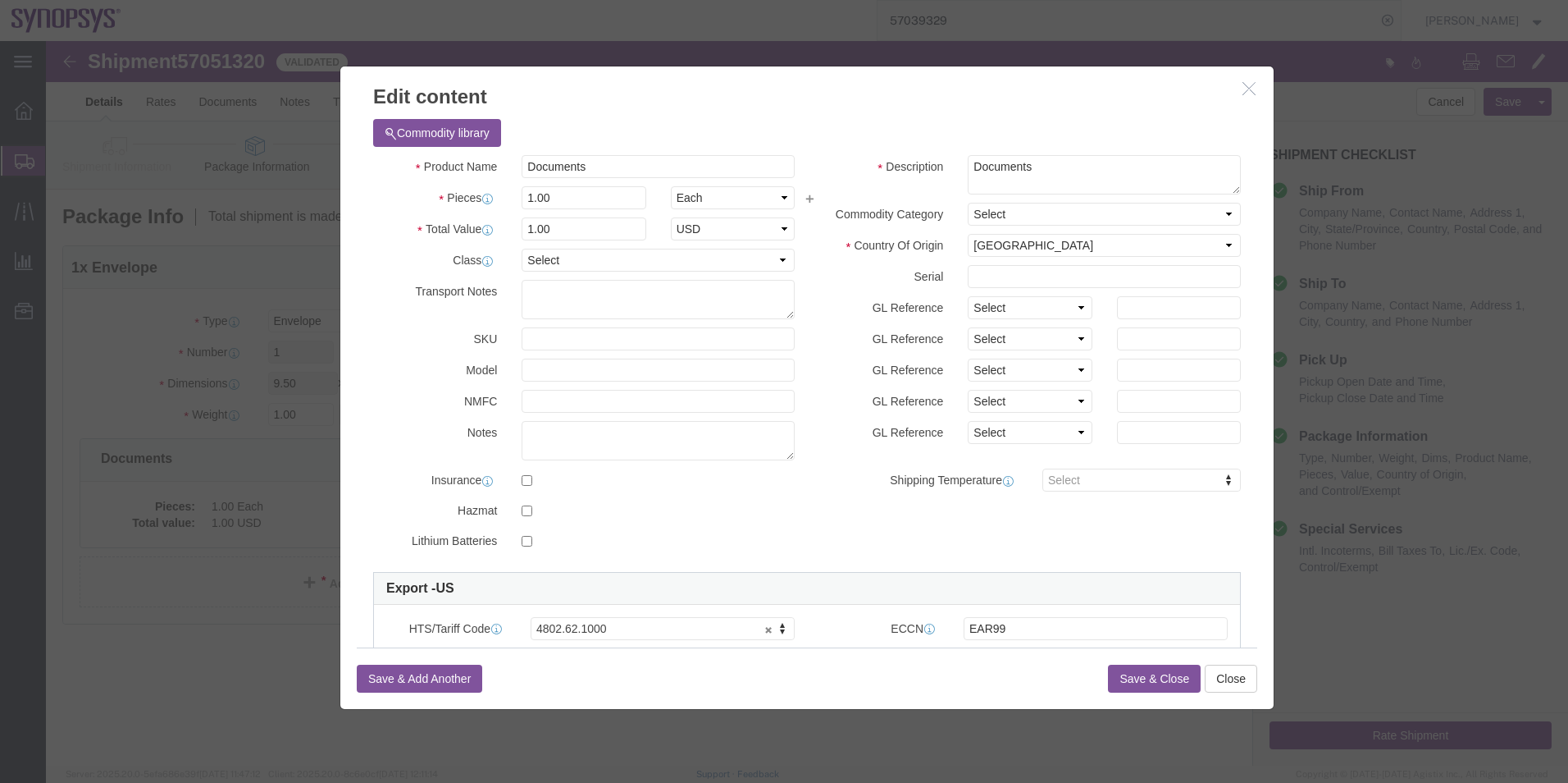
click button "Save & Close"
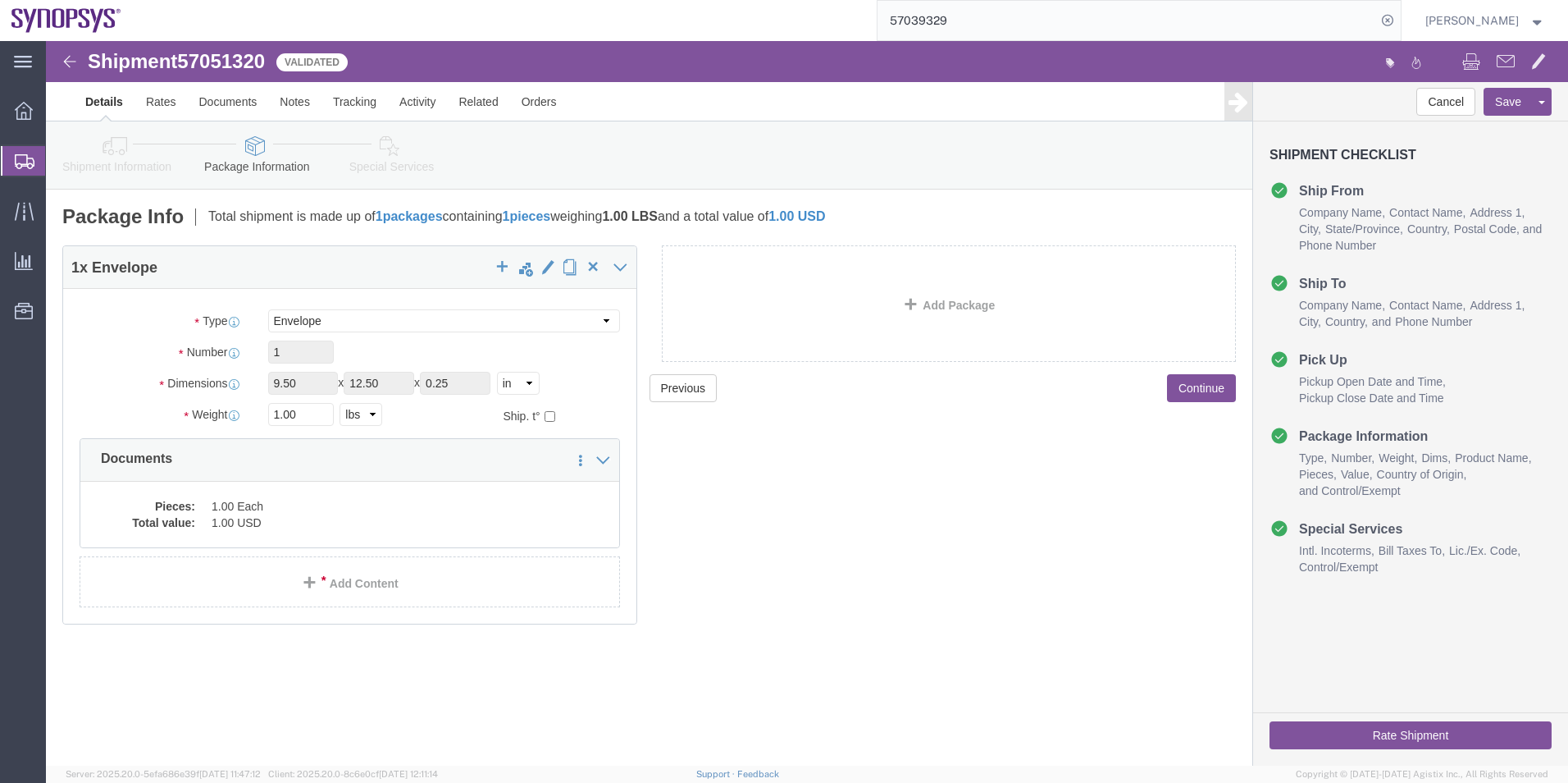
click icon
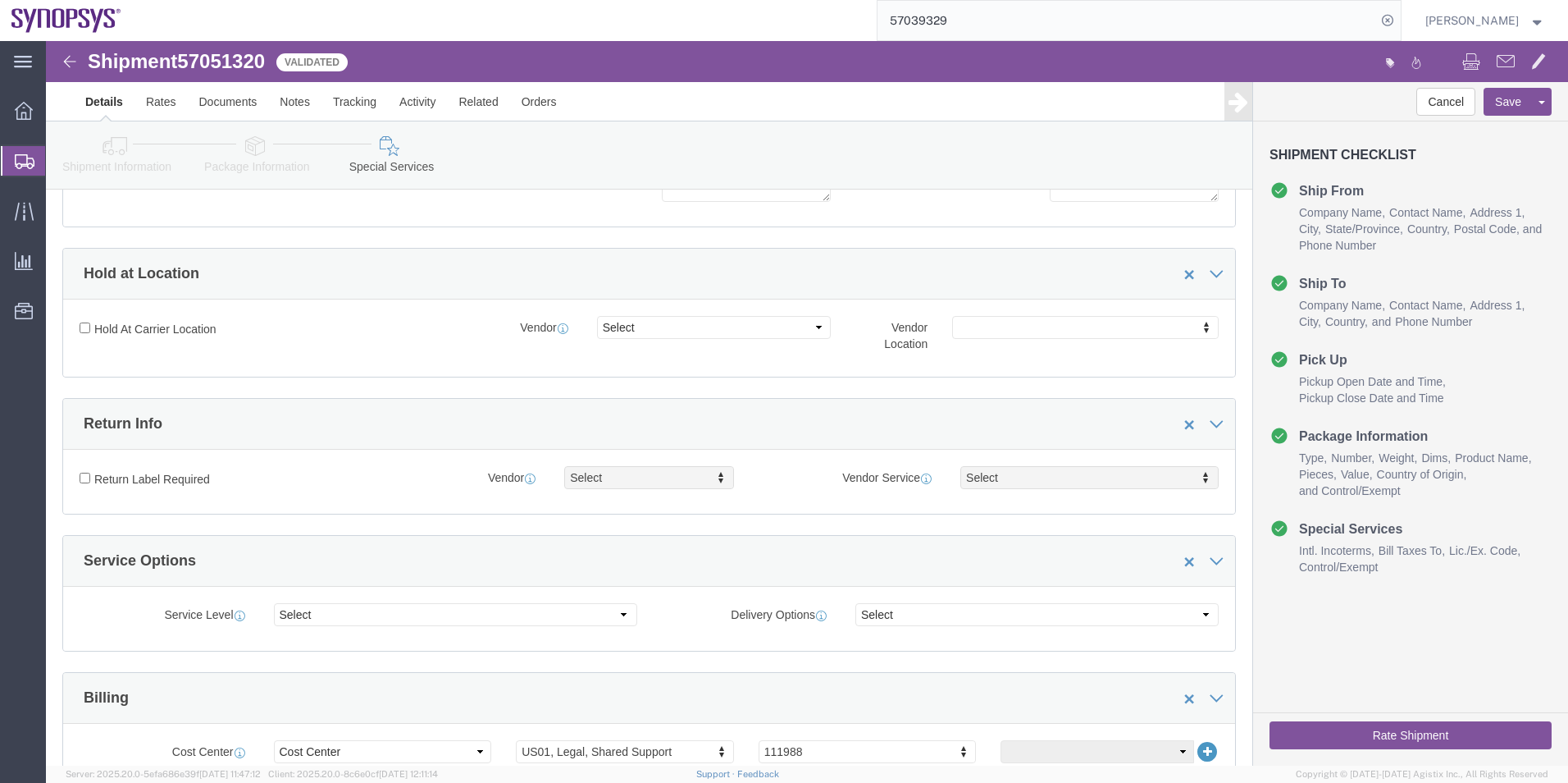
scroll to position [574, 0]
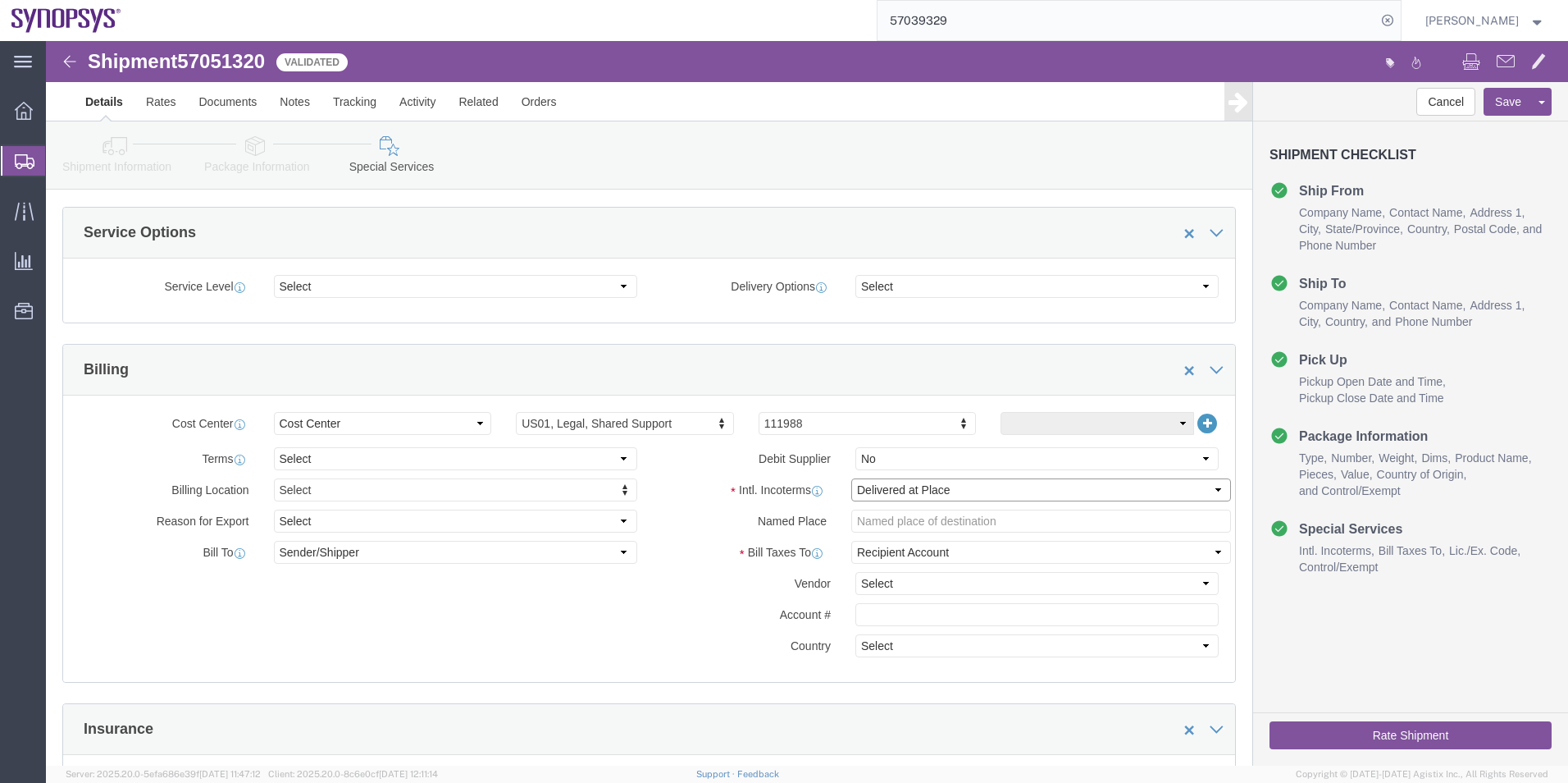
click select "Select Carriage Insurance Paid Carriage Paid To Cost and Freight Cost Insurance…"
select select "DDP"
click select "Select Carriage Insurance Paid Carriage Paid To Cost and Freight Cost Insurance…"
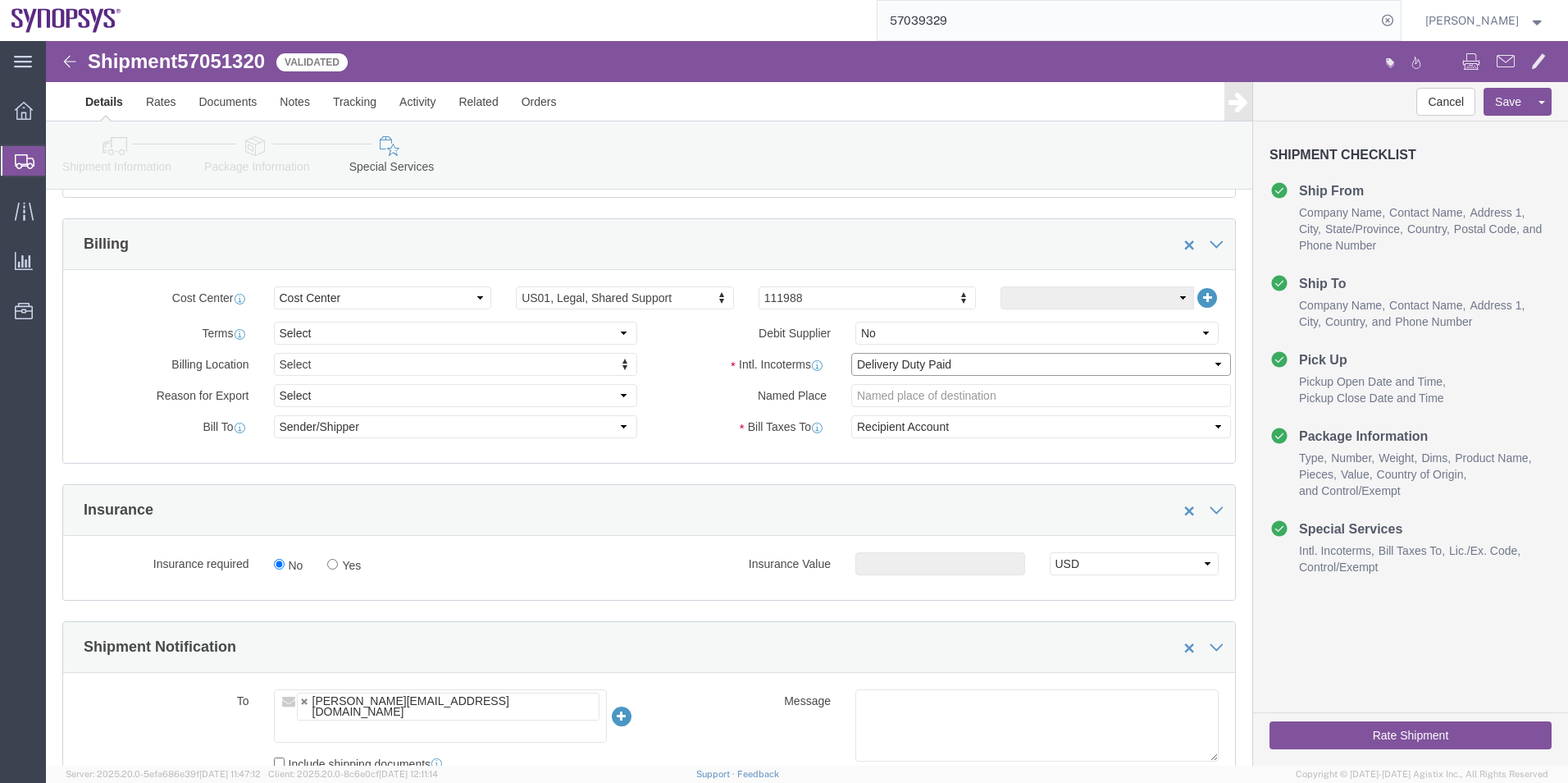
scroll to position [820, 0]
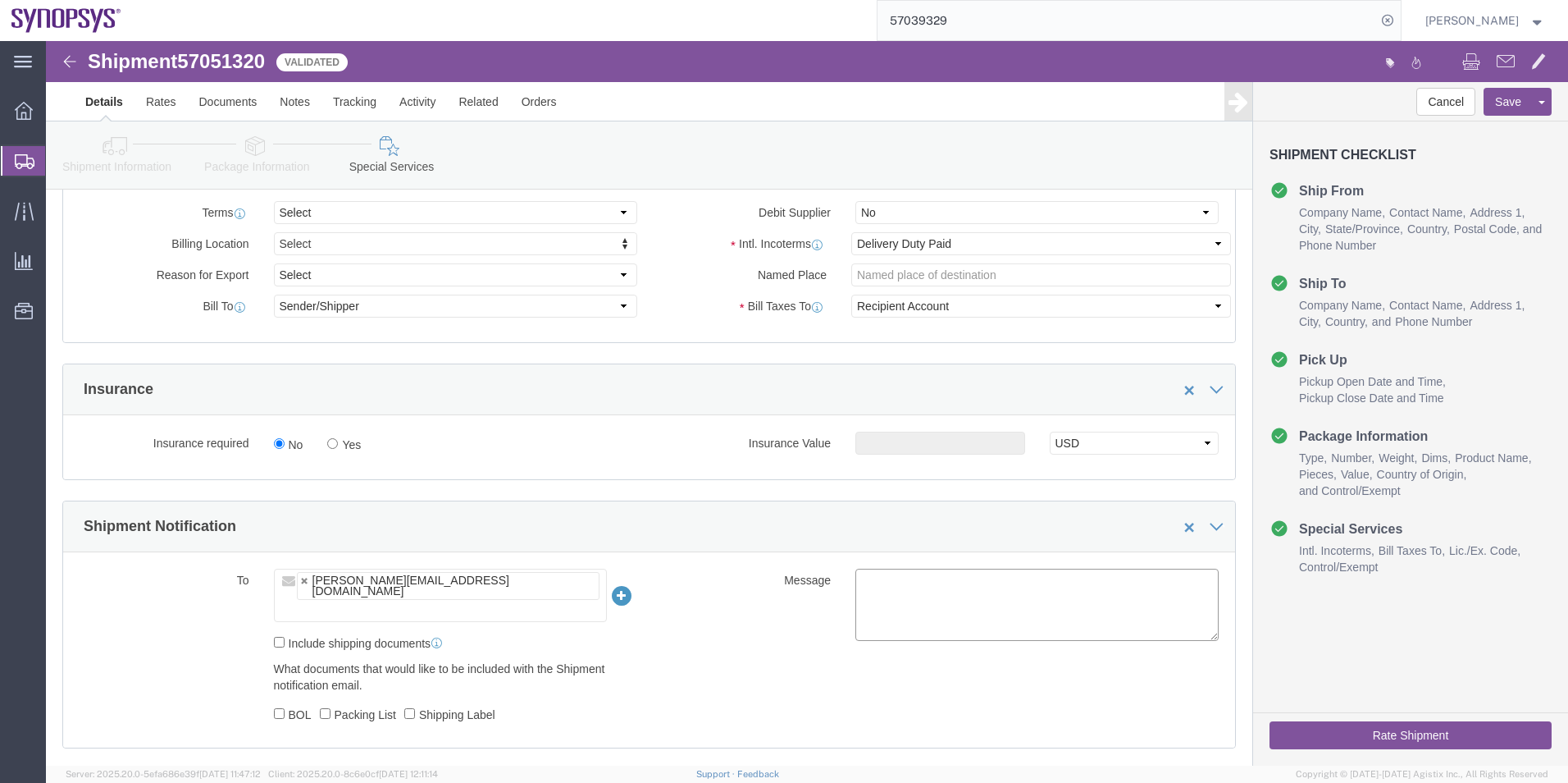
click textarea
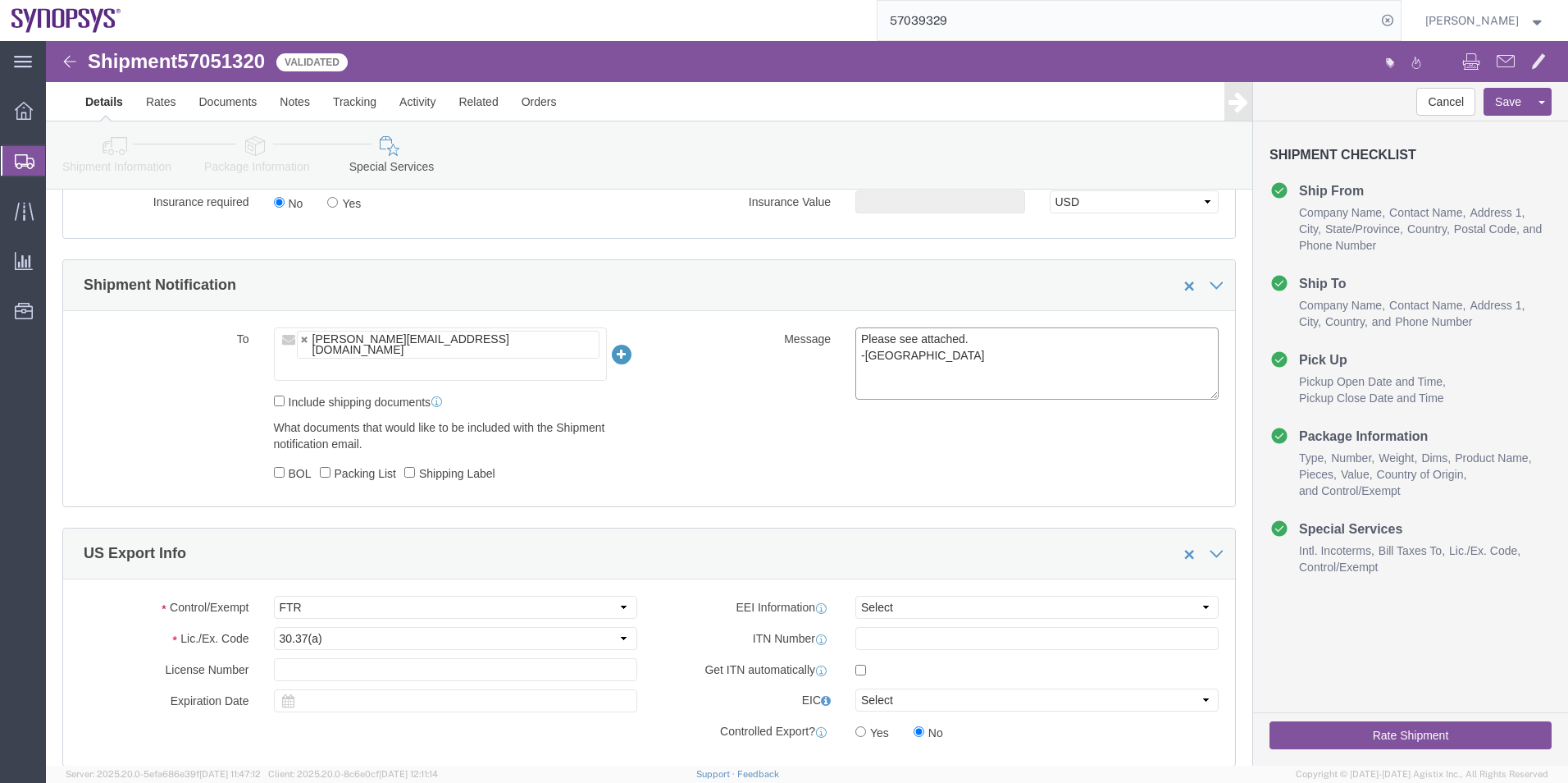
scroll to position [1231, 0]
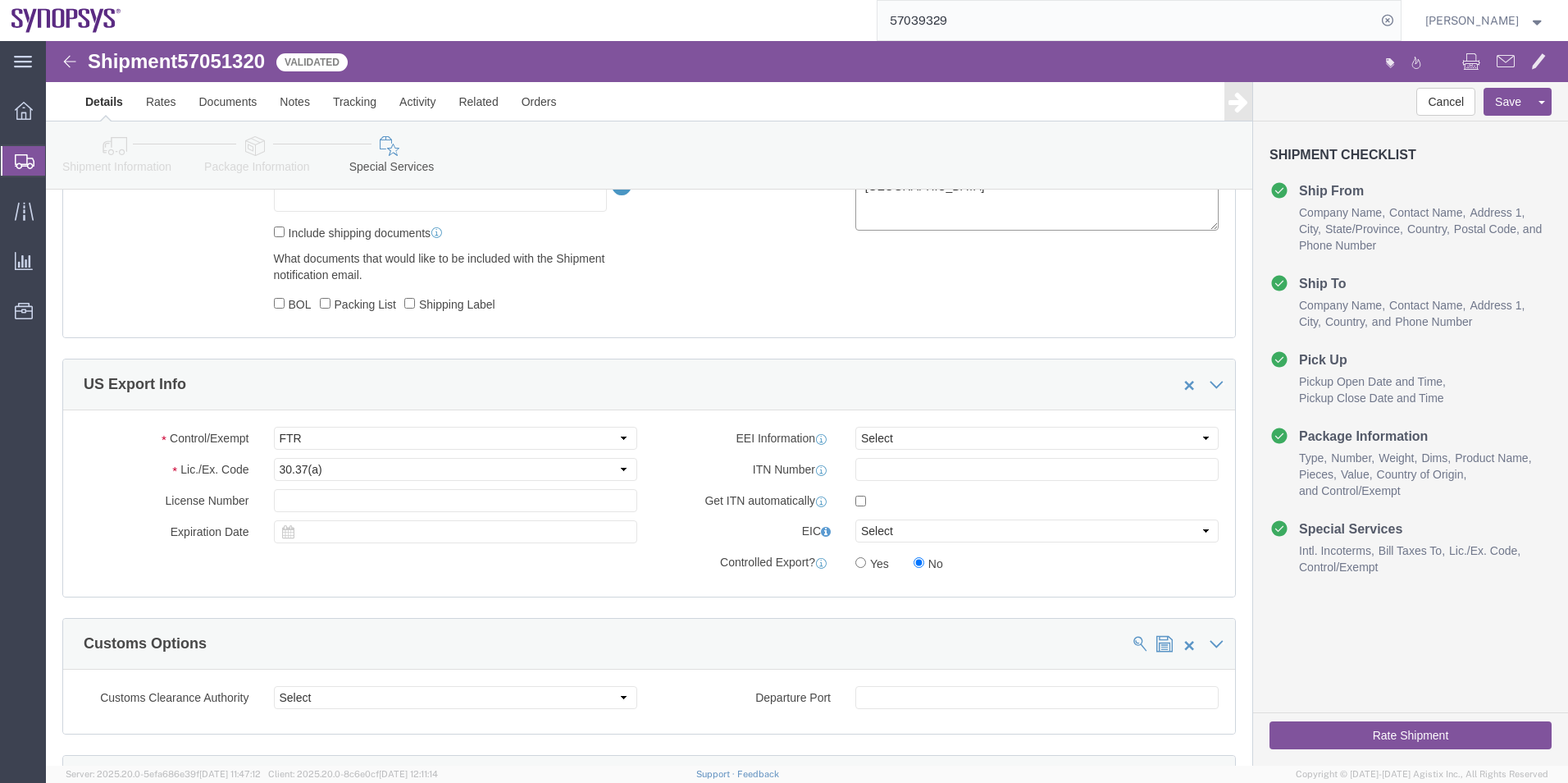
type textarea "Please see attached. -[GEOGRAPHIC_DATA]"
click select "Select AES-Direct EEI Carrier File EEI EEI Exempt"
select select "EXEM"
click select "Select AES-Direct EEI Carrier File EEI EEI Exempt"
click button "Rate Shipment"
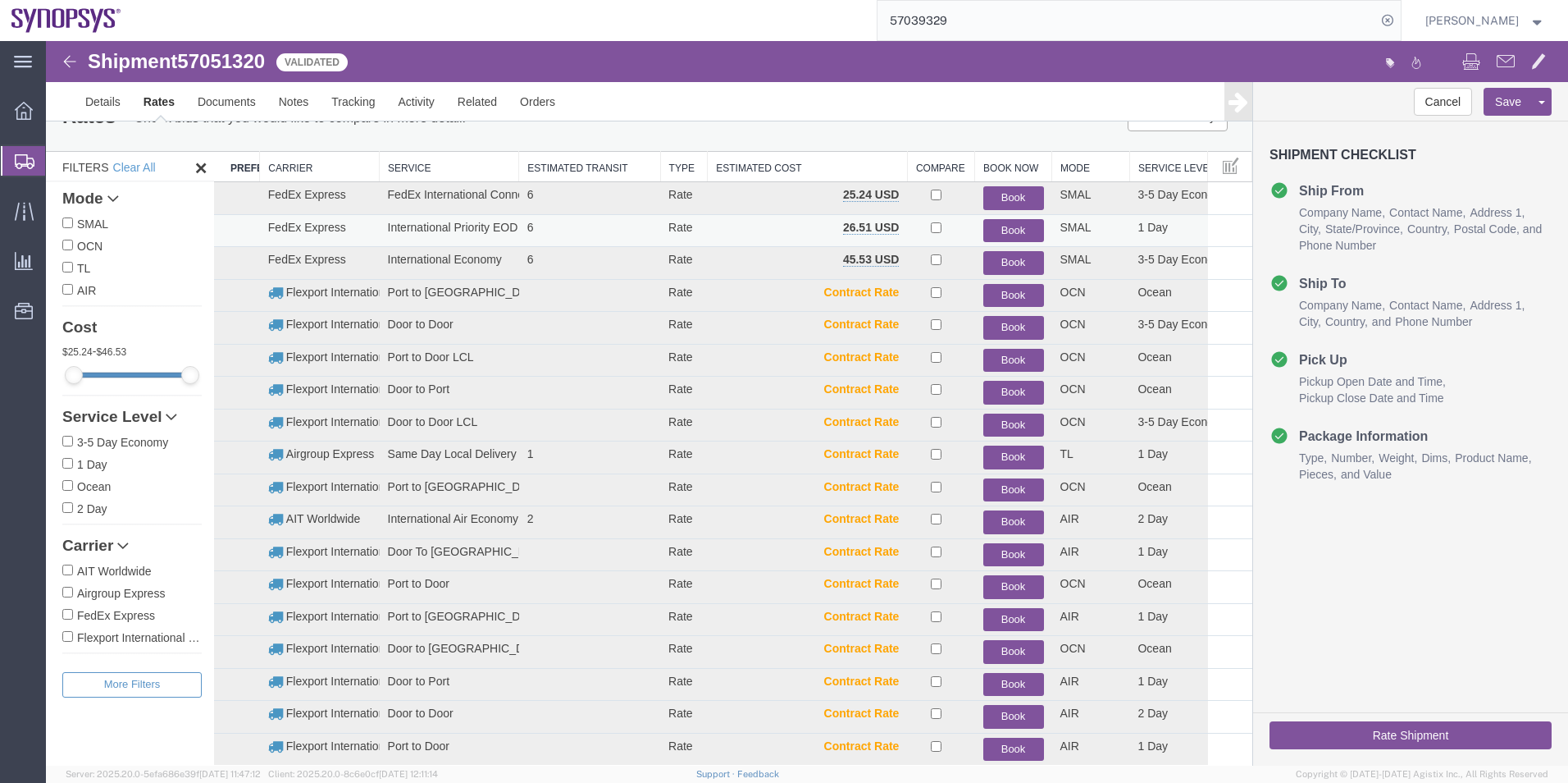
scroll to position [0, 0]
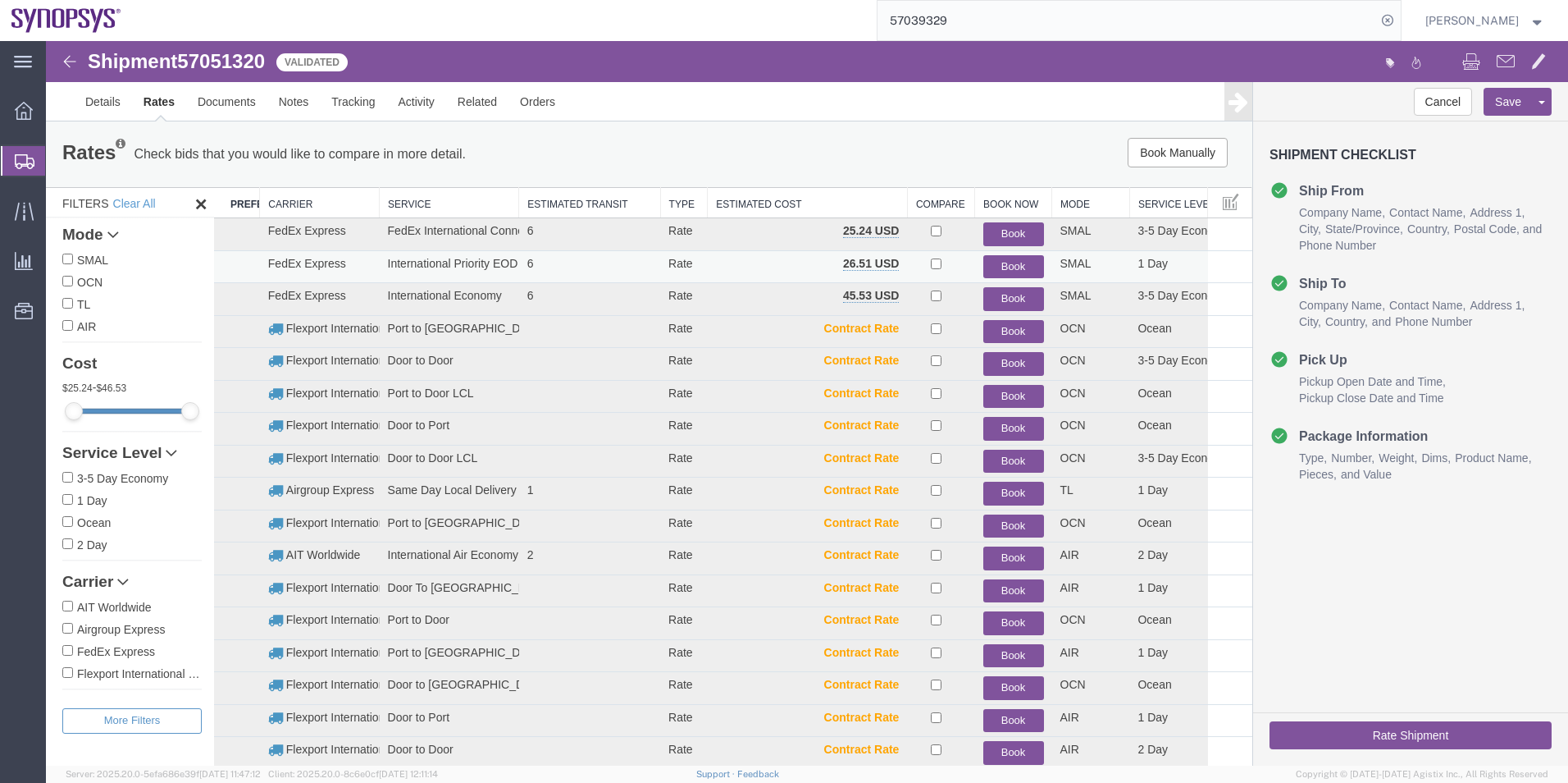
click at [994, 259] on button "Book" at bounding box center [1014, 267] width 61 height 24
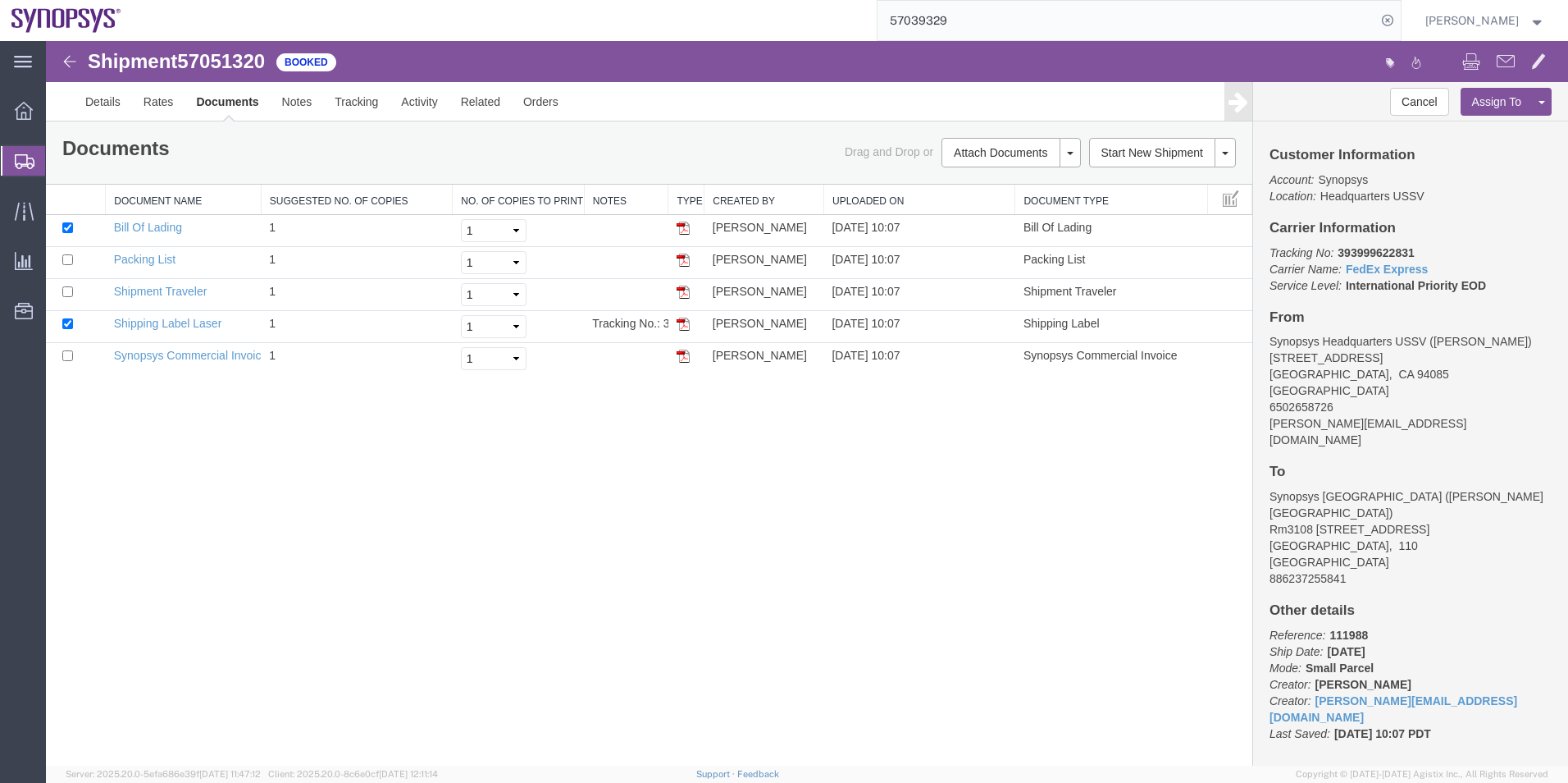
drag, startPoint x: 96, startPoint y: 184, endPoint x: 51, endPoint y: 197, distance: 46.8
click at [0, 0] on span "Shipment Manager" at bounding box center [0, 0] width 0 height 0
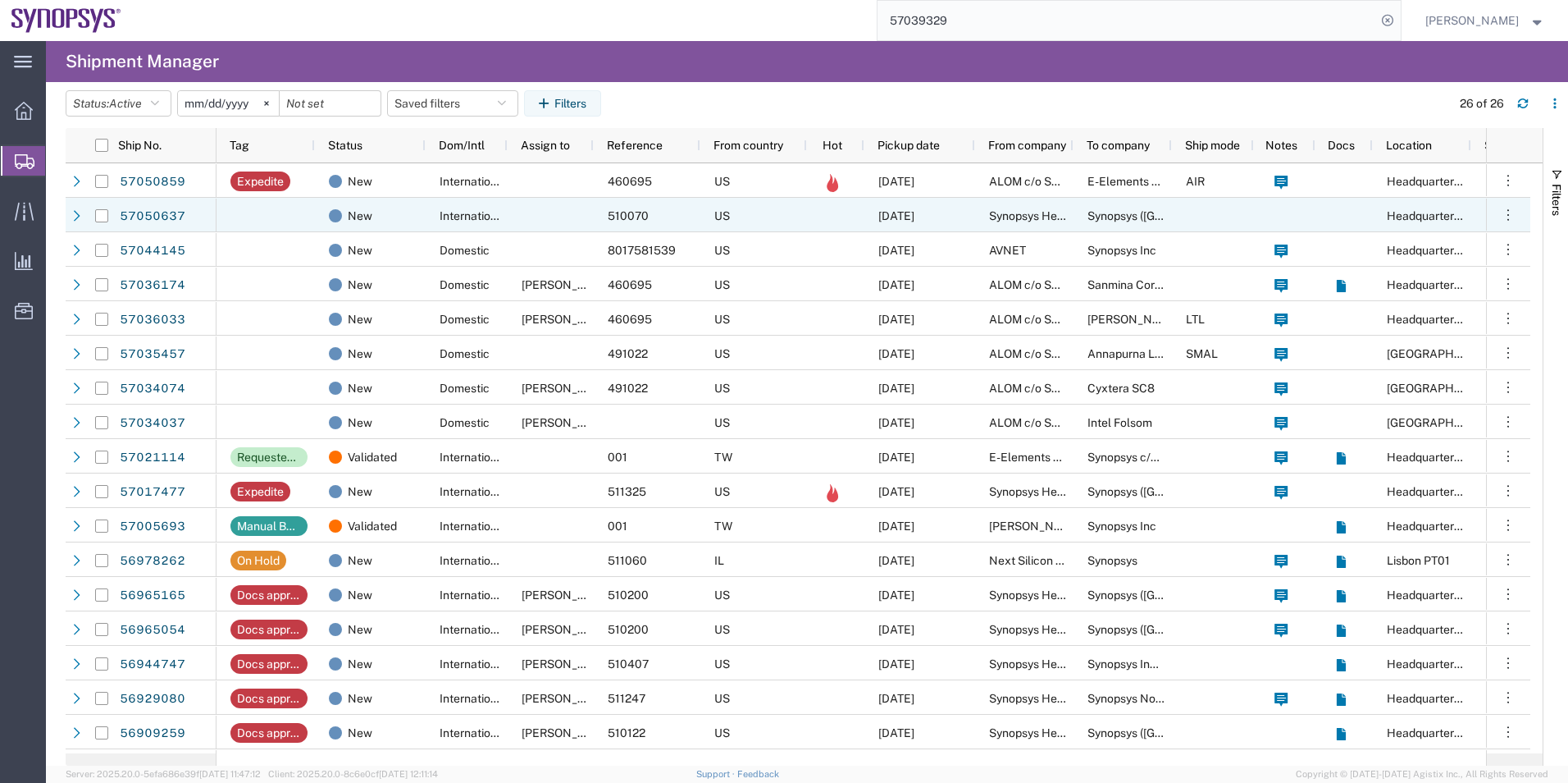
click at [896, 206] on div "[DATE]" at bounding box center [920, 215] width 111 height 35
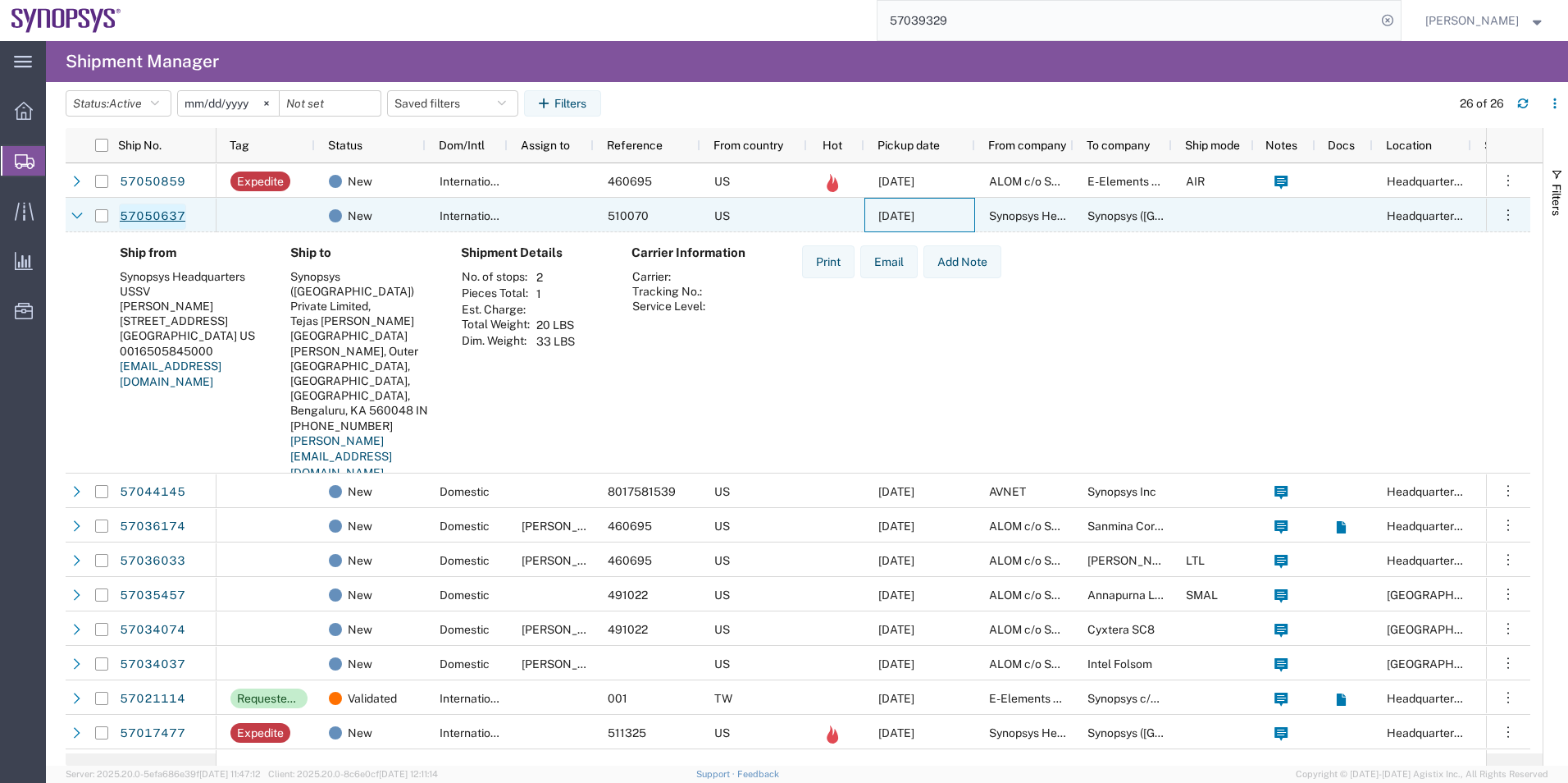
click at [163, 214] on link "57050637" at bounding box center [152, 216] width 67 height 26
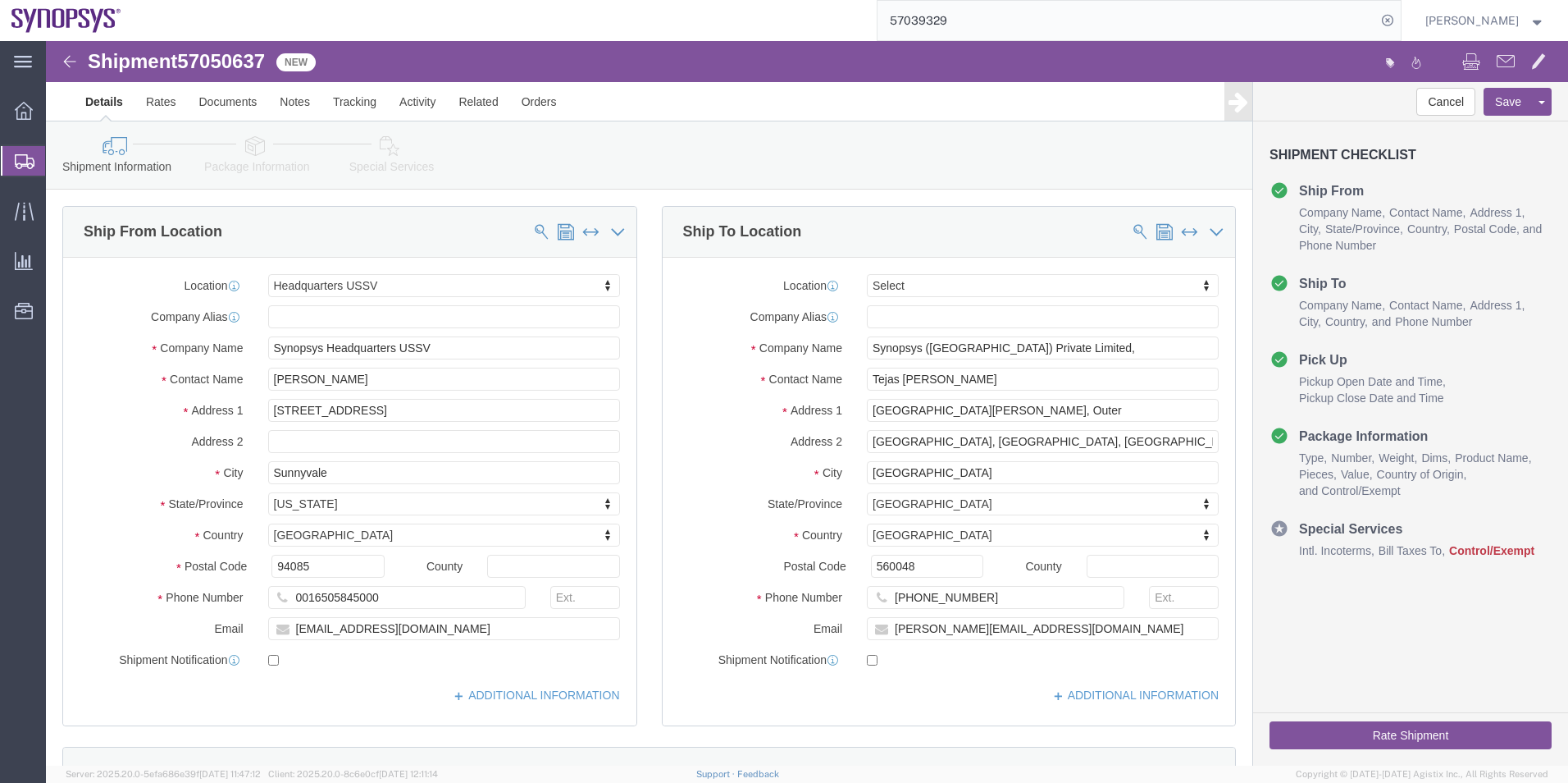
select select "63204"
select select
click icon
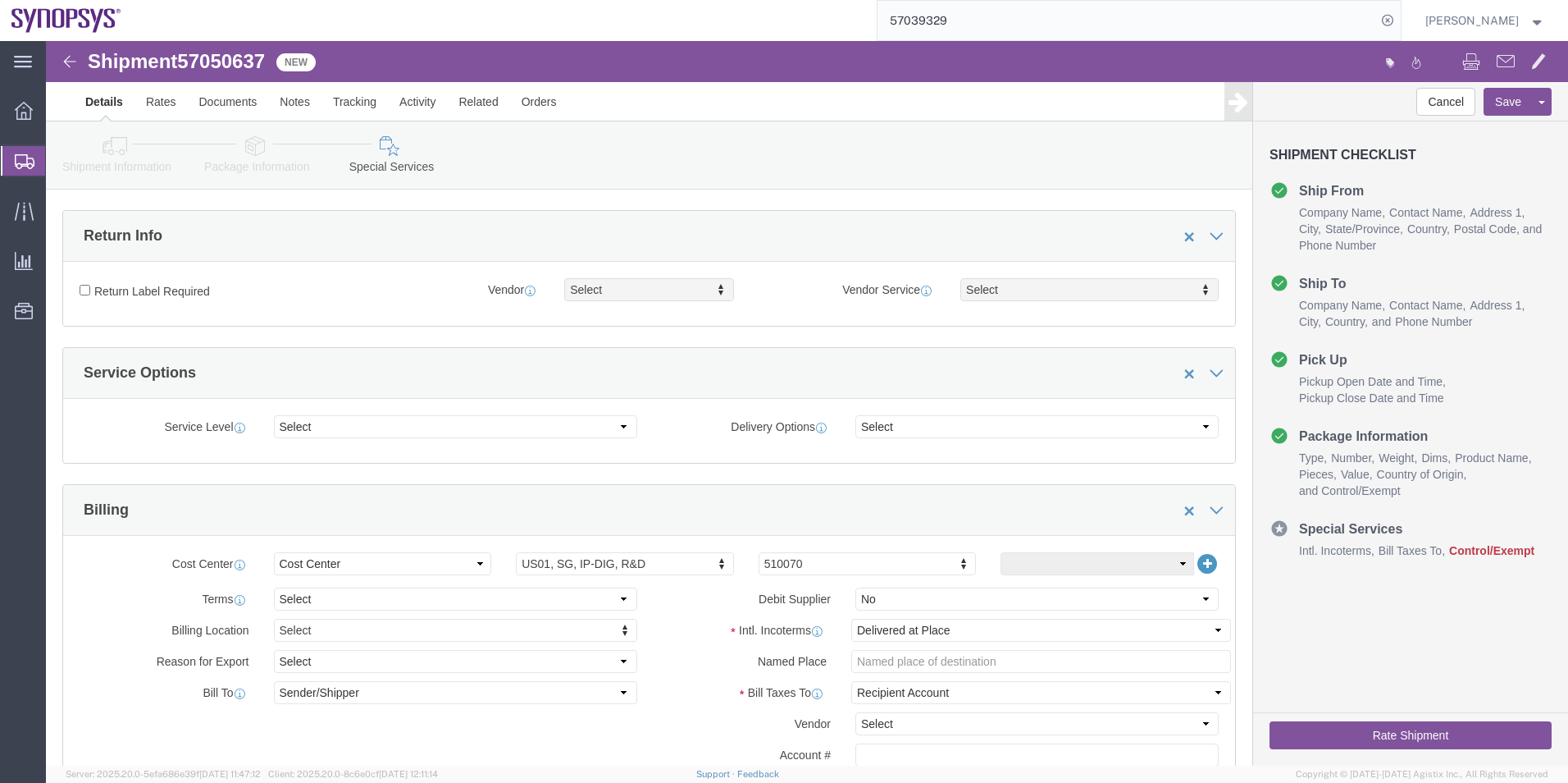
scroll to position [656, 0]
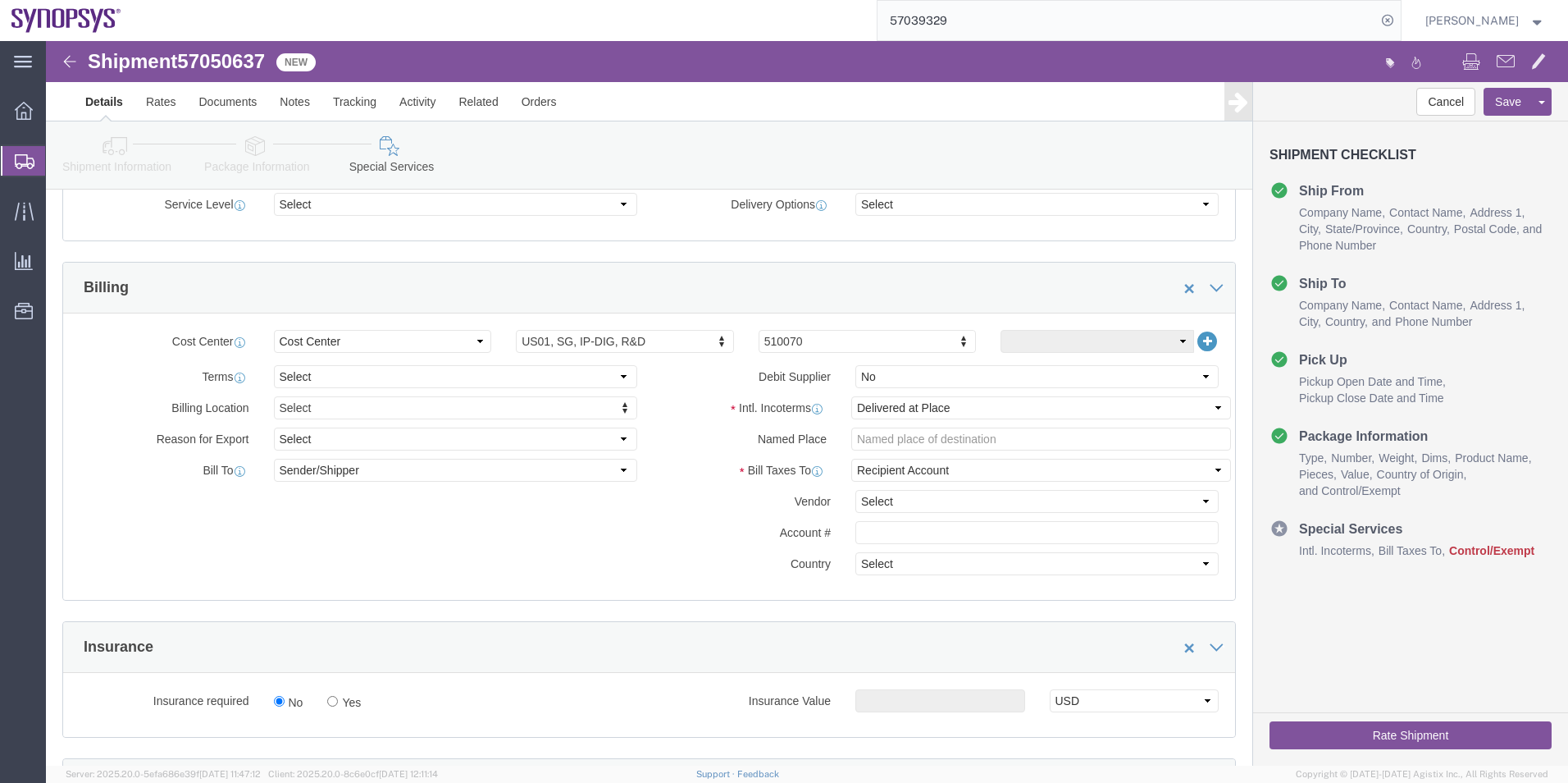
click div "Terms comments Debit Supplier Select Yes No"
click select "Select Carriage Insurance Paid Carriage Paid To Cost and Freight Cost Insurance…"
select select "DDP"
click select "Select Carriage Insurance Paid Carriage Paid To Cost and Freight Cost Insurance…"
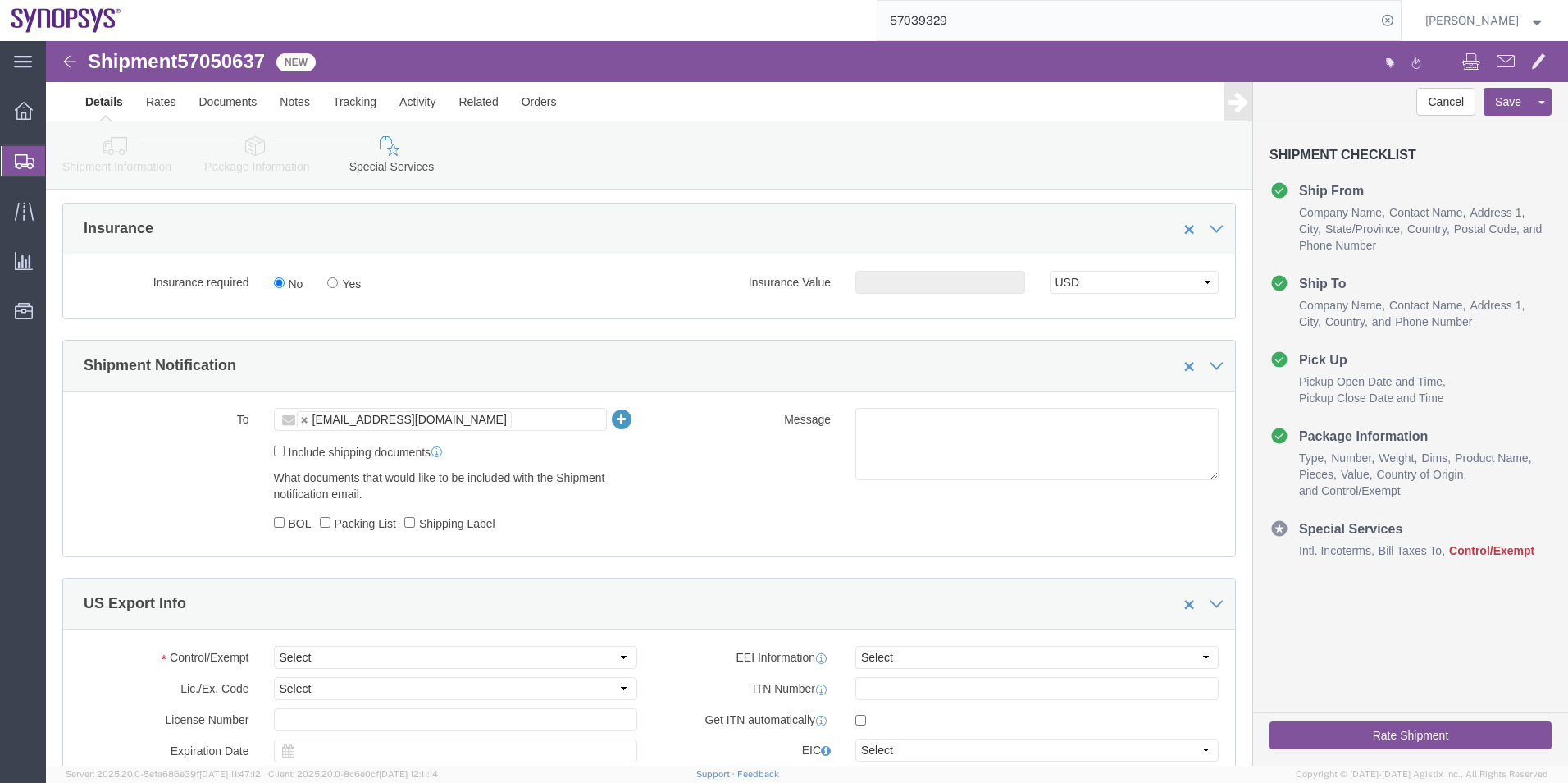
scroll to position [1067, 0]
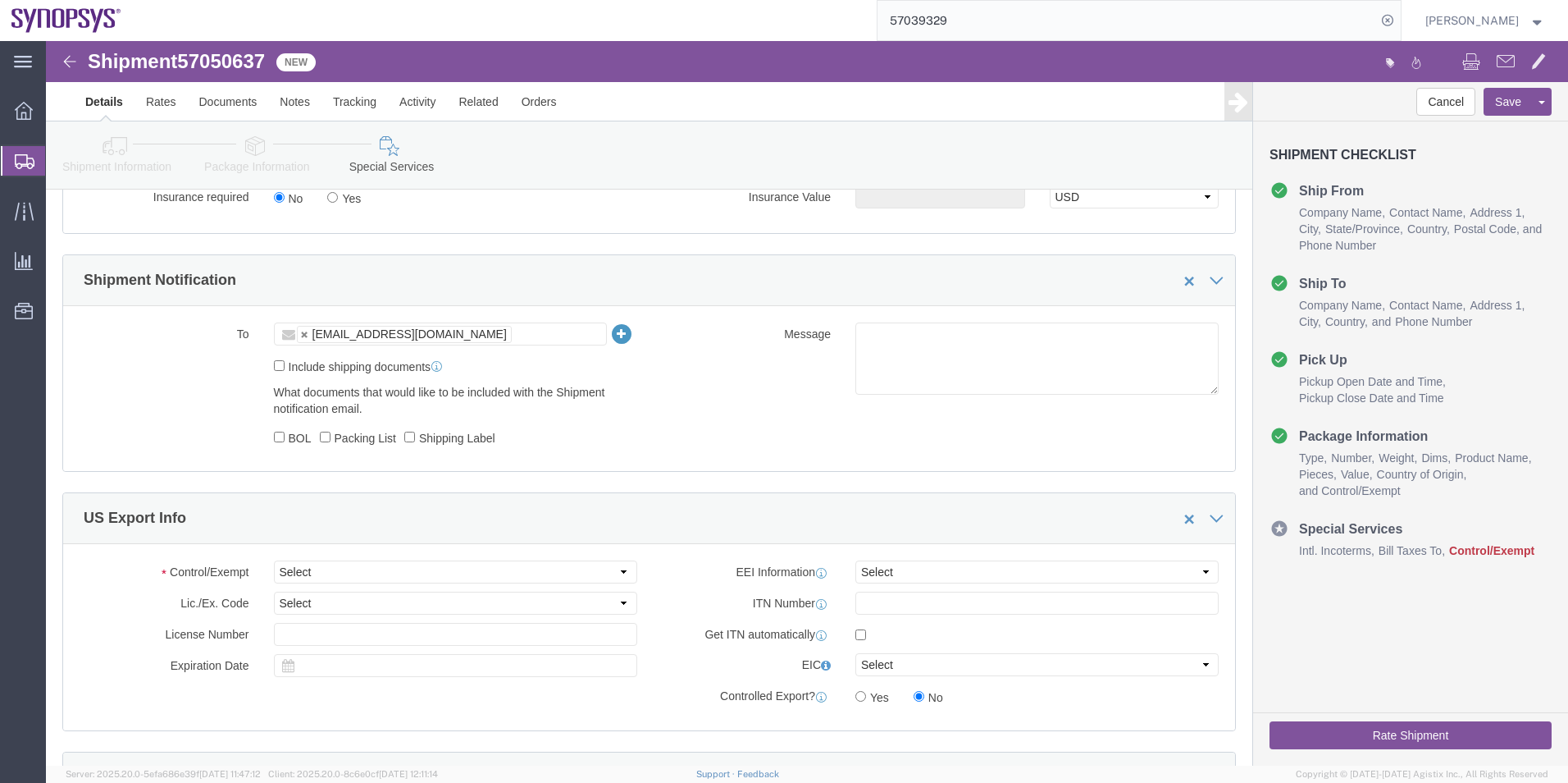
click icon
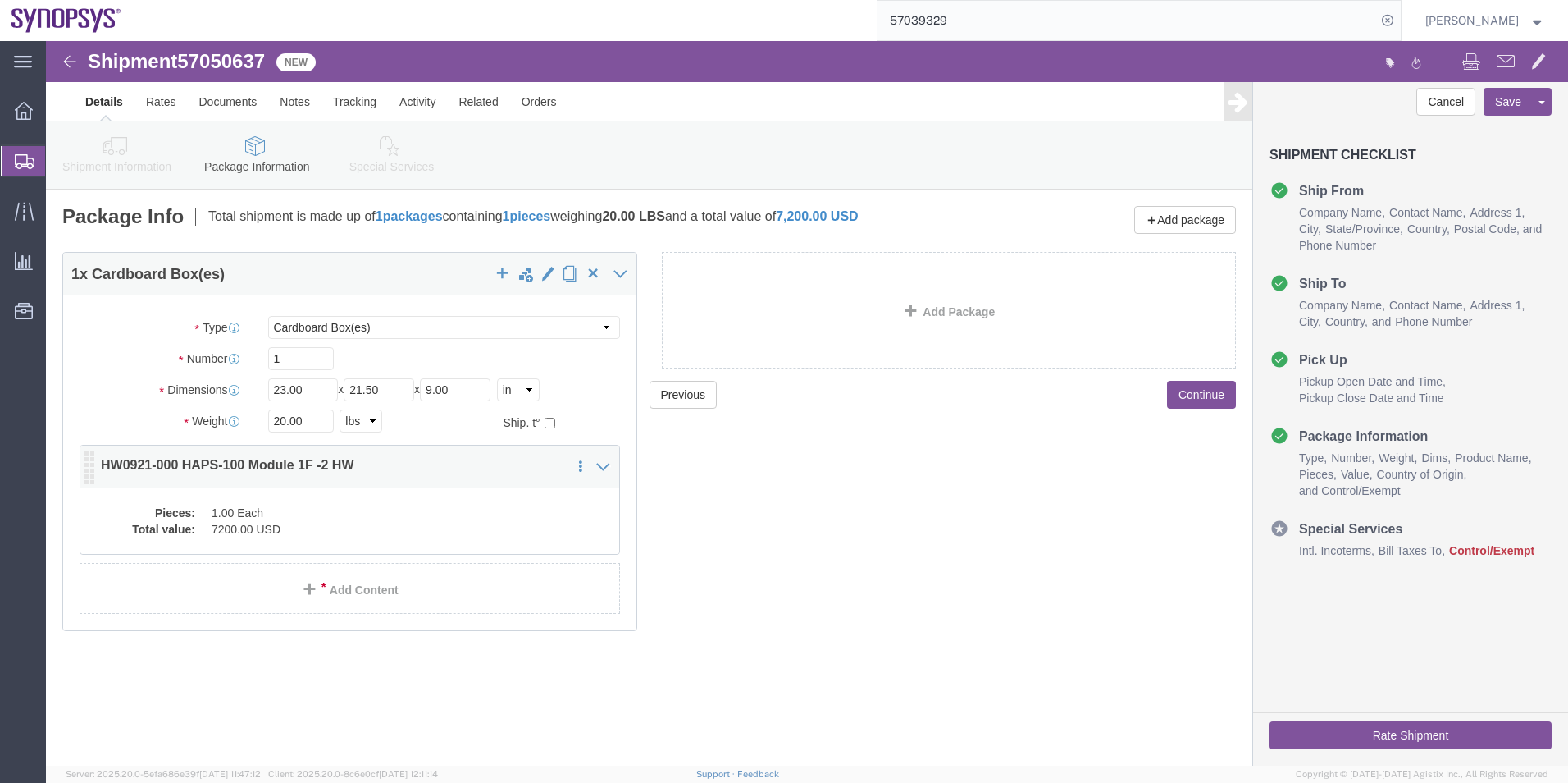
click dd "1.00 Each"
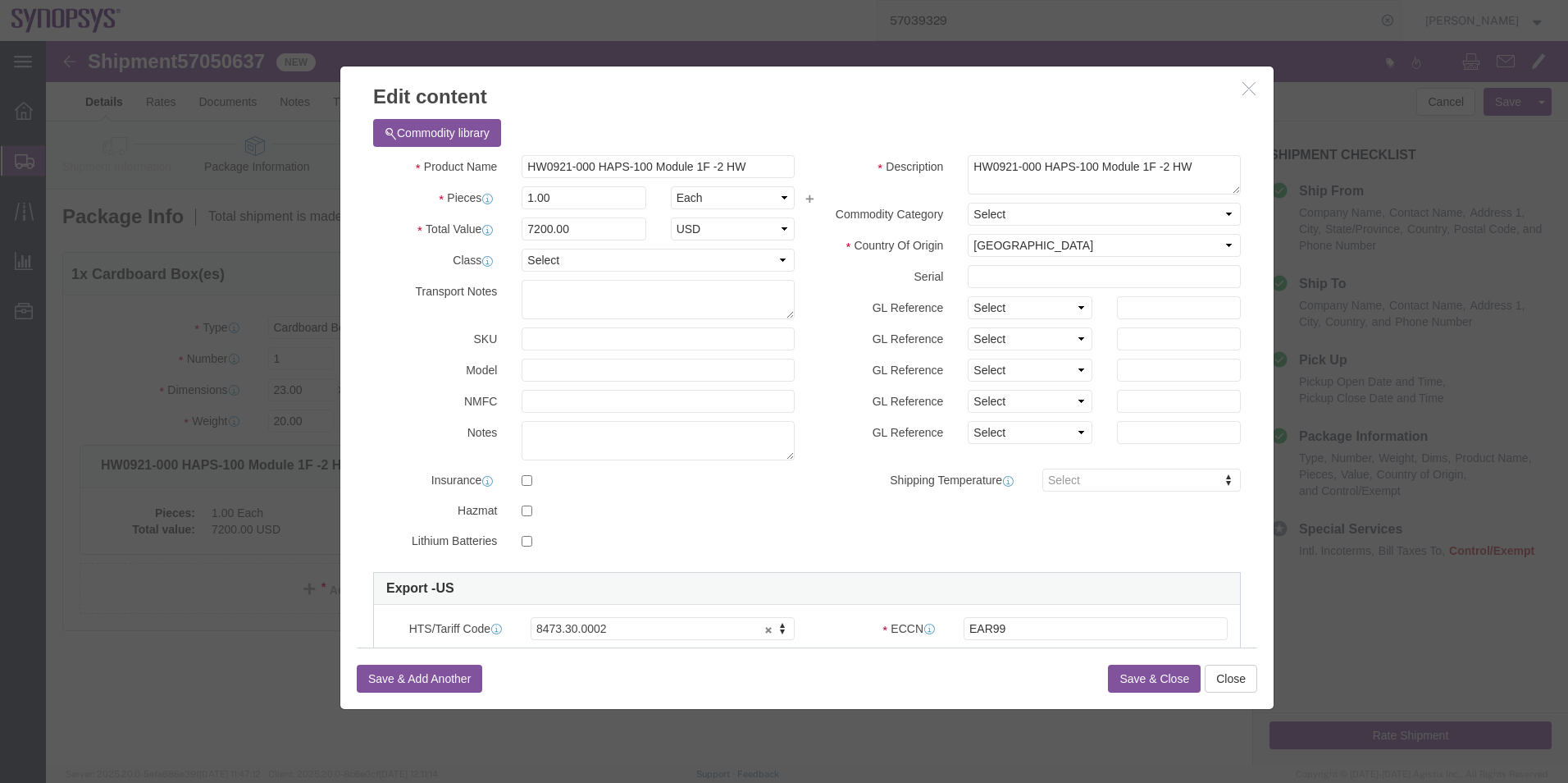
click button "Save & Close"
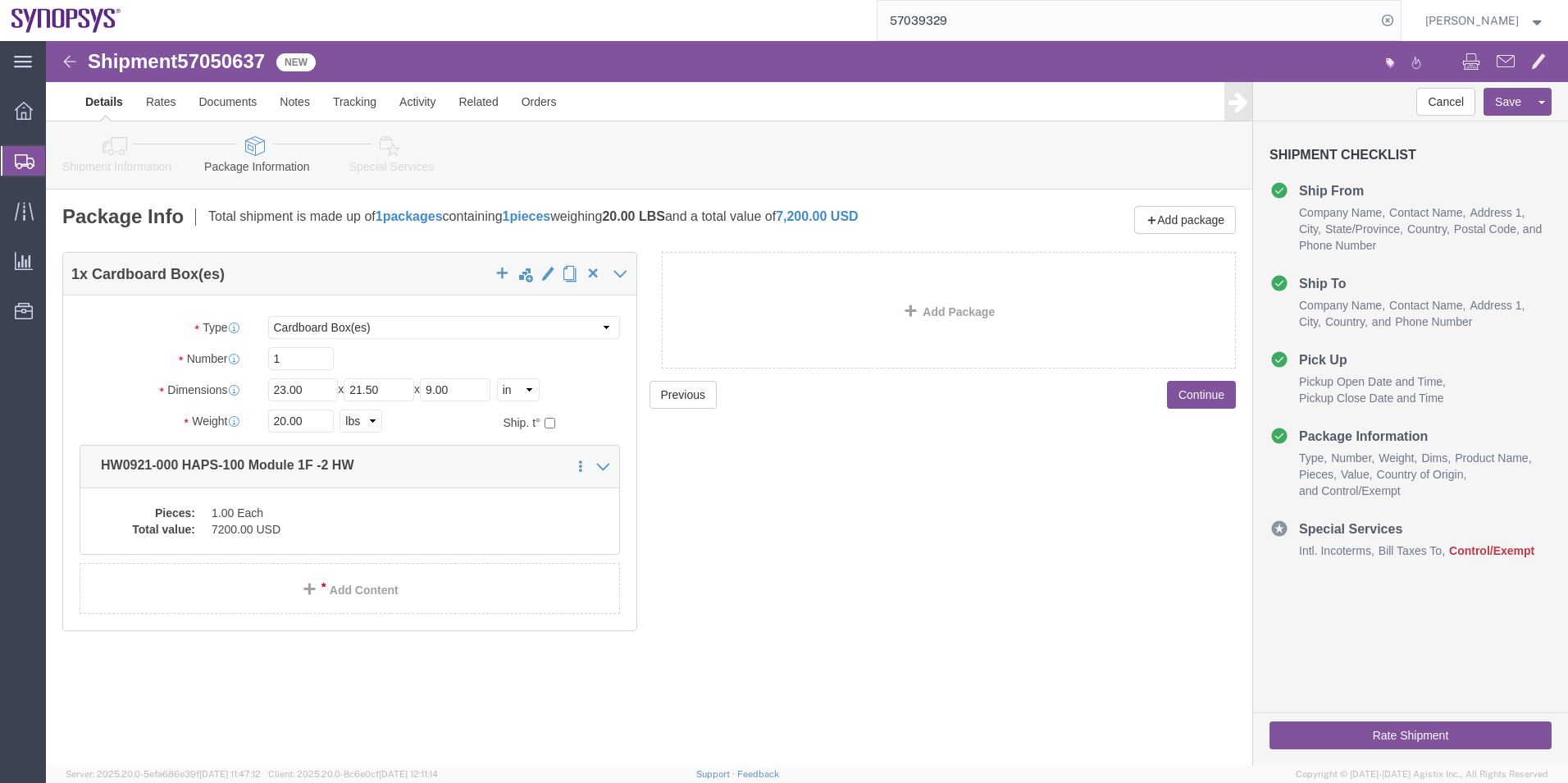
click icon
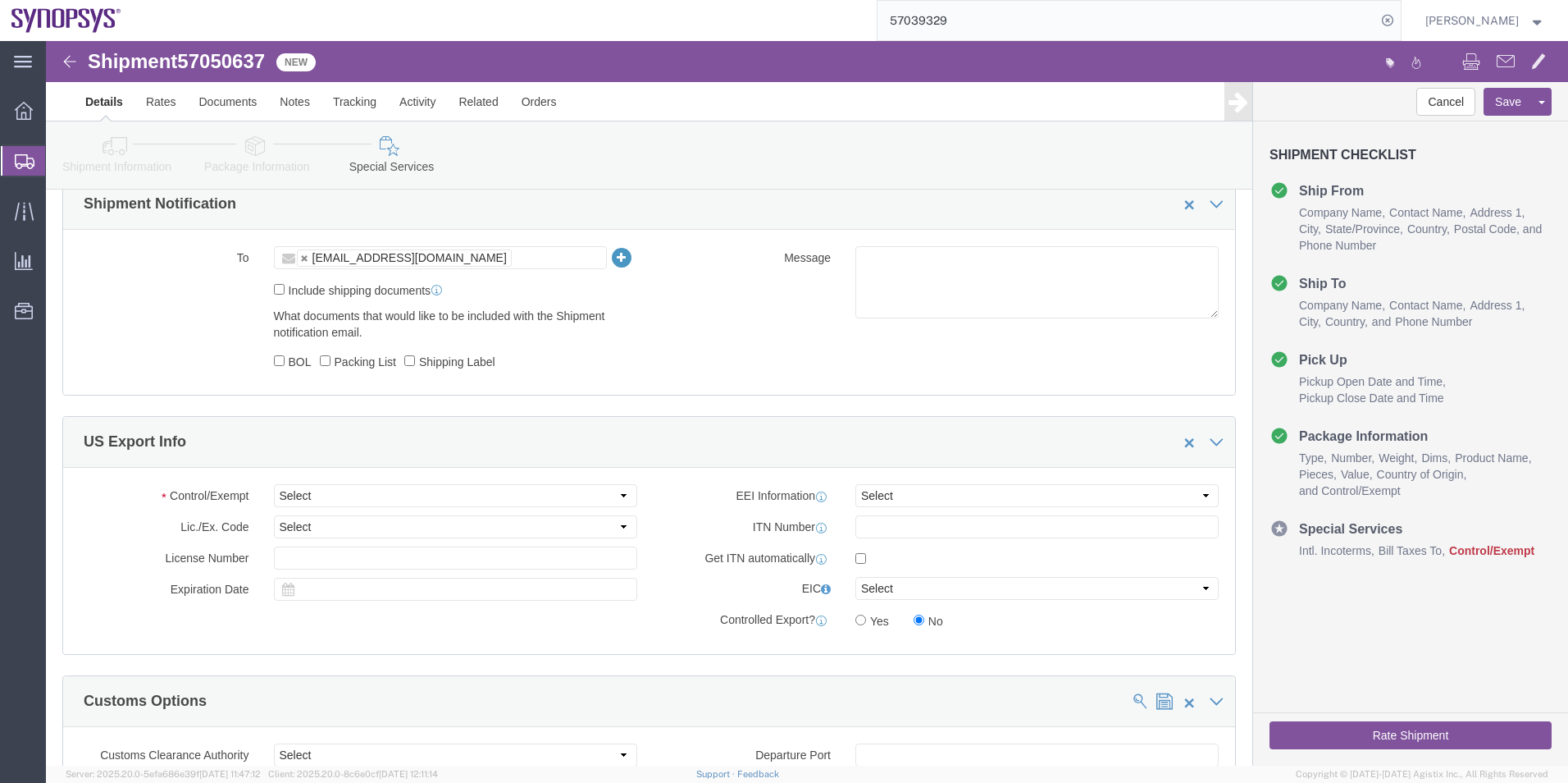
scroll to position [1231, 0]
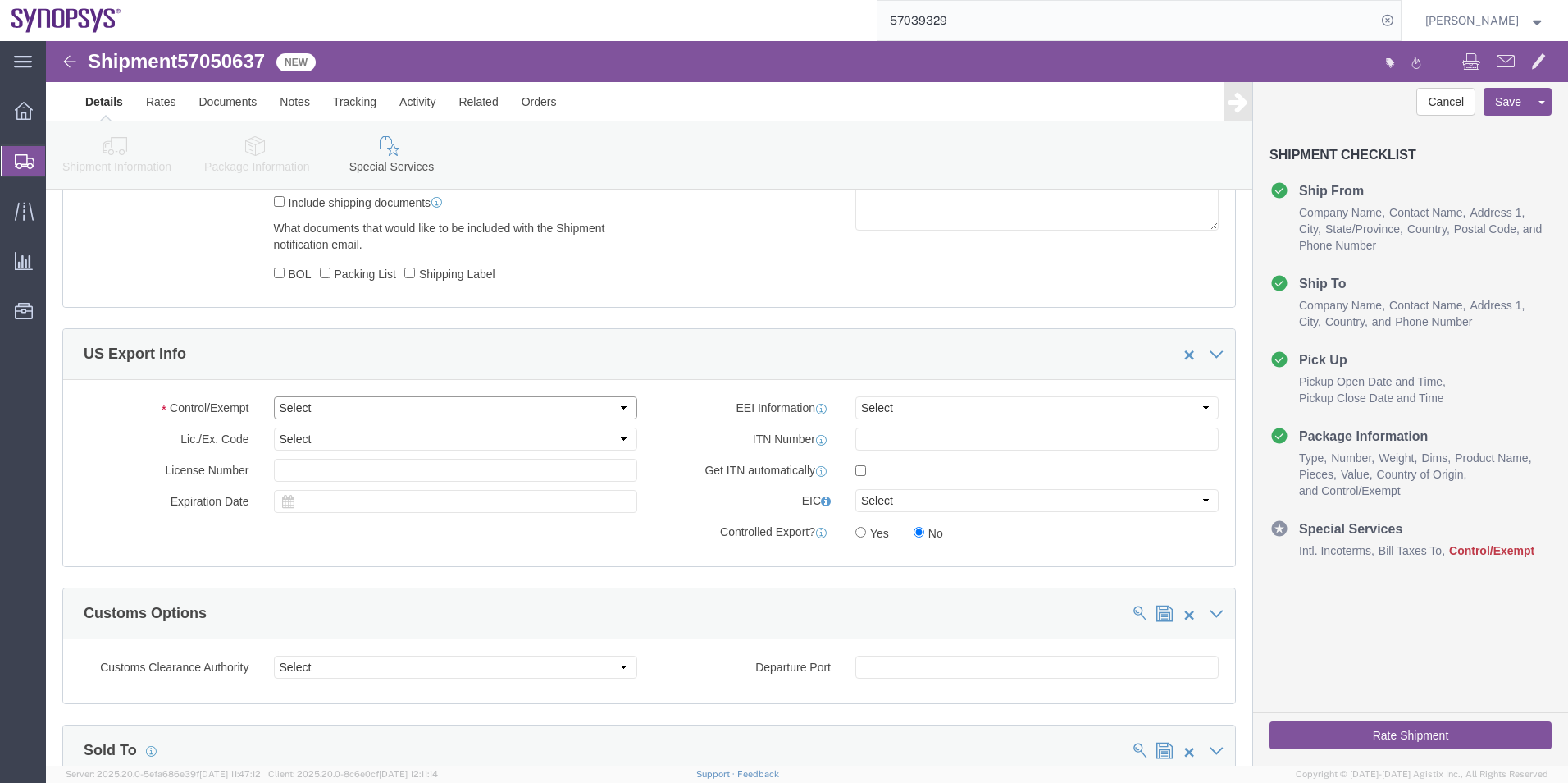
click select "Select ATF BIS DEA EPA FDA FTR ITAR OFAC Other (OPA)"
select select "BIS"
click select "Select ATF BIS DEA EPA FDA FTR ITAR OFAC Other (OPA)"
click select "Select AGR-Agricultural APP-Computers APR-Additional Permissive Exports AVS-Air…"
select select "NLR"
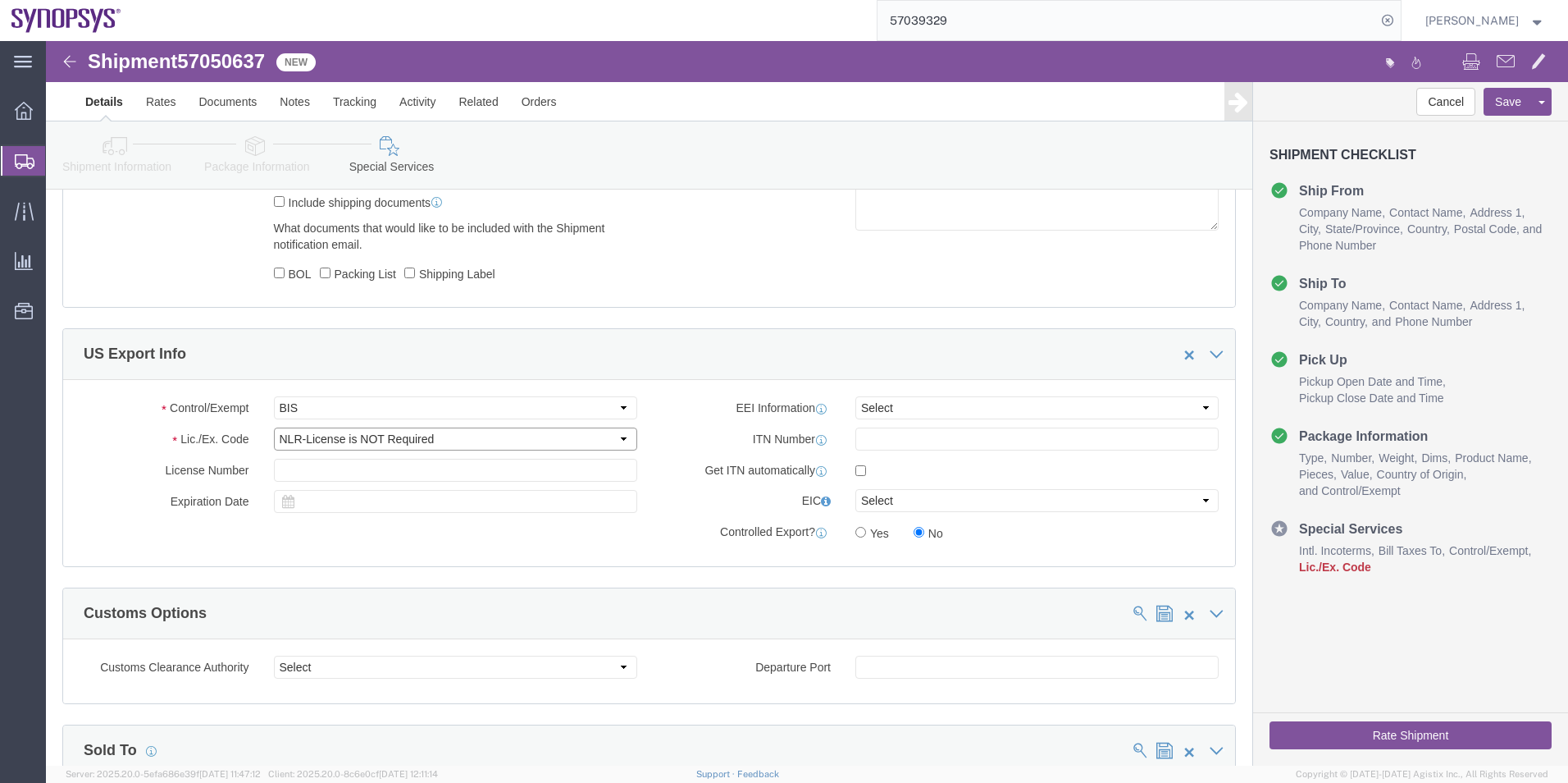
click select "Select AGR-Agricultural APP-Computers APR-Additional Permissive Exports AVS-Air…"
click select "Select AES-Direct EEI Carrier File EEI EEI Exempt"
select select "EXEM"
click select "Select AES-Direct EEI Carrier File EEI EEI Exempt"
click at [0, 0] on span "Shipment Manager" at bounding box center [0, 0] width 0 height 0
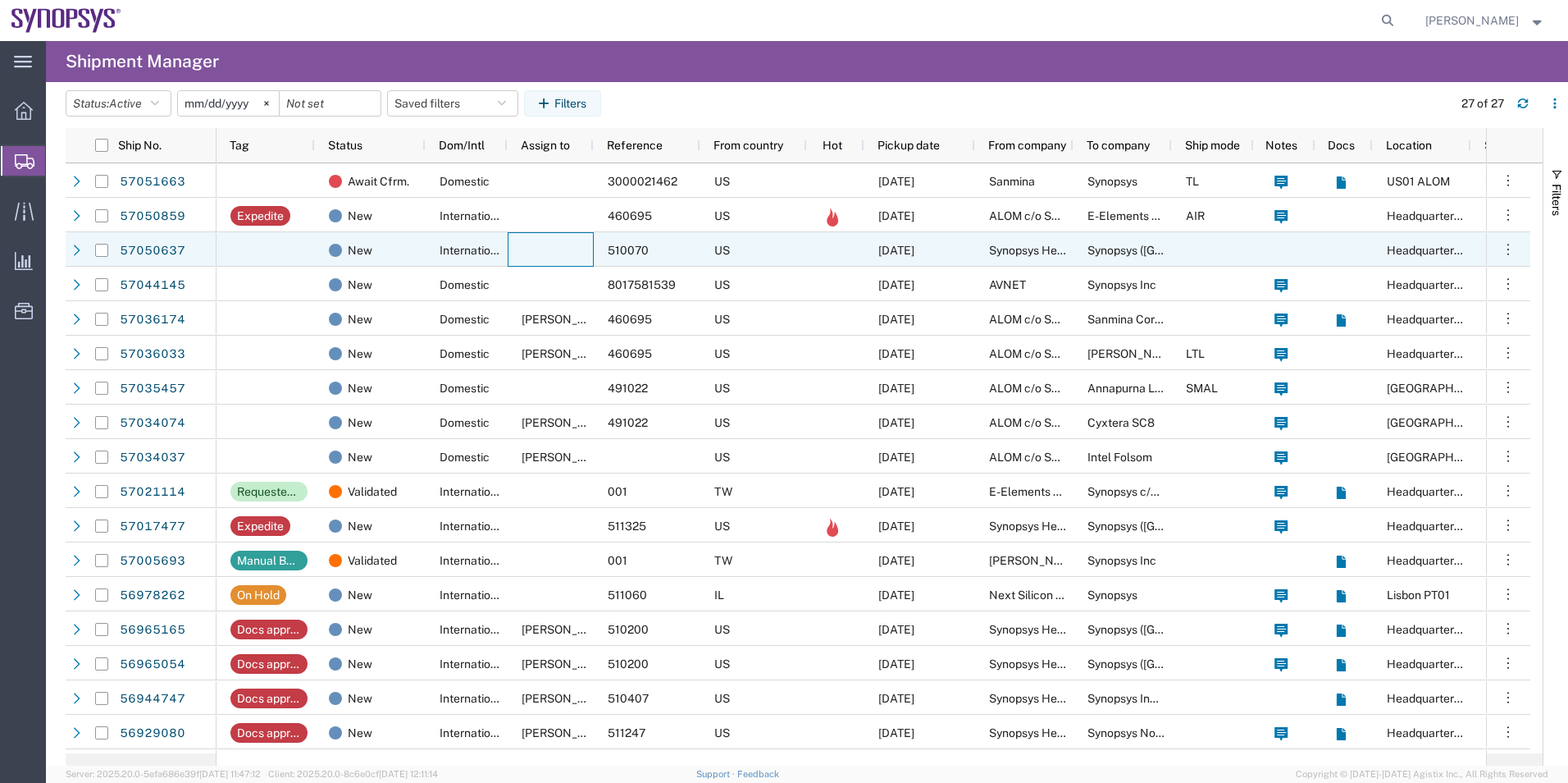
click at [591, 248] on div at bounding box center [551, 249] width 86 height 35
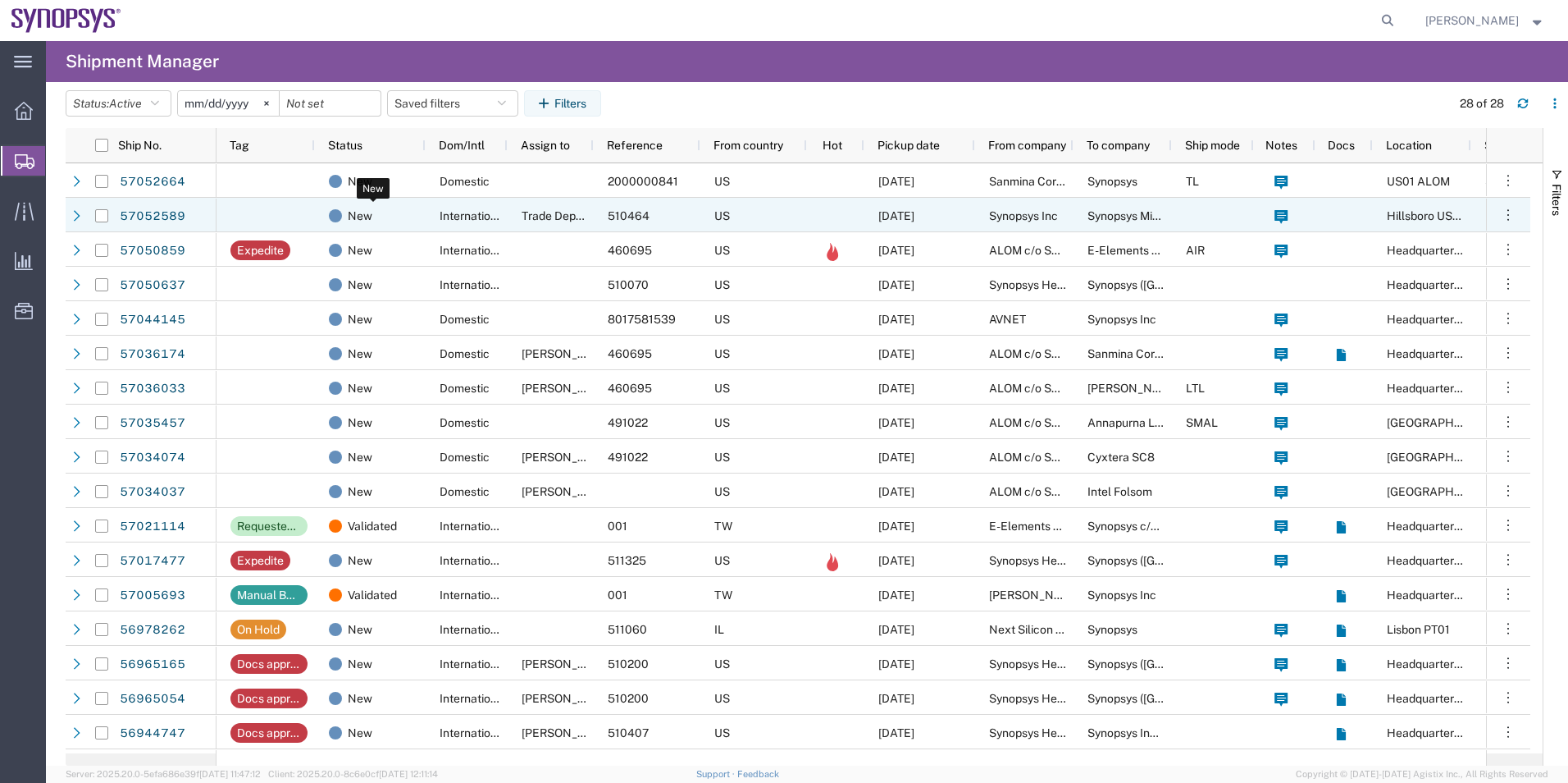
click at [396, 200] on div "New" at bounding box center [374, 216] width 90 height 35
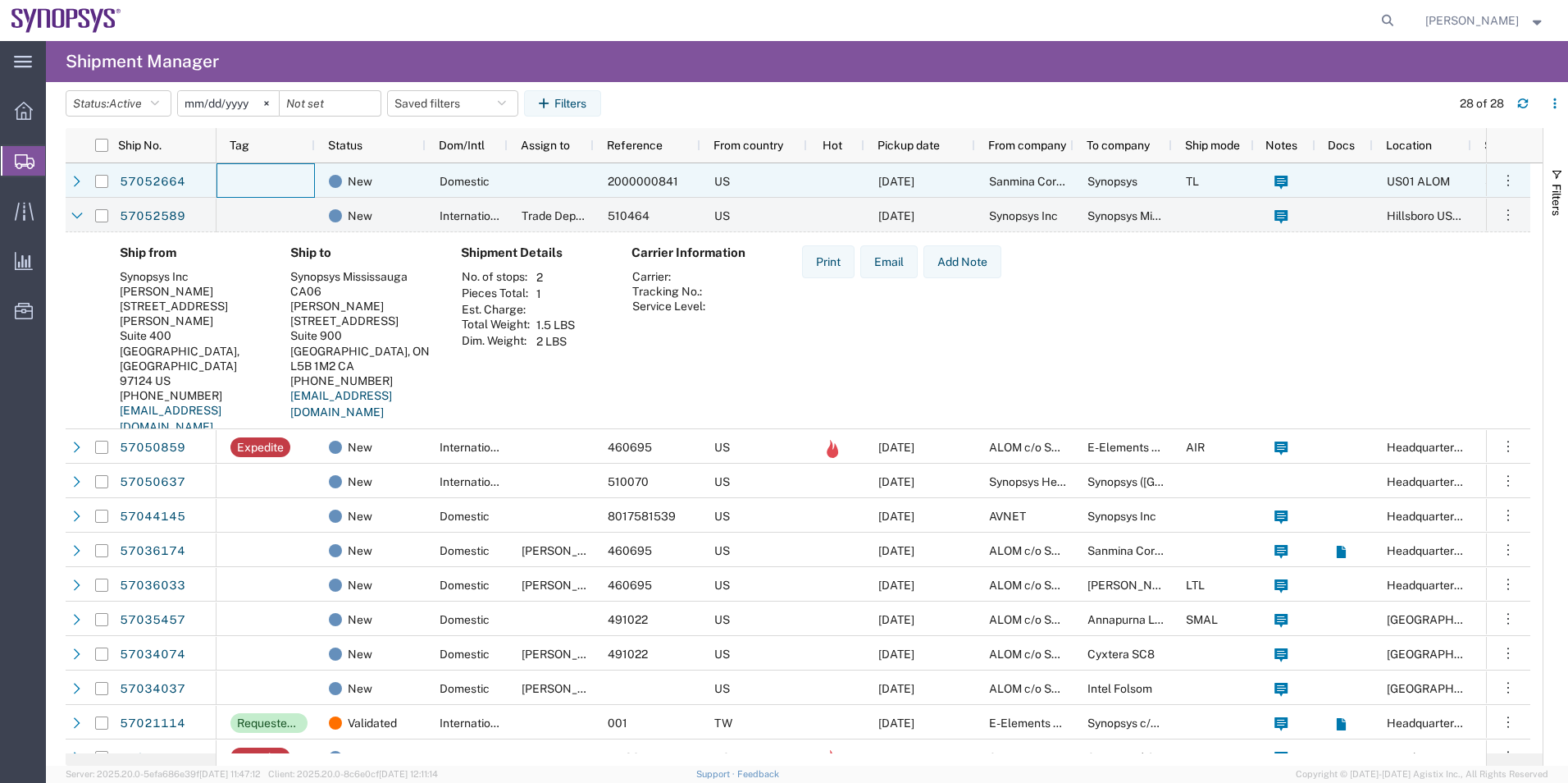
click at [267, 192] on div at bounding box center [266, 180] width 98 height 35
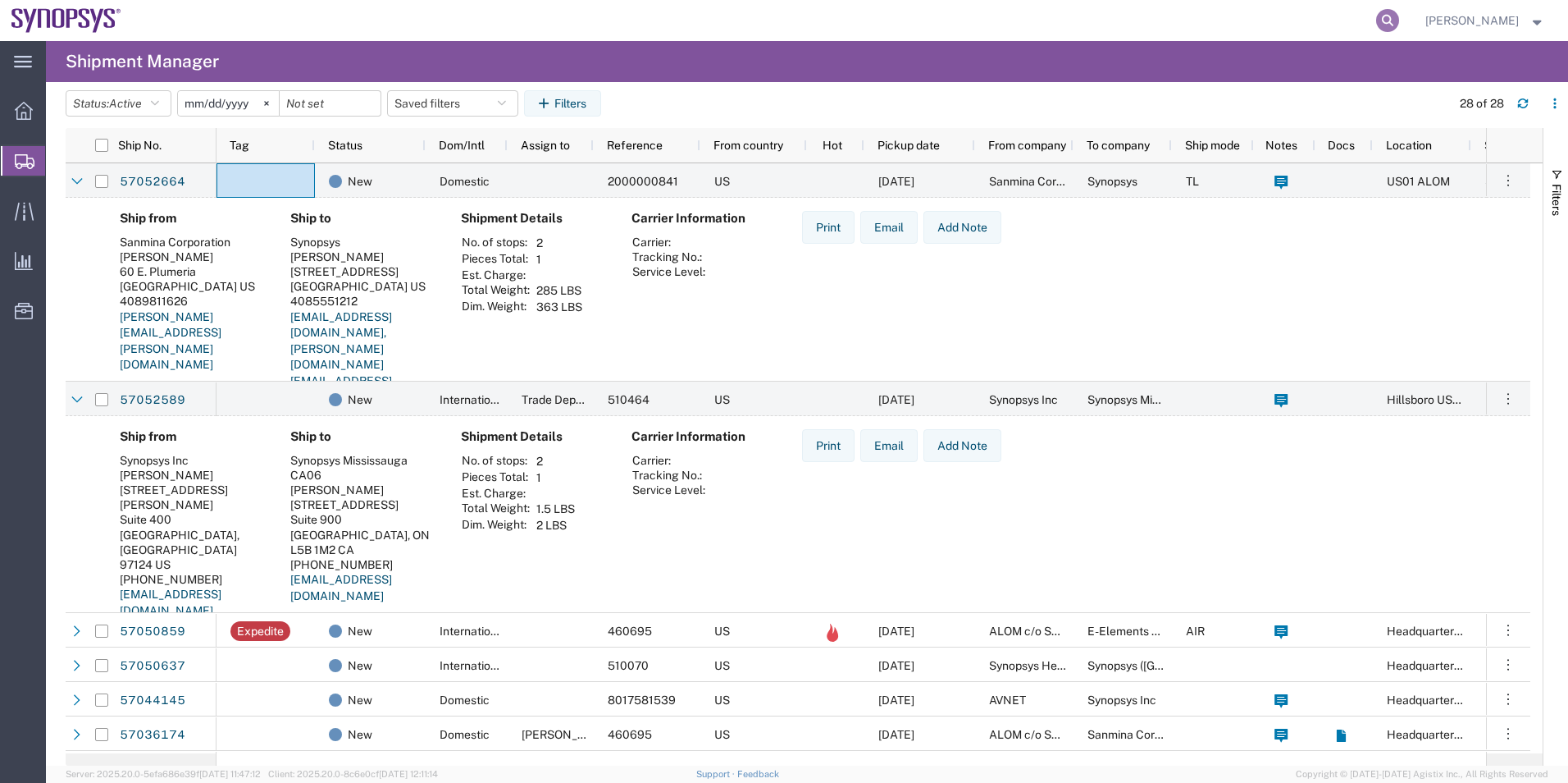
click at [1399, 22] on icon at bounding box center [1387, 20] width 23 height 23
click at [1192, 26] on input "search" at bounding box center [1126, 20] width 498 height 40
paste input "57039329"
type input "57039329"
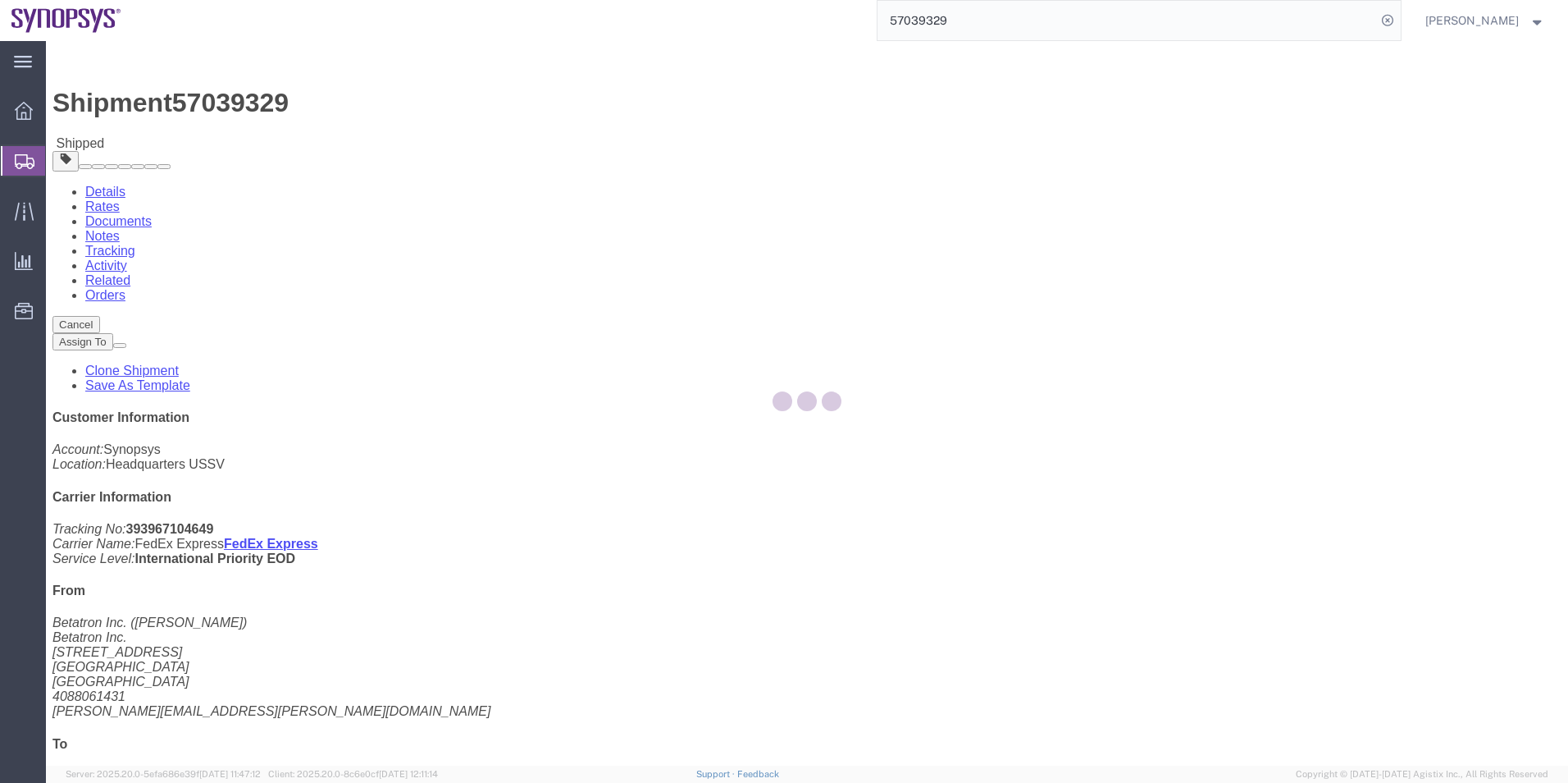
drag, startPoint x: 247, startPoint y: 106, endPoint x: 201, endPoint y: 65, distance: 61.6
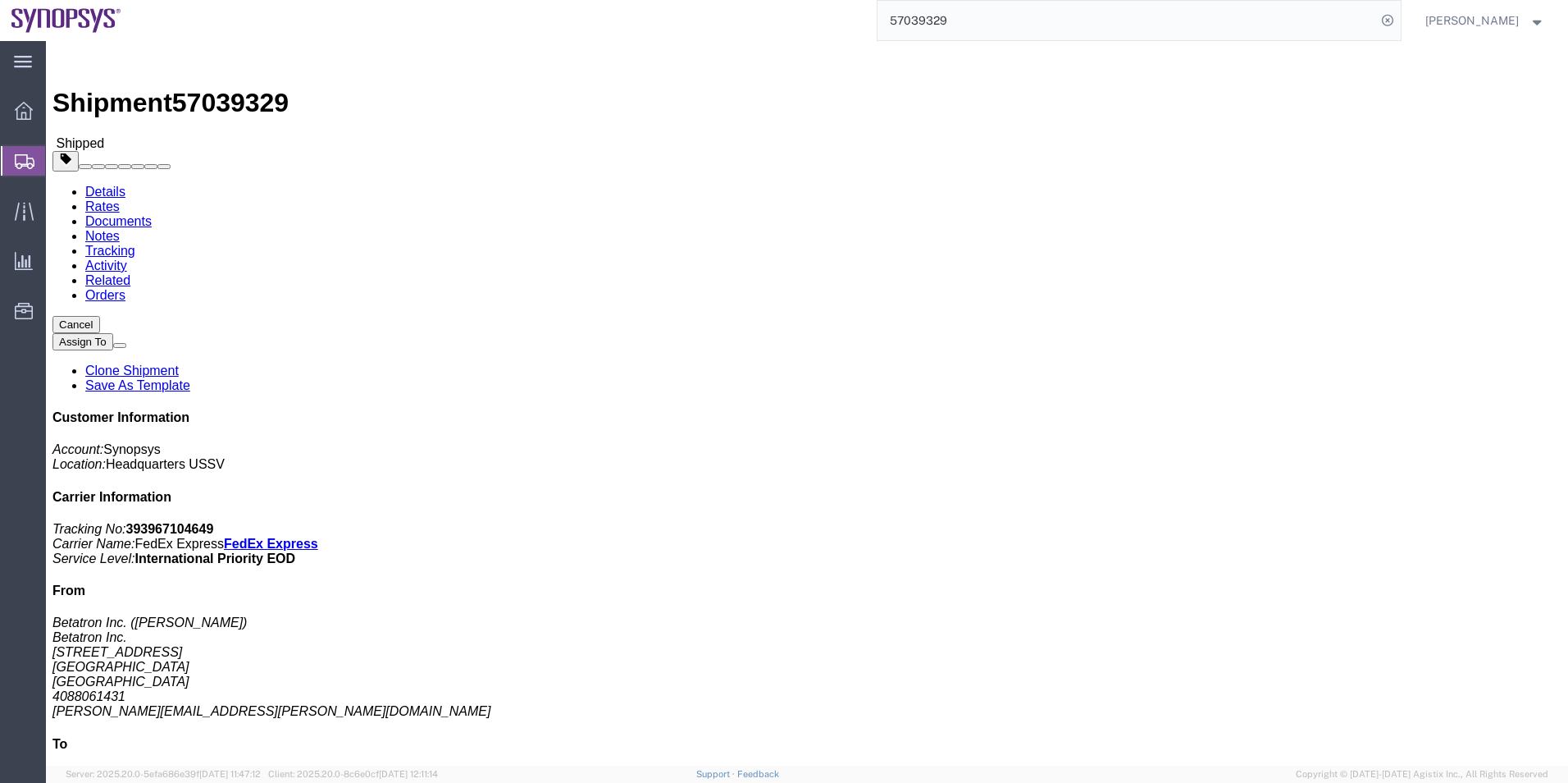
click link "Documents"
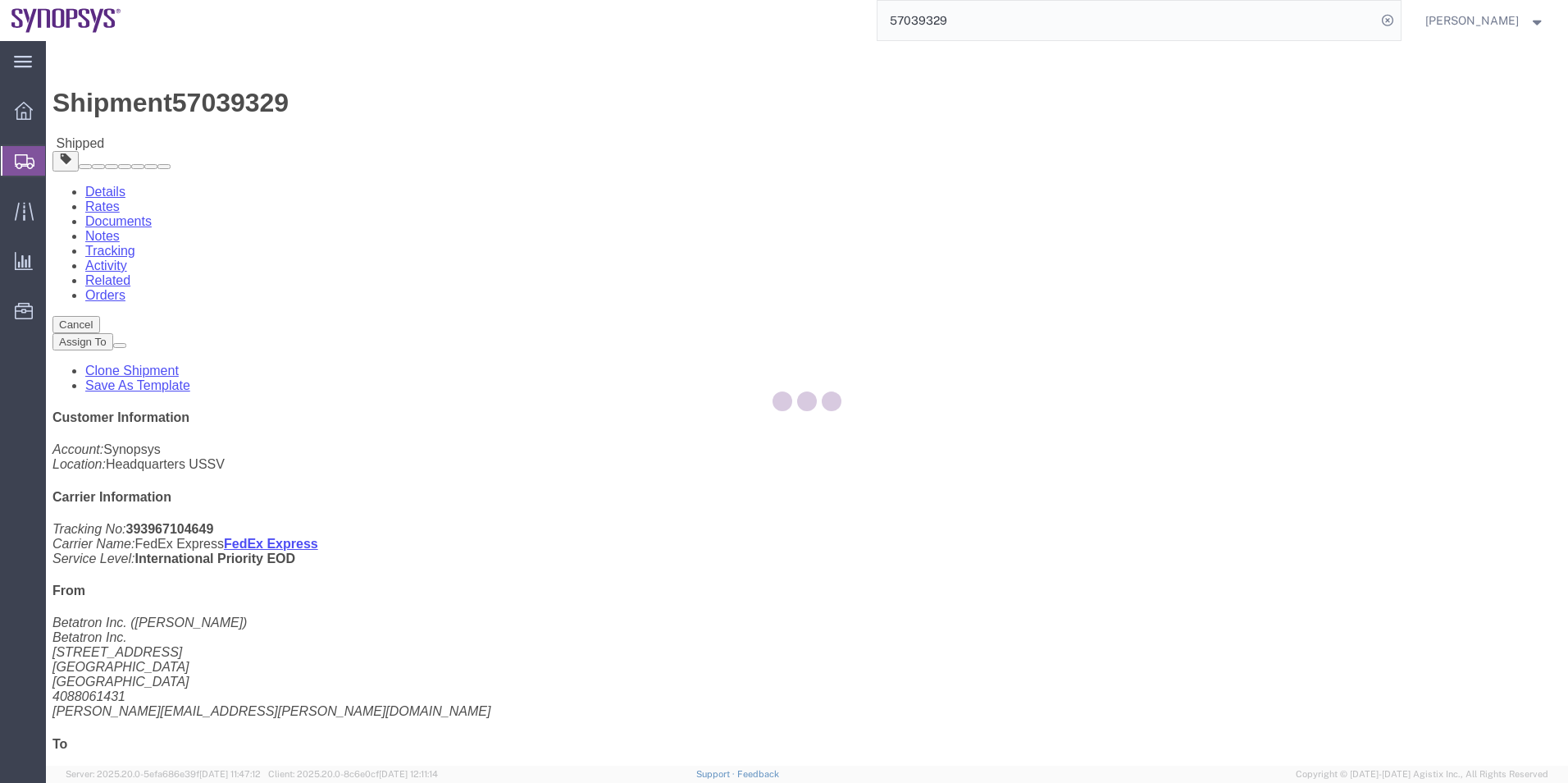
click at [247, 106] on div at bounding box center [806, 403] width 1522 height 725
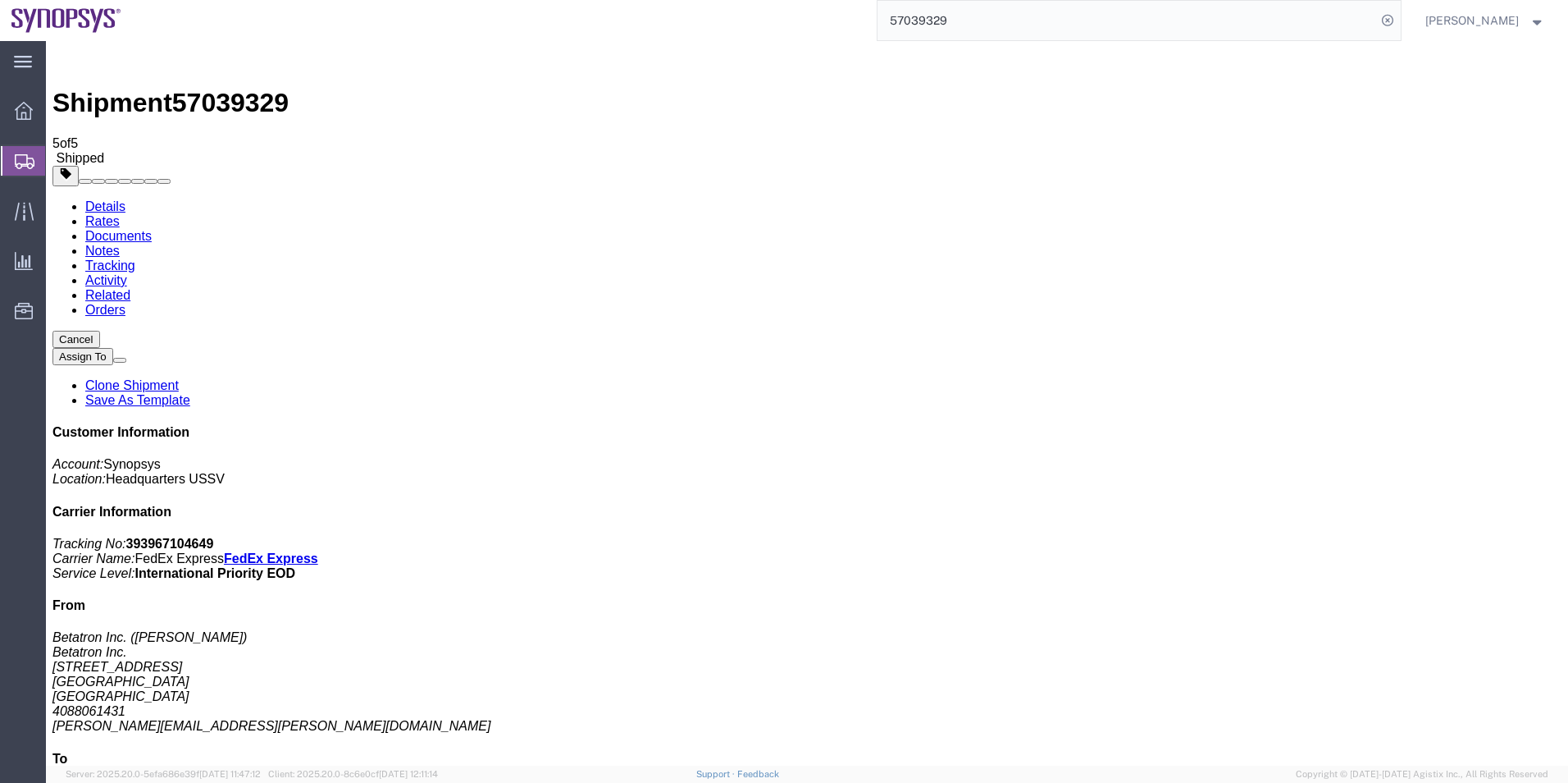
click at [0, 0] on span "Shipment Manager" at bounding box center [0, 0] width 0 height 0
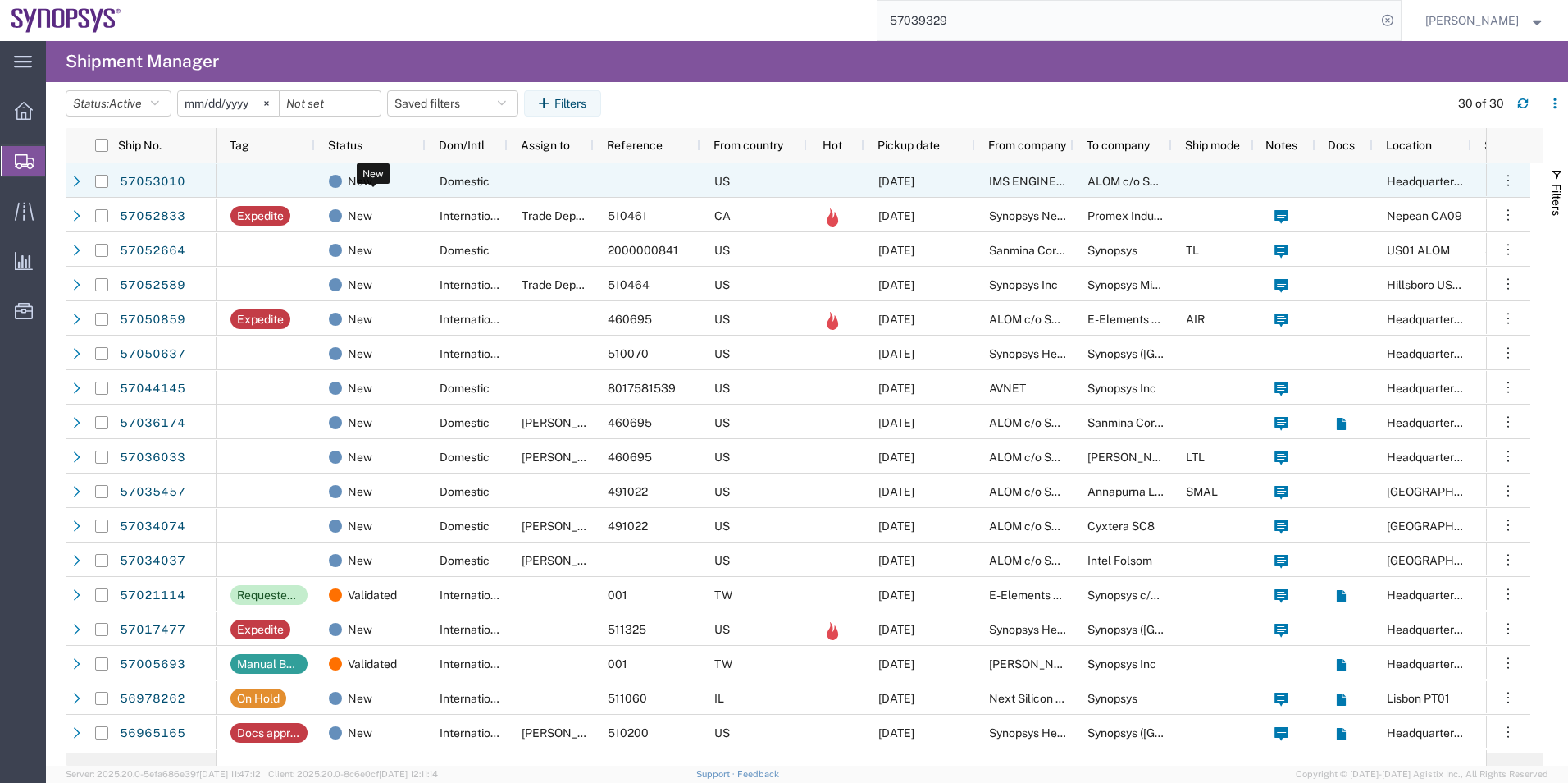
click at [404, 184] on div "New" at bounding box center [374, 181] width 90 height 35
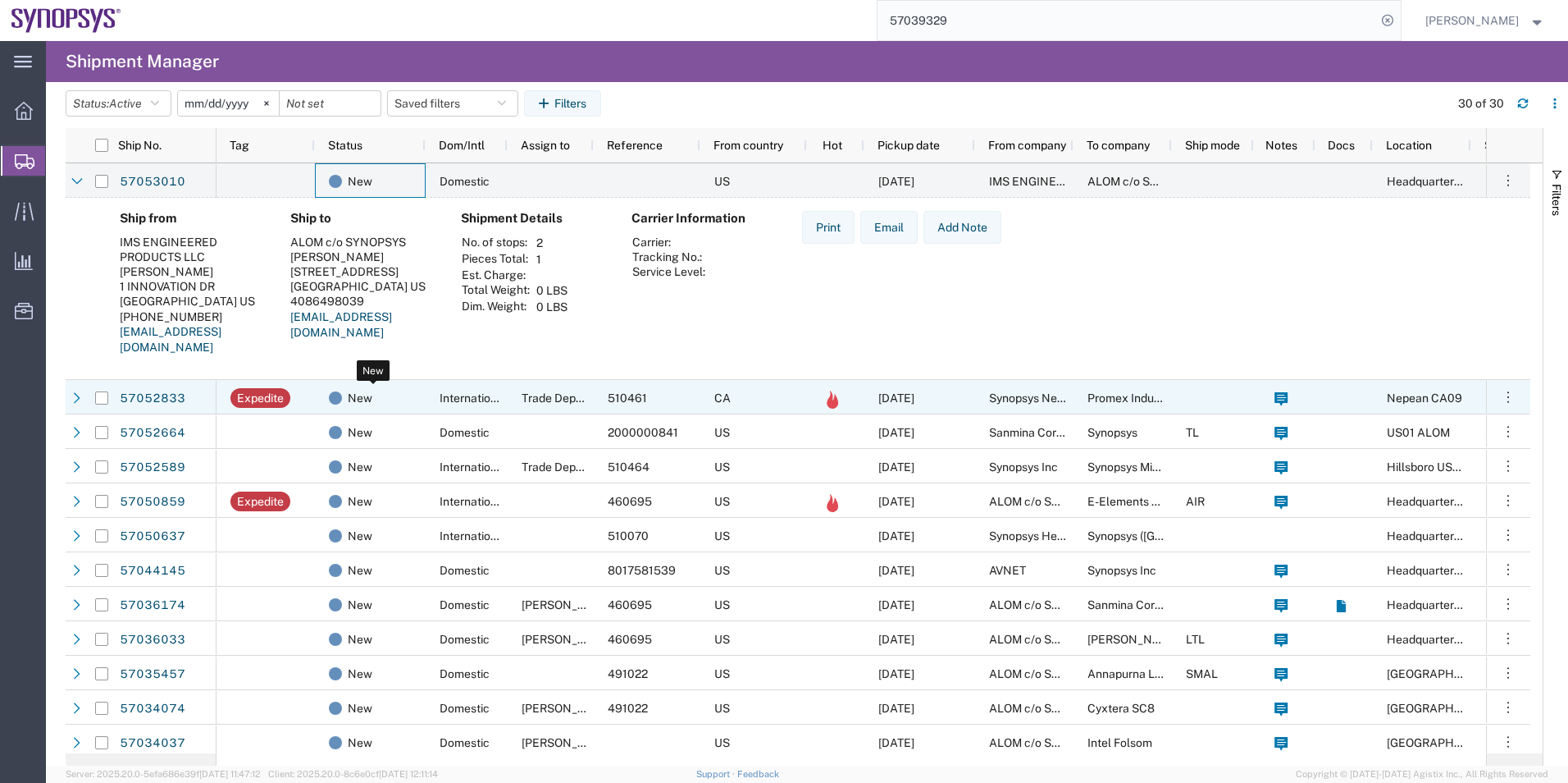
click at [394, 398] on div "New" at bounding box center [374, 398] width 90 height 35
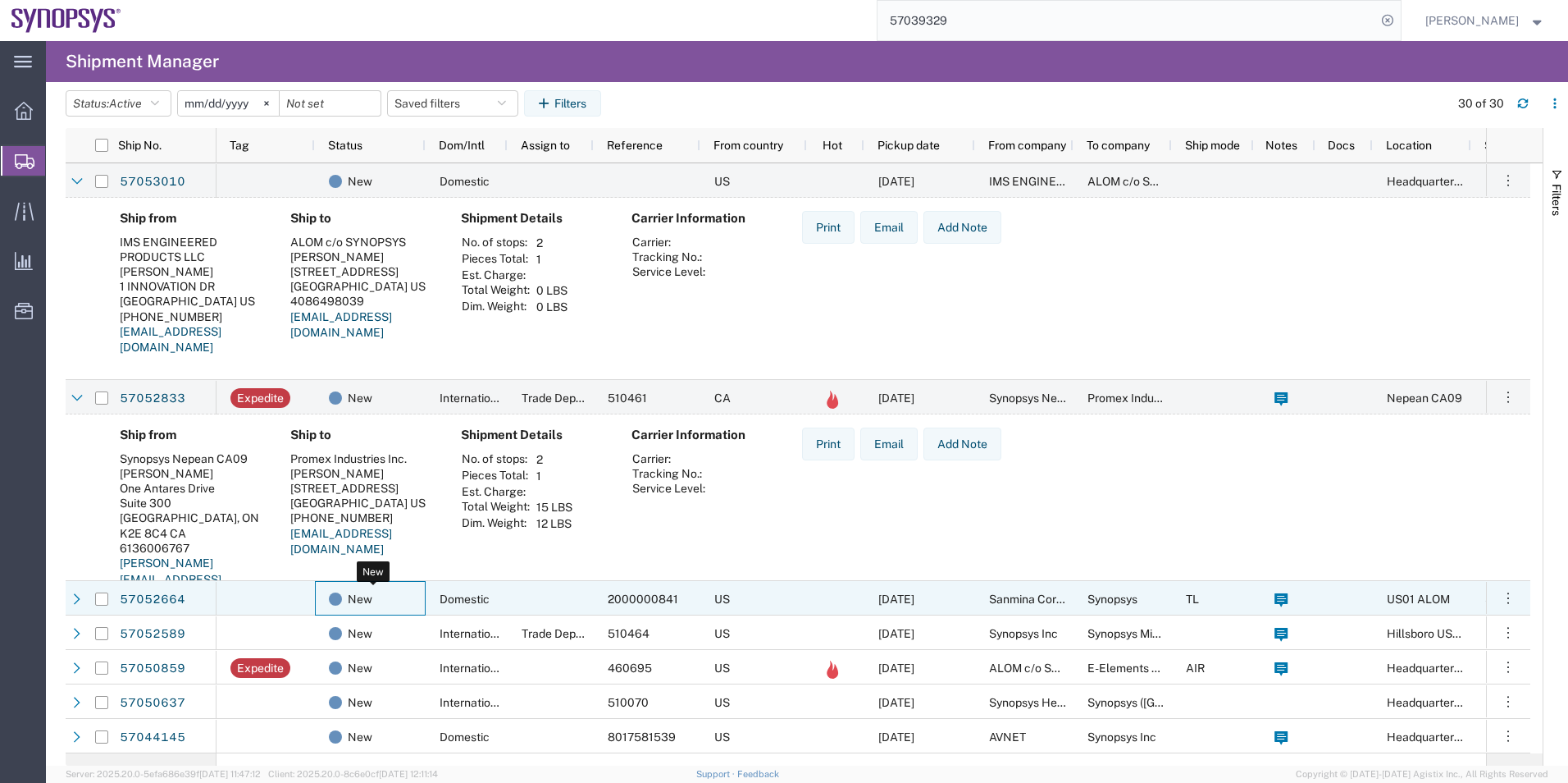
click at [386, 597] on div "New" at bounding box center [374, 598] width 90 height 35
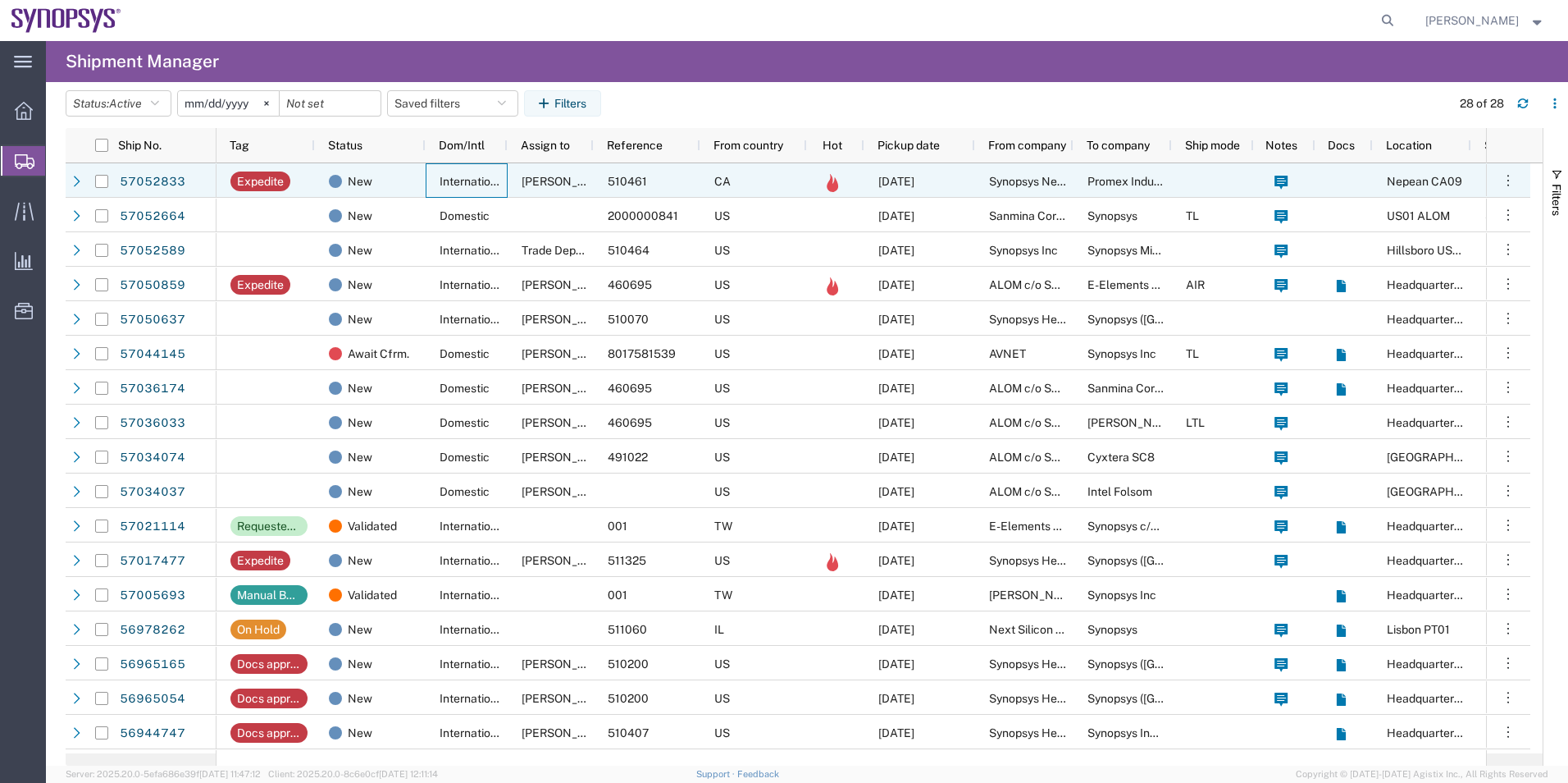
click at [427, 173] on div "International" at bounding box center [466, 180] width 82 height 35
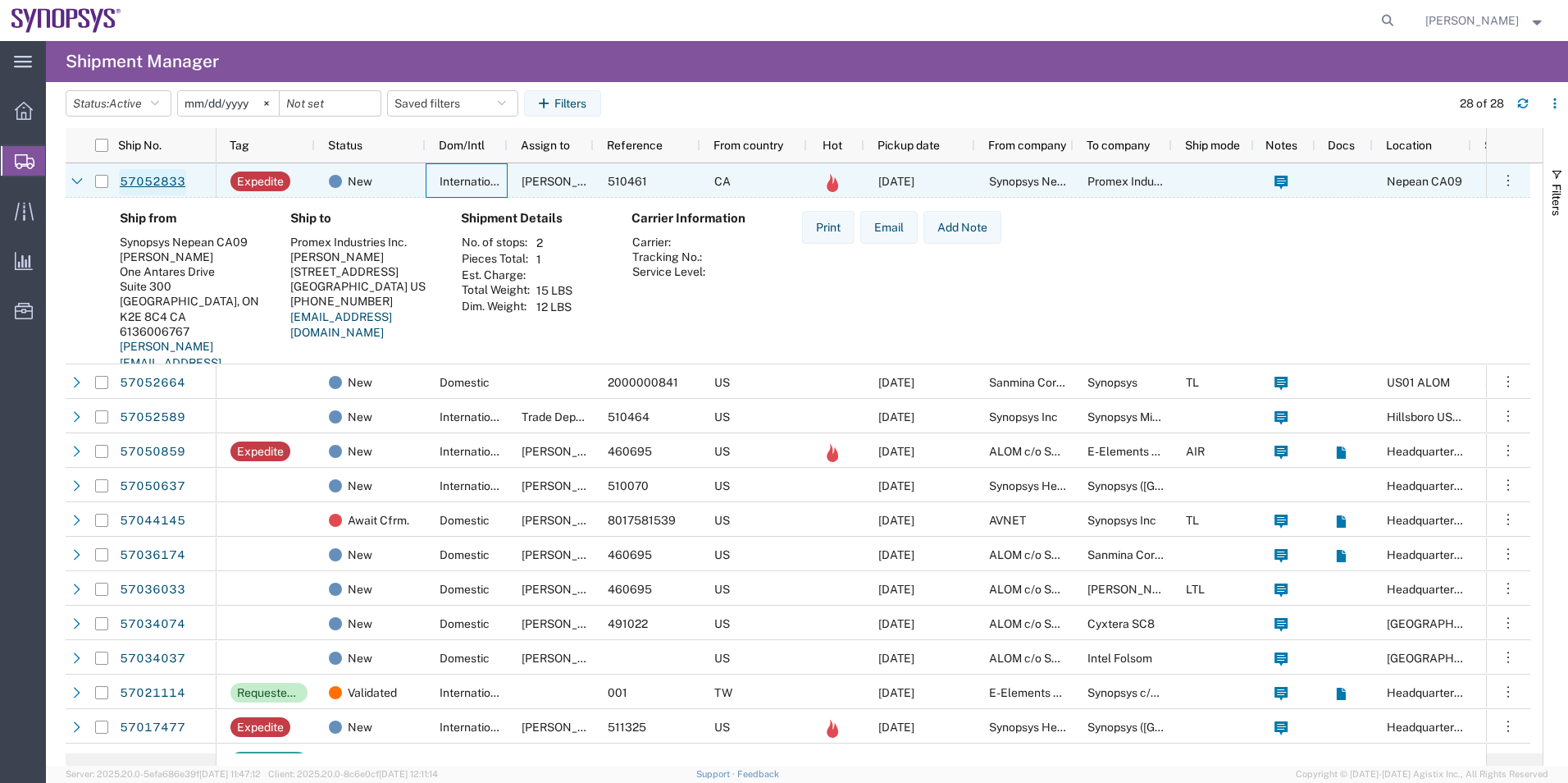
click at [138, 174] on link "57052833" at bounding box center [152, 182] width 67 height 26
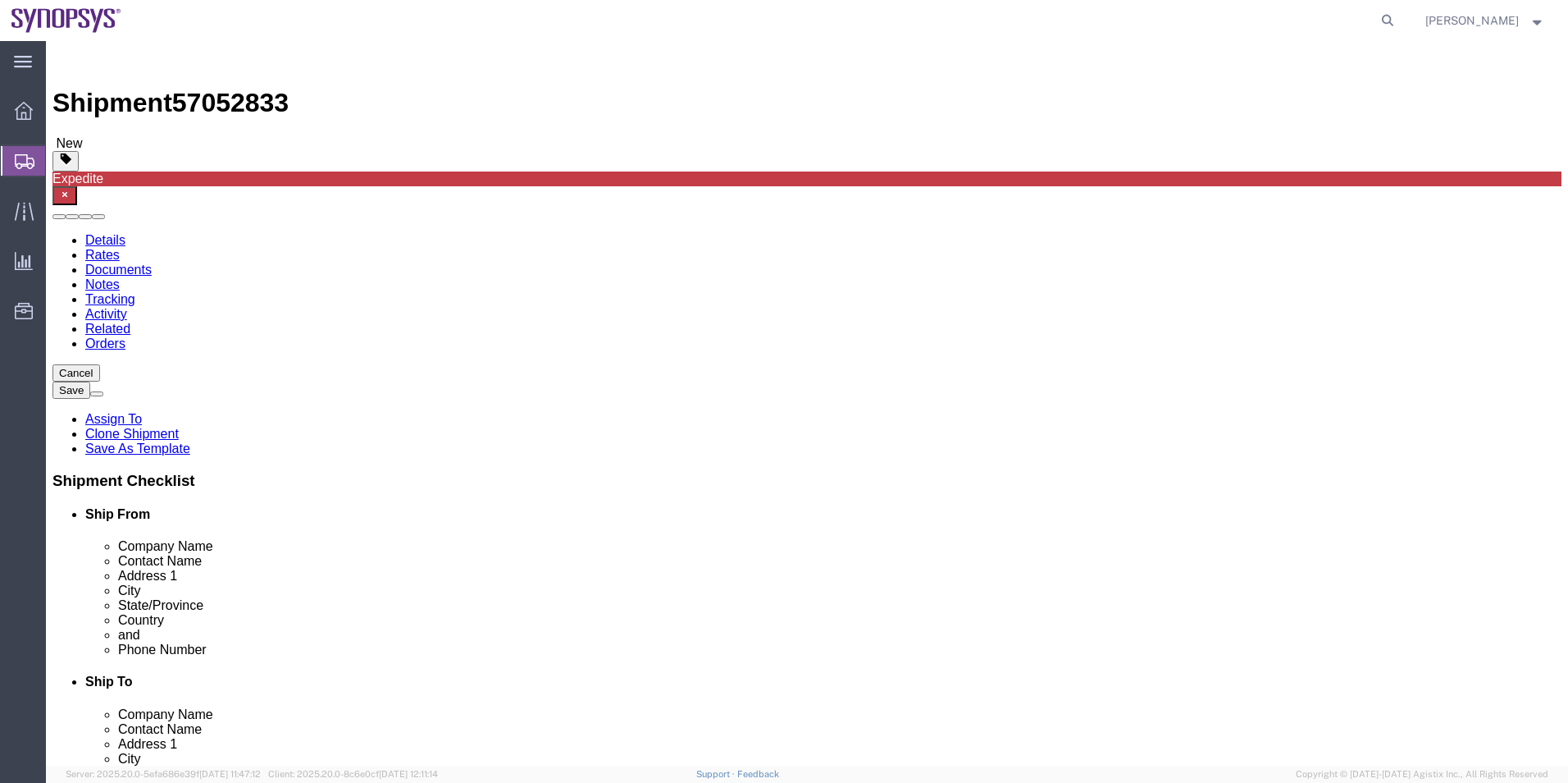
select select "63079"
select select
click icon
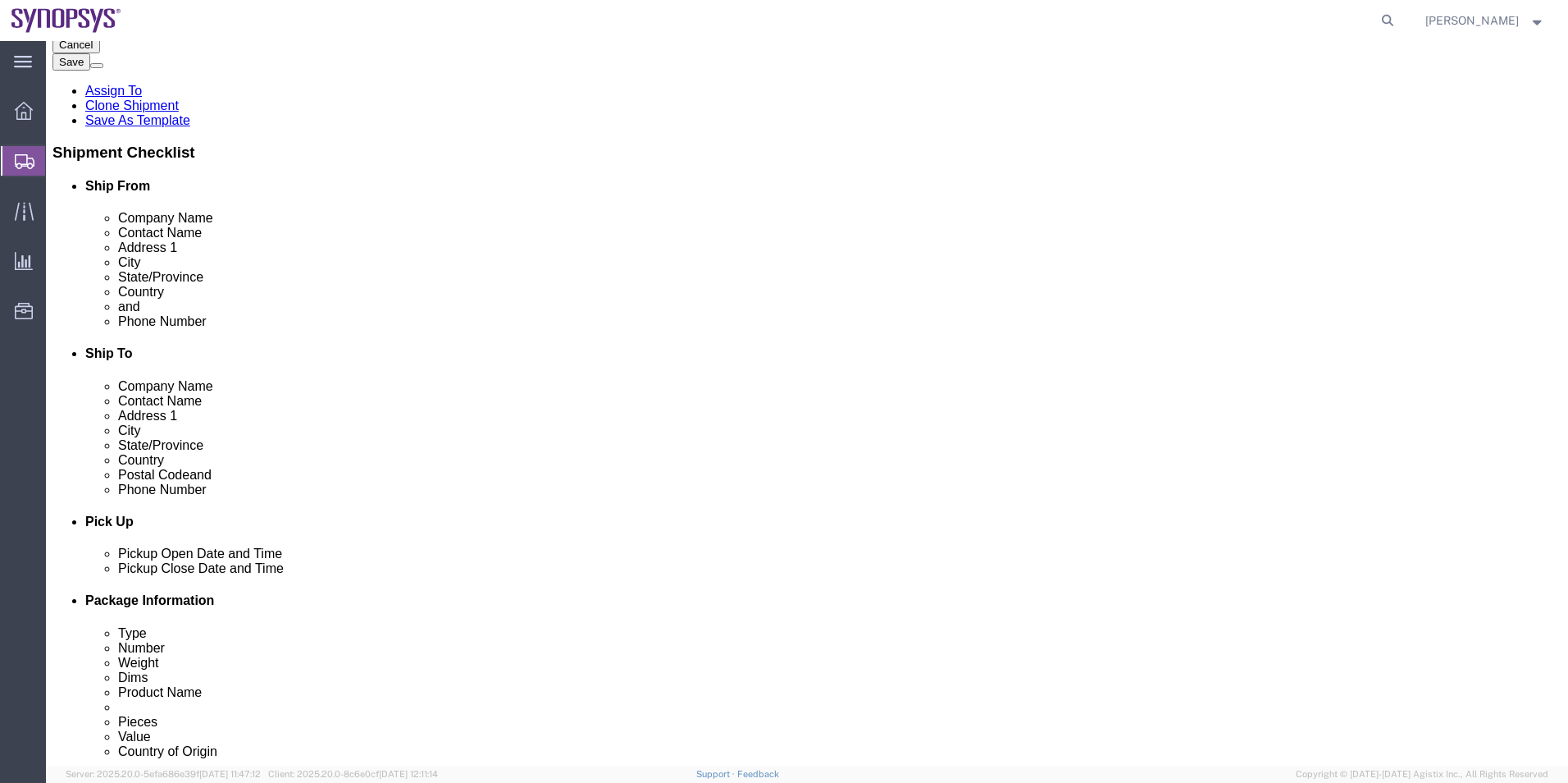
scroll to position [82, 0]
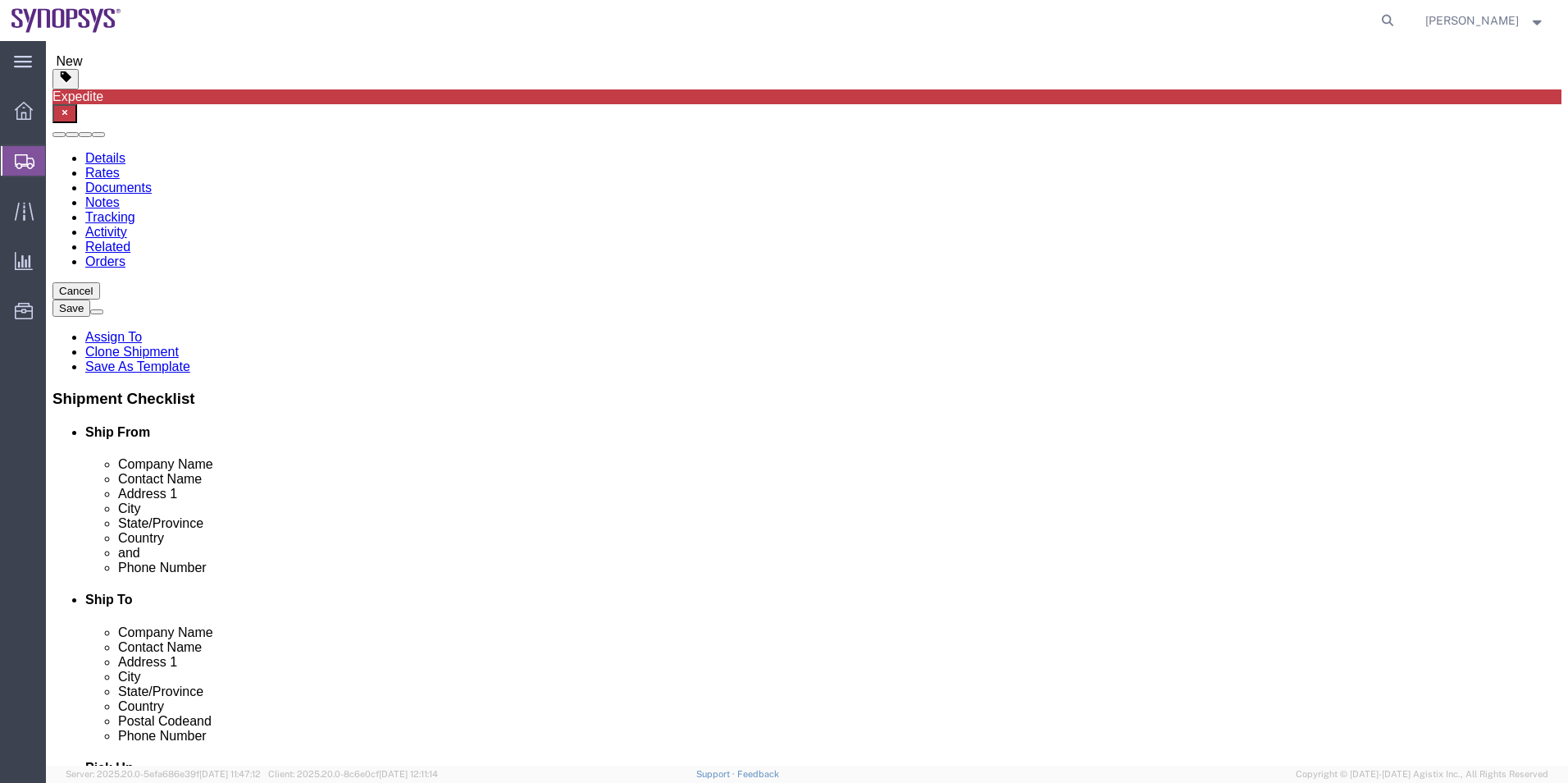
click dd "19500.00 CAD"
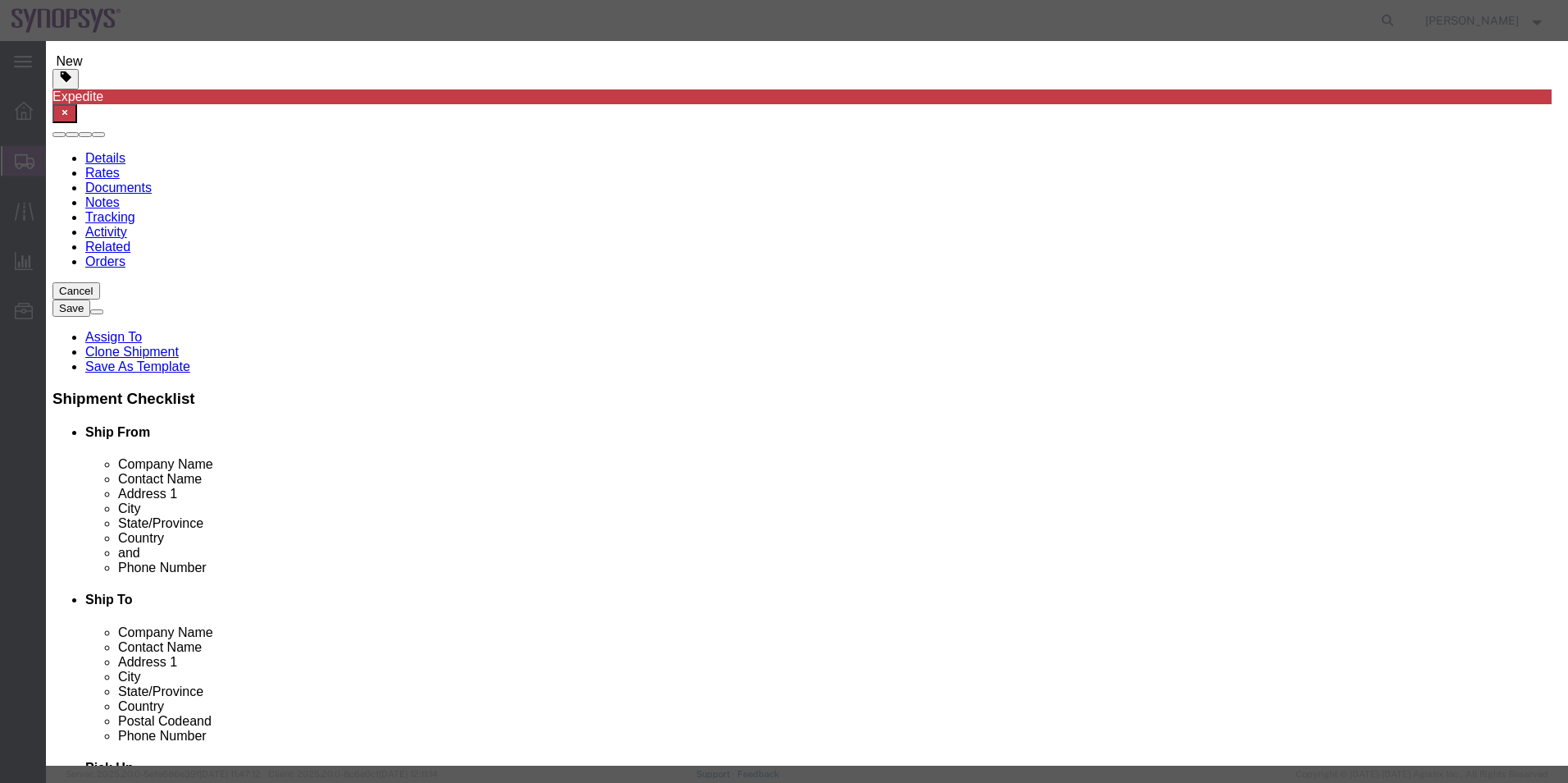
scroll to position [246, 0]
click button "Close"
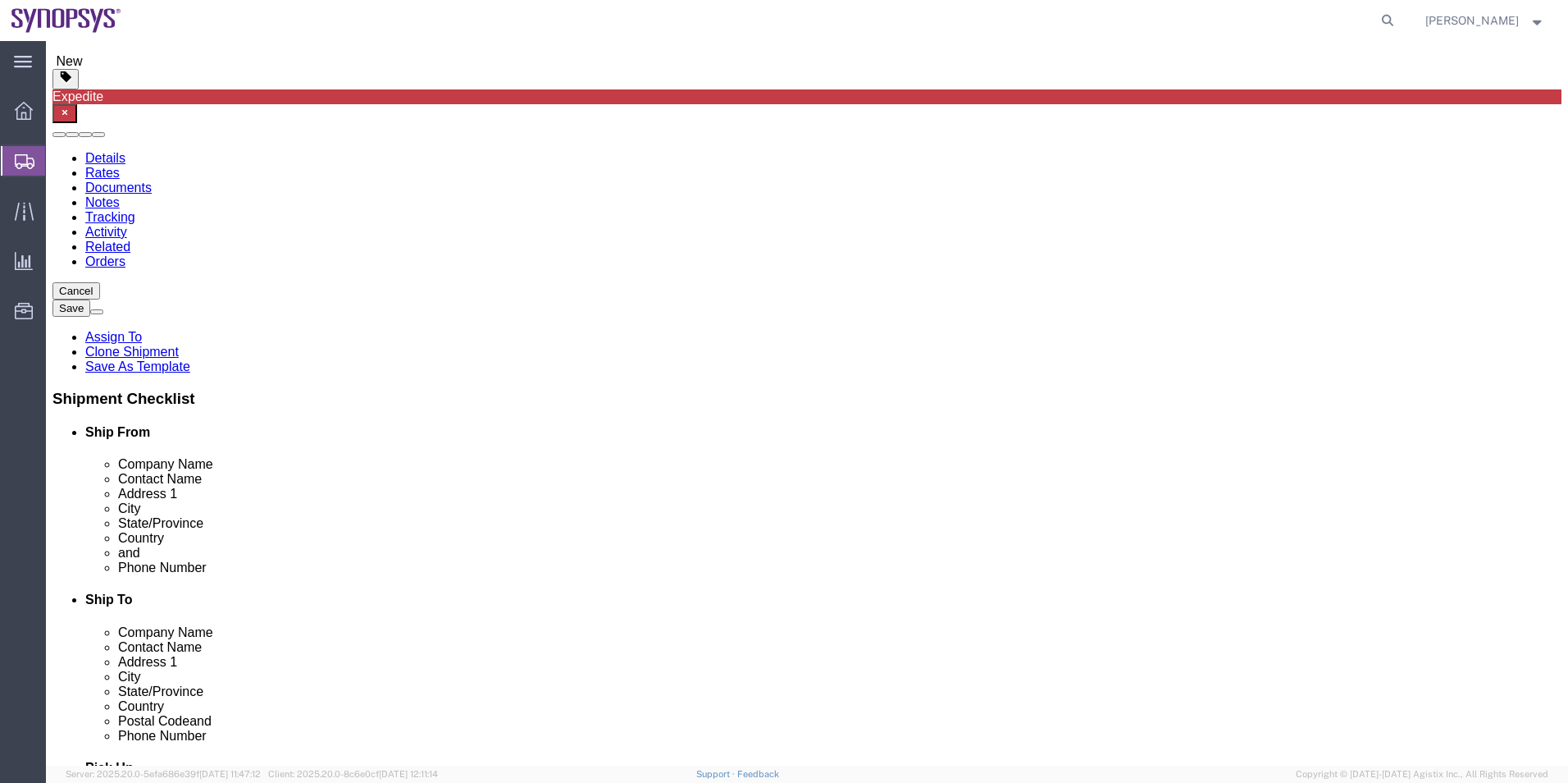
click icon
click dd "19500.00 CAD"
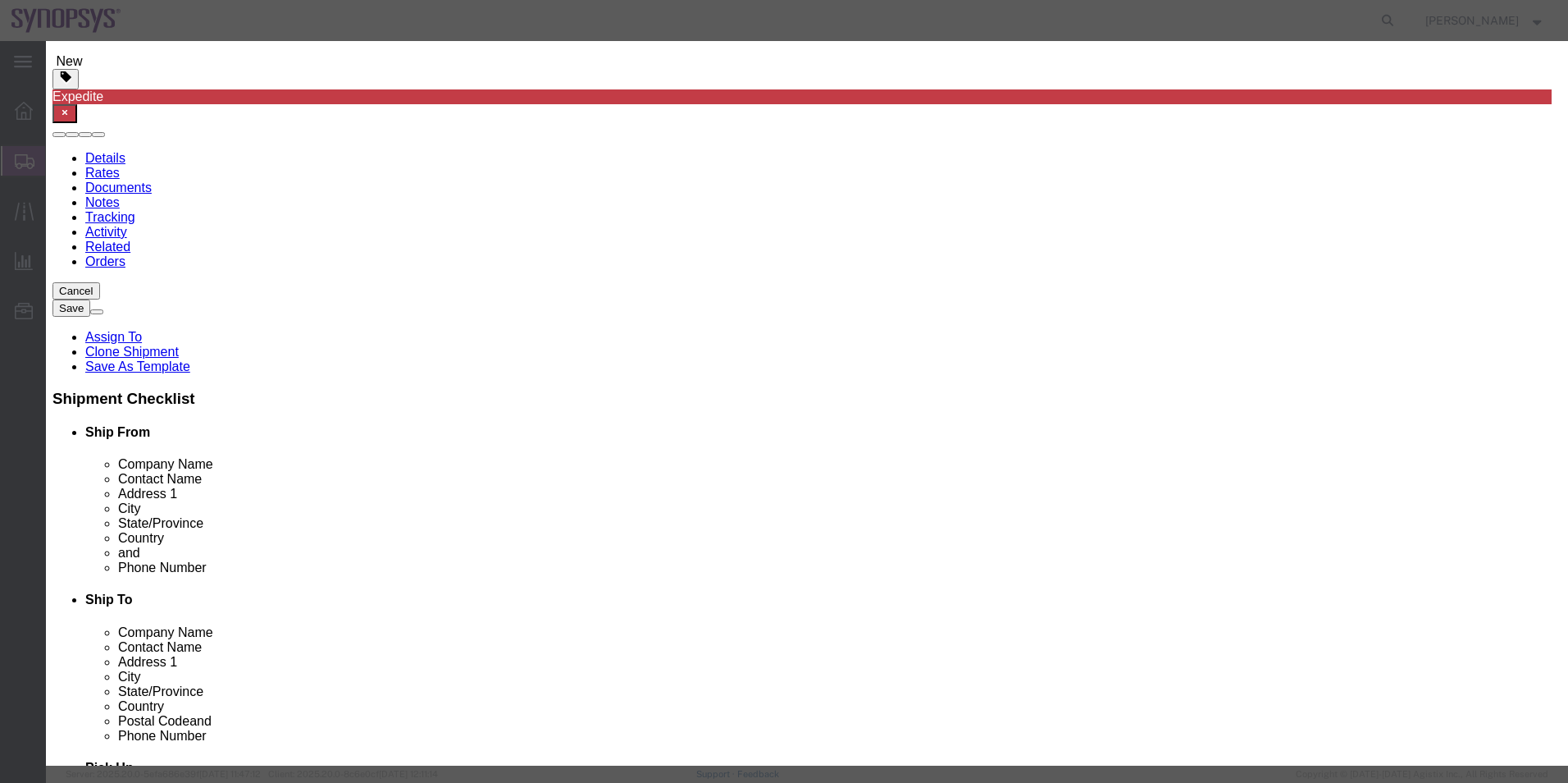
scroll to position [82, 0]
click select "Select ATF BIS DEA EPA FDA FTR ITAR OFAC Other (OPA)"
select select "BIS"
click select "Select ATF BIS DEA EPA FDA FTR ITAR OFAC Other (OPA)"
click select "Select AGR-Agricultural APP-Computers APR-Additional Permissive Exports AVS-Air…"
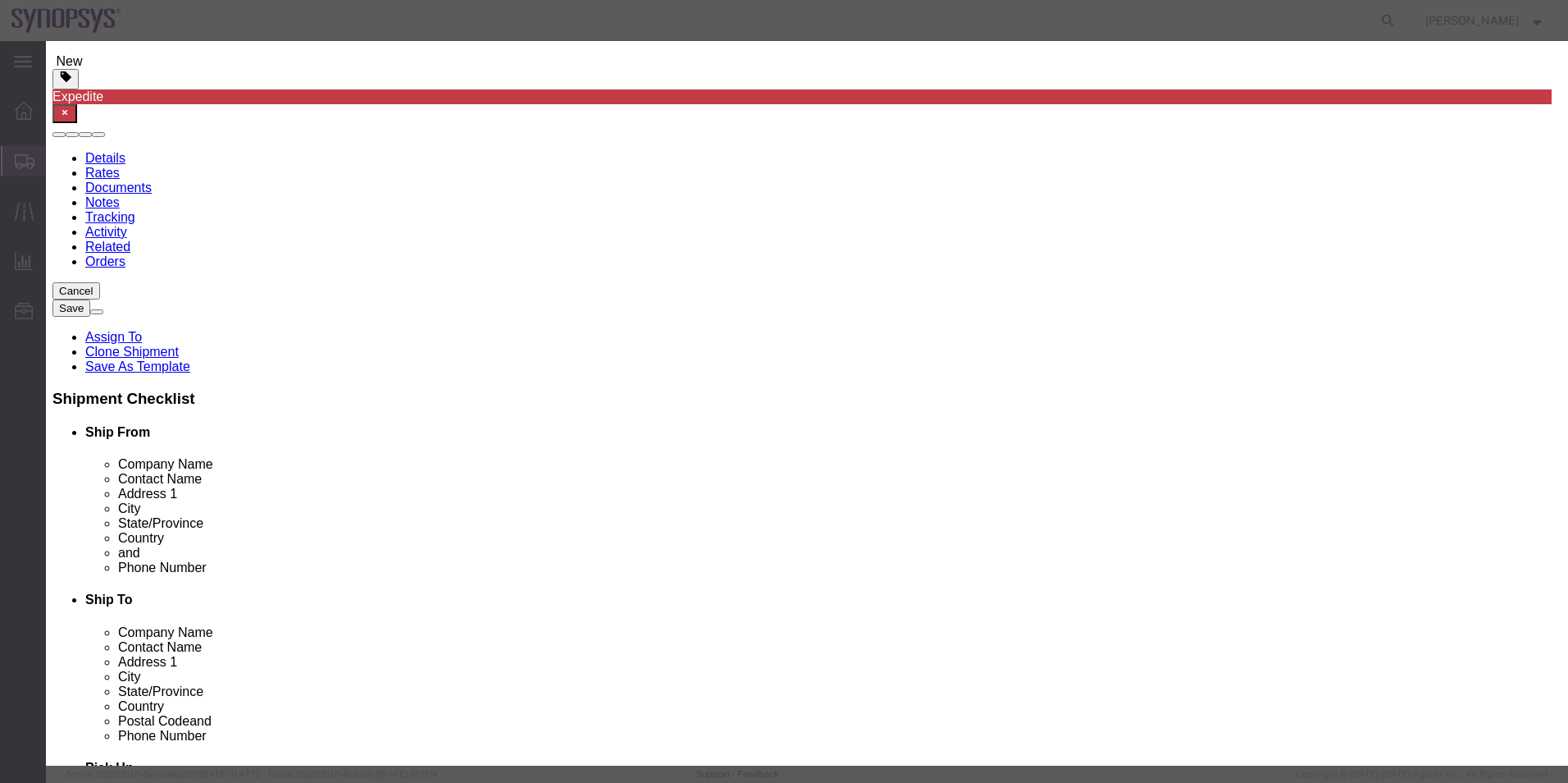
click select "Select AGR-Agricultural APP-Computers APR-Additional Permissive Exports AVS-Air…"
select select "NLR"
click select "Select AGR-Agricultural APP-Computers APR-Additional Permissive Exports AVS-Air…"
click button
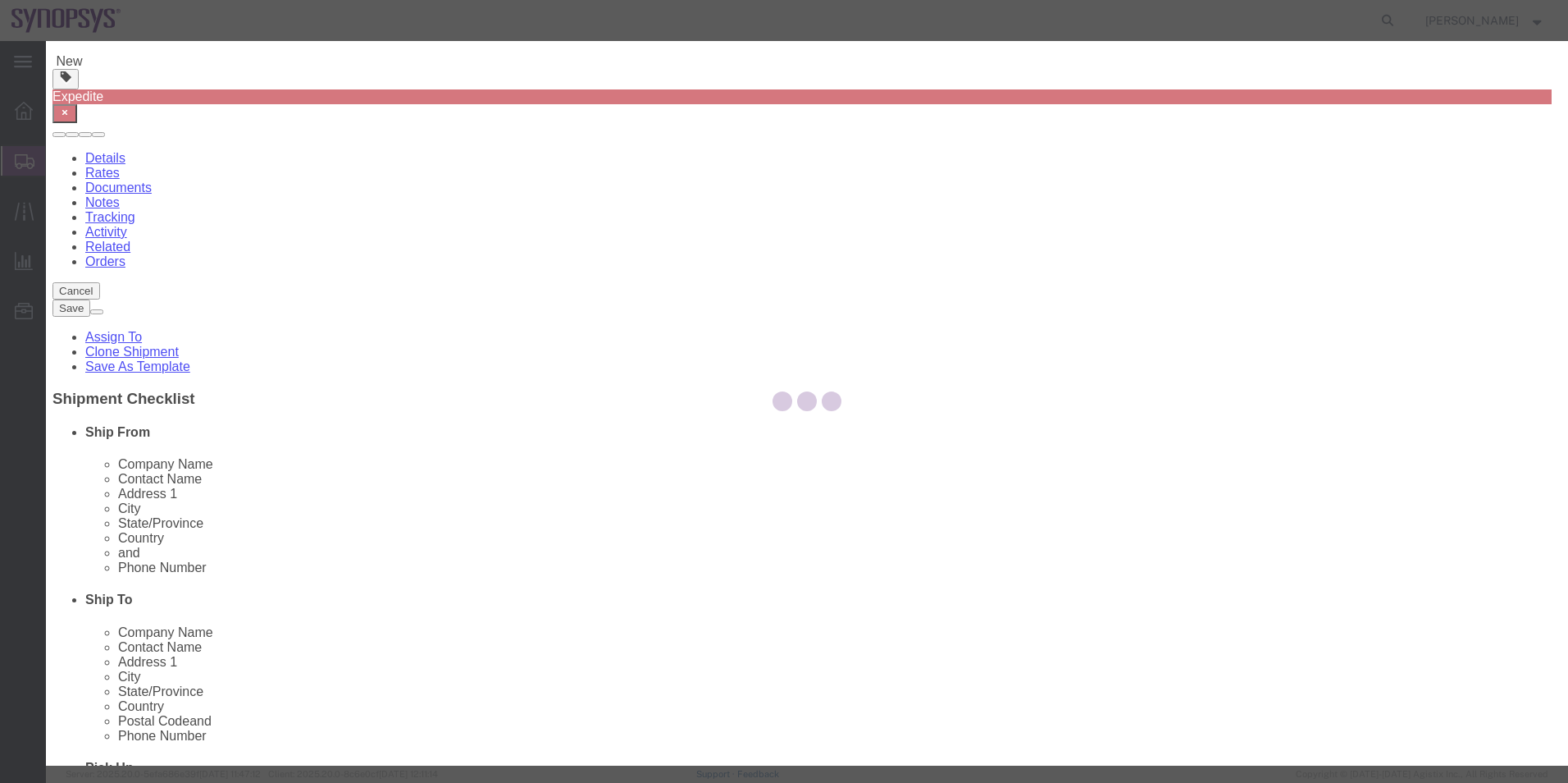
drag, startPoint x: 610, startPoint y: 579, endPoint x: 564, endPoint y: 538, distance: 61.6
click select "Select ATF BIS DEA EPA FDA FTR ITAR OFAC Other (OPA)"
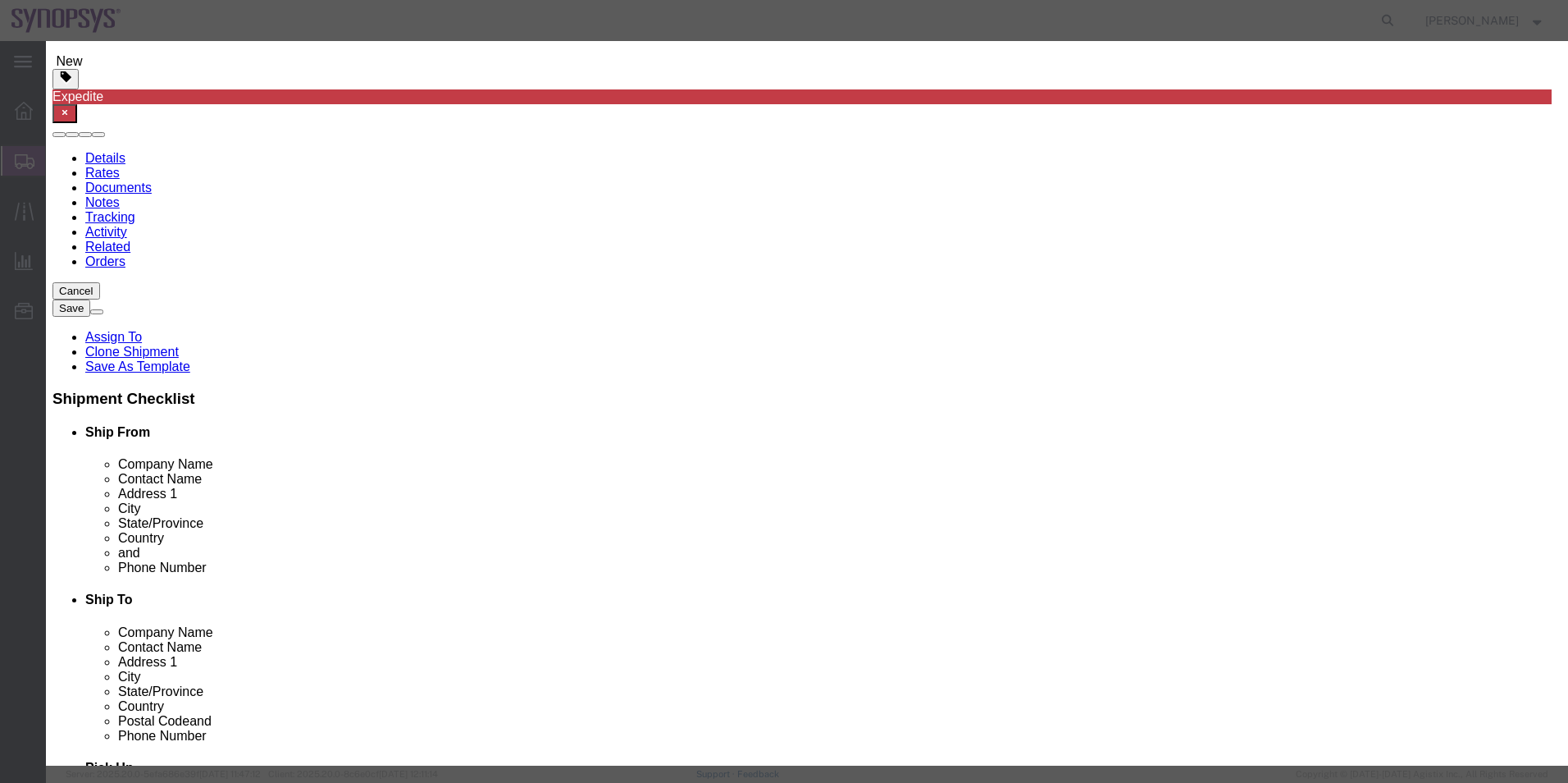
select select "BIS"
click select "Select ATF BIS DEA EPA FDA FTR ITAR OFAC Other (OPA)"
click select "Select AGR-Agricultural APP-Computers APR-Additional Permissive Exports AVS-Air…"
select select "NLR"
click select "Select AGR-Agricultural APP-Computers APR-Additional Permissive Exports AVS-Air…"
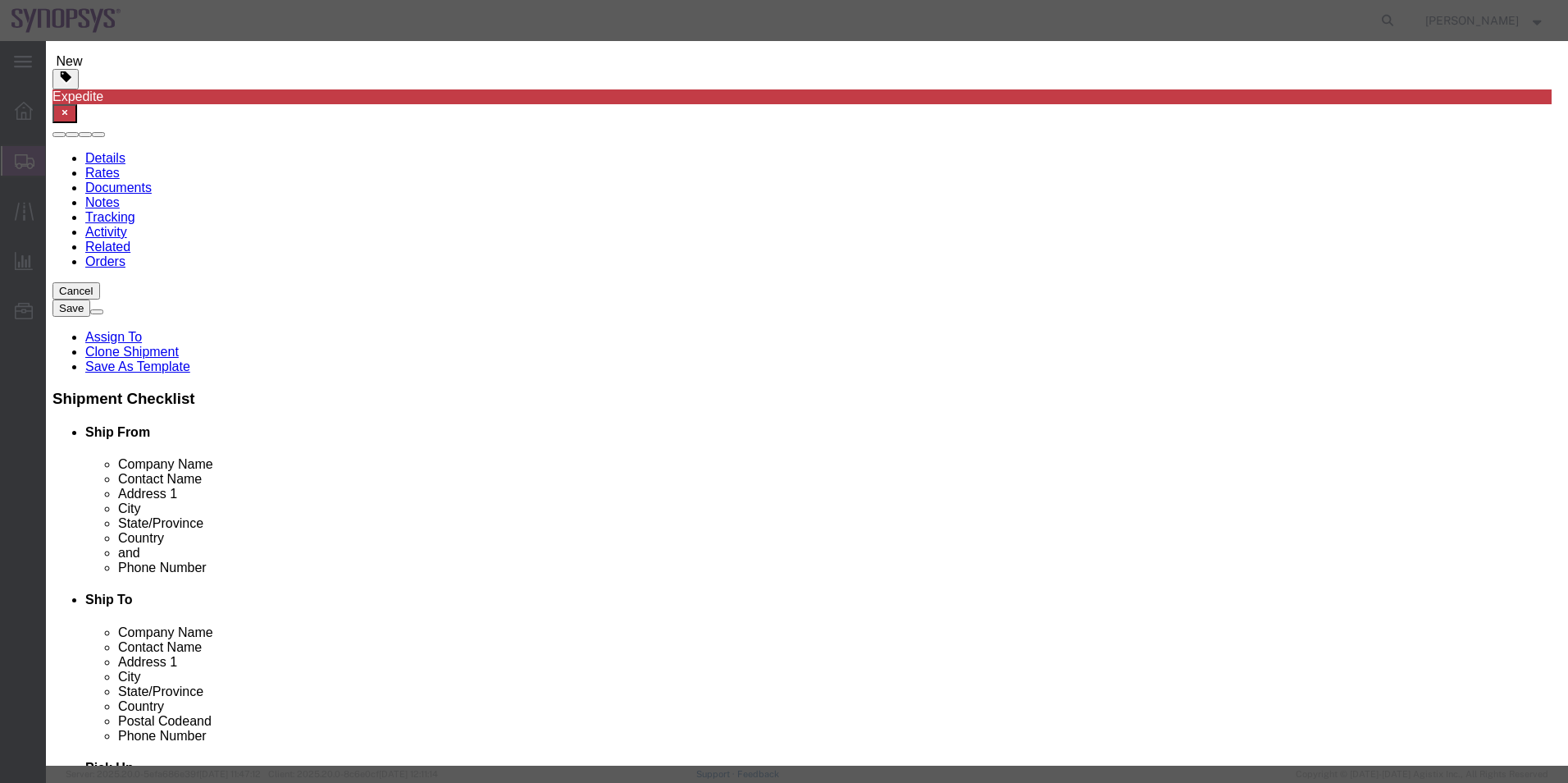
click button
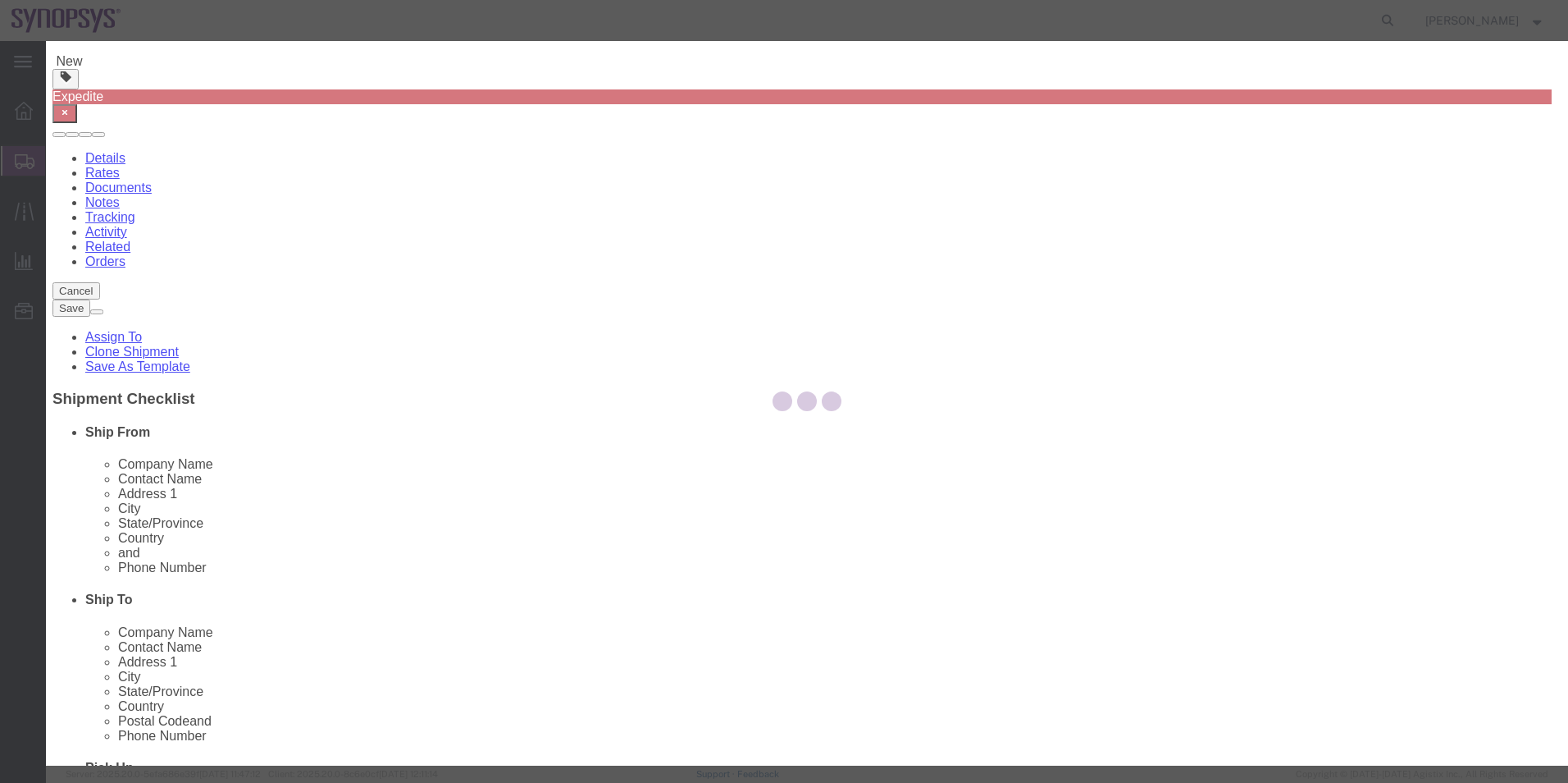
drag, startPoint x: 580, startPoint y: 578, endPoint x: 535, endPoint y: 538, distance: 60.2
click select "Select ATF BIS DEA EPA FDA FTR ITAR OFAC Other (OPA)"
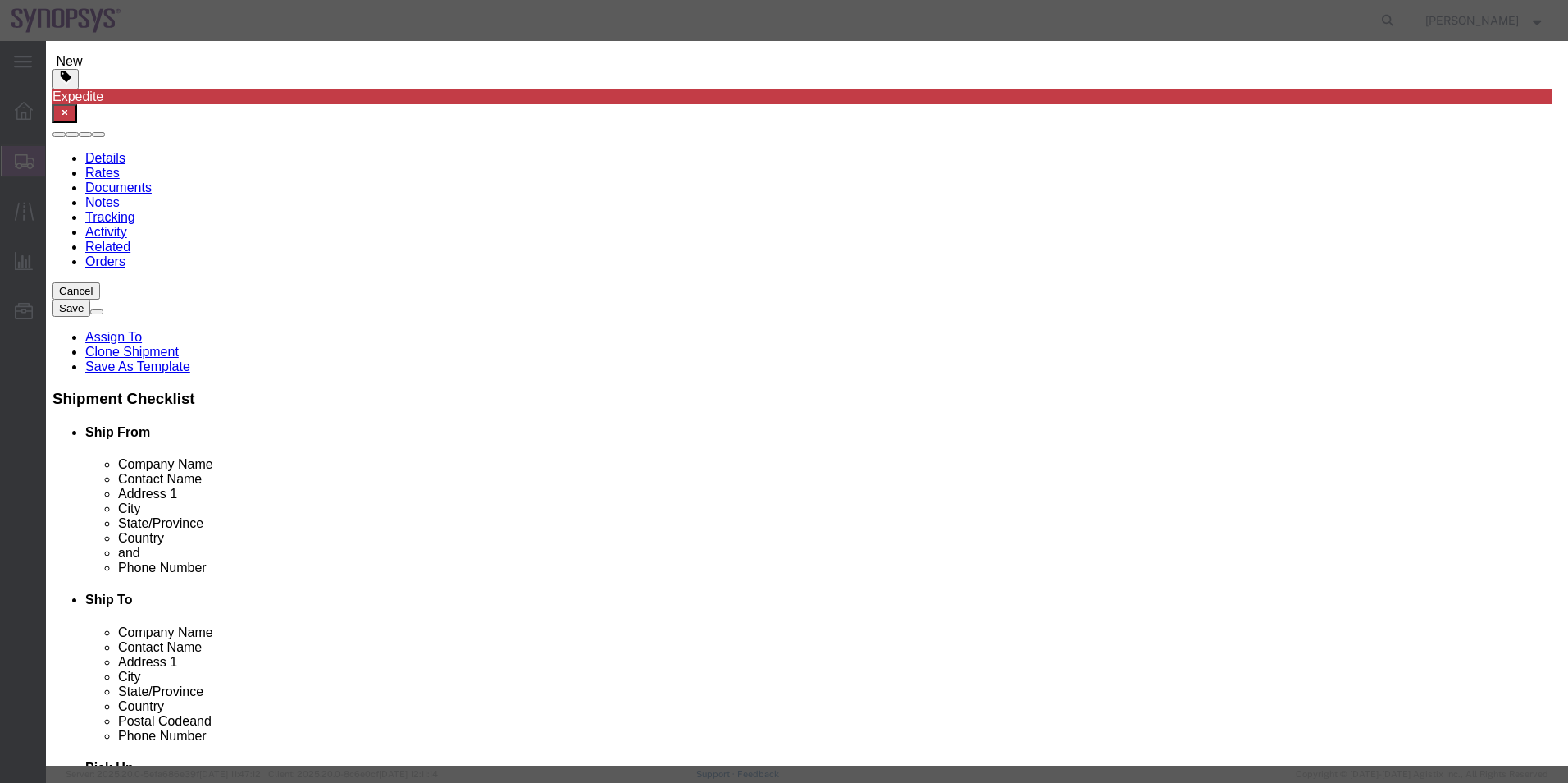
select select "BIS"
click select "Select ATF BIS DEA EPA FDA FTR ITAR OFAC Other (OPA)"
click select "Select AGR-Agricultural APP-Computers APR-Additional Permissive Exports AVS-Air…"
select select "NLR"
click select "Select AGR-Agricultural APP-Computers APR-Additional Permissive Exports AVS-Air…"
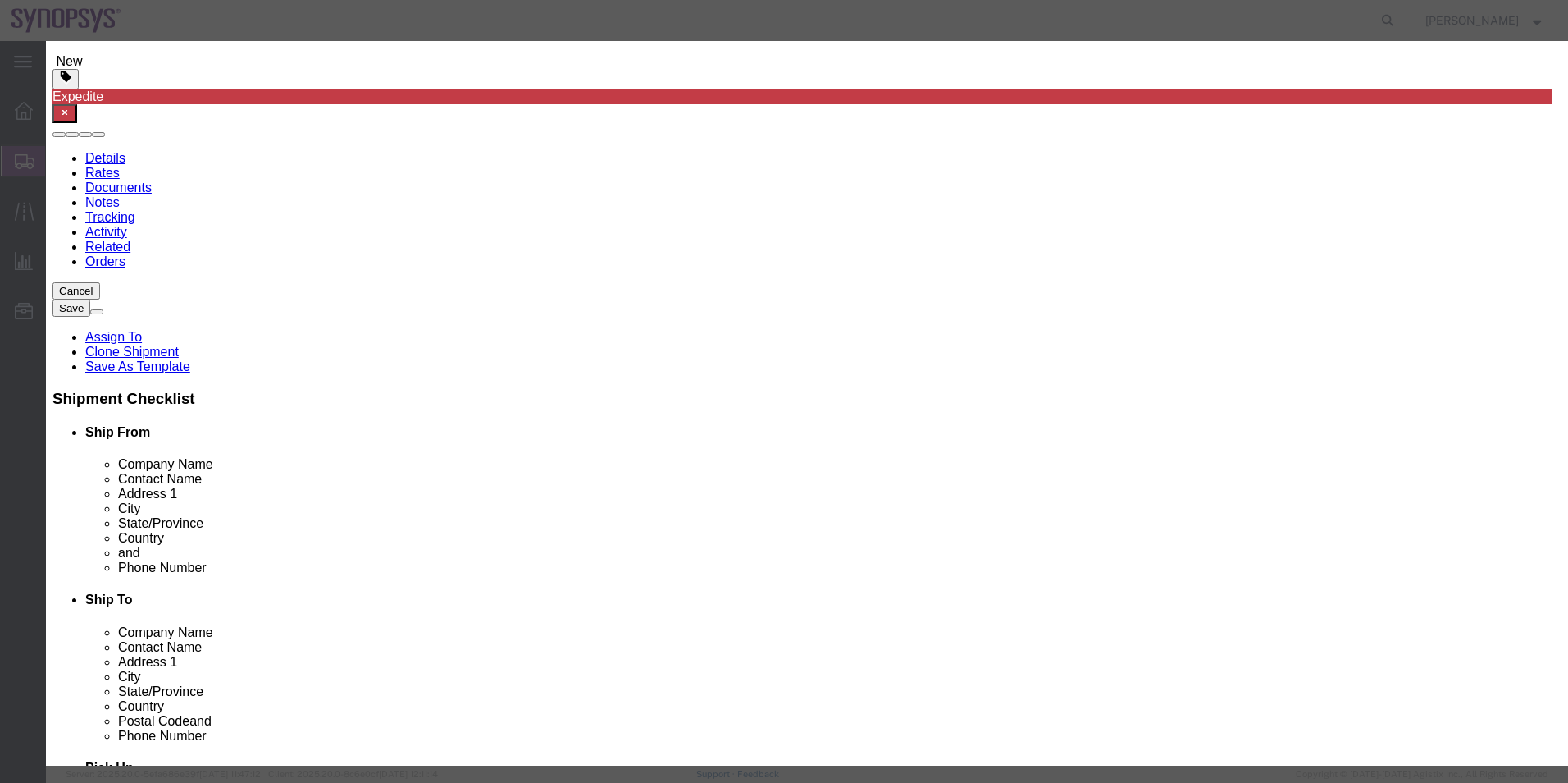
click button
drag, startPoint x: 574, startPoint y: 583, endPoint x: 528, endPoint y: 543, distance: 61.0
click select "Select ATF BIS DEA EPA FDA FTR ITAR OFAC Other (OPA)"
select select "BIS"
click select "Select ATF BIS DEA EPA FDA FTR ITAR OFAC Other (OPA)"
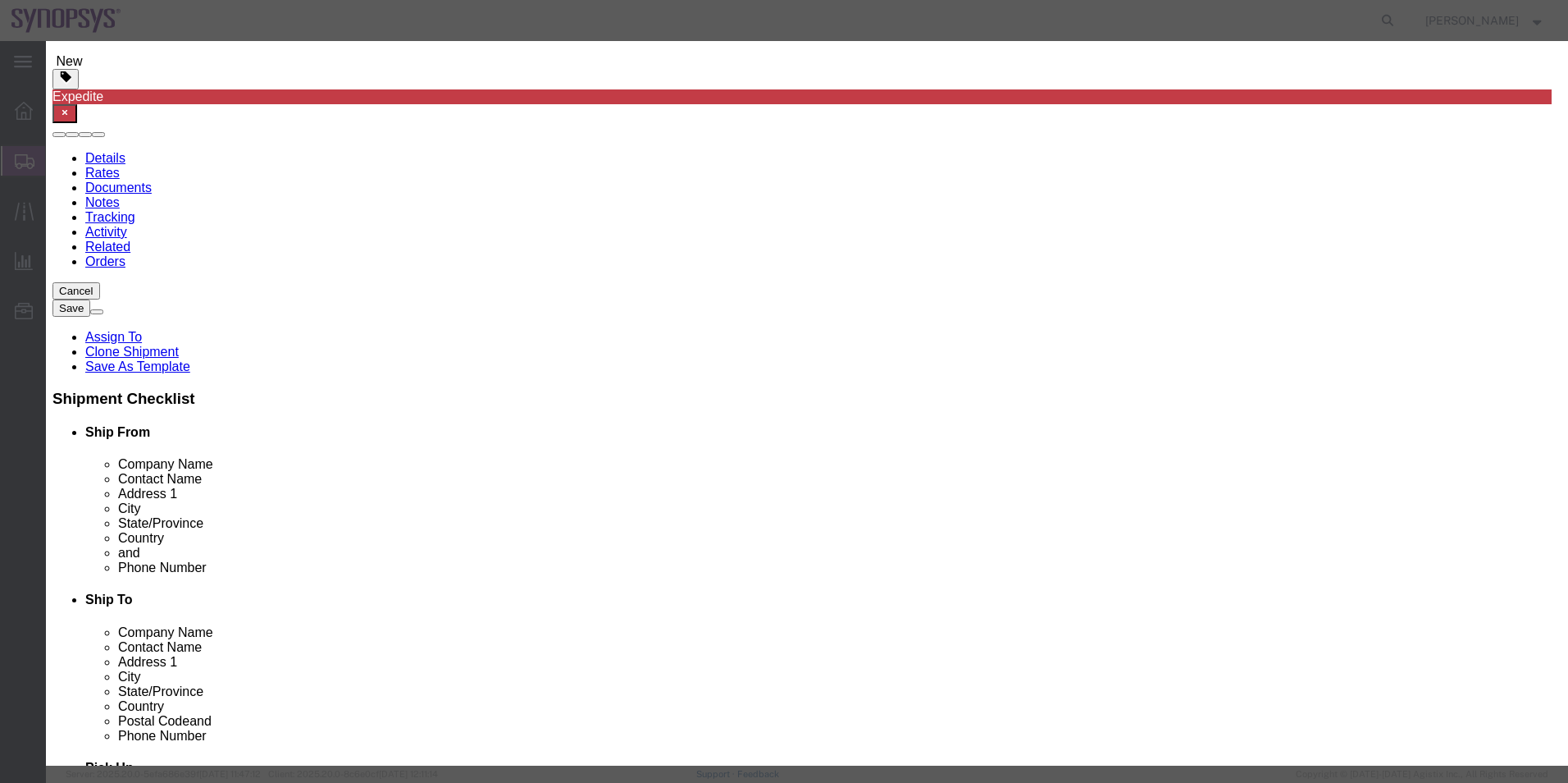
click select "Select AGR-Agricultural APP-Computers APR-Additional Permissive Exports AVS-Air…"
select select "NLR"
click select "Select AGR-Agricultural APP-Computers APR-Additional Permissive Exports AVS-Air…"
click button
drag, startPoint x: 637, startPoint y: 580, endPoint x: 591, endPoint y: 539, distance: 61.6
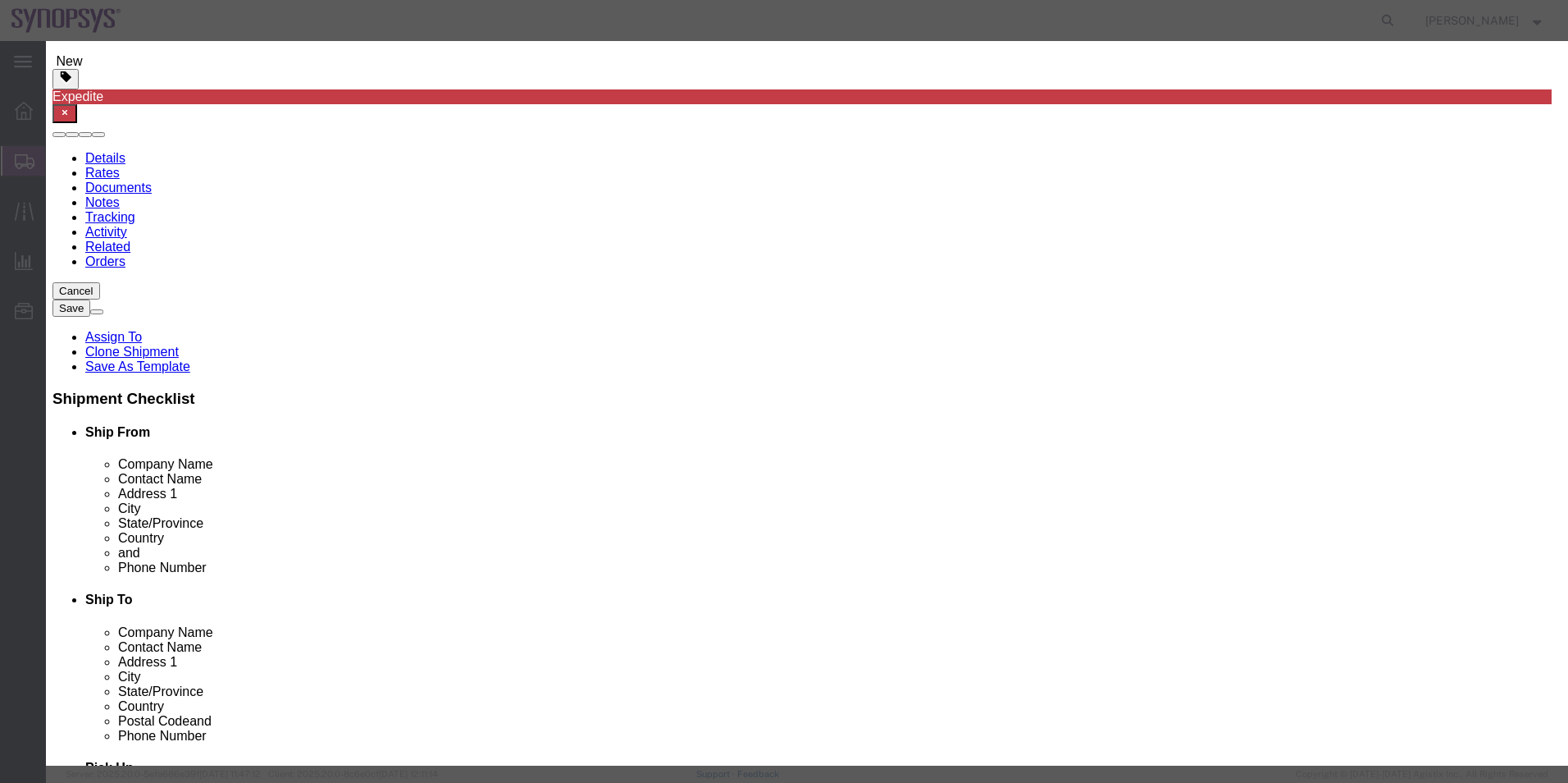
click select "Select ATF BIS DEA EPA FDA FTR ITAR OFAC Other (OPA)"
select select "BIS"
click select "Select ATF BIS DEA EPA FDA FTR ITAR OFAC Other (OPA)"
click select "Select AGR-Agricultural APP-Computers APR-Additional Permissive Exports AVS-Air…"
select select "NLR"
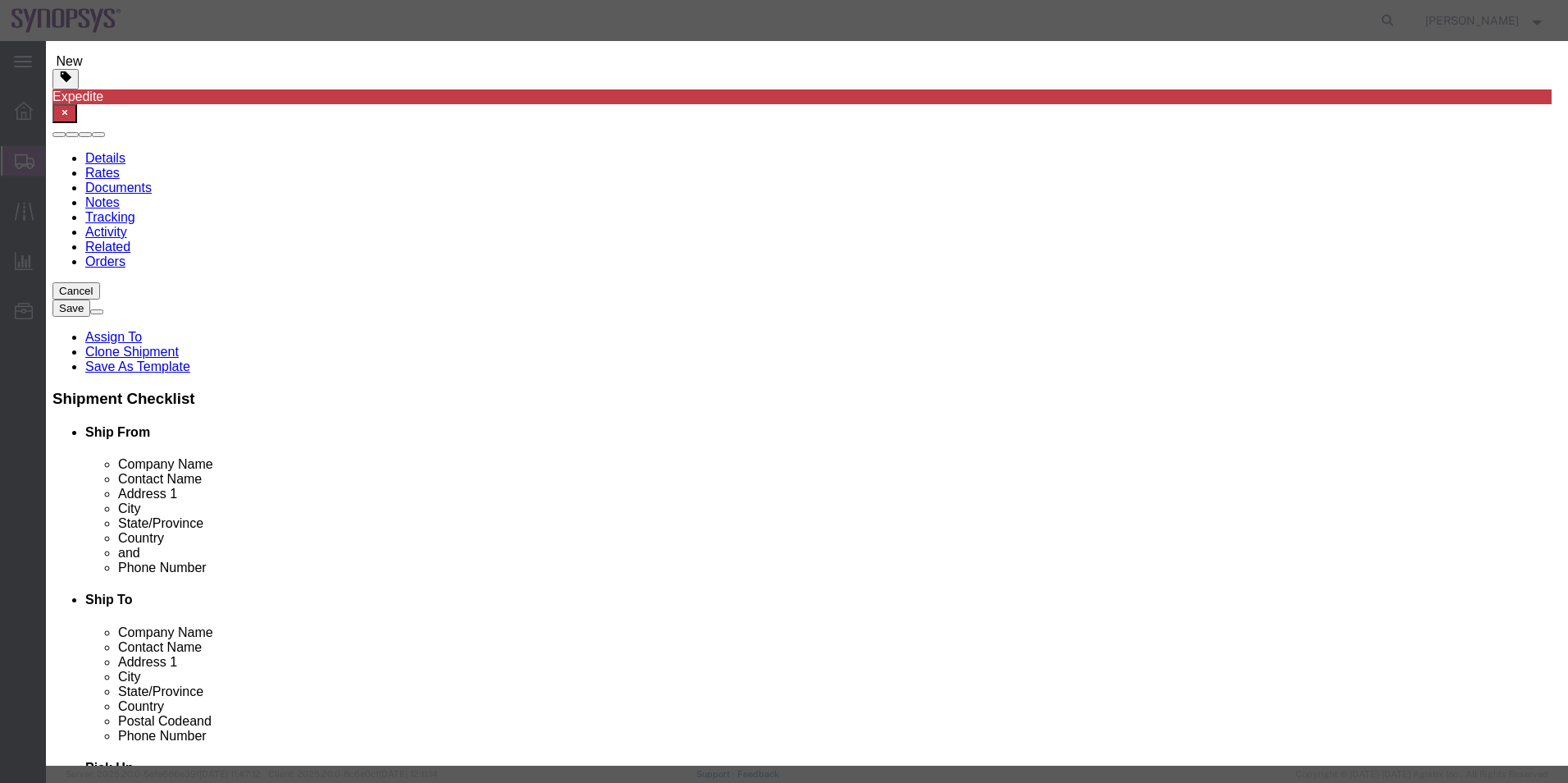
click select "Select AGR-Agricultural APP-Computers APR-Additional Permissive Exports AVS-Air…"
click button
drag, startPoint x: 592, startPoint y: 578, endPoint x: 546, endPoint y: 538, distance: 61.0
click select "Select ATF BIS DEA EPA FDA FTR ITAR OFAC Other (OPA)"
select select "BIS"
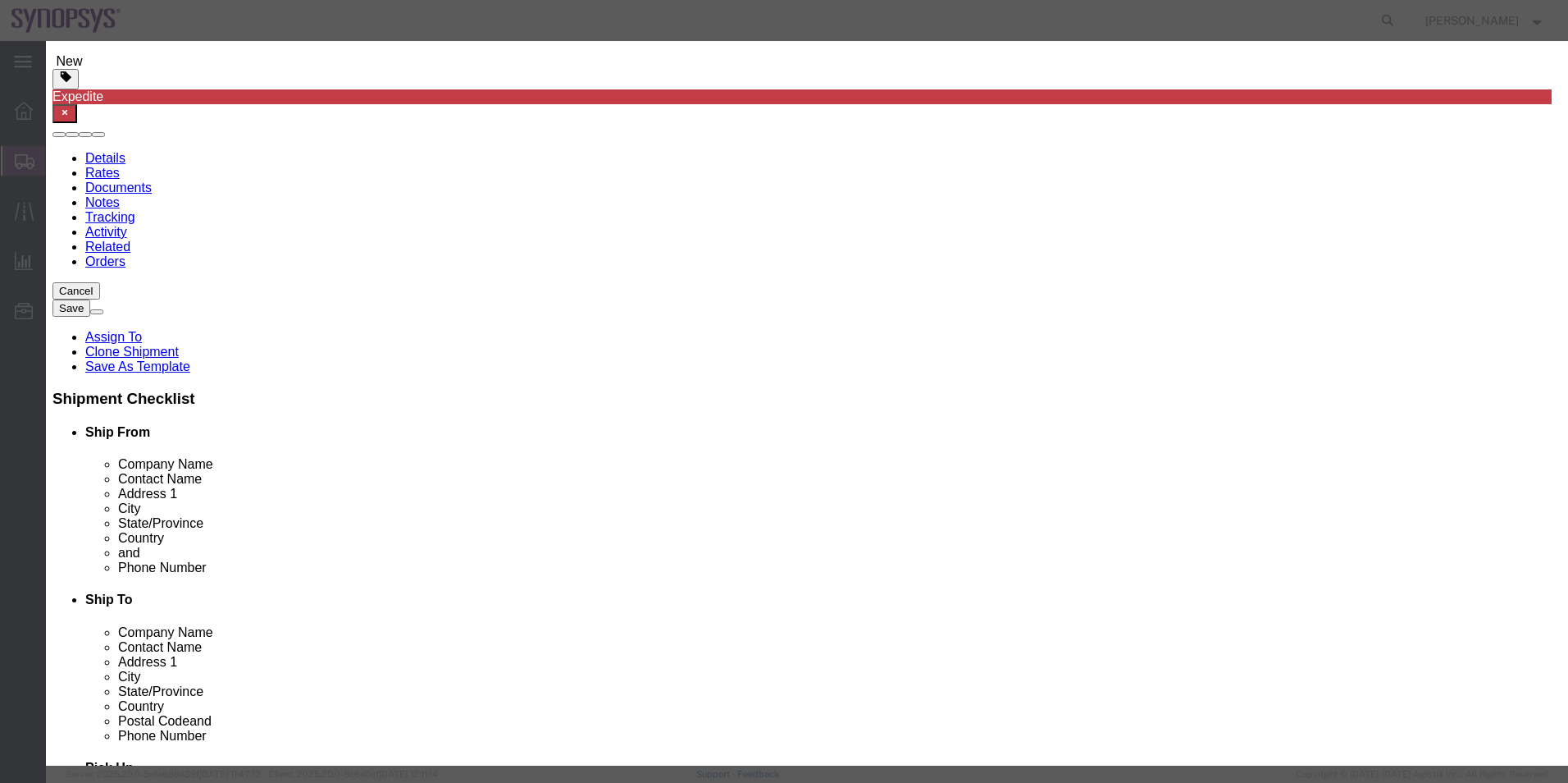
click select "Select ATF BIS DEA EPA FDA FTR ITAR OFAC Other (OPA)"
click select "Select AGR-Agricultural APP-Computers APR-Additional Permissive Exports AVS-Air…"
select select "NLR"
click select "Select AGR-Agricultural APP-Computers APR-Additional Permissive Exports AVS-Air…"
click div "Save & Add Another Save & Close Close"
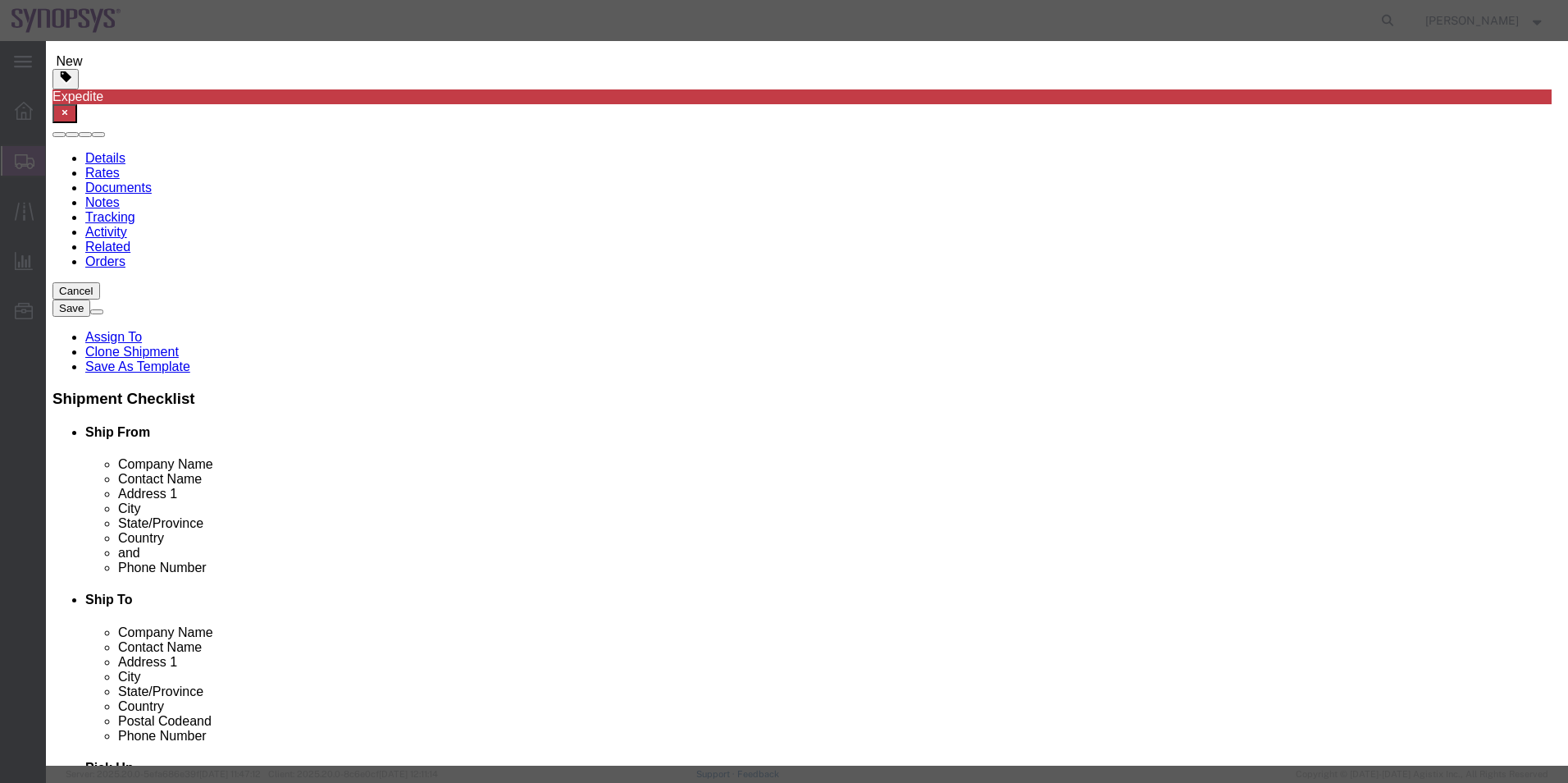
click button
click select "Select ATF BIS DEA EPA FDA FTR ITAR OFAC Other (OPA)"
select select "BIS"
click select "Select ATF BIS DEA EPA FDA FTR ITAR OFAC Other (OPA)"
click select "Select AGR-Agricultural APP-Computers APR-Additional Permissive Exports AVS-Air…"
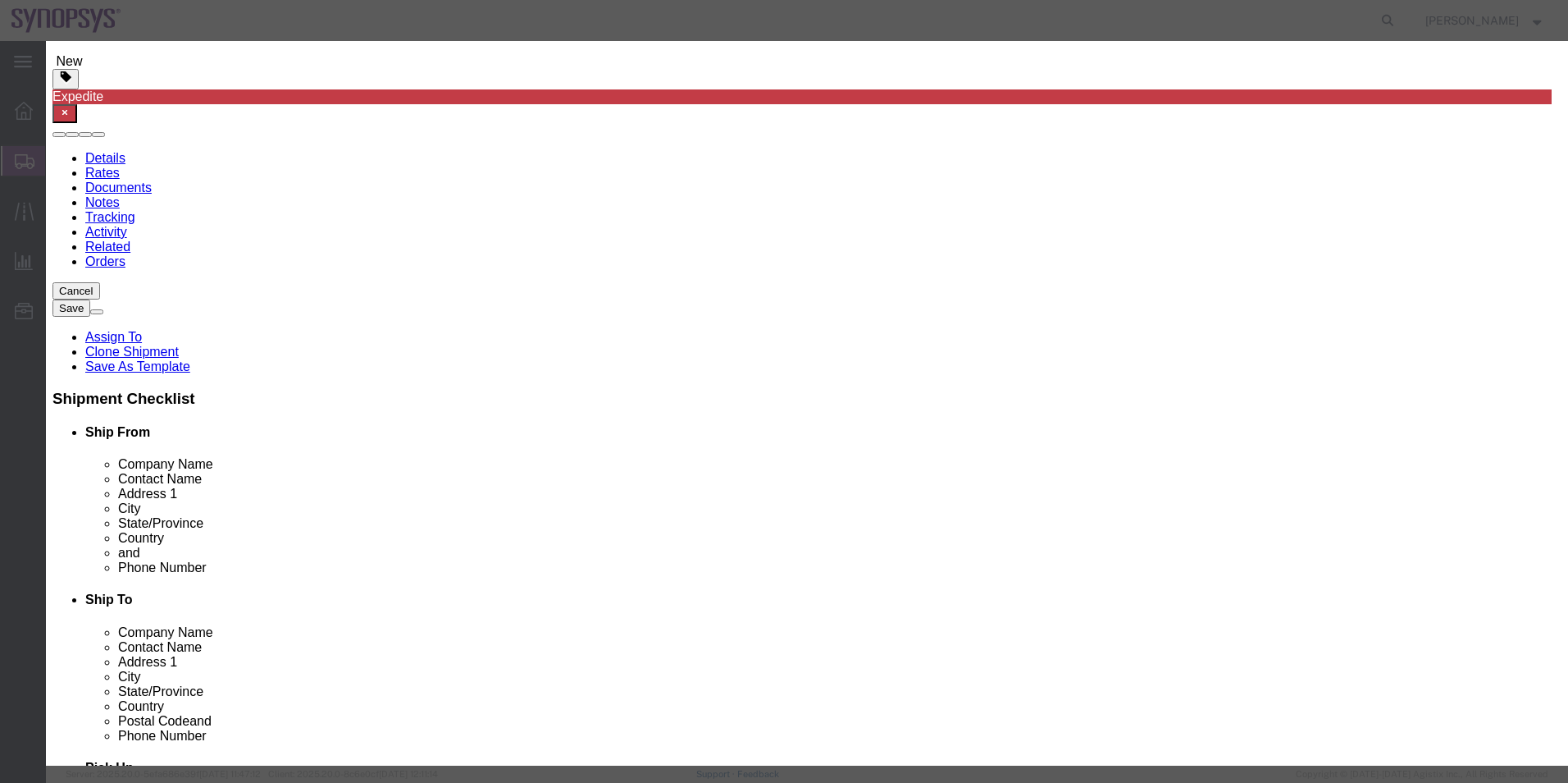
select select "NLR"
click select "Select AGR-Agricultural APP-Computers APR-Additional Permissive Exports AVS-Air…"
click button
click select "Select ATF BIS DEA EPA FDA FTR ITAR OFAC Other (OPA)"
select select "BIS"
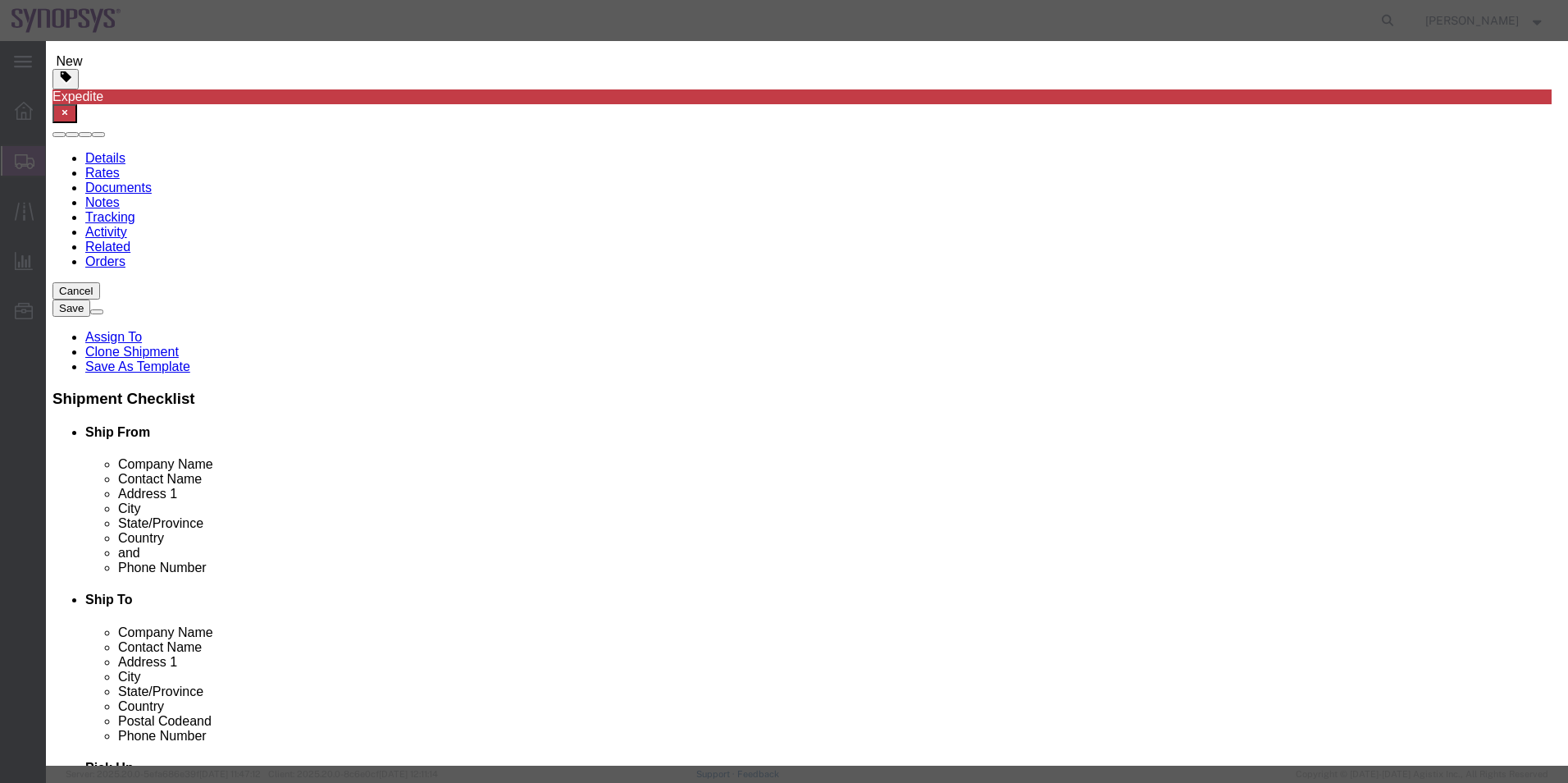
click select "Select ATF BIS DEA EPA FDA FTR ITAR OFAC Other (OPA)"
click select "Select AGR-Agricultural APP-Computers APR-Additional Permissive Exports AVS-Air…"
select select "NLR"
click select "Select AGR-Agricultural APP-Computers APR-Additional Permissive Exports AVS-Air…"
click button
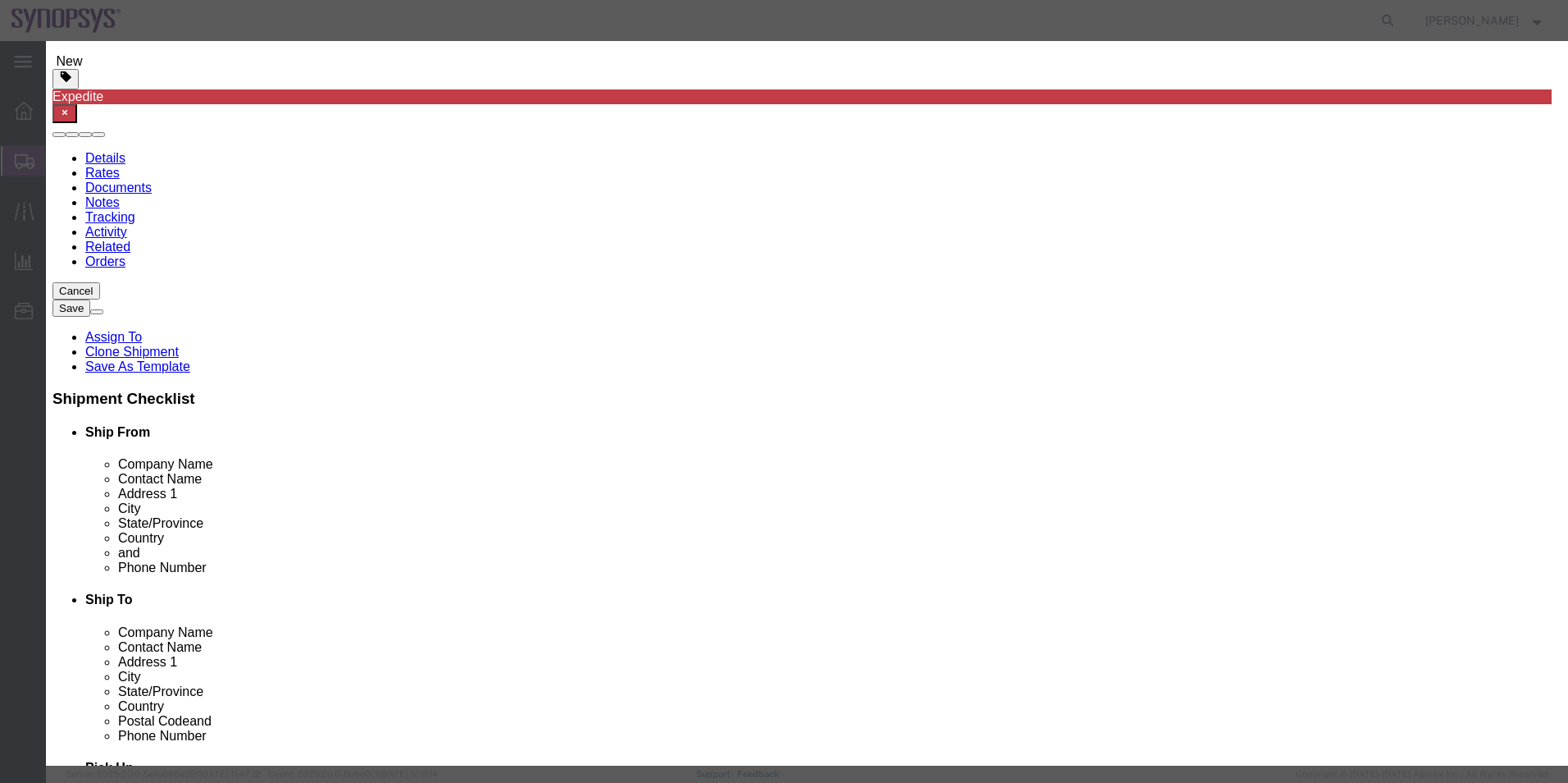
click select "Select ATF BIS DEA EPA FDA FTR ITAR OFAC Other (OPA)"
select select "BIS"
click select "Select ATF BIS DEA EPA FDA FTR ITAR OFAC Other (OPA)"
click select "Select AGR-Agricultural APP-Computers APR-Additional Permissive Exports AVS-Air…"
select select "NLR"
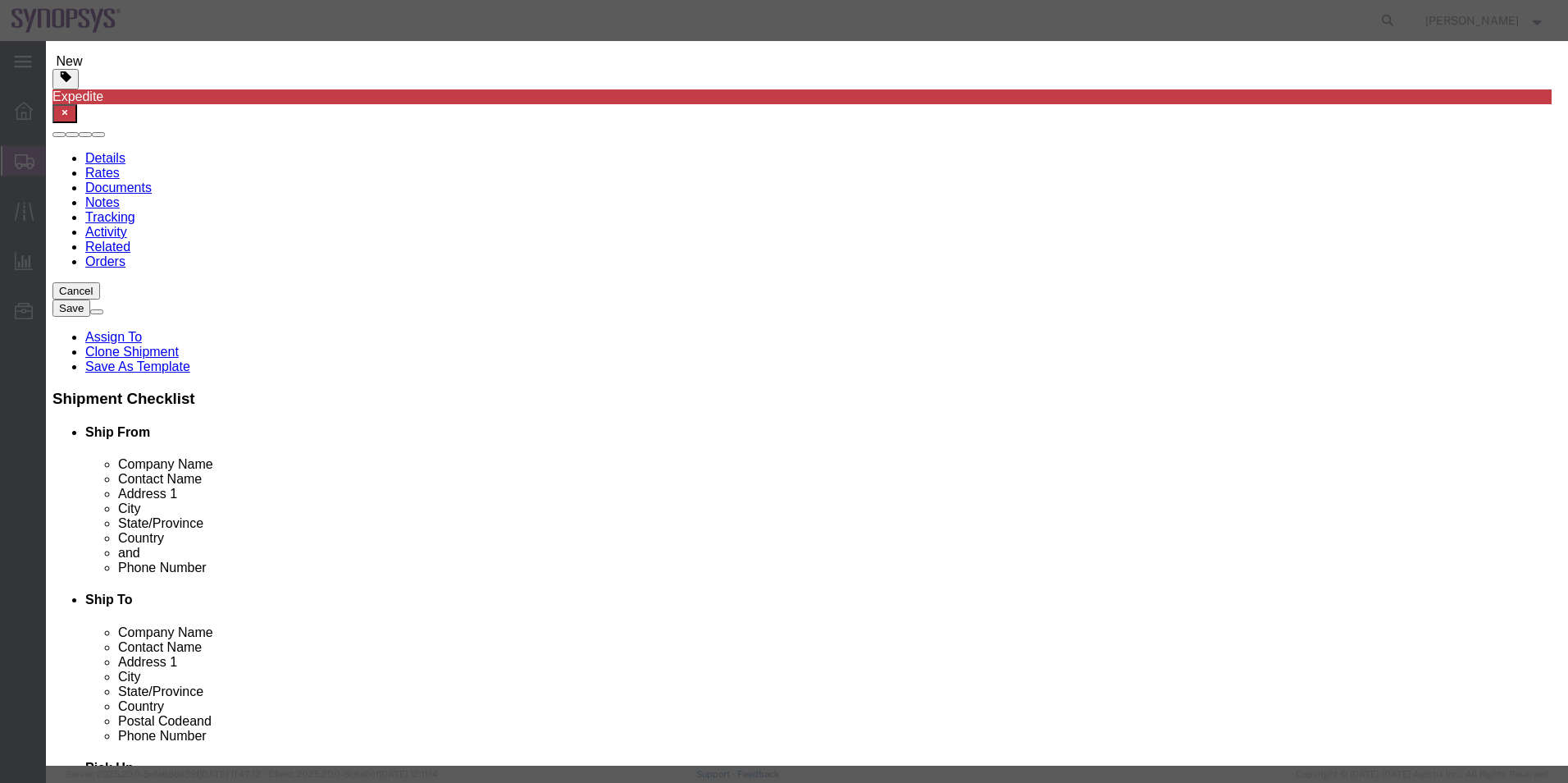
click select "Select AGR-Agricultural APP-Computers APR-Additional Permissive Exports AVS-Air…"
click button
click select "Select ATF BIS DEA EPA FDA FTR ITAR OFAC Other (OPA)"
select select "BIS"
click select "Select ATF BIS DEA EPA FDA FTR ITAR OFAC Other (OPA)"
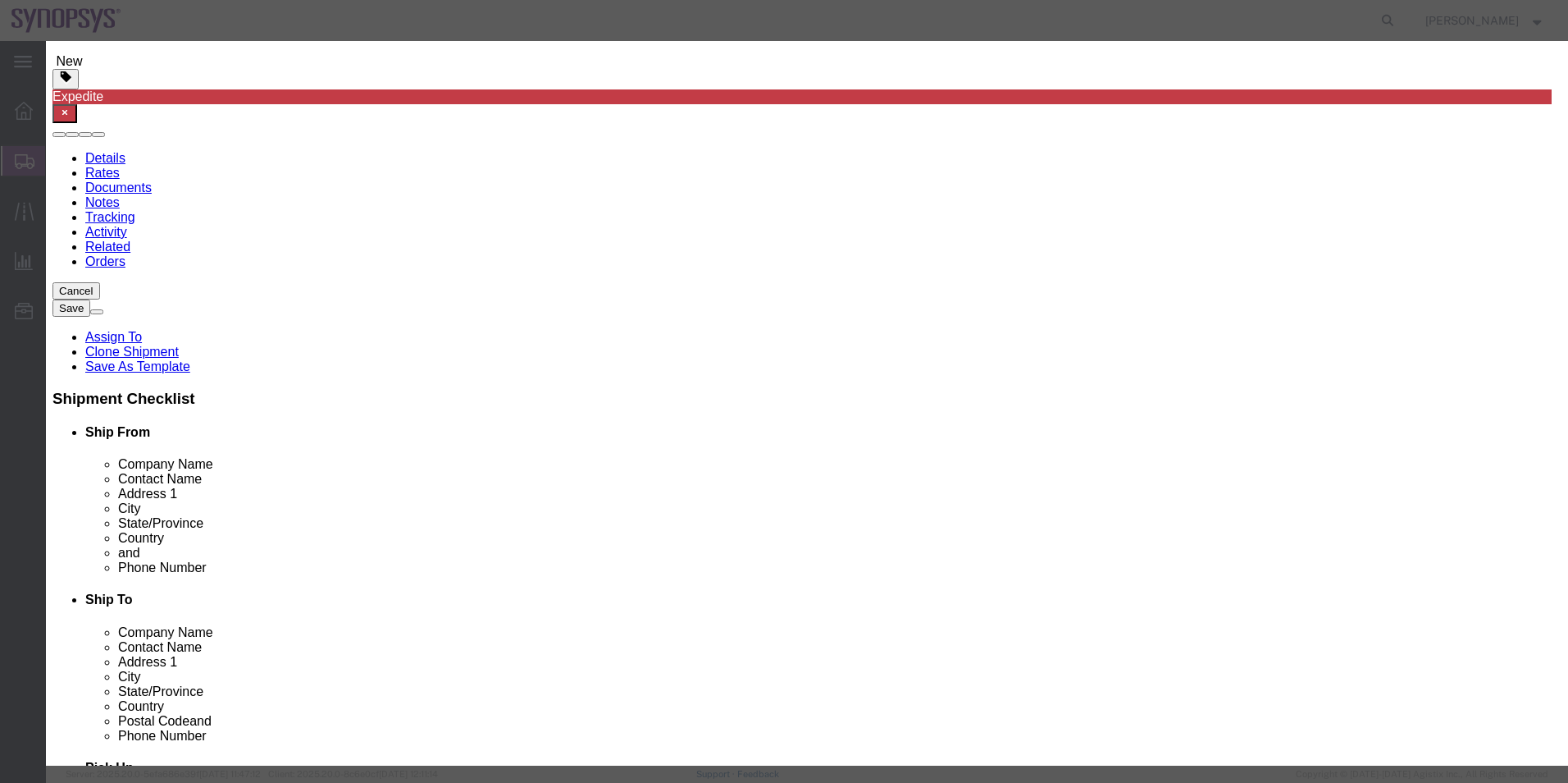
click select "Select AGR-Agricultural APP-Computers APR-Additional Permissive Exports AVS-Air…"
select select "NLR"
click select "Select AGR-Agricultural APP-Computers APR-Additional Permissive Exports AVS-Air…"
click button
click select "Select ATF BIS DEA EPA FDA FTR ITAR OFAC Other (OPA)"
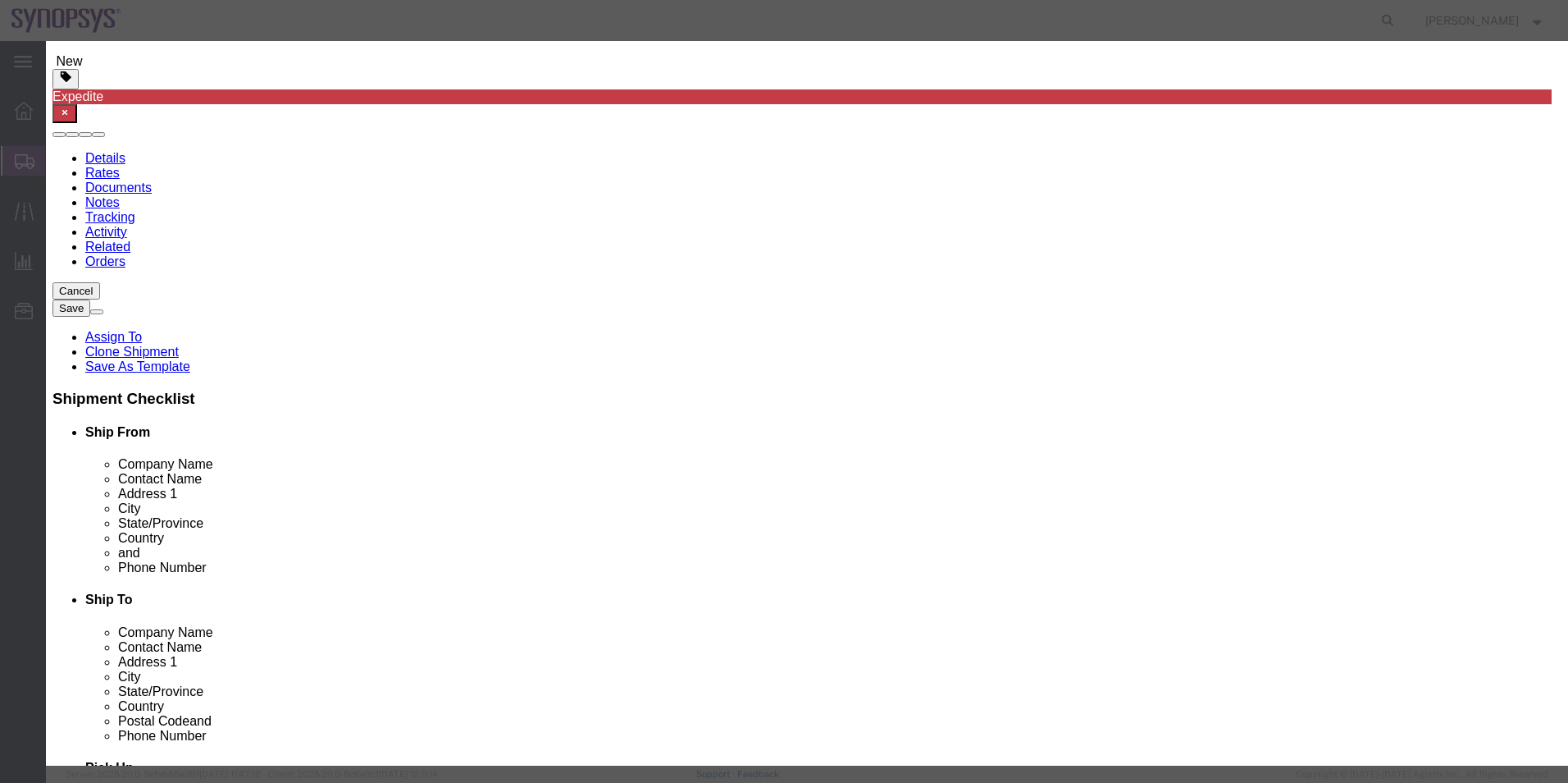
select select "BIS"
click select "Select ATF BIS DEA EPA FDA FTR ITAR OFAC Other (OPA)"
click select "Select AGR-Agricultural APP-Computers APR-Additional Permissive Exports AVS-Air…"
select select "NLR"
click select "Select AGR-Agricultural APP-Computers APR-Additional Permissive Exports AVS-Air…"
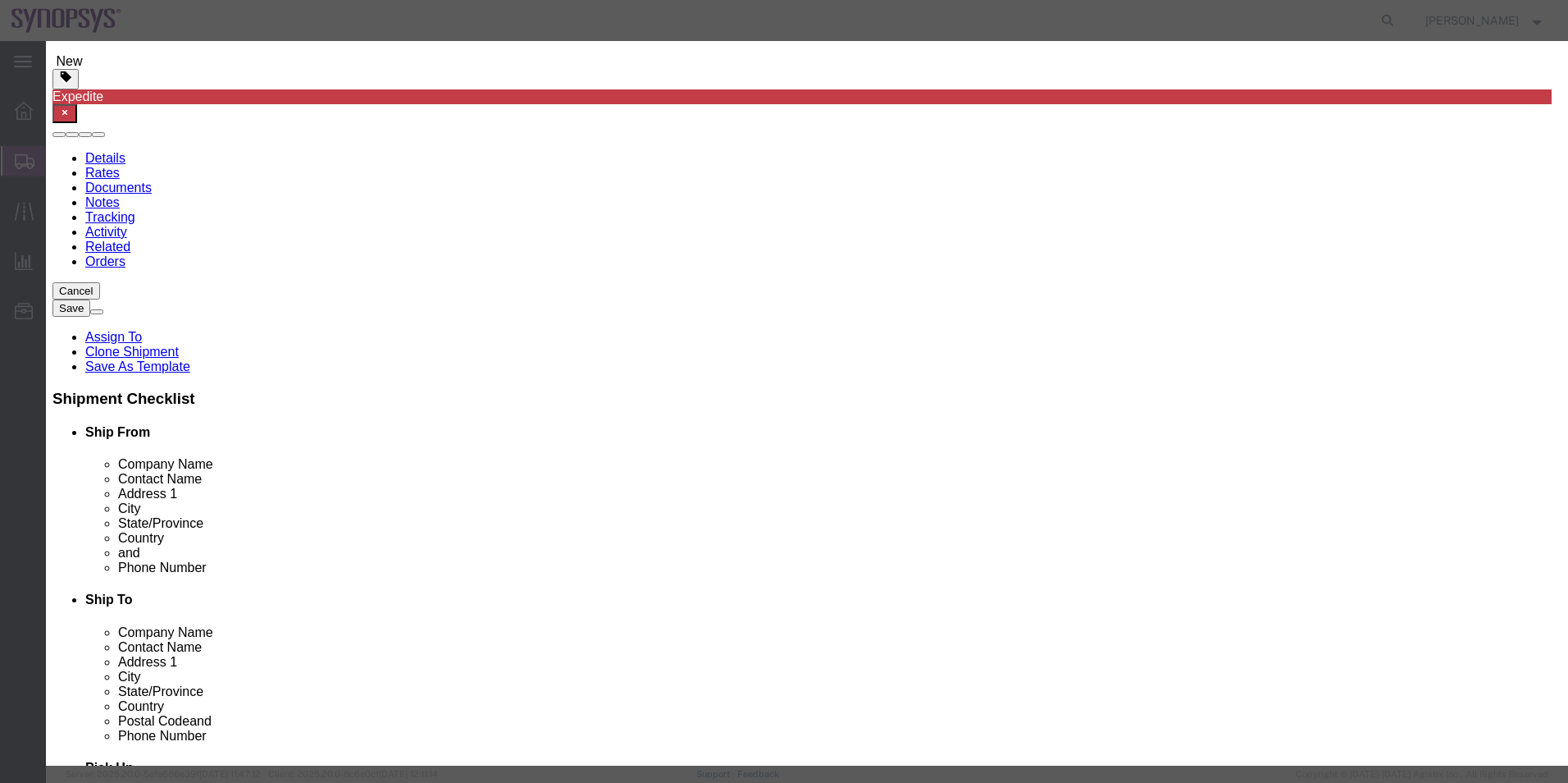
click button
click select "Select ATF BIS DEA EPA FDA FTR ITAR OFAC Other (OPA)"
select select "BIS"
click select "Select ATF BIS DEA EPA FDA FTR ITAR OFAC Other (OPA)"
click select "Select AGR-Agricultural APP-Computers APR-Additional Permissive Exports AVS-Air…"
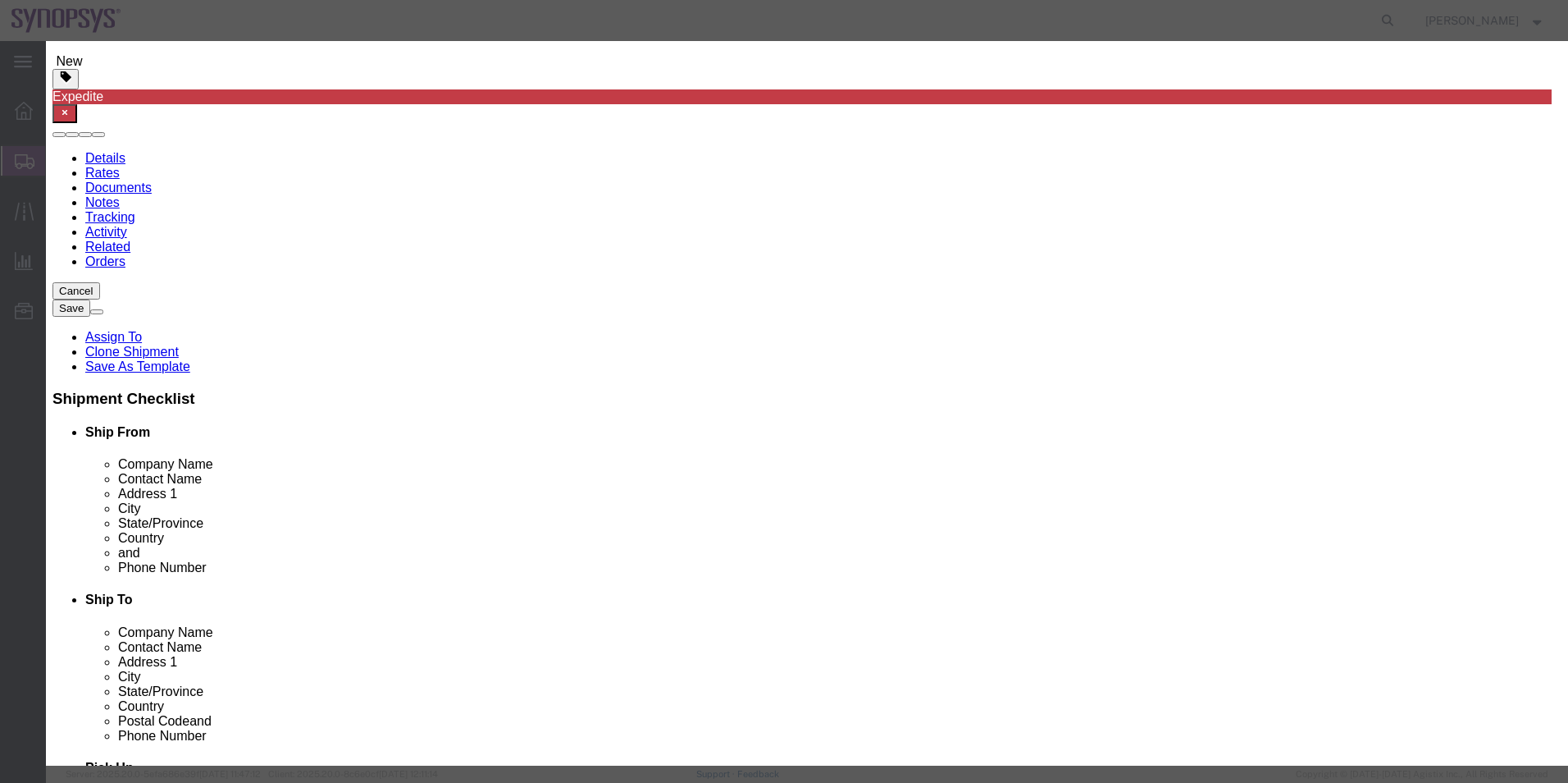
select select "NLR"
click select "Select AGR-Agricultural APP-Computers APR-Additional Permissive Exports AVS-Air…"
click button
click select "Select ATF BIS DEA EPA FDA FTR ITAR OFAC Other (OPA)"
select select "BIS"
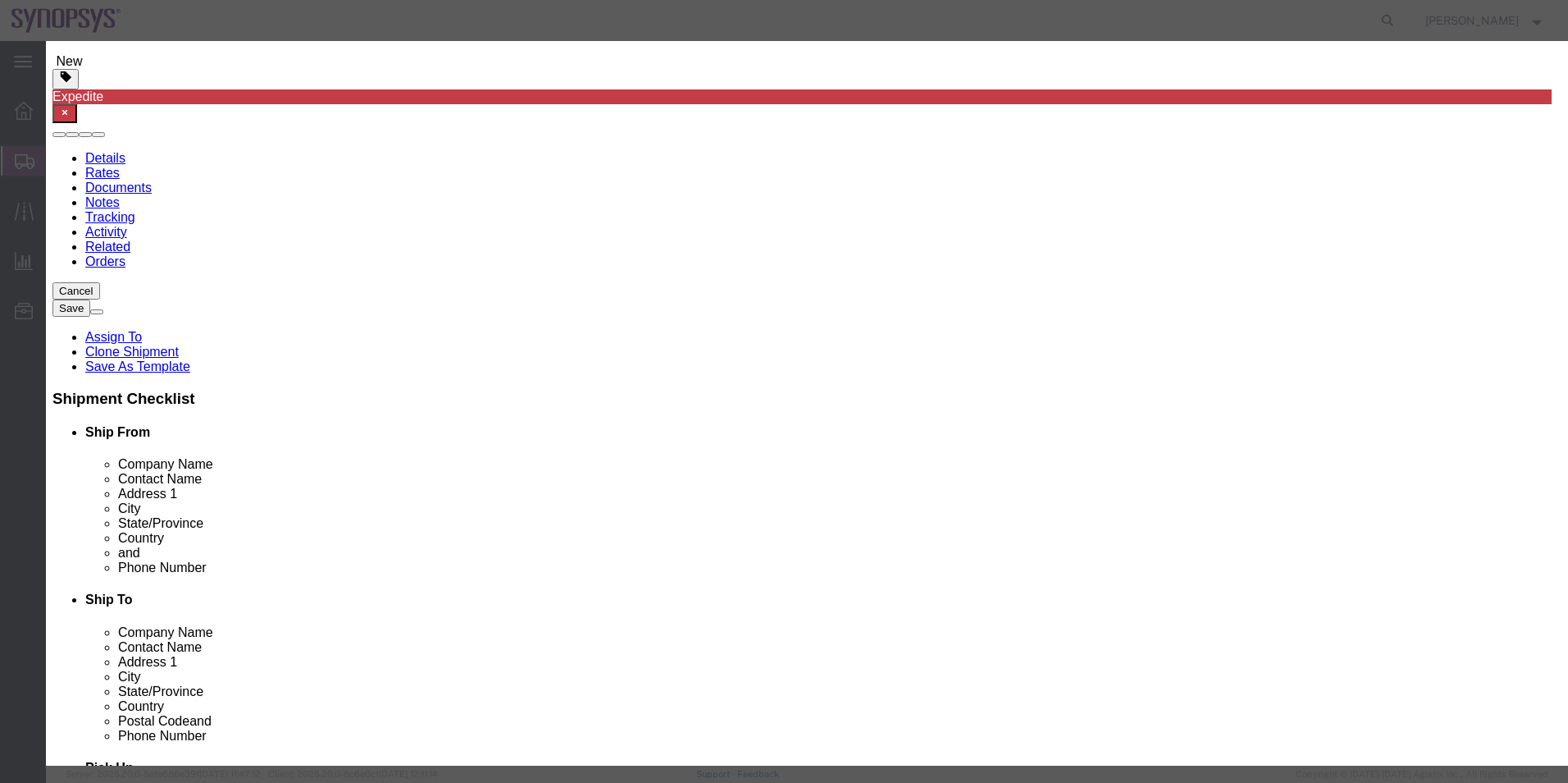
click select "Select ATF BIS DEA EPA FDA FTR ITAR OFAC Other (OPA)"
click select "Select AGR-Agricultural APP-Computers APR-Additional Permissive Exports AVS-Air…"
select select "NLR"
click select "Select AGR-Agricultural APP-Computers APR-Additional Permissive Exports AVS-Air…"
click button
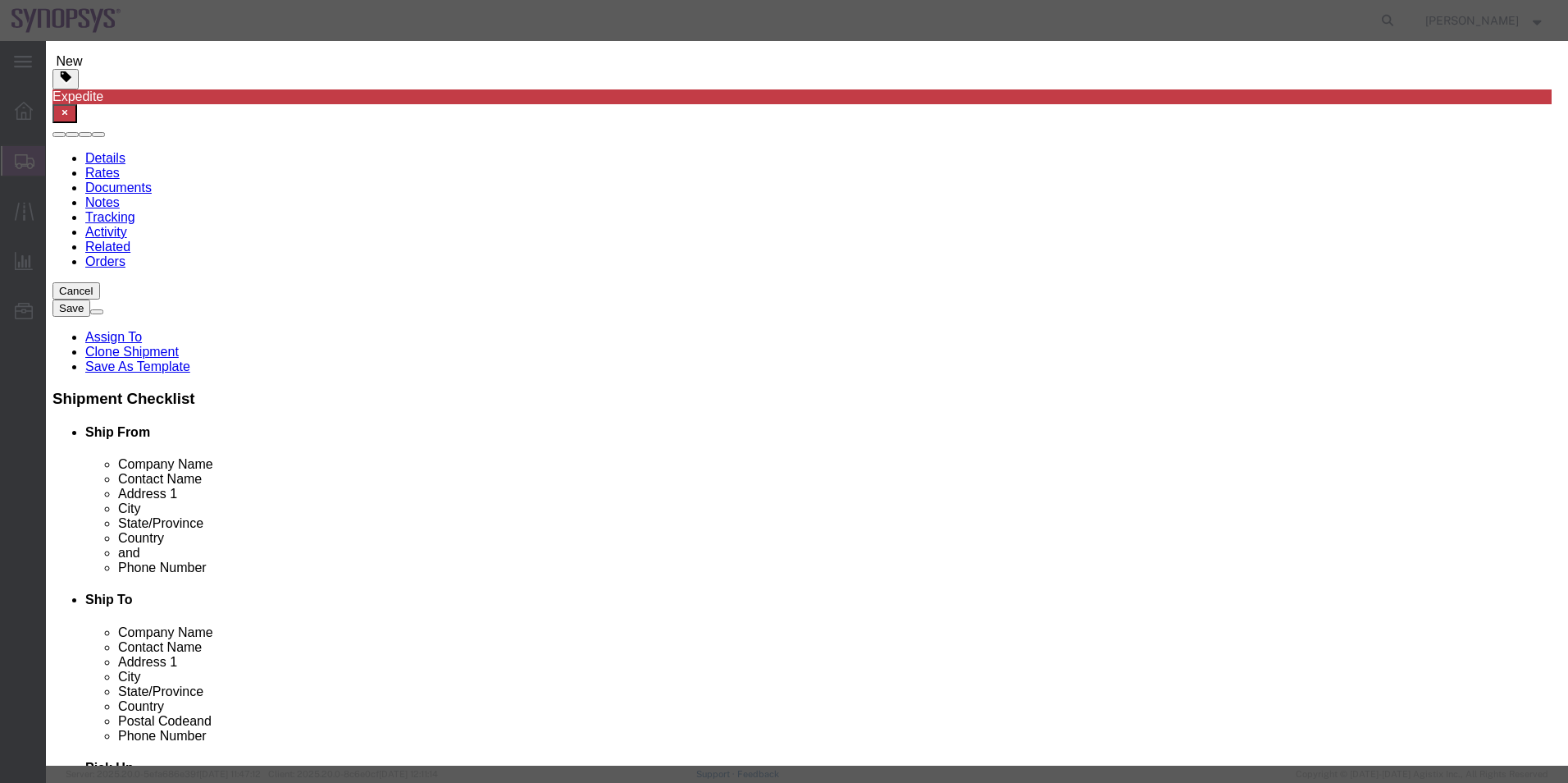
click div "Control/Exempt Select ATF BIS DEA EPA FDA FTR ITAR OFAC Other (OPA) License Num…"
click select "Select ATF BIS DEA EPA FDA FTR ITAR OFAC Other (OPA)"
select select "BIS"
click select "Select ATF BIS DEA EPA FDA FTR ITAR OFAC Other (OPA)"
click select "Select AGR-Agricultural APP-Computers APR-Additional Permissive Exports AVS-Air…"
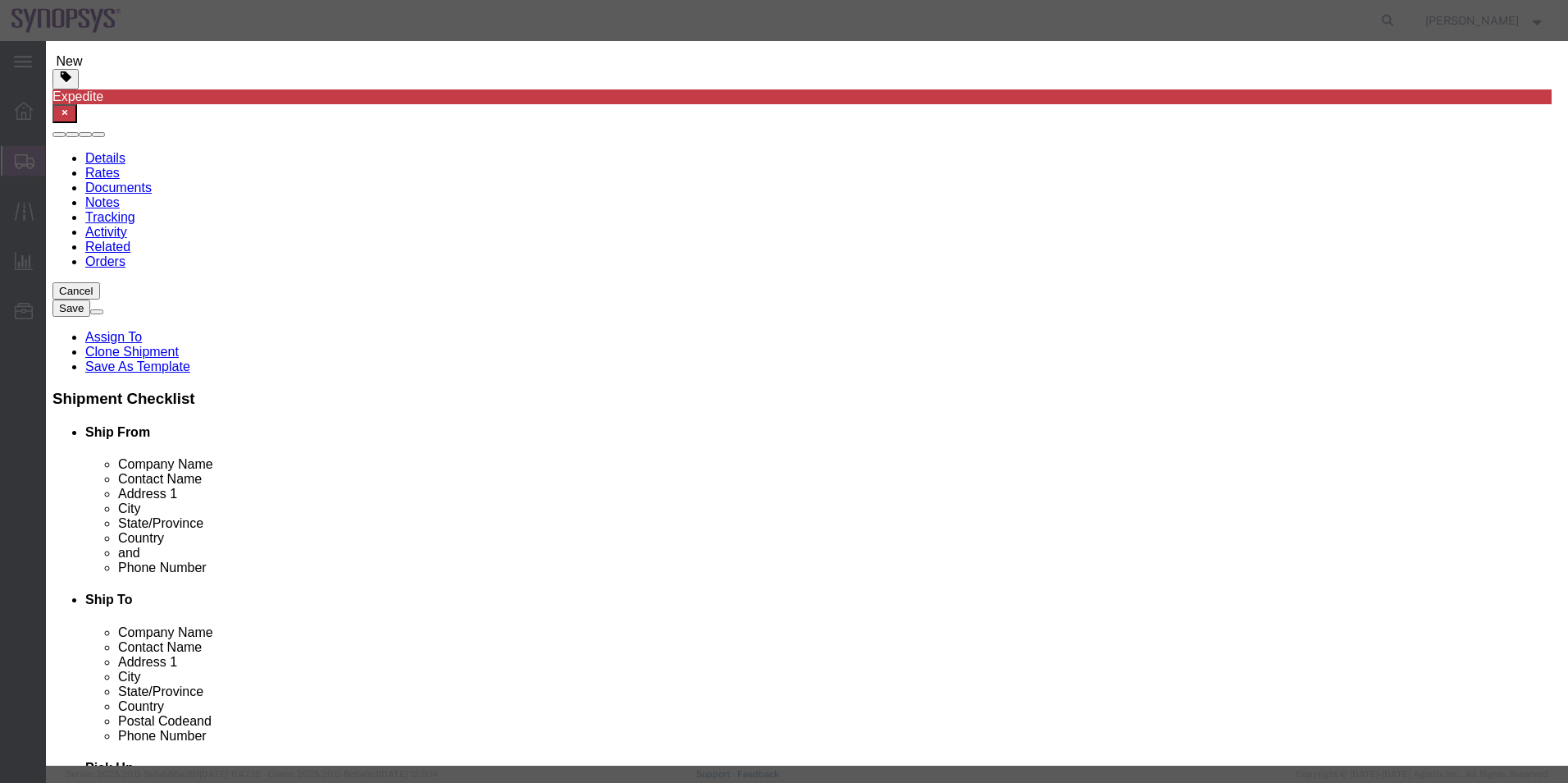
select select "NLR"
click select "Select AGR-Agricultural APP-Computers APR-Additional Permissive Exports AVS-Air…"
click button "Save & Close"
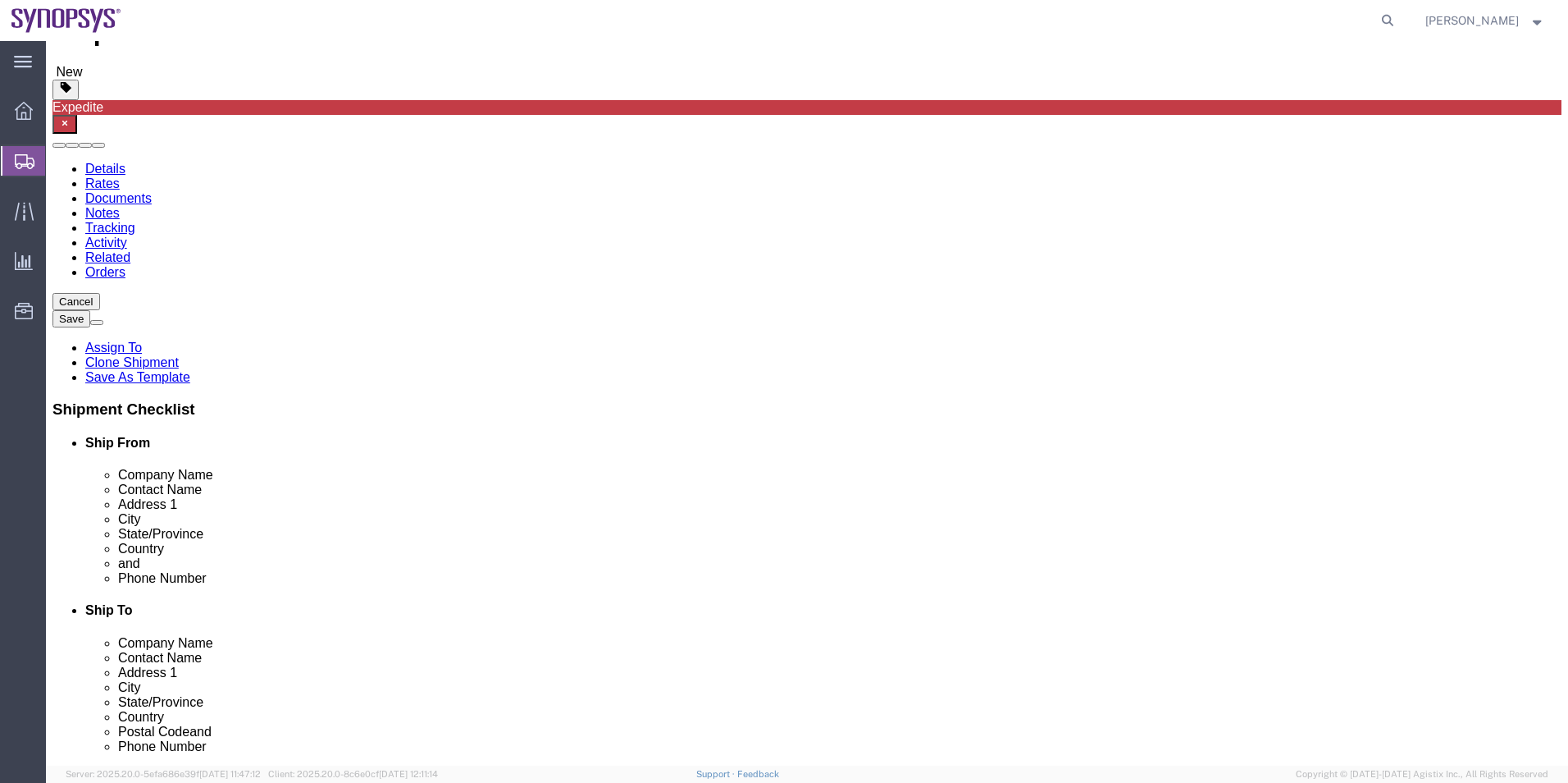
scroll to position [0, 0]
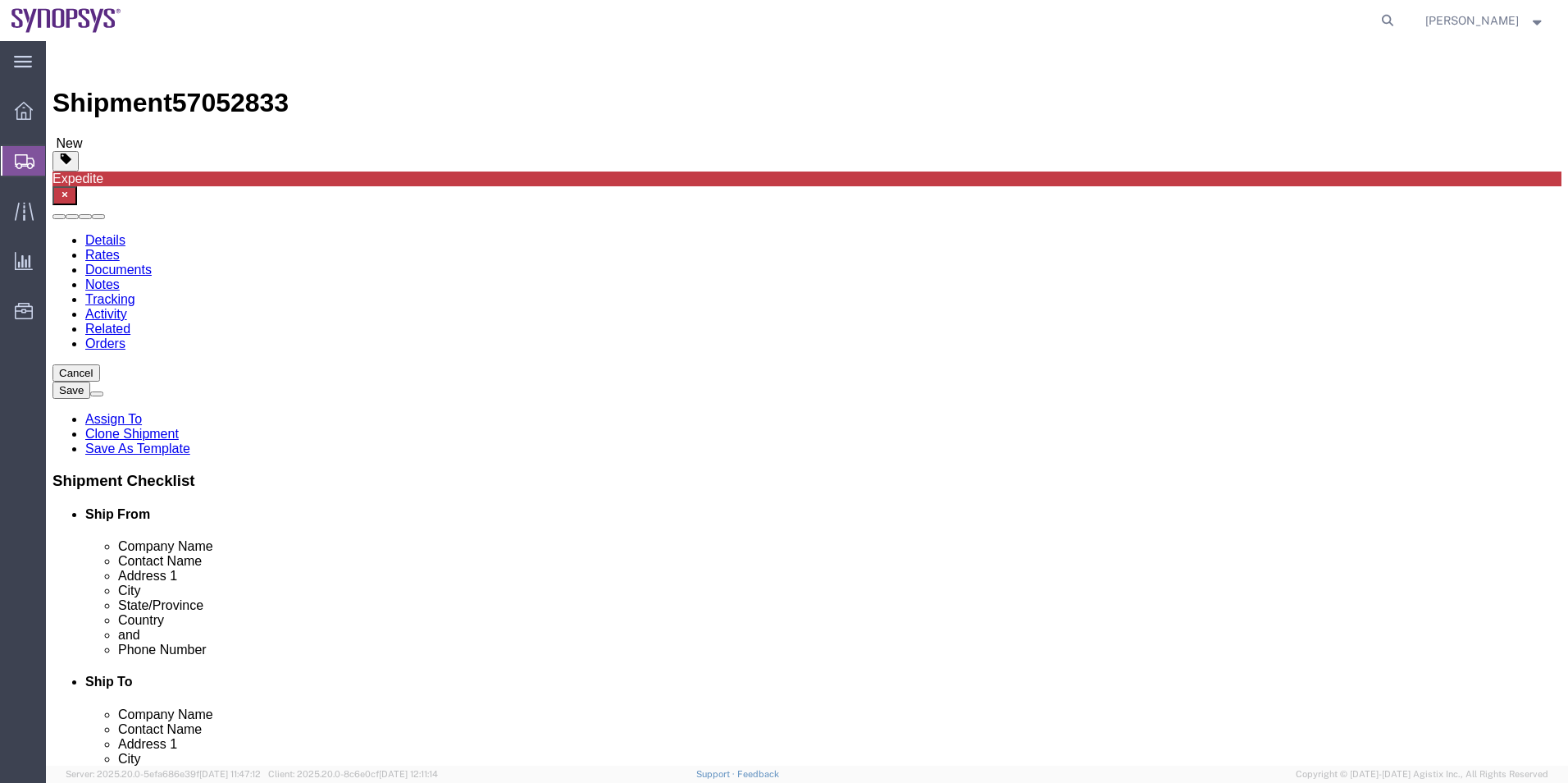
click select "Select cm ft in"
select select "IN"
click select "Select cm ft in"
click link "Special Services"
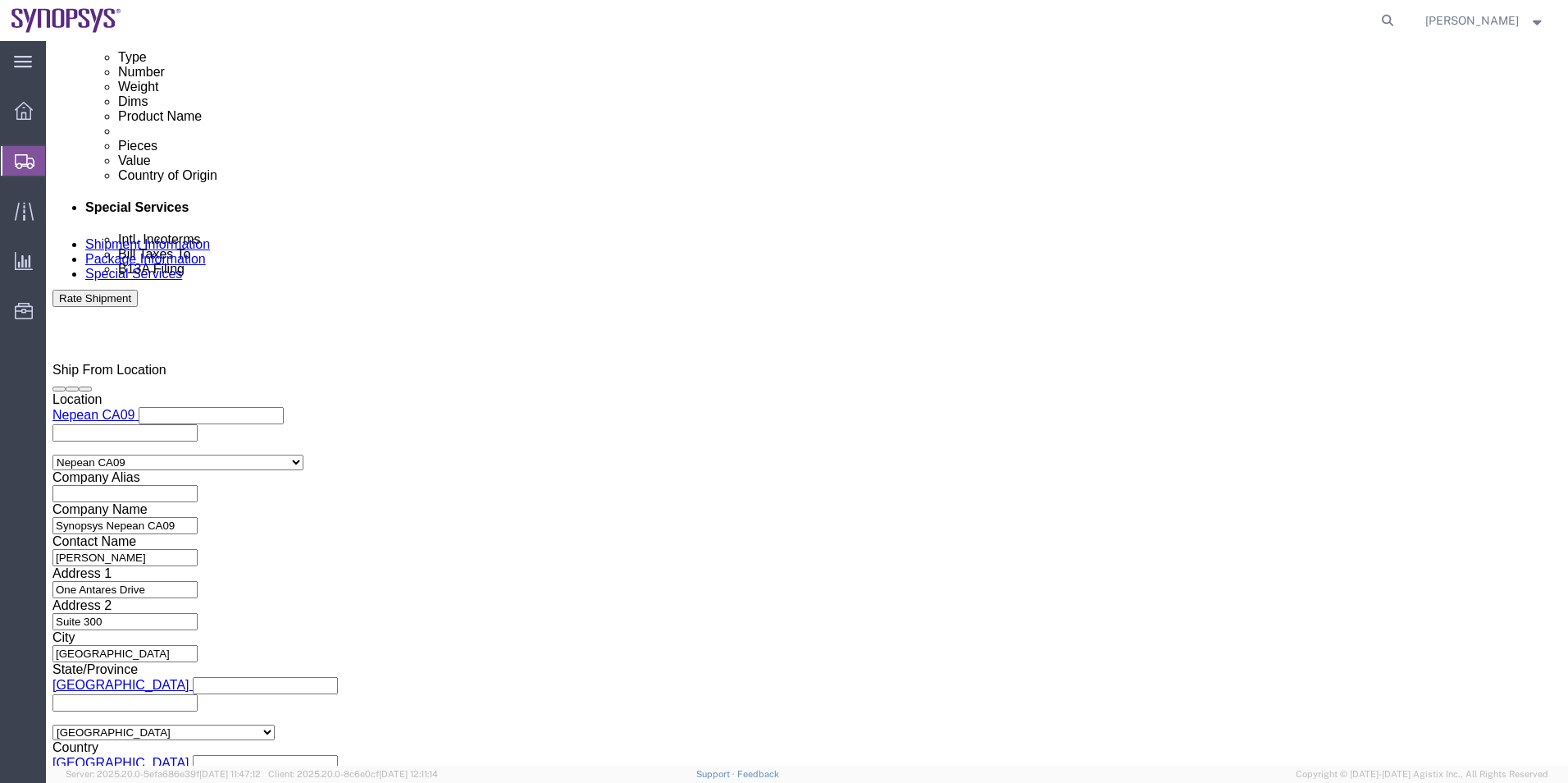
scroll to position [984, 0]
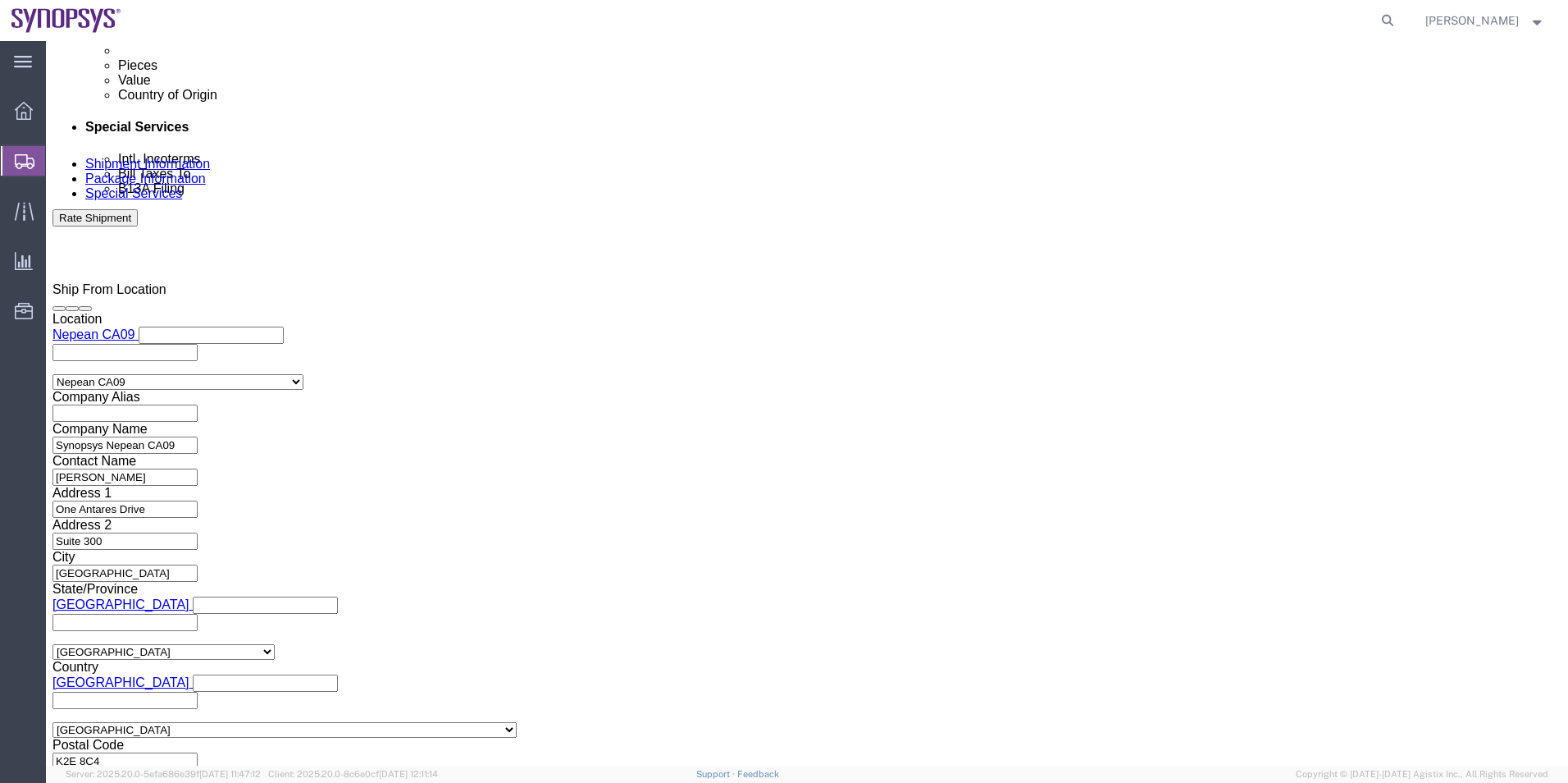
click ul "[PERSON_NAME][EMAIL_ADDRESS][DOMAIN_NAME] [EMAIL_ADDRESS][DOMAIN_NAME] [EMAIL_A…"
type input "[EMAIL_ADDRESS][DOMAIN_NAME]"
click textarea
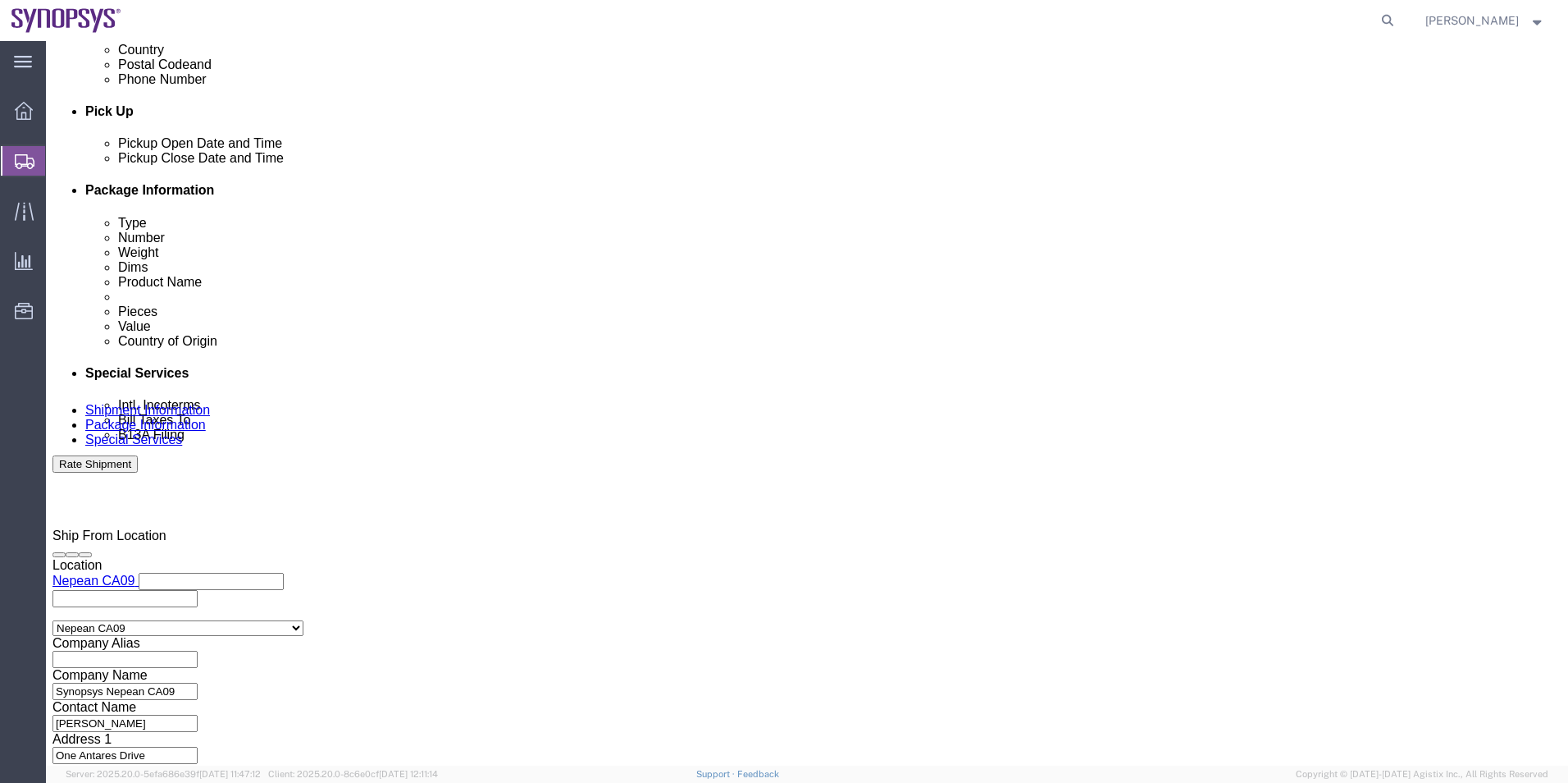
scroll to position [493, 0]
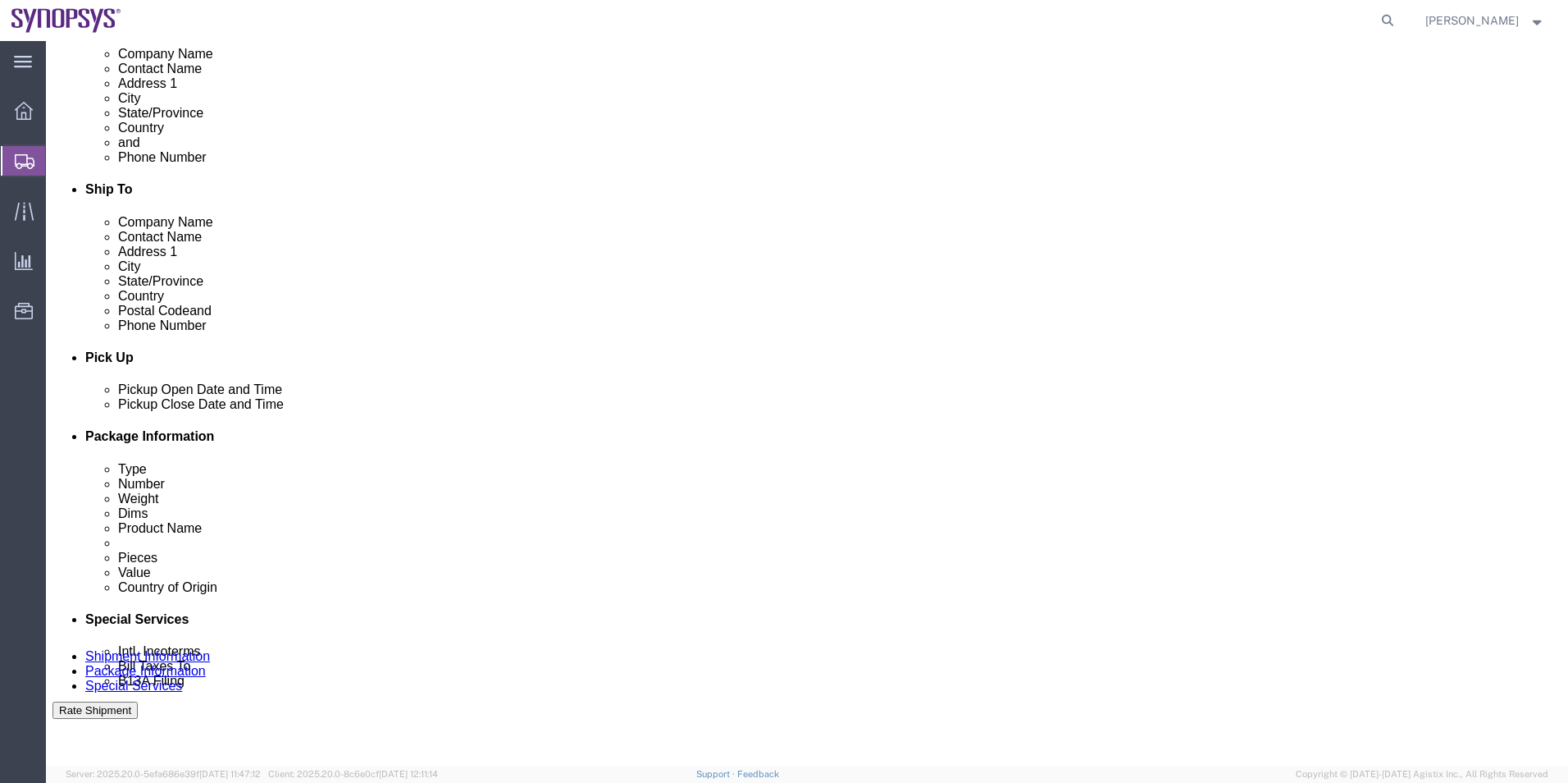
type textarea "Please see attached. -[GEOGRAPHIC_DATA]"
click button "Rate Shipment"
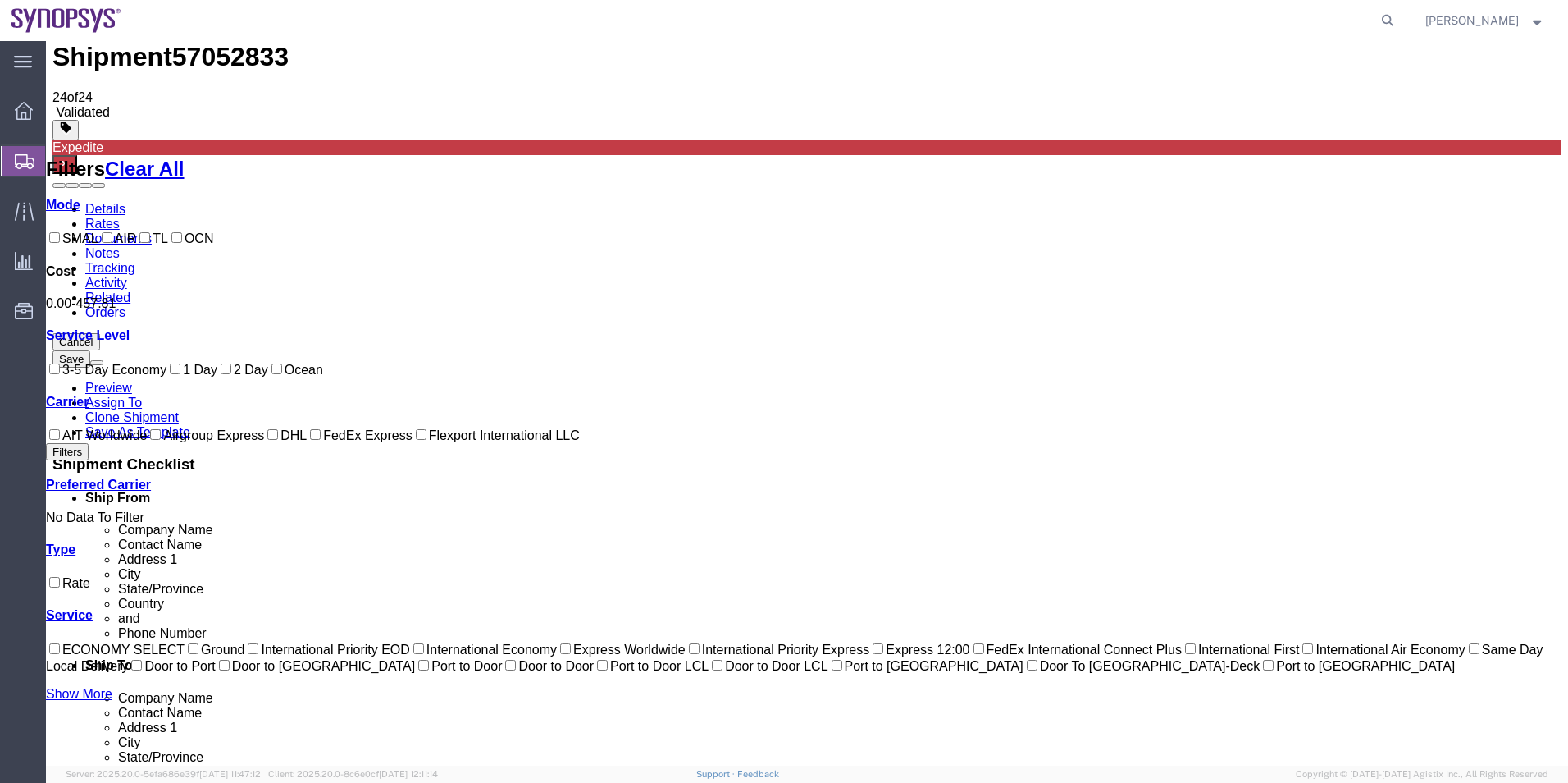
scroll to position [17, 0]
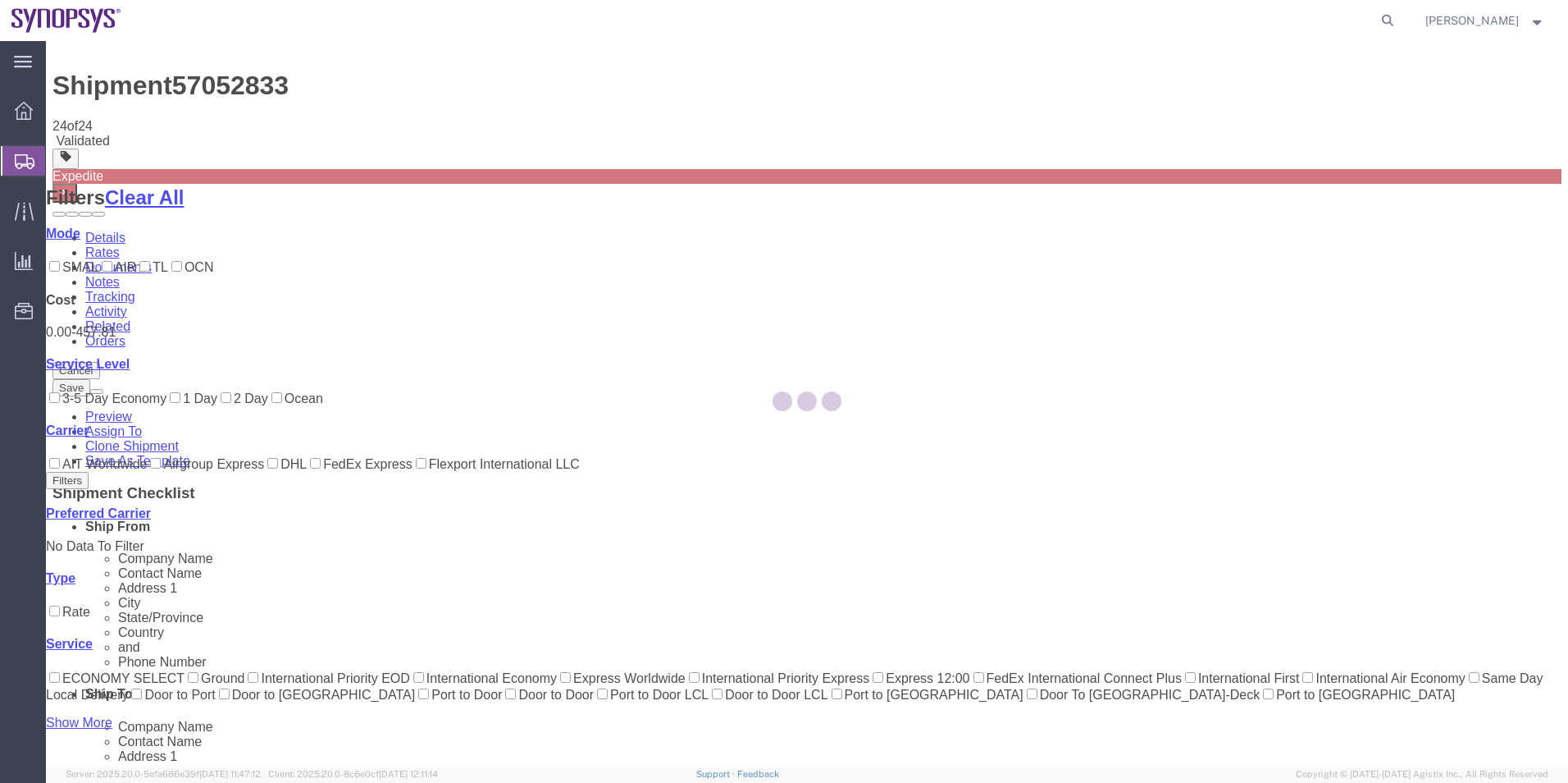
scroll to position [0, 0]
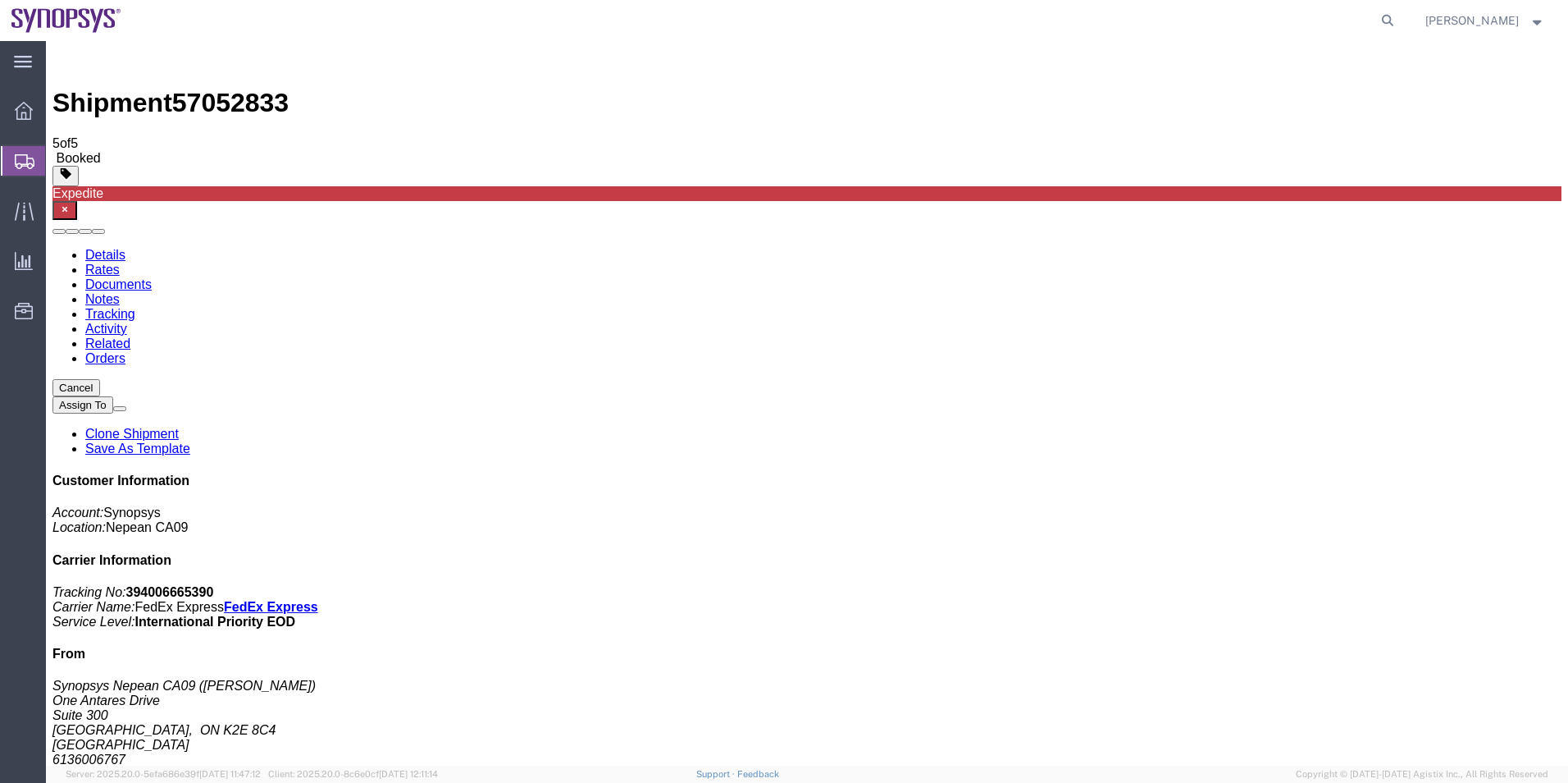
click at [0, 0] on span "Shipment Manager" at bounding box center [0, 0] width 0 height 0
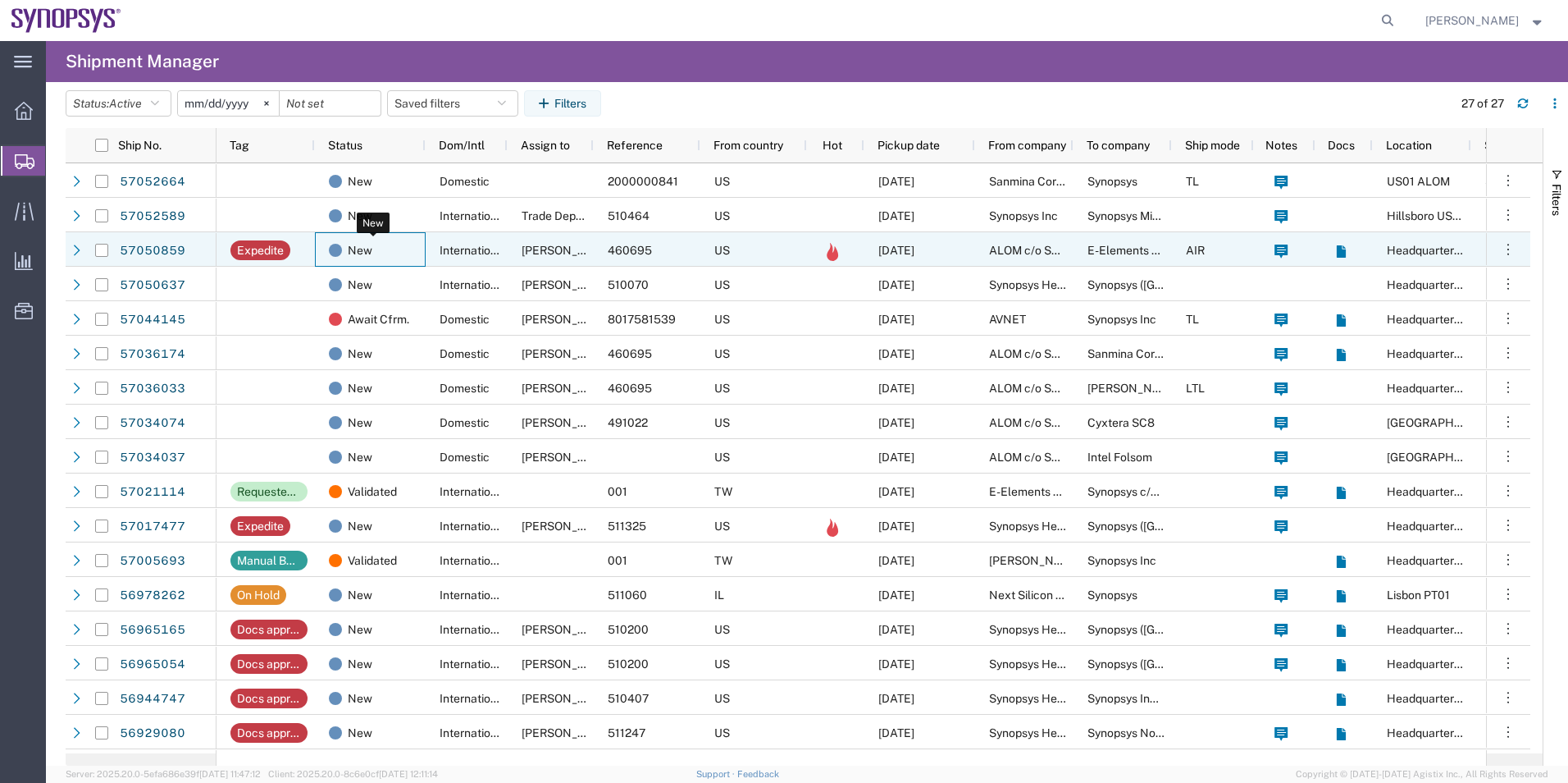
click at [416, 261] on div "New" at bounding box center [374, 250] width 90 height 35
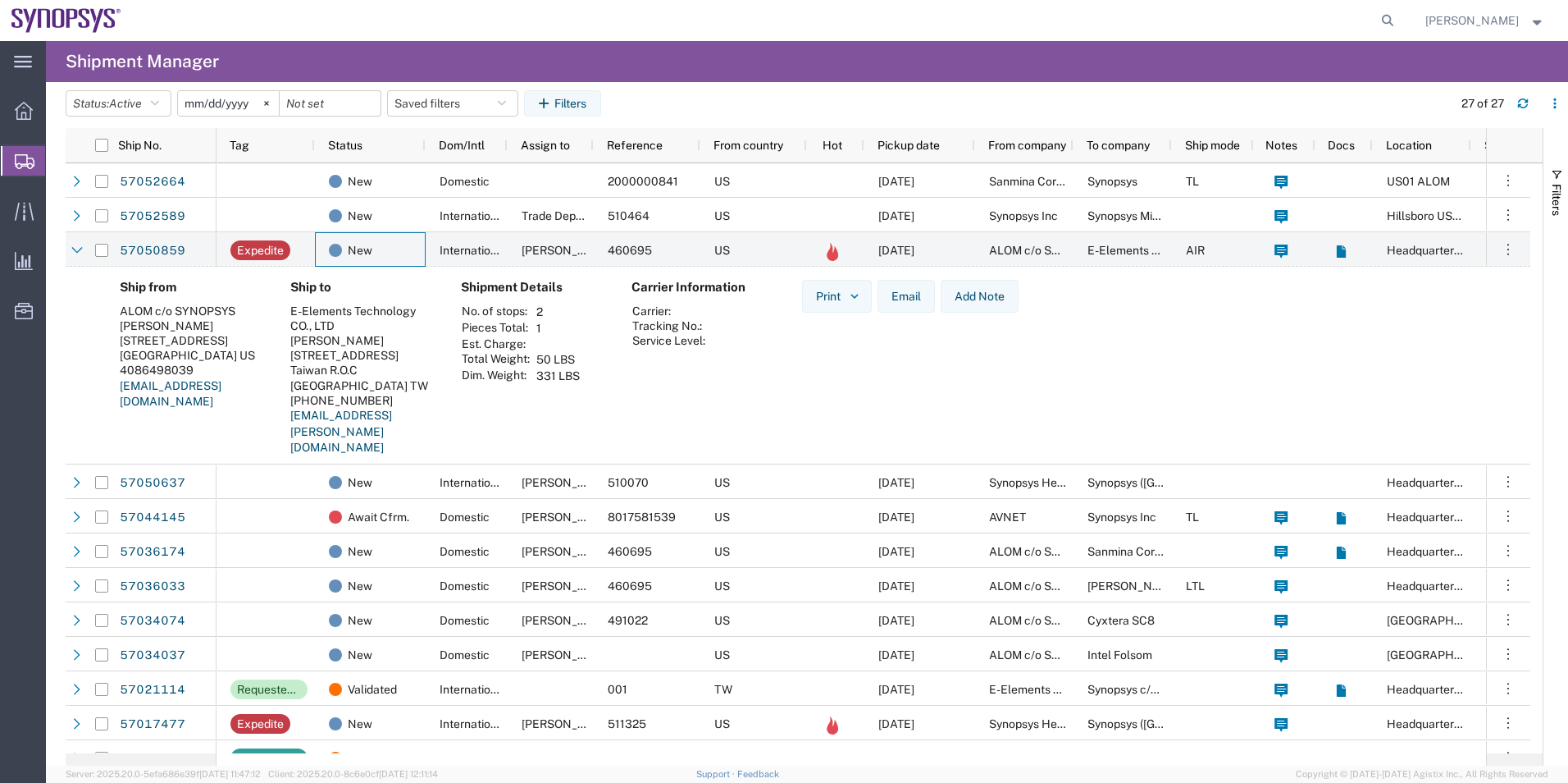
click at [399, 414] on address "E-Elements Technology CO., LTD Vita [STREET_ADDRESS] TW [PHONE_NUMBER] [EMAIL_A…" at bounding box center [362, 380] width 145 height 152
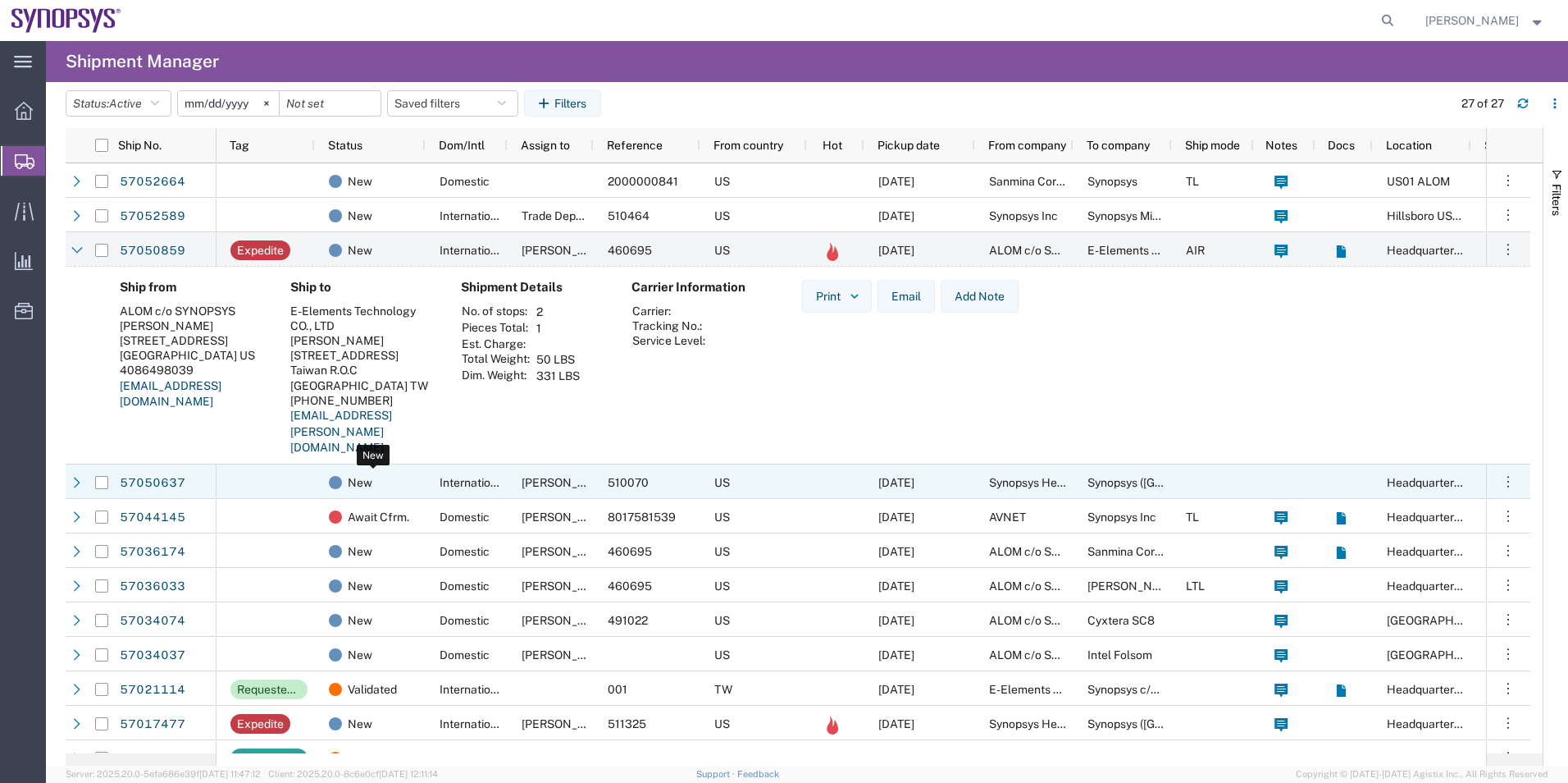
click at [399, 476] on div "New" at bounding box center [374, 482] width 90 height 35
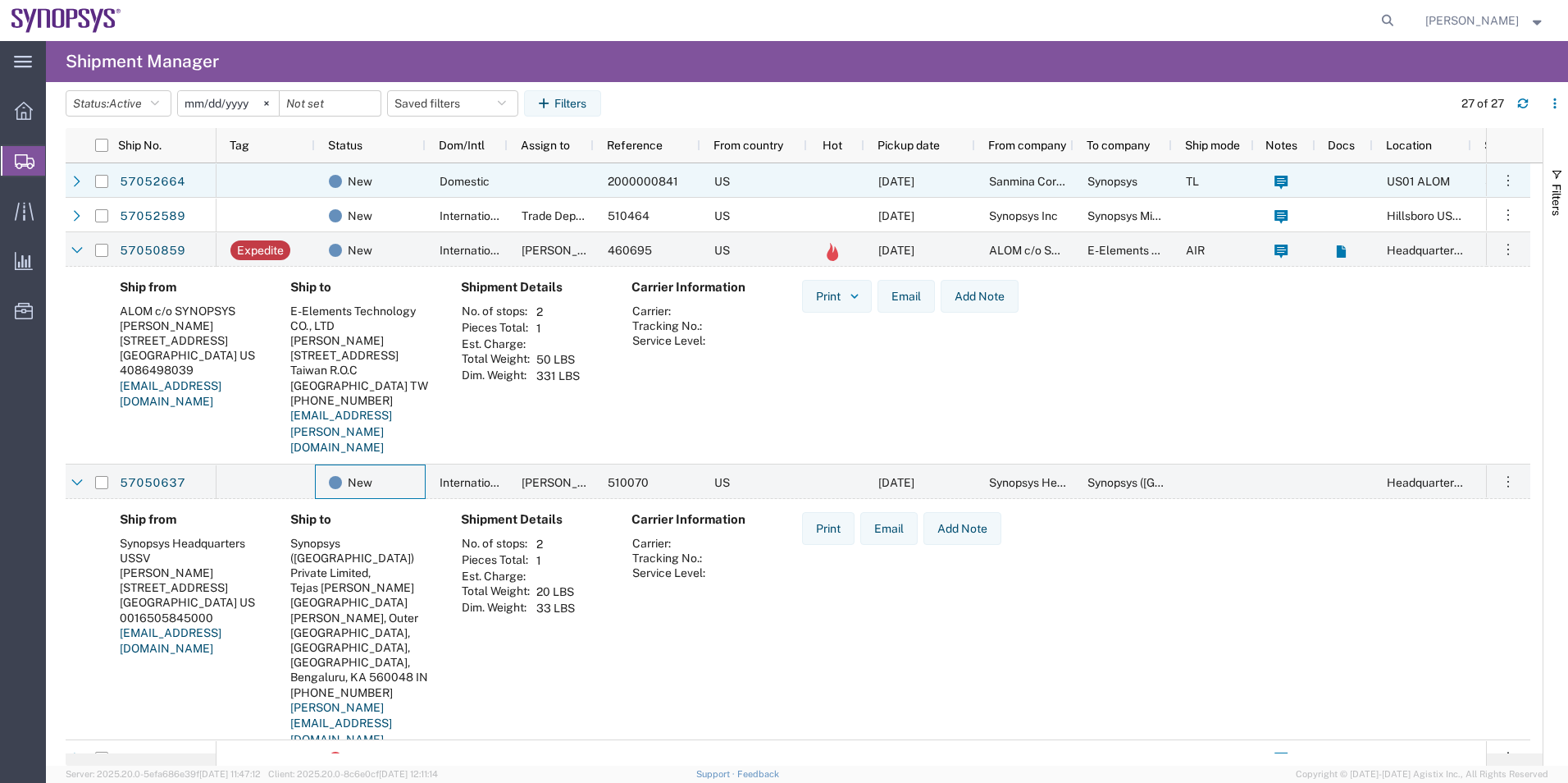
click at [427, 196] on div "Domestic" at bounding box center [466, 180] width 82 height 35
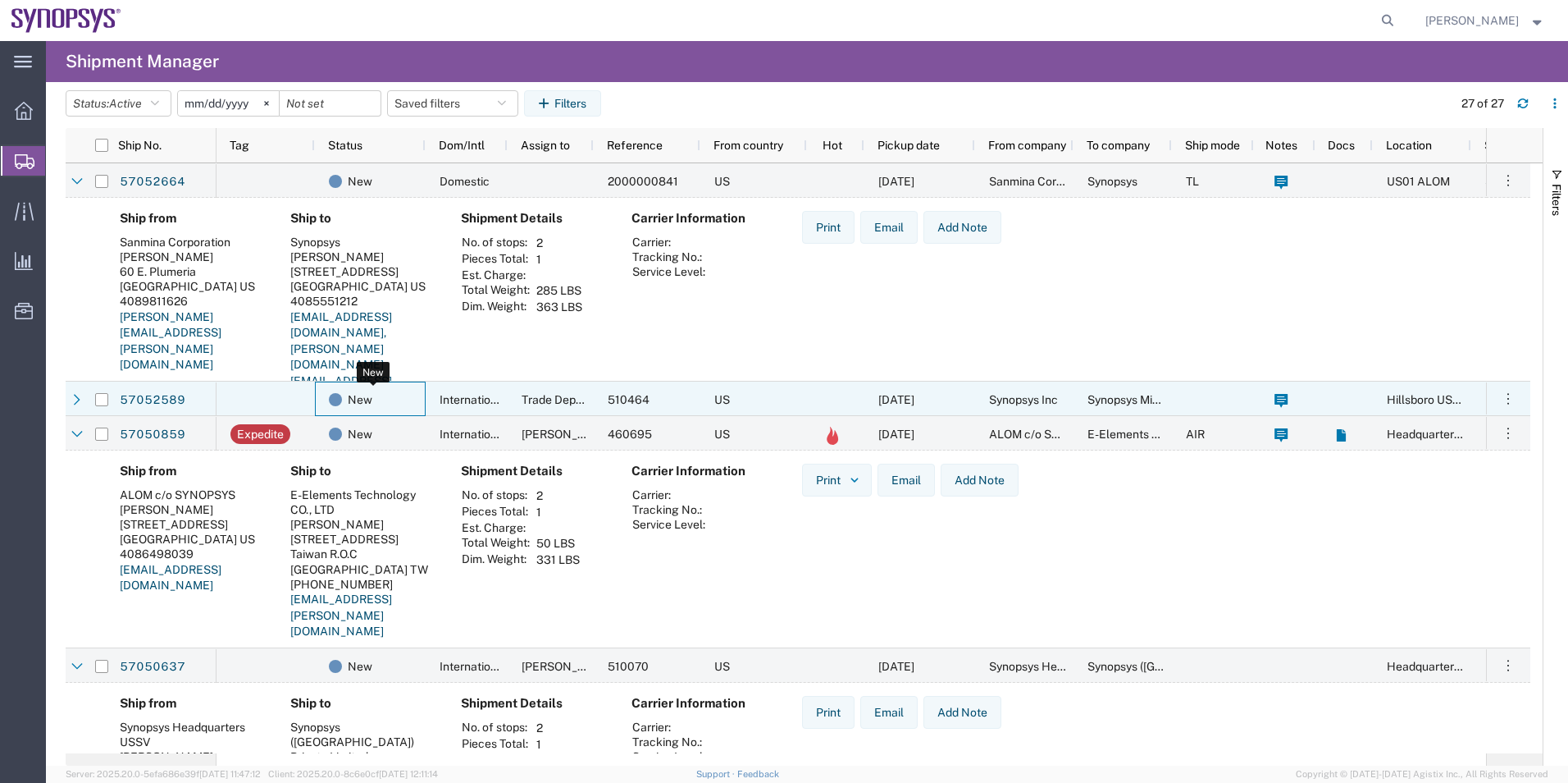
click at [386, 400] on div "New" at bounding box center [374, 400] width 90 height 35
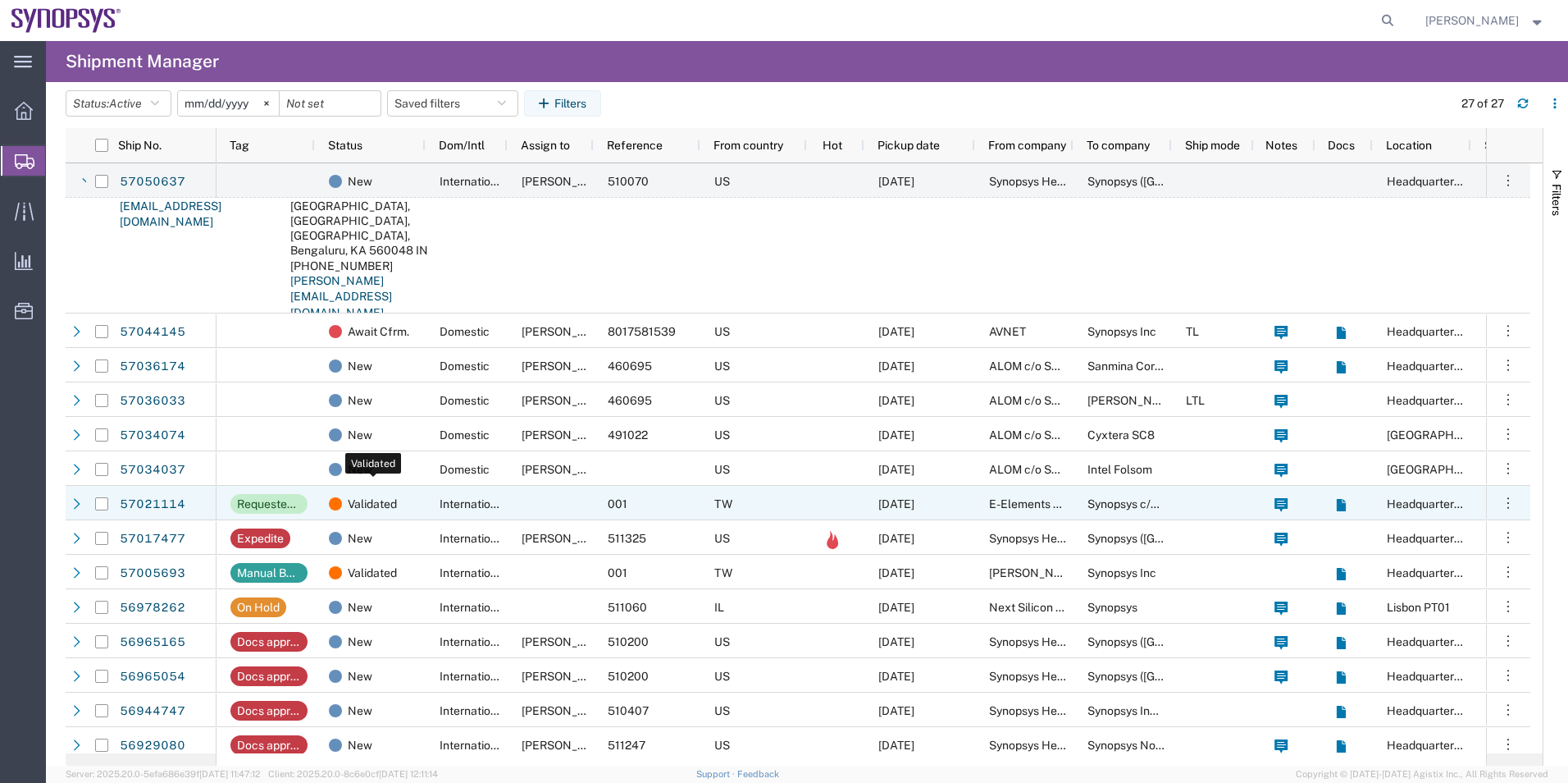
scroll to position [820, 0]
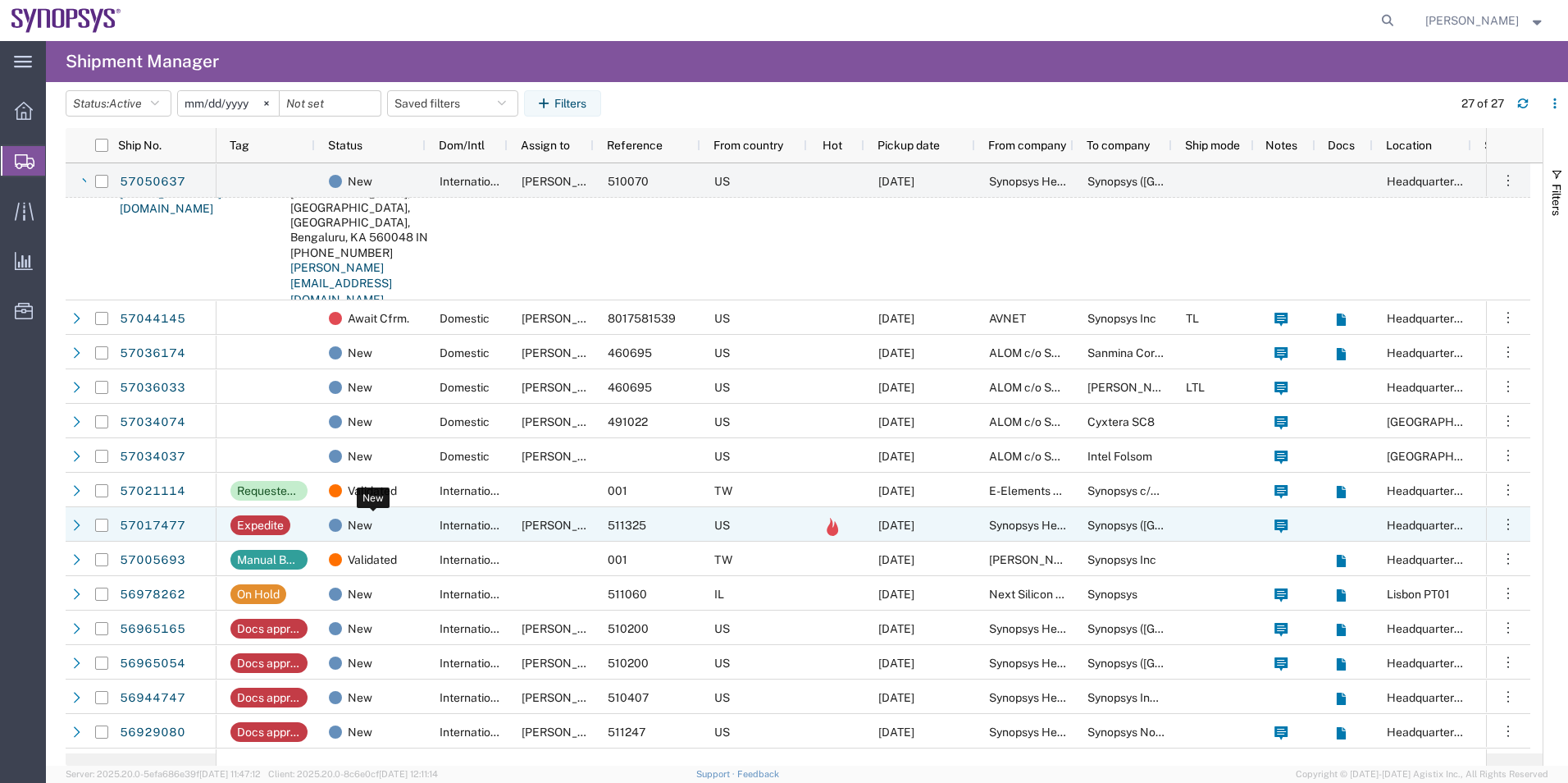
click at [410, 519] on div "New" at bounding box center [374, 525] width 90 height 35
